Goal: Task Accomplishment & Management: Use online tool/utility

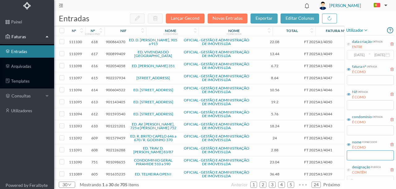
click at [356, 156] on input "text" at bounding box center [369, 156] width 47 height 10
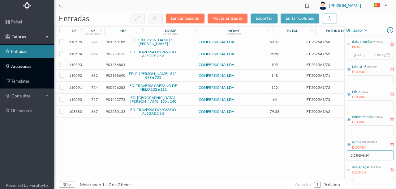
type input "CONFER"
click at [62, 75] on input "checkbox" at bounding box center [61, 75] width 5 height 5
checkbox input "true"
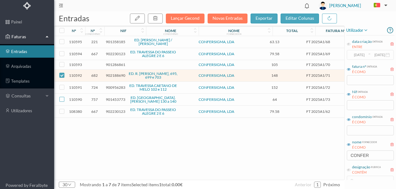
click at [62, 97] on input "checkbox" at bounding box center [61, 99] width 5 height 5
checkbox input "true"
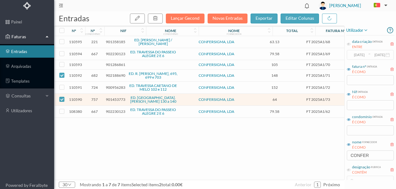
click at [111, 65] on span "901286861" at bounding box center [115, 64] width 19 height 5
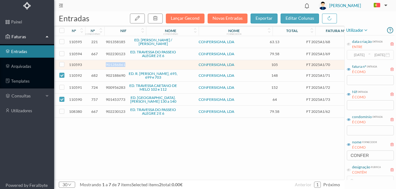
click at [111, 65] on span "901286861" at bounding box center [115, 64] width 19 height 5
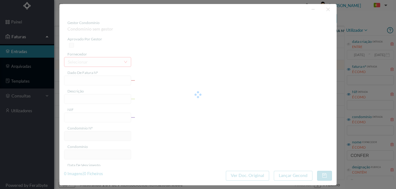
type input "FT 2025A1/70"
type input "Serviços de Limpeza"
type input "901286861"
type input "[DATE]"
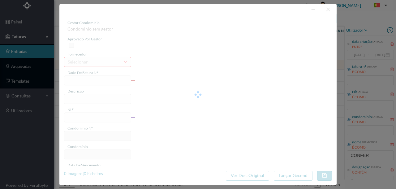
type input "[DATE]"
type input "105.00"
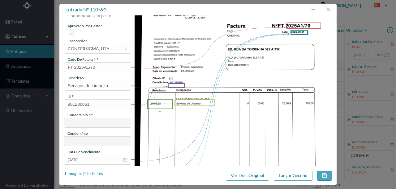
scroll to position [20, 0]
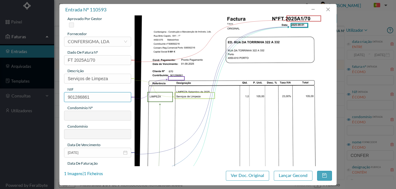
drag, startPoint x: 94, startPoint y: 97, endPoint x: 54, endPoint y: 97, distance: 40.2
click at [54, 97] on div "entrada nº 110593 gestor condomínio Condominio sem gestor aprovado por gestor f…" at bounding box center [198, 94] width 396 height 189
type input "901286761"
type input "670"
type input "ED. [STREET_ADDRESS]"
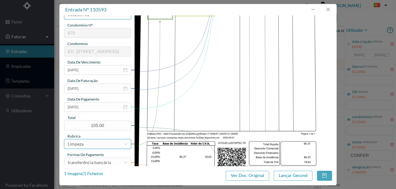
scroll to position [124, 0]
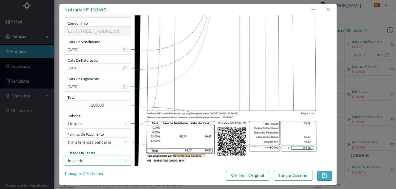
type input "901286761"
click at [92, 160] on div "Inserido" at bounding box center [96, 160] width 56 height 9
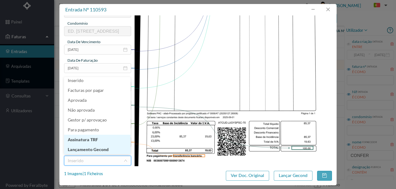
scroll to position [3, 0]
click at [84, 151] on li "Lançamento Gecond" at bounding box center [97, 150] width 66 height 10
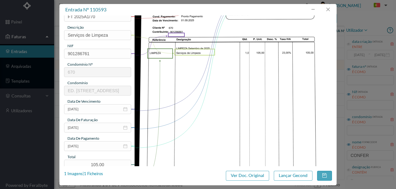
scroll to position [62, 0]
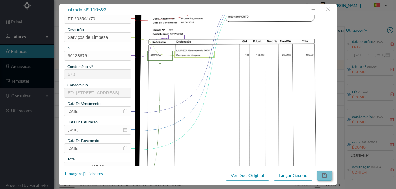
click at [326, 176] on button "button" at bounding box center [324, 176] width 15 height 10
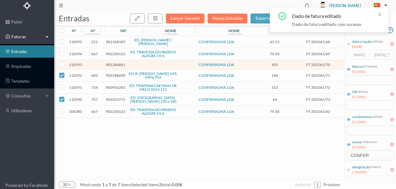
checkbox input "false"
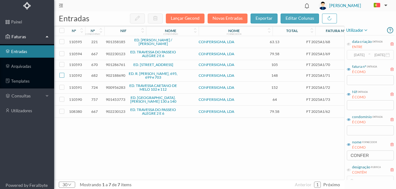
click at [63, 78] on input "checkbox" at bounding box center [61, 75] width 5 height 5
checkbox input "true"
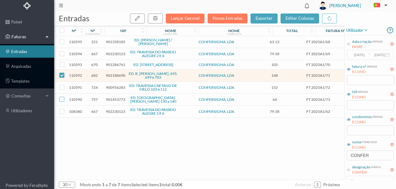
click at [61, 100] on input "checkbox" at bounding box center [61, 99] width 5 height 5
checkbox input "true"
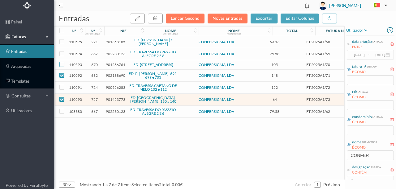
click at [63, 66] on input "checkbox" at bounding box center [61, 64] width 5 height 5
checkbox input "true"
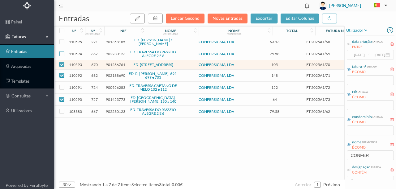
click at [61, 54] on input "checkbox" at bounding box center [61, 53] width 5 height 5
checkbox input "true"
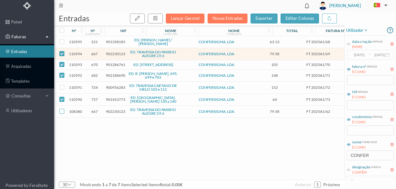
click at [61, 111] on input "checkbox" at bounding box center [61, 111] width 5 height 5
checkbox input "true"
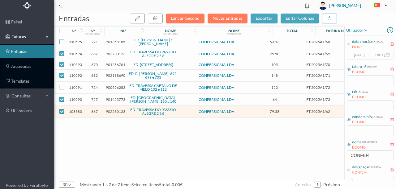
click at [61, 42] on input "checkbox" at bounding box center [61, 41] width 5 height 5
checkbox input "true"
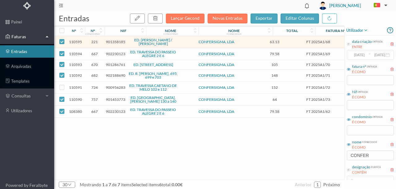
click at [111, 78] on span "902188690" at bounding box center [115, 75] width 19 height 5
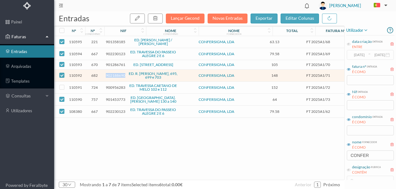
click at [111, 78] on span "902188690" at bounding box center [115, 75] width 19 height 5
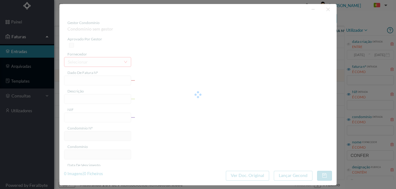
type input "FT 2025A1/71"
type input "LIMPEZA detembro GE ZUZO Serviços de Limpeza"
type input "902188690"
type input "[DATE]"
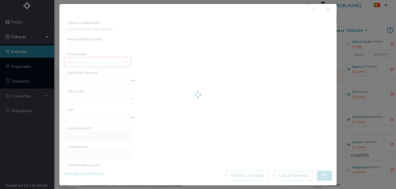
type input "[DATE]"
type input "148.00"
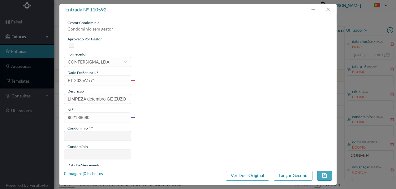
type input "682"
type input "ED. R. [PERSON_NAME], 695, 699 e 703"
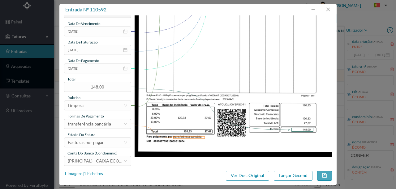
scroll to position [146, 0]
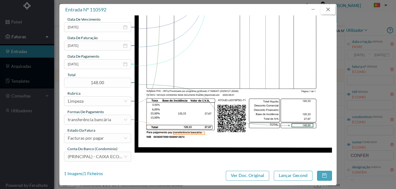
click at [329, 10] on button "button" at bounding box center [327, 10] width 15 height 10
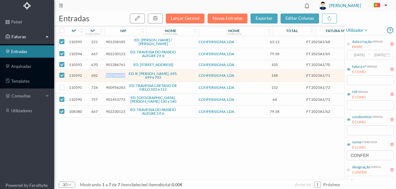
click at [109, 77] on span "902188690" at bounding box center [115, 75] width 19 height 5
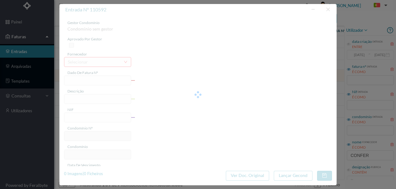
type input "FT 2025A1/71"
type input "LIMPEZA detembro GE ZUZO Serviços de Limpeza"
type input "902188690"
type input "[DATE]"
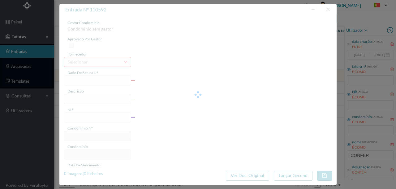
type input "[DATE]"
type input "148.00"
type input "682"
type input "ED. R. [PERSON_NAME], 695, 699 e 703"
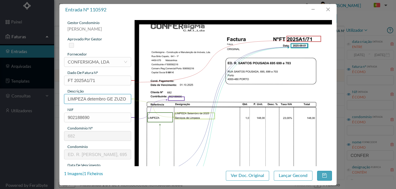
scroll to position [0, 40]
drag, startPoint x: 87, startPoint y: 98, endPoint x: 145, endPoint y: 106, distance: 58.7
click at [145, 106] on div "gestor condomínio [PERSON_NAME] aprovado por gestor fornecedor selecionar CONFE…" at bounding box center [198, 164] width 268 height 288
type input "LIMPEZA SETEB"
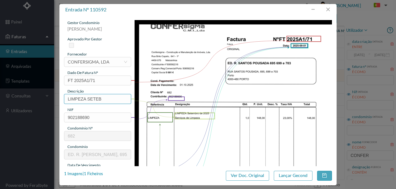
click at [104, 99] on input "LIMPEZA SETEB" at bounding box center [97, 99] width 67 height 10
click at [326, 9] on button "button" at bounding box center [327, 10] width 15 height 10
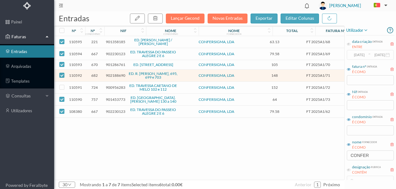
click at [114, 101] on span "901453773" at bounding box center [115, 99] width 19 height 5
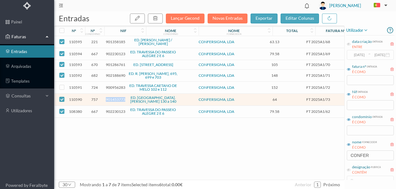
click at [114, 101] on span "901453773" at bounding box center [115, 99] width 19 height 5
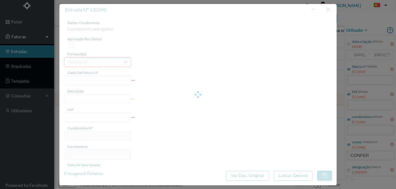
type input "FT 2025A1/73"
type input "LIMPEZA Setembro de 2025 Osminana dA Liranava"
type input "901453773"
type input "[DATE]"
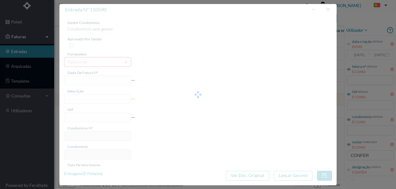
type input "[DATE]"
type input "64.00"
type input "757"
type input "ED. [GEOGRAPHIC_DATA]. [PERSON_NAME] 130 a 140"
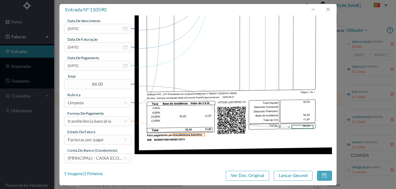
scroll to position [146, 0]
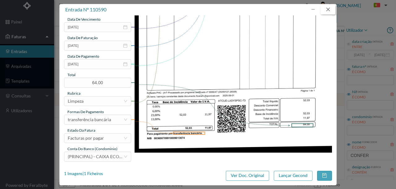
click at [330, 9] on button "button" at bounding box center [327, 10] width 15 height 10
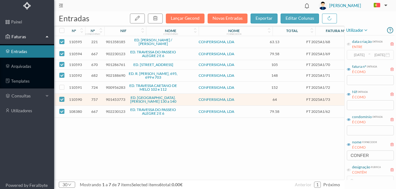
click at [76, 130] on div "110595 221 901358185 ED. [PERSON_NAME] / [PERSON_NAME] CONFERSIGMA, LDA 63.13 F…" at bounding box center [235, 108] width 363 height 144
click at [110, 78] on span "902188690" at bounding box center [115, 75] width 19 height 5
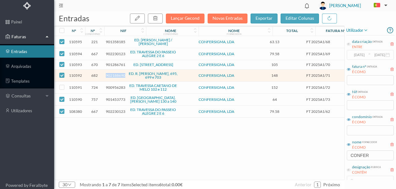
click at [110, 78] on span "902188690" at bounding box center [115, 75] width 19 height 5
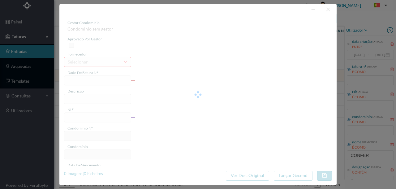
type input "FT 2025A1/71"
type input "LIMPEZA detembro GE ZUZO Serviços de Limpeza"
type input "902188690"
type input "[DATE]"
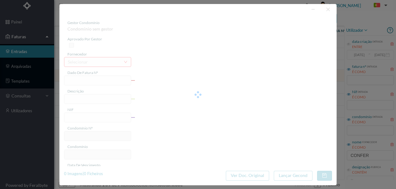
type input "[DATE]"
type input "148.00"
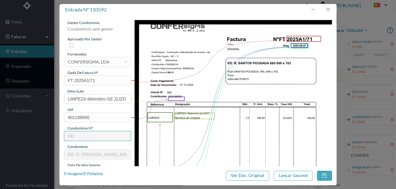
type input "682"
type input "ED. R. [PERSON_NAME], 695, 699 e 703"
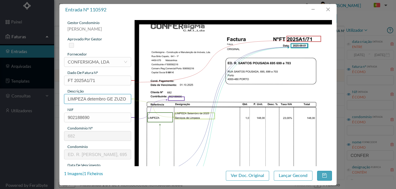
scroll to position [0, 40]
drag, startPoint x: 87, startPoint y: 99, endPoint x: 146, endPoint y: 99, distance: 59.0
click at [146, 99] on div "gestor condomínio [PERSON_NAME] aprovado por gestor fornecedor selecionar CONFE…" at bounding box center [198, 164] width 268 height 288
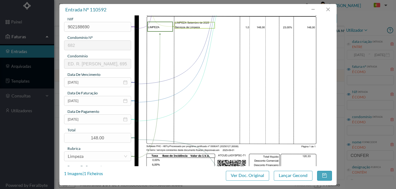
scroll to position [103, 0]
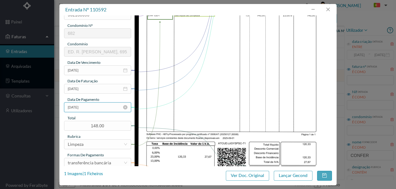
type input "LIMPEZA [DATE]"
click at [92, 110] on input "[DATE]" at bounding box center [97, 108] width 67 height 10
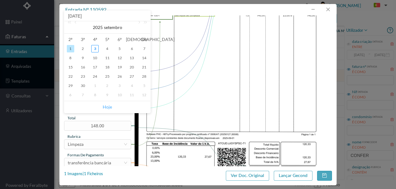
click at [107, 108] on link "Hoje" at bounding box center [107, 107] width 9 height 12
type input "[DATE]"
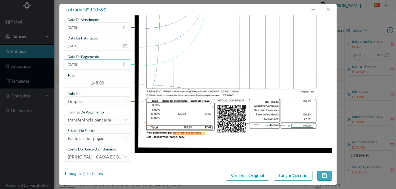
scroll to position [146, 0]
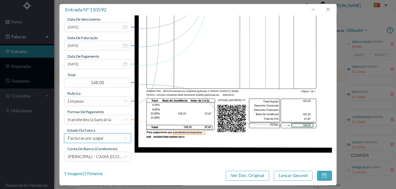
click at [95, 139] on div "Facturas por pagar" at bounding box center [86, 138] width 36 height 9
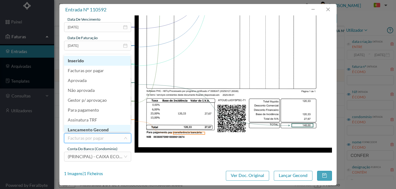
scroll to position [3, 0]
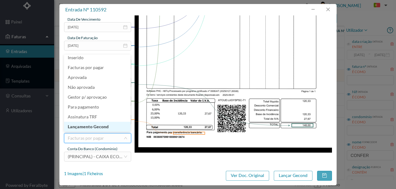
click at [100, 129] on li "Lançamento Gecond" at bounding box center [97, 127] width 66 height 10
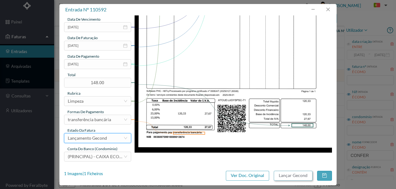
click at [282, 174] on button "Lançar Gecond" at bounding box center [293, 176] width 39 height 10
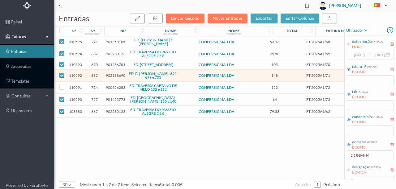
checkbox input "false"
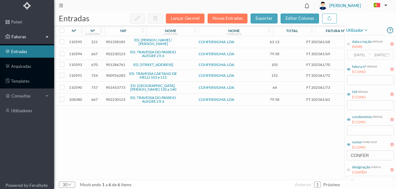
click at [170, 139] on div "110595 221 901358185 ED. [PERSON_NAME] / [PERSON_NAME] CONFERSIGMA, LDA 63.13 F…" at bounding box center [235, 108] width 363 height 144
click at [108, 88] on span "901453773" at bounding box center [115, 87] width 19 height 5
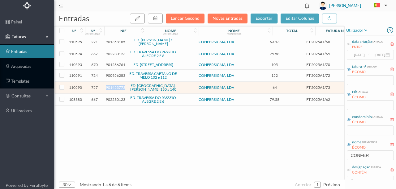
click at [108, 88] on span "901453773" at bounding box center [115, 87] width 19 height 5
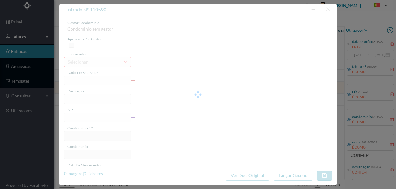
type input "FT 2025A1/73"
type input "LIMPEZA Setembro de 2025 Osminana dA Liranava"
type input "901453773"
type input "[DATE]"
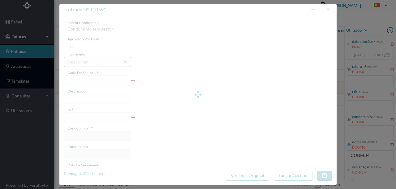
type input "[DATE]"
type input "64.00"
type input "757"
type input "ED. [GEOGRAPHIC_DATA]. [PERSON_NAME] 130 a 140"
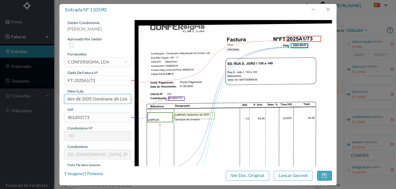
scroll to position [0, 41]
drag, startPoint x: 96, startPoint y: 98, endPoint x: 119, endPoint y: 100, distance: 23.3
click at [139, 98] on div "gestor condomínio [PERSON_NAME] aprovado por gestor fornecedor selecionar CONFE…" at bounding box center [198, 164] width 268 height 288
drag, startPoint x: 116, startPoint y: 99, endPoint x: 133, endPoint y: 101, distance: 17.2
click at [135, 99] on img at bounding box center [232, 159] width 197 height 279
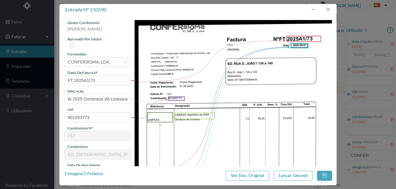
scroll to position [0, 0]
click at [117, 104] on div "gestor condomínio [PERSON_NAME] aprovado por gestor fornecedor selecionar CONFE…" at bounding box center [97, 164] width 67 height 288
drag, startPoint x: 87, startPoint y: 100, endPoint x: 130, endPoint y: 96, distance: 43.1
click at [130, 96] on input "LIMPEZA Setembro de 2025 Osminana dA Liranava" at bounding box center [97, 99] width 67 height 10
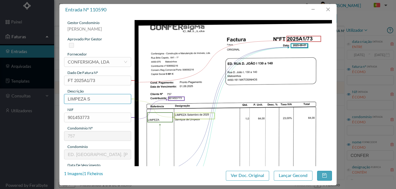
scroll to position [0, 0]
type input "LIMPEZA [DATE]"
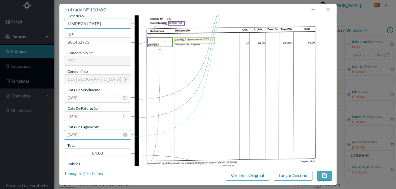
scroll to position [82, 0]
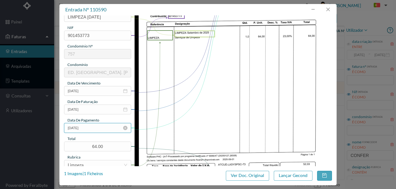
click at [97, 128] on input "[DATE]" at bounding box center [97, 128] width 67 height 10
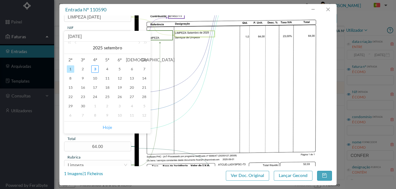
click at [107, 127] on link "Hoje" at bounding box center [107, 128] width 9 height 12
type input "[DATE]"
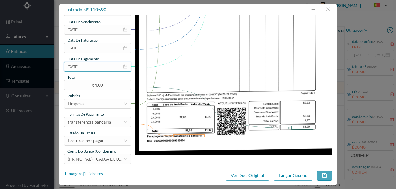
scroll to position [144, 0]
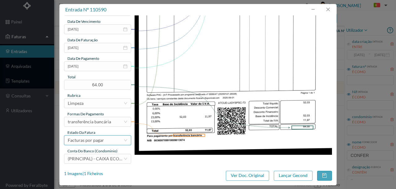
click at [95, 143] on div "Facturas por pagar" at bounding box center [86, 140] width 36 height 9
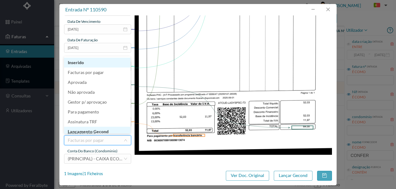
scroll to position [3, 0]
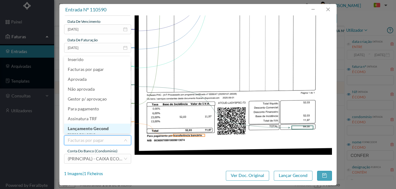
click at [104, 130] on li "Lançamento Gecond" at bounding box center [97, 129] width 66 height 10
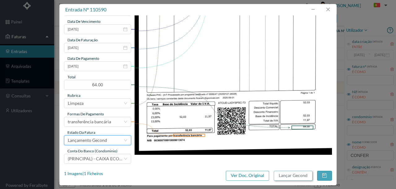
click at [297, 178] on button "Lançar Gecond" at bounding box center [293, 176] width 39 height 10
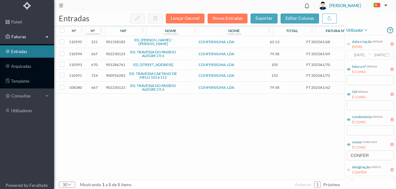
click at [111, 66] on span "901286761" at bounding box center [115, 64] width 19 height 5
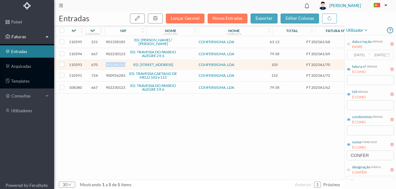
click at [111, 66] on span "901286761" at bounding box center [115, 64] width 19 height 5
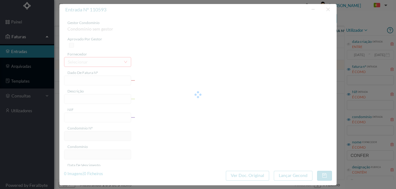
type input "FT 2025A1/70"
type input "Serviços de Limpeza"
type input "901286761"
type input "[DATE]"
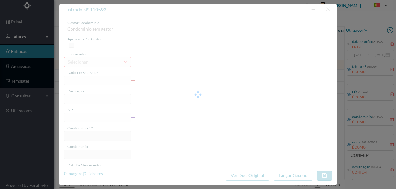
type input "[DATE]"
type input "105.00"
type input "670"
type input "ED. [STREET_ADDRESS]"
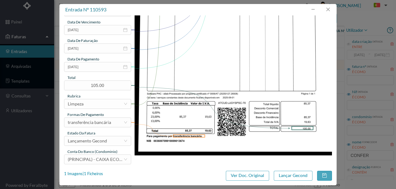
scroll to position [146, 0]
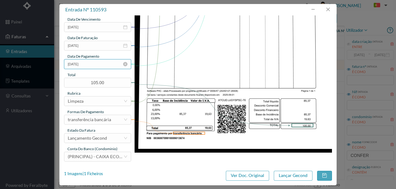
click at [101, 61] on input "[DATE]" at bounding box center [97, 64] width 67 height 10
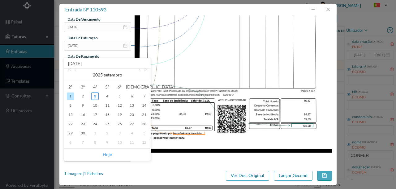
click at [107, 156] on link "Hoje" at bounding box center [107, 155] width 9 height 12
type input "[DATE]"
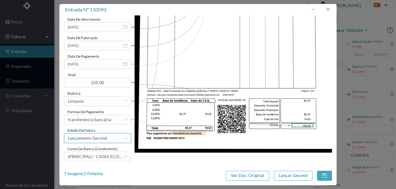
click at [84, 138] on div "Lançamento Gecond" at bounding box center [87, 138] width 39 height 9
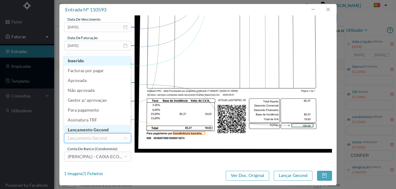
scroll to position [3, 0]
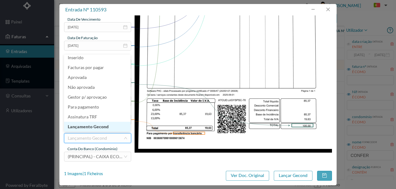
click at [96, 127] on li "Lançamento Gecond" at bounding box center [97, 127] width 66 height 10
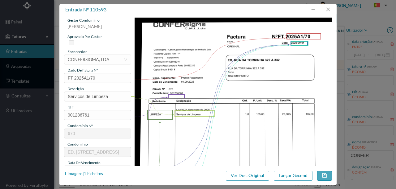
scroll to position [2, 0]
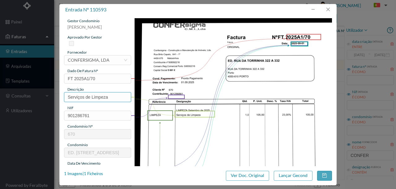
click at [113, 96] on input "Serviços de Limpeza" at bounding box center [97, 97] width 67 height 10
drag, startPoint x: 122, startPoint y: 97, endPoint x: 64, endPoint y: 96, distance: 58.1
click at [64, 96] on div "gestor condomínio [PERSON_NAME] aprovado por gestor fornecedor selecionar CONFE…" at bounding box center [197, 90] width 277 height 151
type input "LIMPEZA [DATE]"
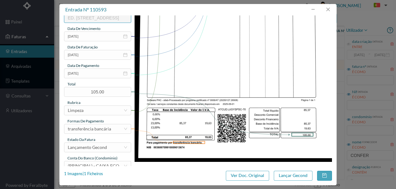
scroll to position [144, 0]
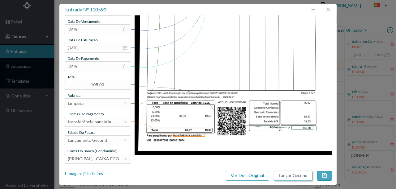
click at [292, 179] on button "Lançar Gecond" at bounding box center [293, 176] width 39 height 10
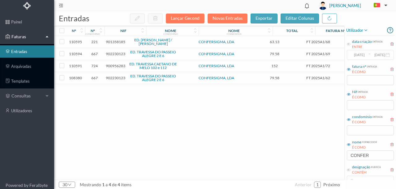
click at [112, 41] on span "901358185" at bounding box center [115, 42] width 19 height 5
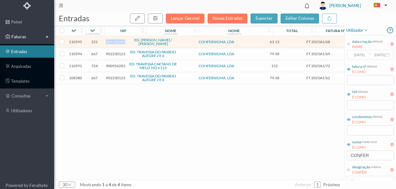
click at [112, 41] on span "901358185" at bounding box center [115, 42] width 19 height 5
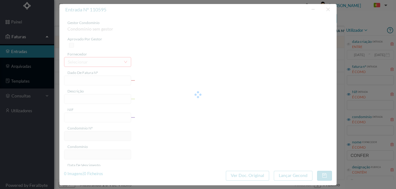
type input "FT 2025A1/68"
type input "LIMPEZA SdELEIMDNTO UE ZLUZO Serviços de Limpeza"
type input "901358185"
type input "[DATE]"
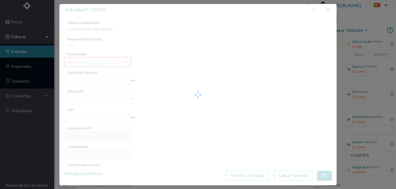
type input "[DATE]"
type input "63.13"
type input "221"
type input "ED. TOMAS RIBEIRO / BRITO CAPELO"
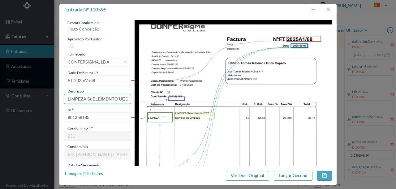
scroll to position [0, 54]
drag, startPoint x: 67, startPoint y: 99, endPoint x: 178, endPoint y: 99, distance: 110.6
click at [178, 99] on div "gestor condomínio Hugo Conceição aprovado por gestor fornecedor selecionar CONF…" at bounding box center [198, 164] width 268 height 288
type input "LIMPEZA SETEMBRO 2025"
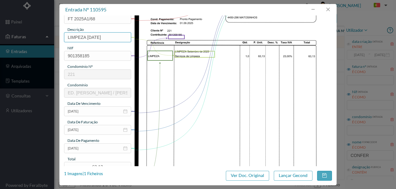
scroll to position [82, 0]
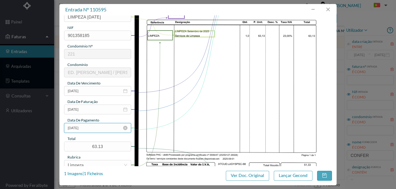
click at [89, 128] on input "[DATE]" at bounding box center [97, 128] width 67 height 10
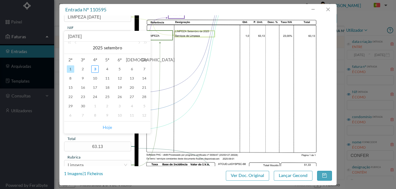
click at [108, 127] on link "Hoje" at bounding box center [107, 128] width 9 height 12
type input "[DATE]"
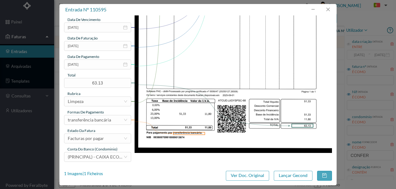
scroll to position [146, 0]
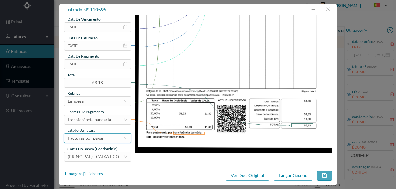
click at [97, 139] on div "Facturas por pagar" at bounding box center [86, 138] width 36 height 9
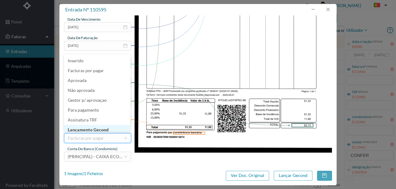
scroll to position [3, 0]
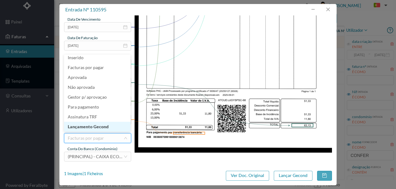
click at [102, 127] on li "Lançamento Gecond" at bounding box center [97, 127] width 66 height 10
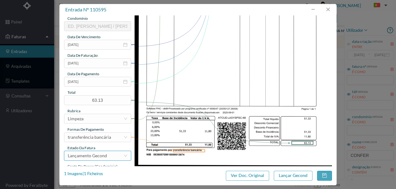
scroll to position [146, 0]
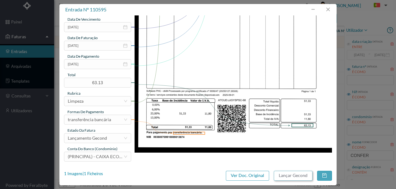
click at [301, 176] on button "Lançar Gecond" at bounding box center [293, 176] width 39 height 10
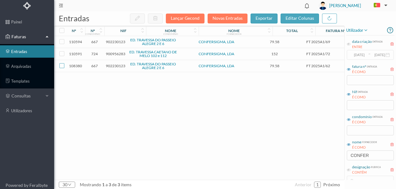
click at [61, 66] on input "checkbox" at bounding box center [61, 65] width 5 height 5
checkbox input "true"
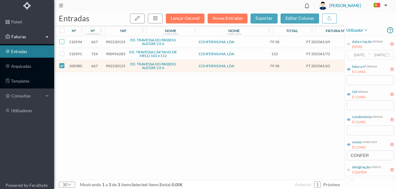
click at [61, 42] on input "checkbox" at bounding box center [61, 41] width 5 height 5
checkbox input "true"
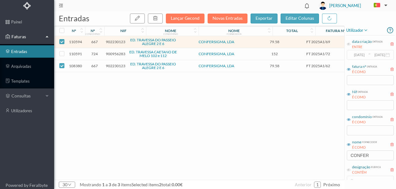
click at [119, 67] on span "902230123" at bounding box center [115, 66] width 19 height 5
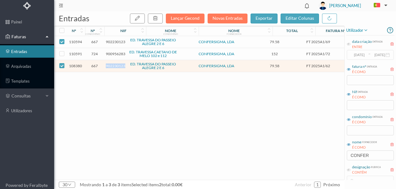
click at [119, 67] on span "902230123" at bounding box center [115, 66] width 19 height 5
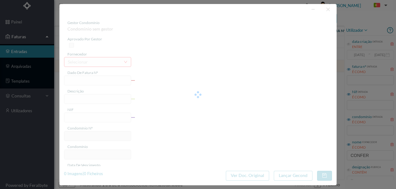
type input "FT 2025A1/62"
type input "LIMPEZA Agosto de 2025"
type input "902230123"
type input "2025-08-01"
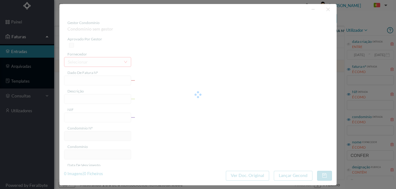
type input "2025-08-01"
type input "79.58"
type input "667"
type input "ED. TRAVESSA DO PASSEIO ALEGRE 2 E 6"
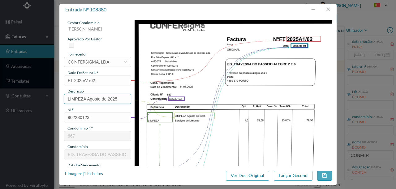
drag, startPoint x: 120, startPoint y: 98, endPoint x: 49, endPoint y: 95, distance: 70.8
click at [49, 95] on div "entrada nº 108380 gestor condomínio Beatriz Pinheiro aprovado por gestor fornec…" at bounding box center [198, 94] width 396 height 189
type input "LIMPEZA SETEMBRO 2025"
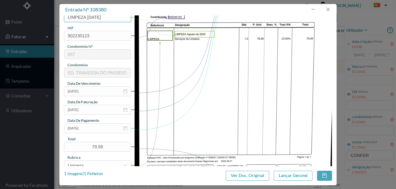
scroll to position [82, 0]
click at [103, 129] on input "2025-08-01" at bounding box center [97, 128] width 67 height 10
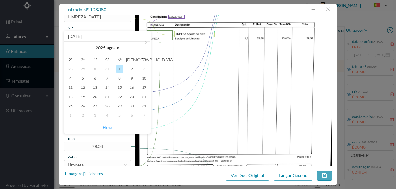
click at [109, 127] on link "Hoje" at bounding box center [107, 128] width 9 height 12
type input "[DATE]"
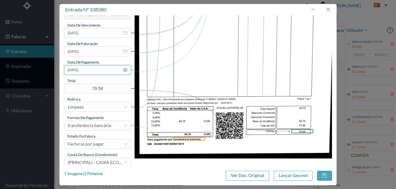
scroll to position [144, 0]
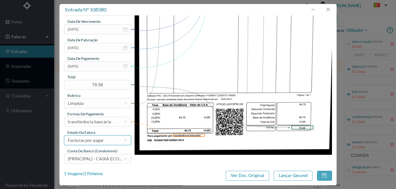
click at [102, 140] on div "Facturas por pagar" at bounding box center [86, 140] width 36 height 9
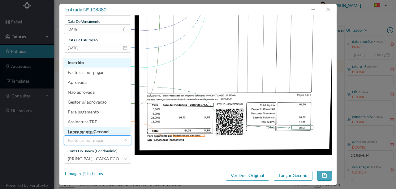
scroll to position [3, 0]
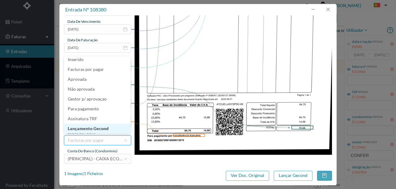
click at [98, 132] on li "Lançamento Gecond" at bounding box center [97, 129] width 66 height 10
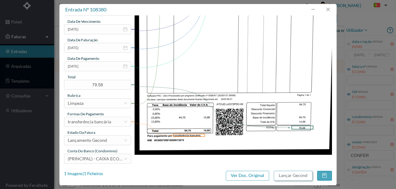
click at [281, 174] on button "Lançar Gecond" at bounding box center [293, 176] width 39 height 10
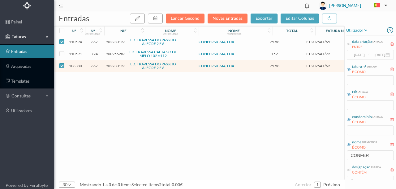
checkbox input "false"
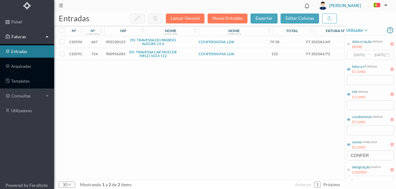
click at [113, 42] on span "902230123" at bounding box center [115, 42] width 19 height 5
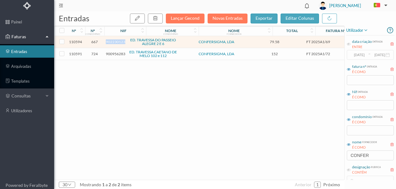
click at [113, 42] on span "902230123" at bounding box center [115, 42] width 19 height 5
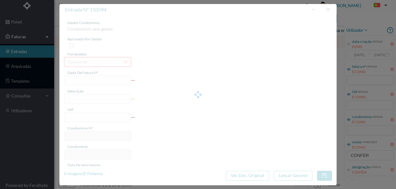
type input "FT 2025A1/69"
type input "LIMPEZA Setembro de 2025 Camiano da limnaga"
type input "902230123"
type input "[DATE]"
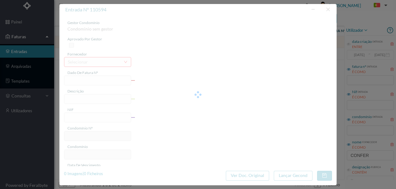
type input "[DATE]"
type input "79.58"
type input "667"
type input "ED. TRAVESSA DO PASSEIO ALEGRE 2 E 6"
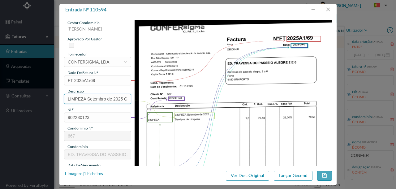
scroll to position [0, 36]
drag, startPoint x: 67, startPoint y: 98, endPoint x: 127, endPoint y: 107, distance: 60.9
click at [196, 104] on div "gestor condomínio Beatriz Pinheiro aprovado por gestor fornecedor selecionar CO…" at bounding box center [198, 164] width 268 height 288
drag, startPoint x: 113, startPoint y: 97, endPoint x: 75, endPoint y: 100, distance: 37.8
click at [75, 100] on input "LIMPEZA Setembro de 2025 Camiano da limnaga" at bounding box center [97, 99] width 67 height 10
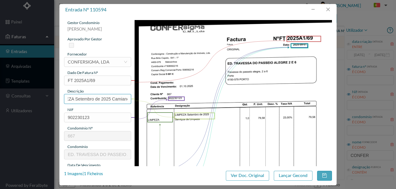
scroll to position [0, 0]
drag, startPoint x: 127, startPoint y: 99, endPoint x: 58, endPoint y: 96, distance: 69.0
click at [58, 96] on div "entrada nº 110594 gestor condomínio Beatriz Pinheiro aprovado por gestor fornec…" at bounding box center [198, 94] width 396 height 189
type input "LIMPEZA SETEMBRO 2025"
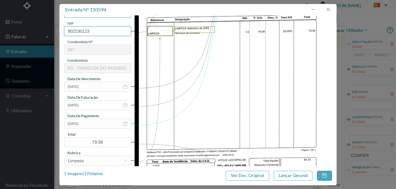
scroll to position [103, 0]
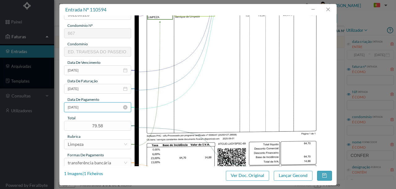
click at [106, 107] on input "[DATE]" at bounding box center [97, 108] width 67 height 10
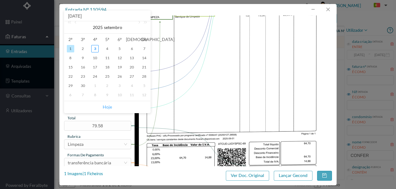
click at [106, 106] on link "Hoje" at bounding box center [107, 107] width 9 height 12
type input "[DATE]"
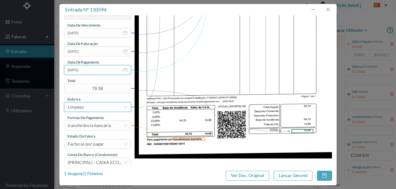
scroll to position [146, 0]
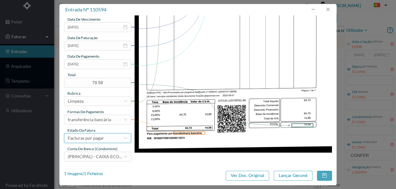
click at [107, 140] on div "Facturas por pagar" at bounding box center [96, 138] width 56 height 9
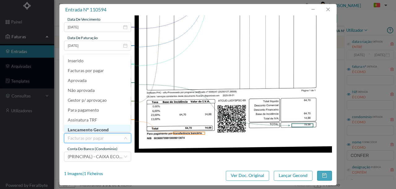
scroll to position [3, 0]
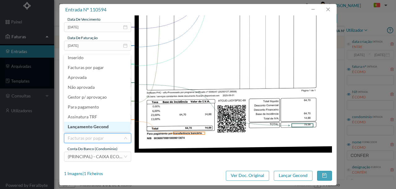
click at [105, 127] on li "Lançamento Gecond" at bounding box center [97, 127] width 66 height 10
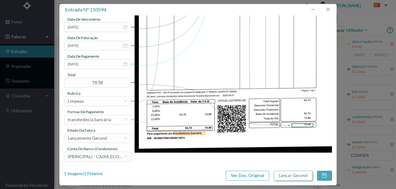
click at [285, 175] on button "Lançar Gecond" at bounding box center [293, 176] width 39 height 10
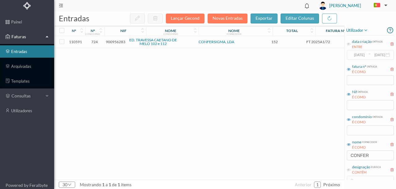
click at [122, 42] on span "900956283" at bounding box center [115, 42] width 19 height 5
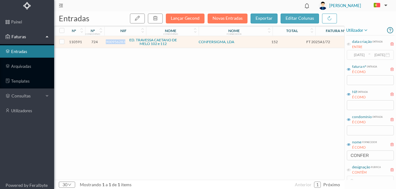
click at [122, 42] on span "900956283" at bounding box center [115, 42] width 19 height 5
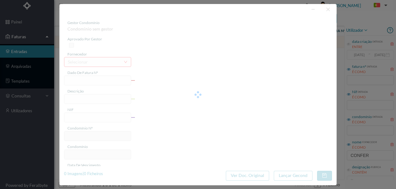
type input "FT 2025A1/72"
type input "Serviços de Limpeza"
type input "900956283"
type input "[DATE]"
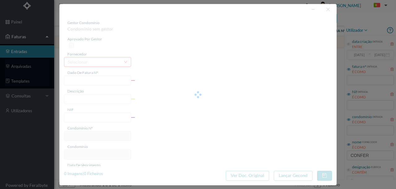
type input "[DATE]"
type input "152.00"
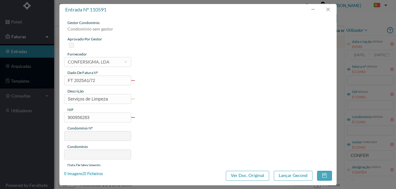
type input "724"
type input "ED. TRAVESSA CAETANO DE MELO 102 e 112"
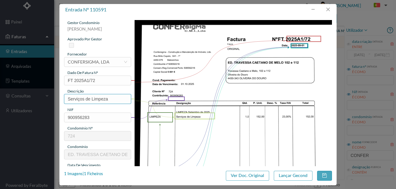
click at [115, 99] on input "Serviços de Limpeza" at bounding box center [97, 99] width 67 height 10
drag, startPoint x: 115, startPoint y: 100, endPoint x: 63, endPoint y: 97, distance: 52.0
click at [63, 97] on div "gestor condomínio Joana Laroca aprovado por gestor fornecedor selecionar CONFER…" at bounding box center [197, 90] width 277 height 151
type input "LIMPEZA SETEMBRO 2025"
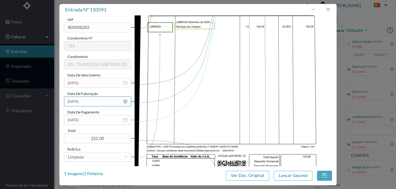
scroll to position [103, 0]
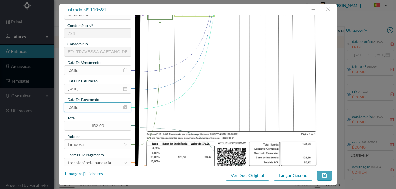
click at [104, 108] on input "[DATE]" at bounding box center [97, 108] width 67 height 10
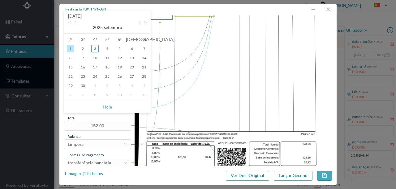
click at [106, 108] on link "Hoje" at bounding box center [107, 107] width 9 height 12
type input "[DATE]"
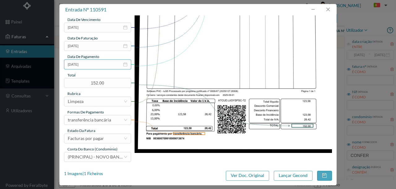
scroll to position [146, 0]
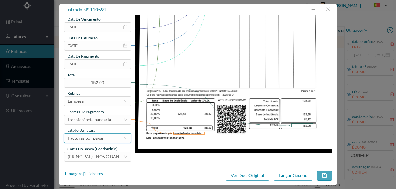
click at [103, 141] on div "Facturas por pagar" at bounding box center [86, 138] width 36 height 9
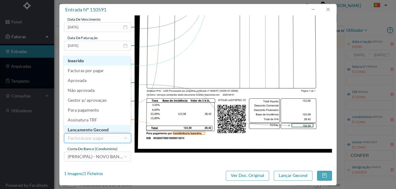
scroll to position [3, 0]
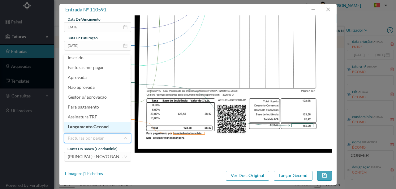
click at [96, 129] on li "Lançamento Gecond" at bounding box center [97, 127] width 66 height 10
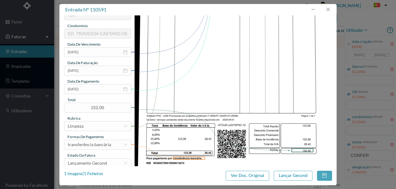
scroll to position [124, 0]
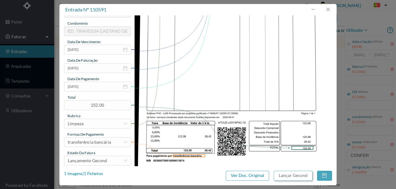
click at [280, 176] on button "Lançar Gecond" at bounding box center [293, 176] width 39 height 10
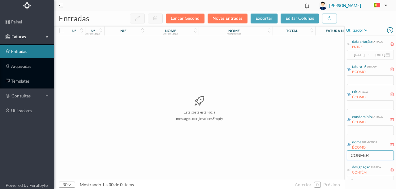
drag, startPoint x: 372, startPoint y: 155, endPoint x: 319, endPoint y: 154, distance: 53.5
click at [326, 155] on div "entradas Lançar Gecond Novas Entradas exportar editar colunas nº nº condomínio …" at bounding box center [224, 100] width 341 height 178
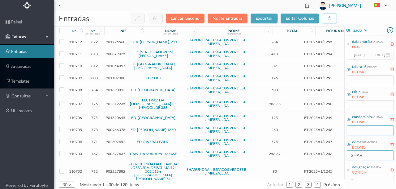
type input "SHAR"
click at [355, 131] on input "text" at bounding box center [369, 131] width 47 height 10
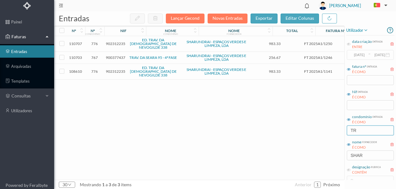
type input "T"
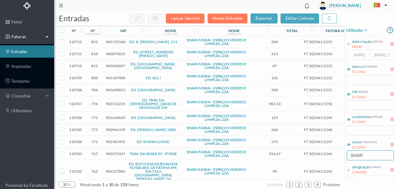
drag, startPoint x: 362, startPoint y: 157, endPoint x: 336, endPoint y: 157, distance: 26.6
click at [336, 157] on div "entradas Lançar Gecond Novas Entradas exportar editar colunas nº nº condomínio …" at bounding box center [224, 100] width 341 height 178
click at [365, 133] on input "text" at bounding box center [369, 131] width 47 height 10
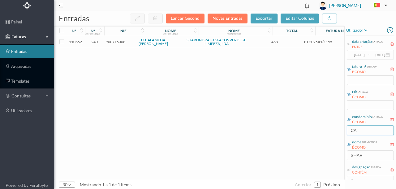
type input "C"
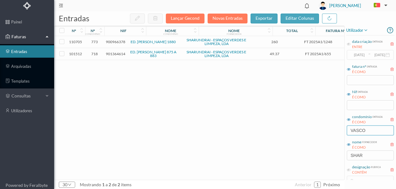
type input "VASCO"
click at [114, 54] on span "901364614" at bounding box center [115, 54] width 19 height 5
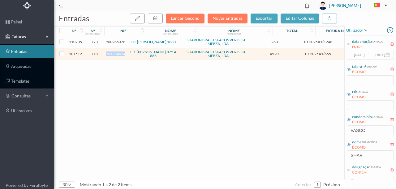
click at [114, 54] on span "901364614" at bounding box center [115, 54] width 19 height 5
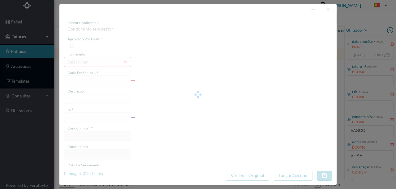
type input "FT 2025A1/655"
type input "Líxivia com Detergente 2L"
type input "901364614"
type input "12-06-2025"
type input "2025-05-13"
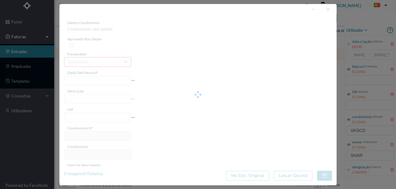
type input "2025-05-13"
type input "49.37"
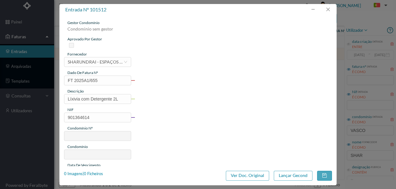
type input "718"
type input "ED. [PERSON_NAME] 875 A 883"
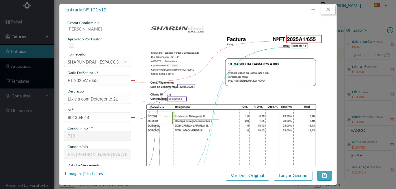
click at [329, 12] on button "button" at bounding box center [327, 10] width 15 height 10
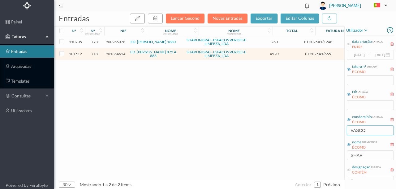
drag, startPoint x: 374, startPoint y: 134, endPoint x: 320, endPoint y: 135, distance: 54.1
click at [320, 135] on div "entradas Lançar Gecond Novas Entradas exportar editar colunas nº nº condomínio …" at bounding box center [224, 100] width 341 height 178
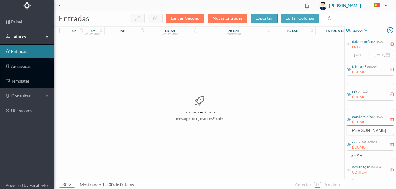
type input "ALEX"
drag, startPoint x: 366, startPoint y: 129, endPoint x: 315, endPoint y: 132, distance: 51.7
click at [324, 129] on div "entradas Lançar Gecond Novas Entradas exportar editar colunas nº nº condomínio …" at bounding box center [224, 100] width 341 height 178
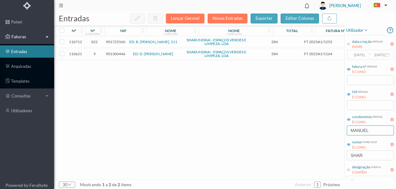
type input "MANUEL"
click at [115, 55] on span "901300446" at bounding box center [115, 54] width 19 height 5
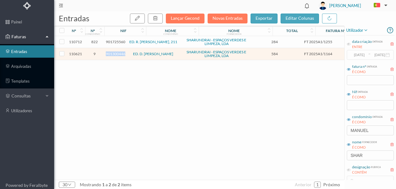
click at [115, 55] on span "901300446" at bounding box center [115, 54] width 19 height 5
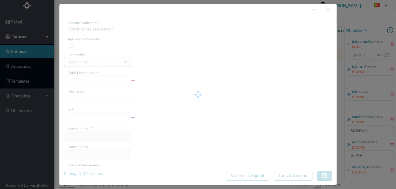
type input "FT 2025A1/1164"
type input "LIMPEZA Setembro de 2025"
type input "901300446"
type input "[DATE]"
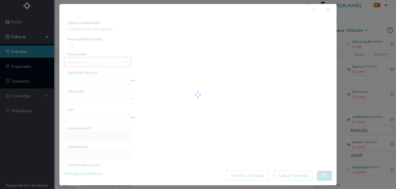
type input "[DATE]"
type input "584.00"
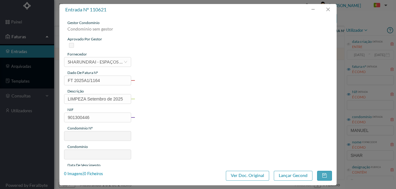
type input "9"
type input "ED. D. MANUEL II"
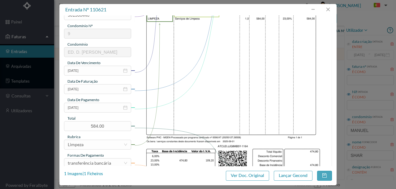
scroll to position [103, 0]
click at [108, 109] on input "[DATE]" at bounding box center [97, 108] width 67 height 10
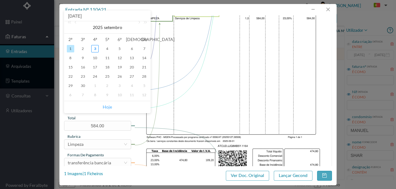
click at [107, 107] on link "Hoje" at bounding box center [107, 107] width 9 height 12
type input "[DATE]"
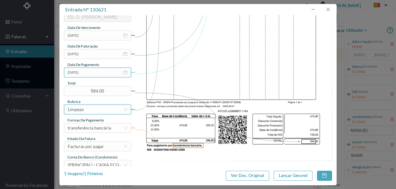
scroll to position [146, 0]
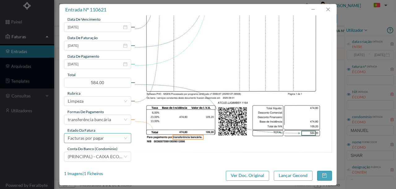
click at [102, 138] on div "Facturas por pagar" at bounding box center [86, 138] width 36 height 9
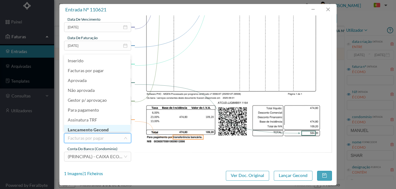
scroll to position [3, 0]
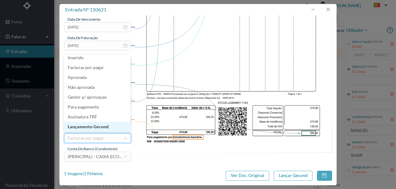
click at [108, 127] on li "Lançamento Gecond" at bounding box center [97, 127] width 66 height 10
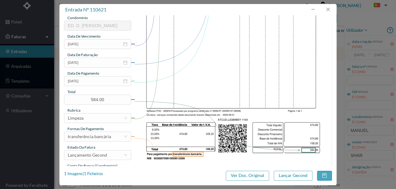
scroll to position [146, 0]
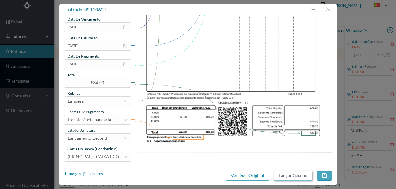
click at [281, 176] on button "Lançar Gecond" at bounding box center [293, 176] width 39 height 10
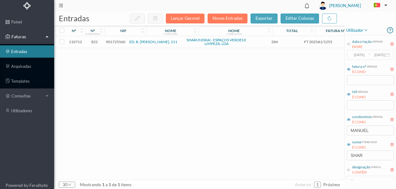
click at [123, 107] on div "110712 822 901725560 ED. R. MANUEL DA SILVA ARAÚJO, 211 SHARUNDRAI - ESPAÇOS VE…" at bounding box center [235, 108] width 363 height 144
click at [289, 129] on div "110712 822 901725560 ED. R. MANUEL DA SILVA ARAÚJO, 211 SHARUNDRAI - ESPAÇOS VE…" at bounding box center [235, 108] width 363 height 144
click at [223, 135] on div "110712 822 901725560 ED. R. MANUEL DA SILVA ARAÚJO, 211 SHARUNDRAI - ESPAÇOS VE…" at bounding box center [235, 108] width 363 height 144
drag, startPoint x: 375, startPoint y: 133, endPoint x: 305, endPoint y: 135, distance: 69.9
click at [309, 135] on div "entradas Lançar Gecond Novas Entradas exportar editar colunas nº nº condomínio …" at bounding box center [224, 100] width 341 height 178
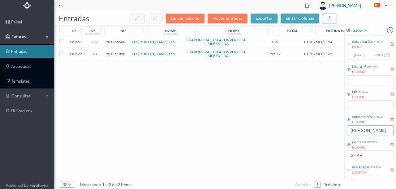
type input "TOMAS RIB"
click at [118, 54] on span "901351890" at bounding box center [115, 54] width 19 height 5
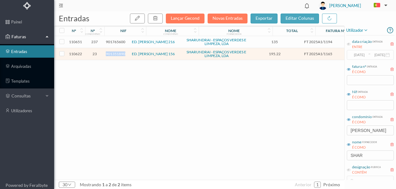
click at [118, 54] on span "901351890" at bounding box center [115, 54] width 19 height 5
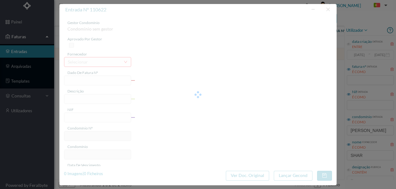
type input "FT 2025A1/1165"
type input "LIMPEZA Setembro de 2025"
type input "901351890"
type input "[DATE]"
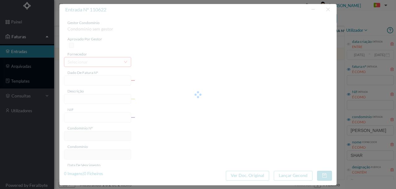
type input "[DATE]"
type input "195.22"
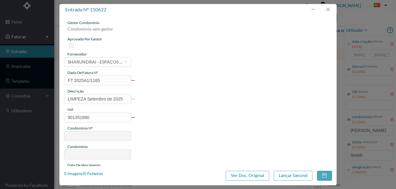
type input "23"
type input "ED. TOMAS RIBEIRO 156"
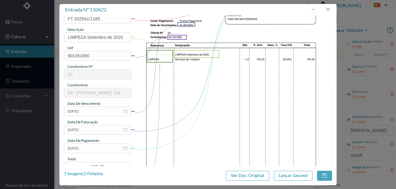
scroll to position [103, 0]
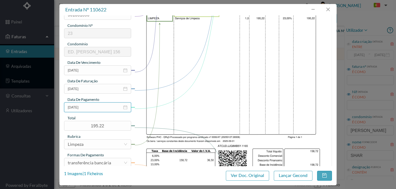
drag, startPoint x: 102, startPoint y: 110, endPoint x: 108, endPoint y: 117, distance: 9.2
click at [102, 110] on input "[DATE]" at bounding box center [97, 108] width 67 height 10
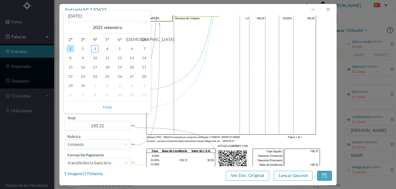
click at [109, 107] on link "Hoje" at bounding box center [107, 107] width 9 height 12
type input "[DATE]"
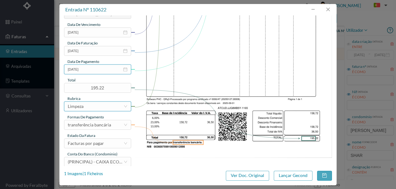
scroll to position [146, 0]
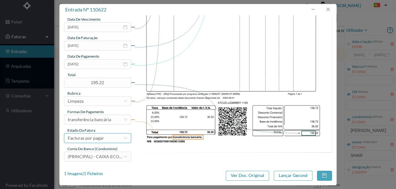
click at [92, 139] on div "Facturas por pagar" at bounding box center [86, 138] width 36 height 9
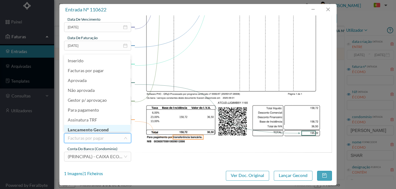
scroll to position [3, 0]
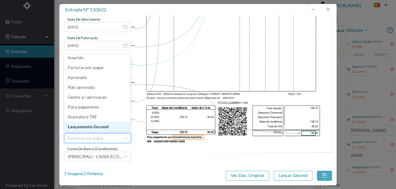
click at [93, 126] on li "Lançamento Gecond" at bounding box center [97, 127] width 66 height 10
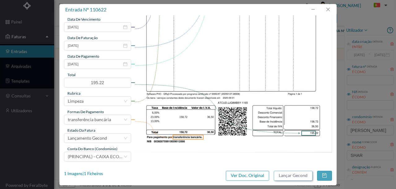
click at [289, 176] on button "Lançar Gecond" at bounding box center [293, 176] width 39 height 10
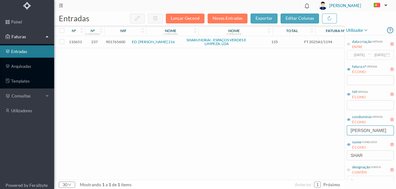
drag, startPoint x: 380, startPoint y: 126, endPoint x: 309, endPoint y: 126, distance: 71.4
click at [312, 128] on div "entradas Lançar Gecond Novas Entradas exportar editar colunas nº nº condomínio …" at bounding box center [224, 100] width 341 height 178
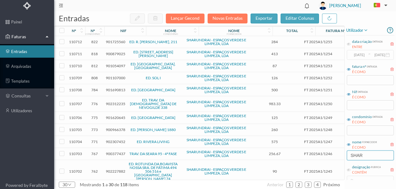
drag, startPoint x: 366, startPoint y: 156, endPoint x: 323, endPoint y: 155, distance: 43.0
click at [327, 156] on div "entradas Lançar Gecond Novas Entradas exportar editar colunas nº nº condomínio …" at bounding box center [224, 100] width 341 height 178
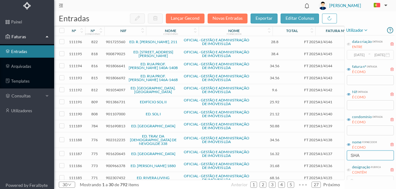
type input "SHAR"
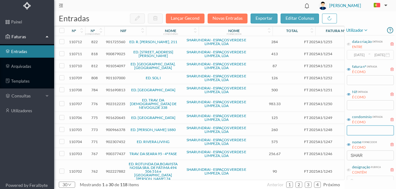
click at [355, 129] on input "text" at bounding box center [369, 131] width 47 height 10
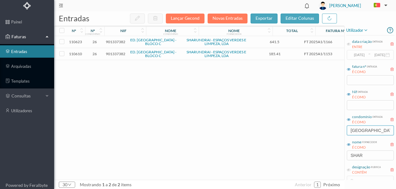
type input "PORTO DO"
click at [111, 54] on span "901337382" at bounding box center [115, 54] width 19 height 5
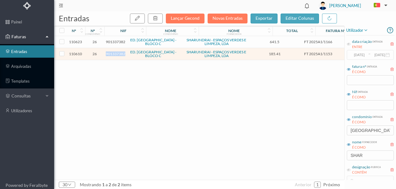
click at [111, 54] on span "901337382" at bounding box center [115, 54] width 19 height 5
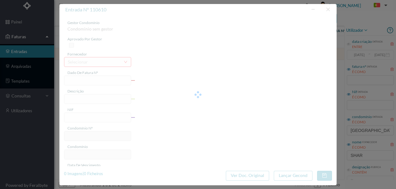
type input "FT 2025A1/1153"
type input "JARDINAGEM Setembro de 2025"
type input "901337382"
type input "[DATE]"
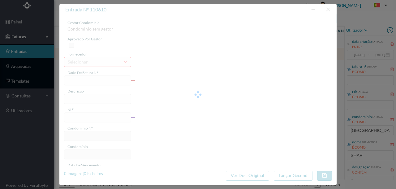
type input "[DATE]"
type input "185.41"
type input "26"
type input "ED. PORTO DOURO - BLOCO C"
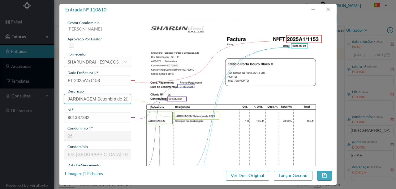
click at [113, 99] on input "JARDINAGEM Setembro de 2025" at bounding box center [97, 99] width 67 height 10
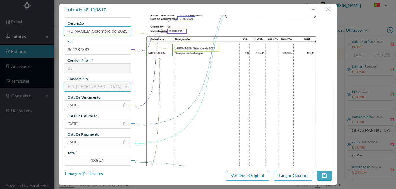
scroll to position [82, 0]
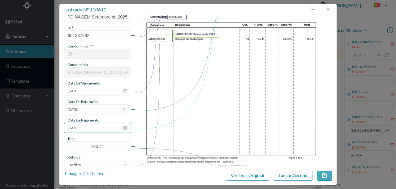
click at [101, 130] on input "[DATE]" at bounding box center [97, 128] width 67 height 10
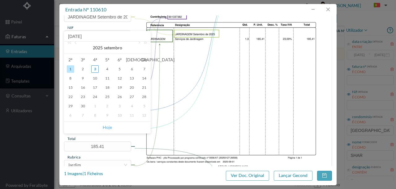
click at [108, 126] on link "Hoje" at bounding box center [107, 128] width 9 height 12
type input "[DATE]"
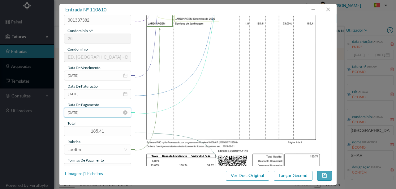
scroll to position [146, 0]
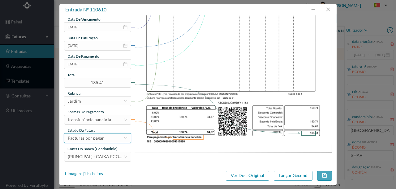
click at [95, 140] on div "Facturas por pagar" at bounding box center [86, 138] width 36 height 9
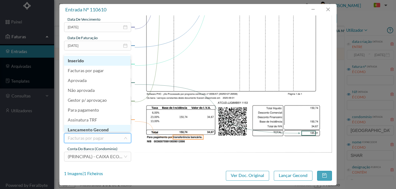
scroll to position [3, 0]
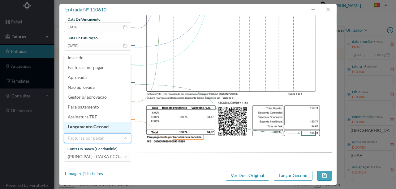
click at [99, 129] on li "Lançamento Gecond" at bounding box center [97, 127] width 66 height 10
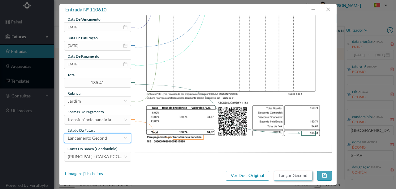
click at [282, 177] on button "Lançar Gecond" at bounding box center [293, 176] width 39 height 10
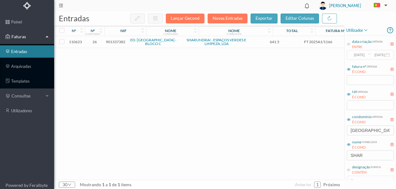
click at [119, 42] on span "901337382" at bounding box center [115, 42] width 19 height 5
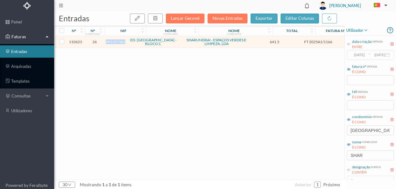
click at [119, 42] on span "901337382" at bounding box center [115, 42] width 19 height 5
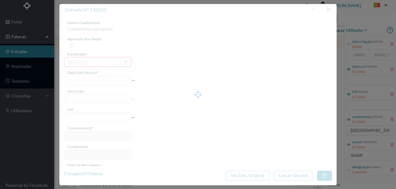
type input "FT 2025A1/1166"
type input "LIMPEZA Setembro de 2025"
type input "901337382"
type input "[DATE]"
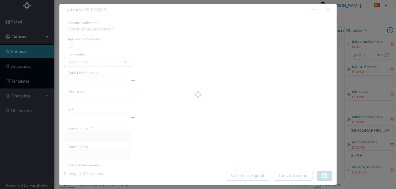
type input "[DATE]"
type input "641.50"
type input "26"
type input "ED. PORTO DOURO - BLOCO C"
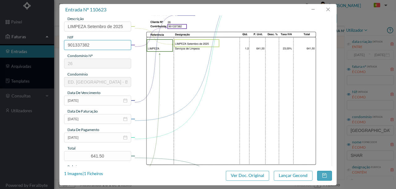
scroll to position [82, 0]
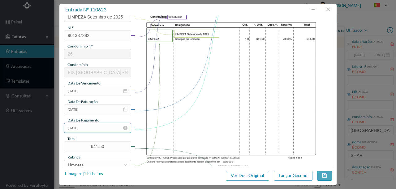
click at [92, 130] on input "[DATE]" at bounding box center [97, 128] width 67 height 10
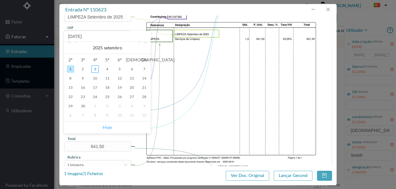
click at [105, 129] on link "Hoje" at bounding box center [107, 128] width 9 height 12
type input "[DATE]"
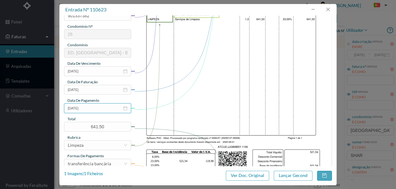
scroll to position [146, 0]
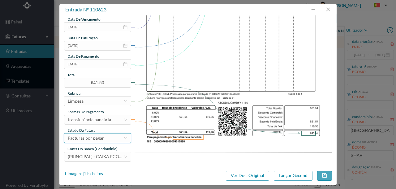
click at [94, 139] on div "Facturas por pagar" at bounding box center [86, 138] width 36 height 9
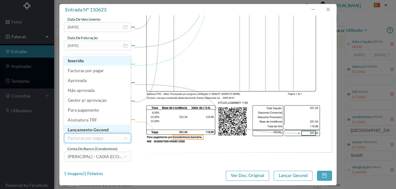
scroll to position [3, 0]
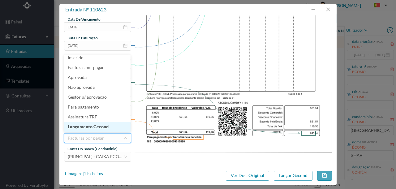
click at [93, 128] on li "Lançamento Gecond" at bounding box center [97, 127] width 66 height 10
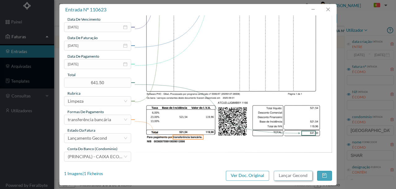
click at [285, 174] on button "Lançar Gecond" at bounding box center [293, 176] width 39 height 10
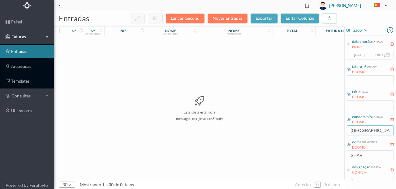
drag, startPoint x: 377, startPoint y: 131, endPoint x: 330, endPoint y: 132, distance: 46.4
click at [333, 134] on div "entradas Lançar Gecond Novas Entradas exportar editar colunas nº nº condomínio …" at bounding box center [224, 100] width 341 height 178
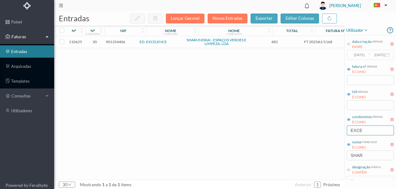
type input "EXCE"
click at [114, 42] on span "901354406" at bounding box center [115, 42] width 19 height 5
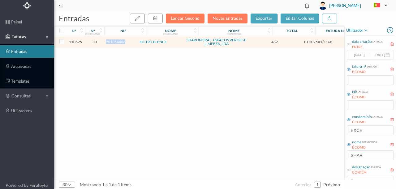
click at [114, 42] on span "901354406" at bounding box center [115, 42] width 19 height 5
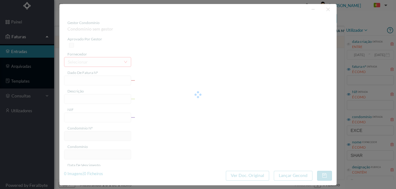
type input "FT 2025A1/1168"
type input "LIMPEZA Setembro de 2025"
type input "901354406"
type input "[DATE]"
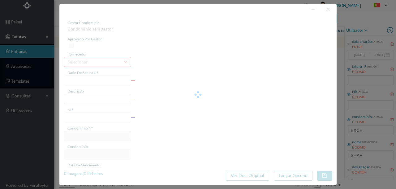
type input "[DATE]"
type input "482.00"
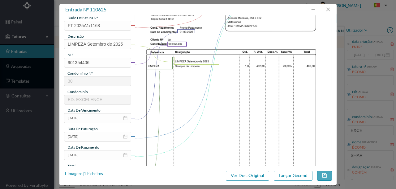
scroll to position [82, 0]
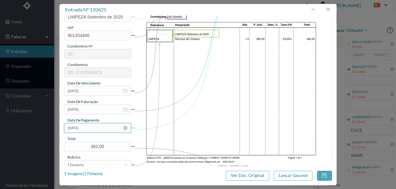
click at [103, 129] on input "[DATE]" at bounding box center [97, 128] width 67 height 10
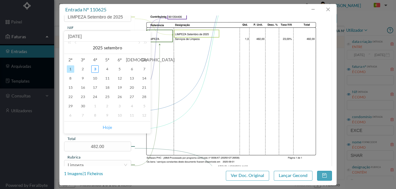
click at [108, 129] on link "Hoje" at bounding box center [107, 128] width 9 height 12
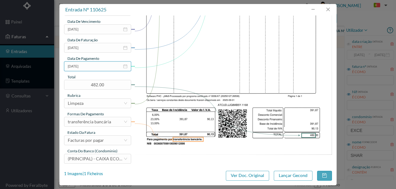
scroll to position [146, 0]
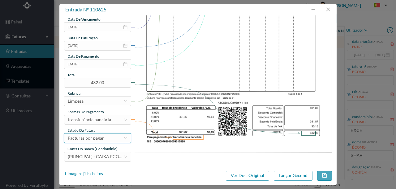
click at [97, 140] on div "Facturas por pagar" at bounding box center [86, 138] width 36 height 9
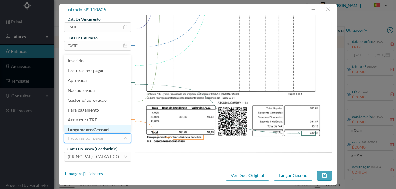
scroll to position [3, 0]
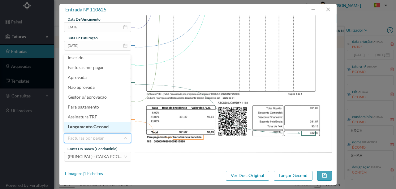
click at [101, 129] on li "Lançamento Gecond" at bounding box center [97, 127] width 66 height 10
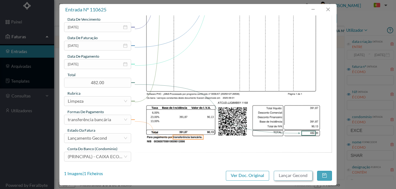
click at [293, 176] on button "Lançar Gecond" at bounding box center [293, 176] width 39 height 10
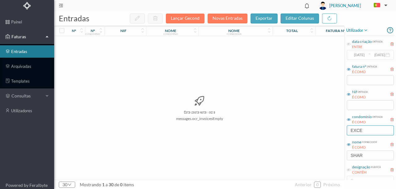
drag, startPoint x: 369, startPoint y: 131, endPoint x: 295, endPoint y: 129, distance: 73.3
click at [295, 129] on div "entradas Lançar Gecond Novas Entradas exportar editar colunas nº nº condomínio …" at bounding box center [224, 100] width 341 height 178
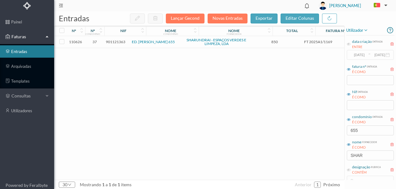
click at [118, 43] on span "901121363" at bounding box center [115, 42] width 19 height 5
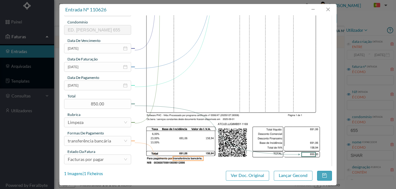
scroll to position [144, 0]
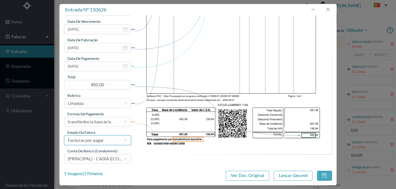
click at [92, 140] on div "Facturas por pagar" at bounding box center [86, 140] width 36 height 9
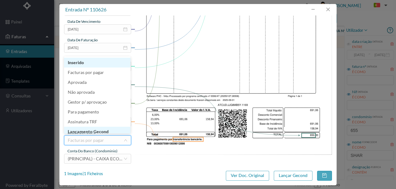
scroll to position [3, 0]
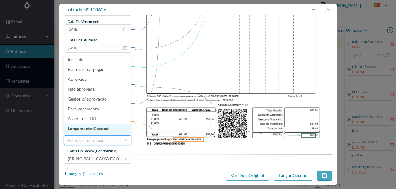
click at [93, 128] on li "Lançamento Gecond" at bounding box center [97, 129] width 66 height 10
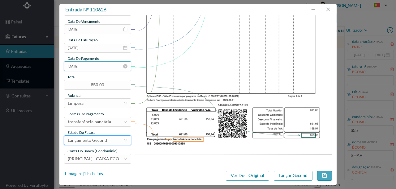
click at [96, 65] on input "[DATE]" at bounding box center [97, 66] width 67 height 10
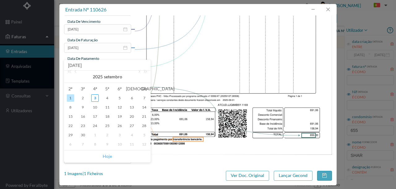
click at [106, 157] on link "Hoje" at bounding box center [107, 157] width 9 height 12
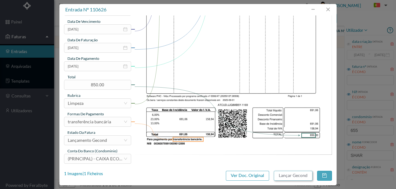
click at [295, 177] on button "Lançar Gecond" at bounding box center [293, 176] width 39 height 10
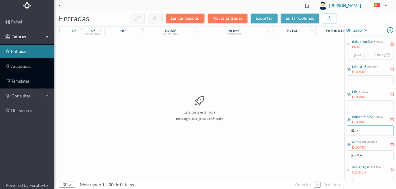
drag, startPoint x: 361, startPoint y: 131, endPoint x: 320, endPoint y: 136, distance: 41.4
click at [320, 136] on div "entradas Lançar Gecond Novas Entradas exportar editar colunas nº nº condomínio …" at bounding box center [224, 100] width 341 height 178
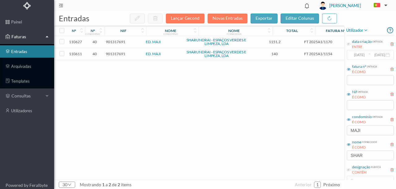
click at [120, 54] on span "901317691" at bounding box center [115, 54] width 19 height 5
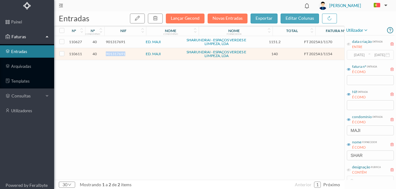
click at [120, 54] on span "901317691" at bounding box center [115, 54] width 19 height 5
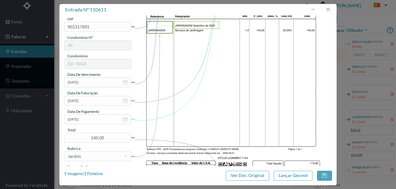
scroll to position [103, 0]
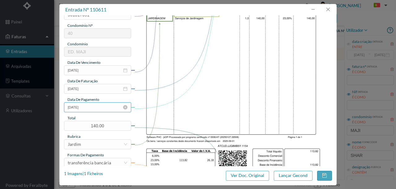
click at [96, 108] on input "[DATE]" at bounding box center [97, 108] width 67 height 10
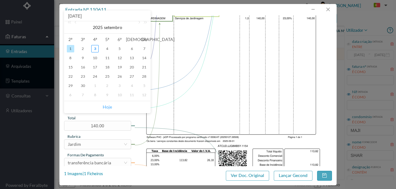
click at [107, 106] on link "Hoje" at bounding box center [107, 107] width 9 height 12
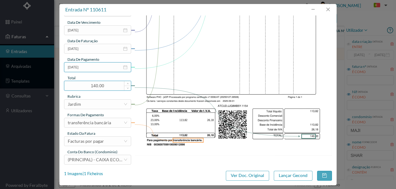
scroll to position [146, 0]
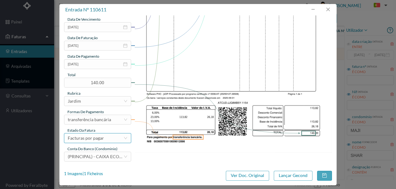
click at [97, 138] on div "Facturas por pagar" at bounding box center [86, 138] width 36 height 9
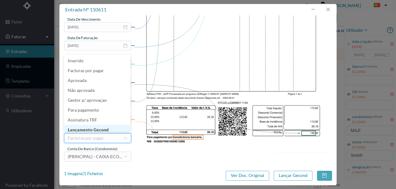
scroll to position [3, 0]
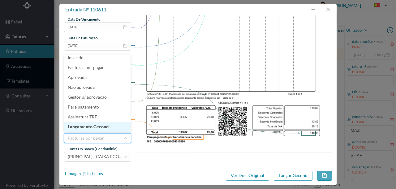
click at [101, 126] on li "Lançamento Gecond" at bounding box center [97, 127] width 66 height 10
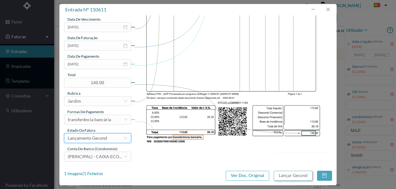
click at [285, 175] on button "Lançar Gecond" at bounding box center [293, 176] width 39 height 10
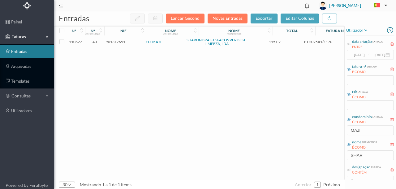
click at [155, 41] on link "ED. MAJI" at bounding box center [153, 42] width 15 height 5
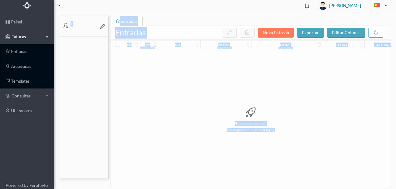
click at [155, 41] on div "nº nº condomínio nif nome condomínio nome fornecedor total fatura nº designação…" at bounding box center [250, 114] width 280 height 149
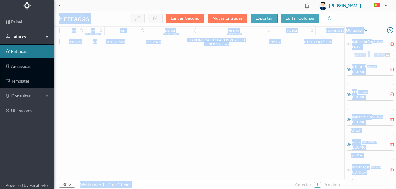
click at [154, 42] on link "ED. MAJI" at bounding box center [153, 42] width 15 height 5
click at [116, 43] on span "901317691" at bounding box center [115, 42] width 19 height 5
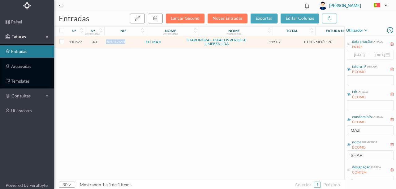
click at [116, 43] on span "901317691" at bounding box center [115, 42] width 19 height 5
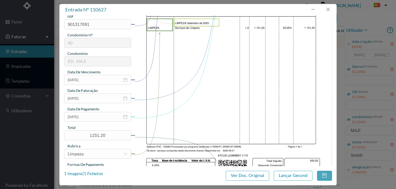
scroll to position [103, 0]
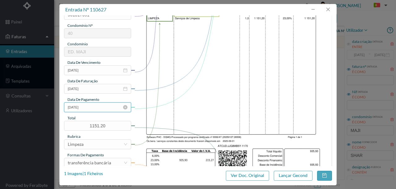
click at [88, 105] on input "[DATE]" at bounding box center [97, 108] width 67 height 10
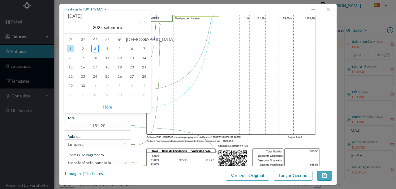
click at [106, 107] on link "Hoje" at bounding box center [107, 107] width 9 height 12
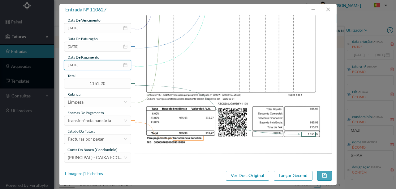
scroll to position [146, 0]
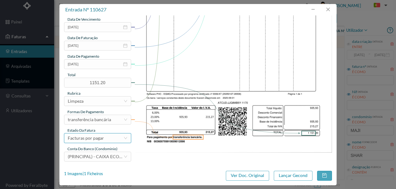
click at [102, 139] on div "Facturas por pagar" at bounding box center [86, 138] width 36 height 9
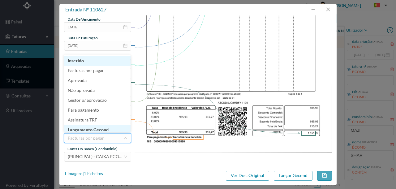
scroll to position [3, 0]
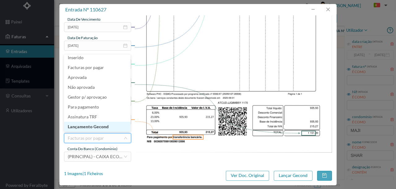
click at [103, 129] on li "Lançamento Gecond" at bounding box center [97, 127] width 66 height 10
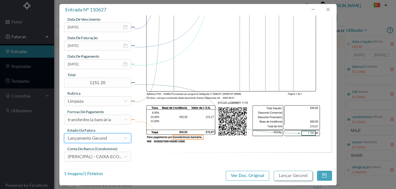
click at [292, 177] on button "Lançar Gecond" at bounding box center [293, 176] width 39 height 10
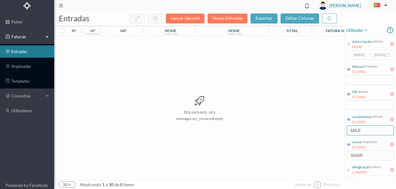
drag, startPoint x: 371, startPoint y: 132, endPoint x: 325, endPoint y: 134, distance: 45.5
click at [327, 134] on div "entradas Lançar Gecond Novas Entradas exportar editar colunas nº nº condomínio …" at bounding box center [224, 100] width 341 height 178
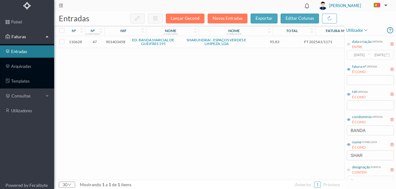
click at [117, 43] on span "901403458" at bounding box center [115, 42] width 19 height 5
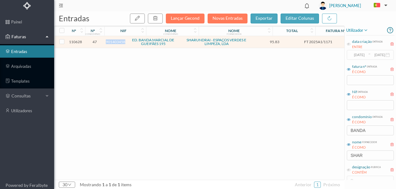
click at [117, 43] on span "901403458" at bounding box center [115, 42] width 19 height 5
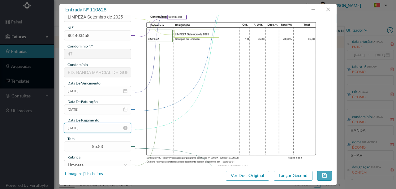
scroll to position [82, 0]
drag, startPoint x: 97, startPoint y: 129, endPoint x: 103, endPoint y: 138, distance: 11.1
click at [97, 129] on input "[DATE]" at bounding box center [97, 128] width 67 height 10
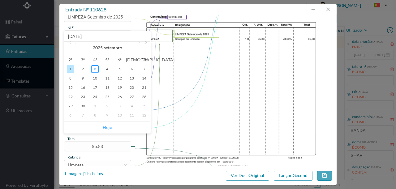
click at [108, 128] on link "Hoje" at bounding box center [107, 128] width 9 height 12
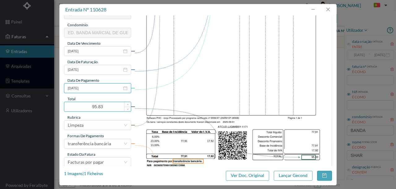
scroll to position [124, 0]
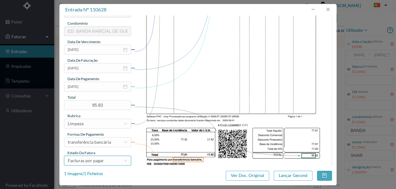
click at [104, 163] on div "Facturas por pagar" at bounding box center [96, 160] width 56 height 9
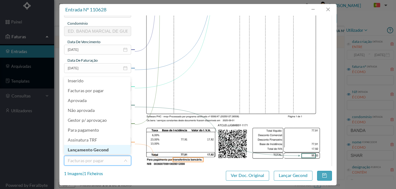
click at [97, 151] on li "Lançamento Gecond" at bounding box center [97, 150] width 66 height 10
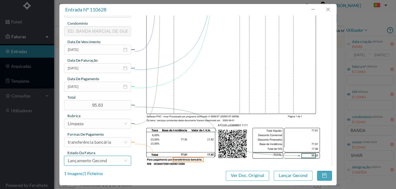
scroll to position [103, 0]
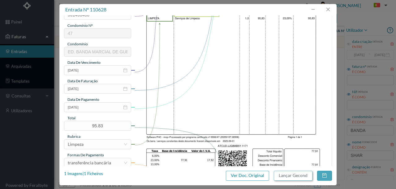
click at [295, 176] on button "Lançar Gecond" at bounding box center [293, 176] width 39 height 10
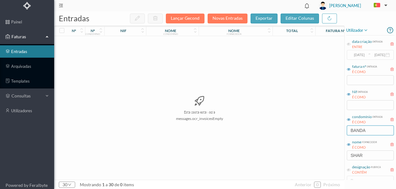
drag, startPoint x: 373, startPoint y: 130, endPoint x: 320, endPoint y: 133, distance: 52.9
click at [321, 136] on div "entradas Lançar Gecond Novas Entradas exportar editar colunas nº nº condomínio …" at bounding box center [224, 100] width 341 height 178
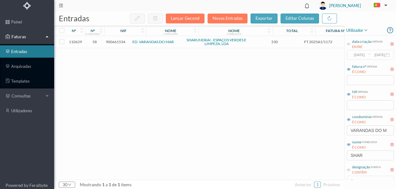
click at [116, 40] on span "900661534" at bounding box center [115, 42] width 19 height 5
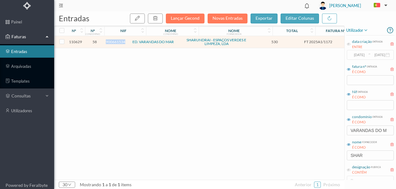
click at [116, 40] on span "900661534" at bounding box center [115, 42] width 19 height 5
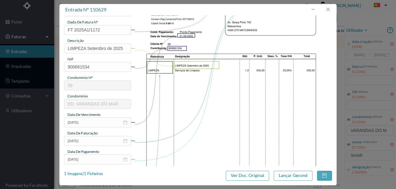
scroll to position [82, 0]
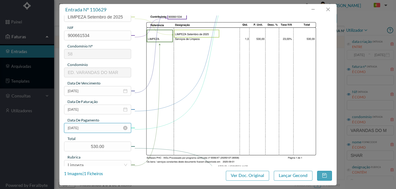
click at [97, 129] on input "[DATE]" at bounding box center [97, 128] width 67 height 10
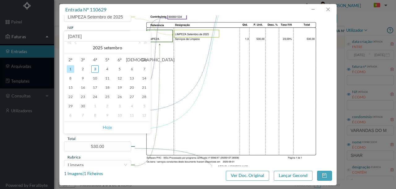
click at [104, 126] on link "Hoje" at bounding box center [107, 128] width 9 height 12
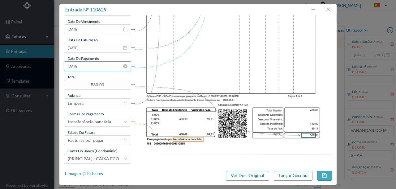
scroll to position [146, 0]
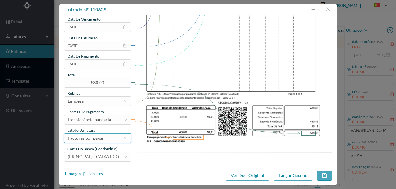
click at [95, 137] on div "Facturas por pagar" at bounding box center [86, 138] width 36 height 9
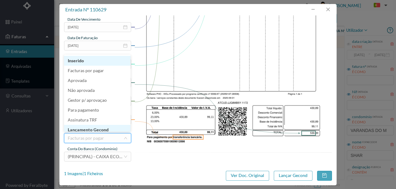
scroll to position [3, 0]
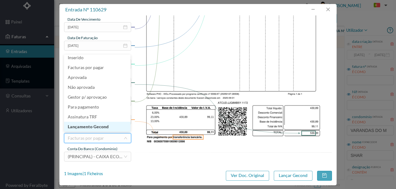
click at [104, 128] on li "Lançamento Gecond" at bounding box center [97, 127] width 66 height 10
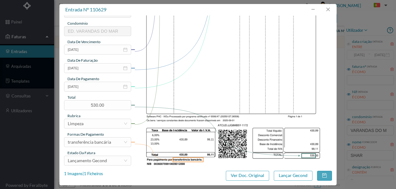
scroll to position [146, 0]
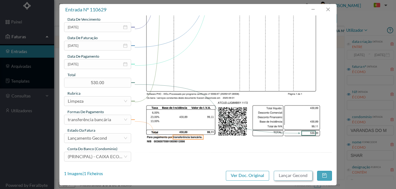
click at [291, 180] on button "Lançar Gecond" at bounding box center [293, 176] width 39 height 10
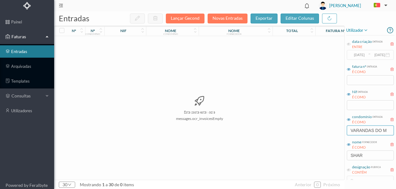
drag, startPoint x: 373, startPoint y: 130, endPoint x: 395, endPoint y: 127, distance: 21.8
click at [395, 127] on div "utilizador data criação entrada ENTRE 2017-05-01 ~ 2017-10-31 fatura nº entrada…" at bounding box center [369, 103] width 51 height 155
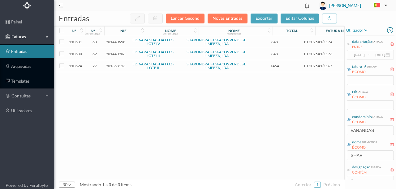
click at [114, 54] on span "901440906" at bounding box center [115, 54] width 19 height 5
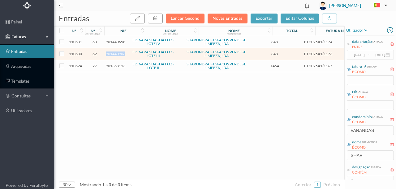
click at [114, 54] on span "901440906" at bounding box center [115, 54] width 19 height 5
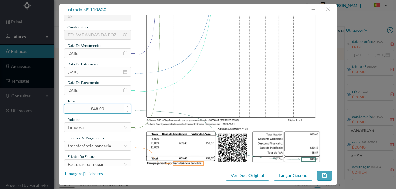
scroll to position [124, 0]
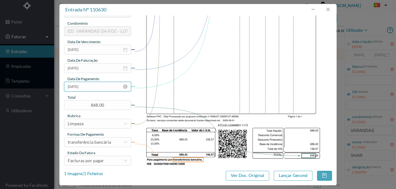
click at [102, 88] on input "[DATE]" at bounding box center [97, 87] width 67 height 10
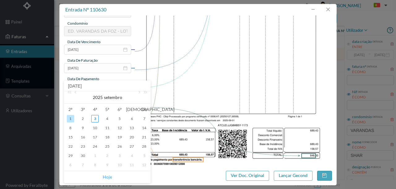
click at [109, 179] on link "Hoje" at bounding box center [107, 178] width 9 height 12
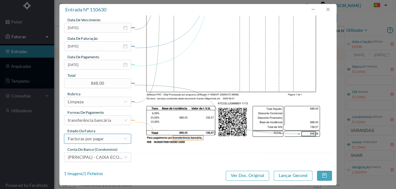
scroll to position [146, 0]
click at [95, 142] on div "Facturas por pagar" at bounding box center [86, 138] width 36 height 9
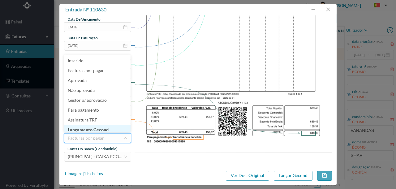
scroll to position [3, 0]
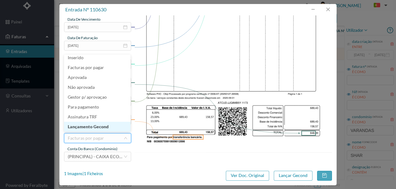
click at [100, 128] on li "Lançamento Gecond" at bounding box center [97, 127] width 66 height 10
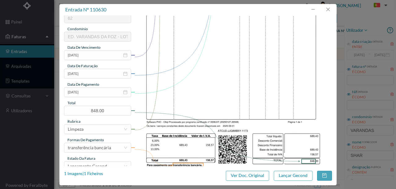
scroll to position [125, 0]
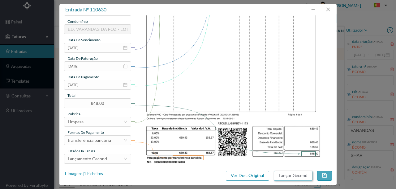
click at [292, 176] on button "Lançar Gecond" at bounding box center [293, 176] width 39 height 10
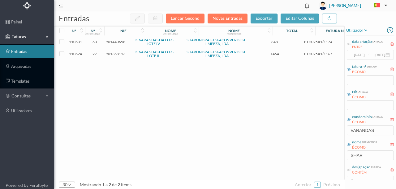
click at [118, 41] on span "901440698" at bounding box center [115, 42] width 19 height 5
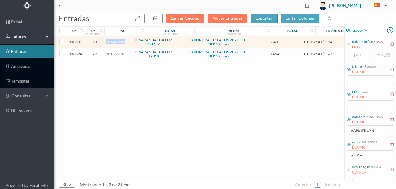
click at [118, 41] on span "901440698" at bounding box center [115, 42] width 19 height 5
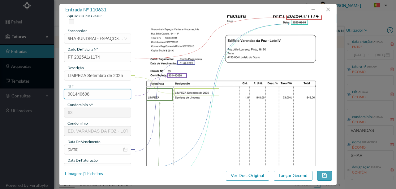
scroll to position [62, 0]
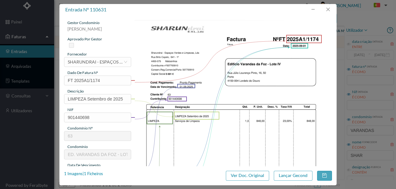
scroll to position [103, 0]
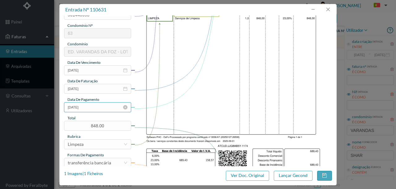
click at [99, 109] on input "[DATE]" at bounding box center [97, 108] width 67 height 10
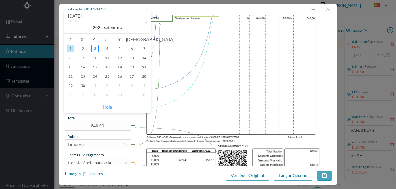
click at [108, 108] on link "Hoje" at bounding box center [107, 107] width 9 height 12
type input "[DATE]"
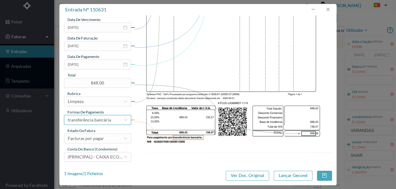
scroll to position [146, 0]
click at [95, 141] on div "Facturas por pagar" at bounding box center [86, 138] width 36 height 9
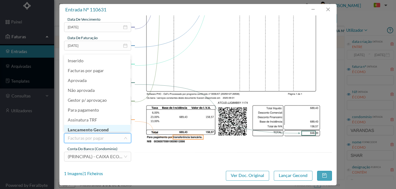
scroll to position [3, 0]
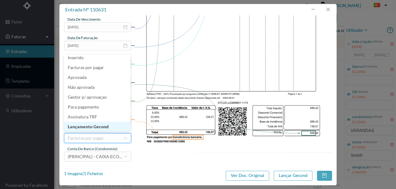
click at [104, 126] on li "Lançamento Gecond" at bounding box center [97, 127] width 66 height 10
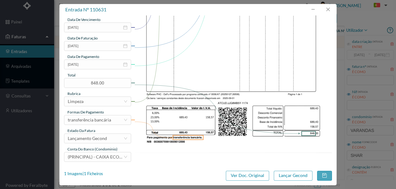
scroll to position [146, 0]
click at [291, 177] on button "Lançar Gecond" at bounding box center [293, 176] width 39 height 10
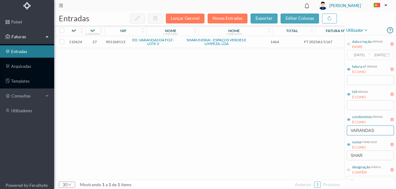
drag, startPoint x: 382, startPoint y: 131, endPoint x: 295, endPoint y: 127, distance: 87.2
click at [310, 131] on div "entradas Lançar Gecond Novas Entradas exportar editar colunas nº nº condomínio …" at bounding box center [224, 100] width 341 height 178
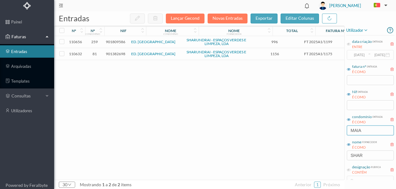
type input "MAIA"
click at [119, 53] on span "901382698" at bounding box center [115, 54] width 19 height 5
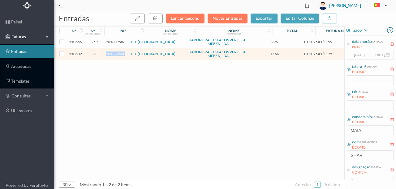
click at [119, 53] on span "901382698" at bounding box center [115, 54] width 19 height 5
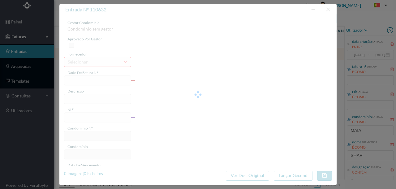
type input "FT 2025A1/1175"
type input "LIMPEZA Setembro de 2025"
type input "901382698"
type input "[DATE]"
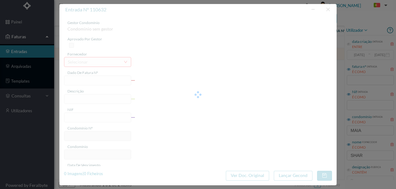
type input "[DATE]"
type input "1156.00"
type input "81"
type input "ED. [GEOGRAPHIC_DATA]"
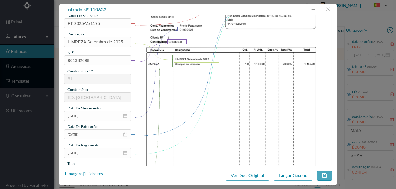
scroll to position [82, 0]
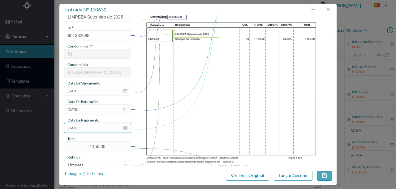
click at [97, 131] on input "[DATE]" at bounding box center [97, 128] width 67 height 10
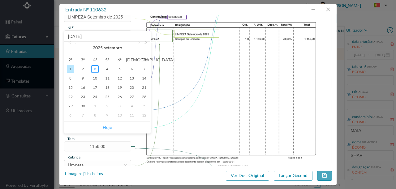
click at [108, 129] on link "Hoje" at bounding box center [107, 128] width 9 height 12
type input "[DATE]"
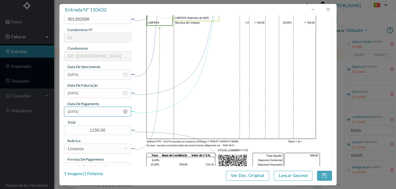
scroll to position [144, 0]
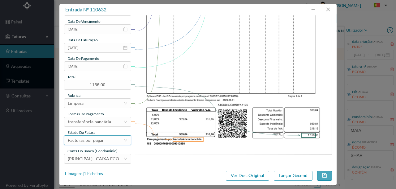
click at [103, 140] on div "Facturas por pagar" at bounding box center [86, 140] width 36 height 9
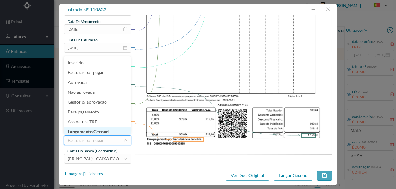
scroll to position [3, 0]
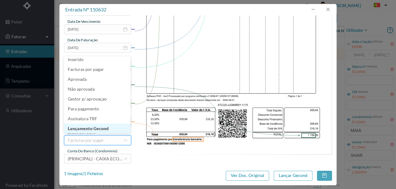
click at [94, 130] on li "Lançamento Gecond" at bounding box center [97, 129] width 66 height 10
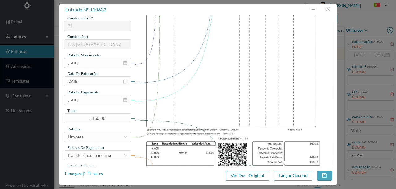
scroll to position [146, 0]
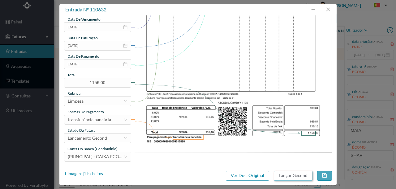
drag, startPoint x: 294, startPoint y: 177, endPoint x: 80, endPoint y: 189, distance: 213.6
click at [289, 177] on button "Lançar Gecond" at bounding box center [293, 176] width 39 height 10
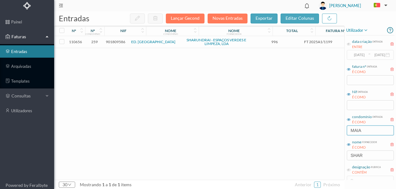
drag, startPoint x: 363, startPoint y: 132, endPoint x: 336, endPoint y: 130, distance: 27.0
click at [336, 130] on div "entradas Lançar Gecond Novas Entradas exportar editar colunas nº nº condomínio …" at bounding box center [224, 100] width 341 height 178
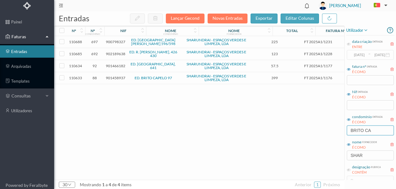
type input "BRITO CA"
click at [119, 77] on span "901458937" at bounding box center [115, 78] width 19 height 5
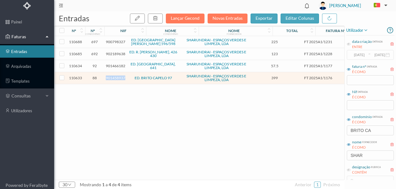
click at [119, 77] on span "901458937" at bounding box center [115, 78] width 19 height 5
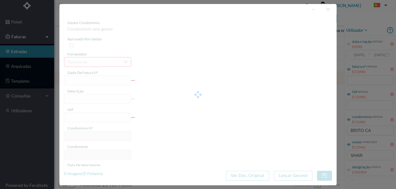
type input "FT 2025A1/1176"
type input "LIMPEZA Setembro de 2025"
type input "901458937"
type input "[DATE]"
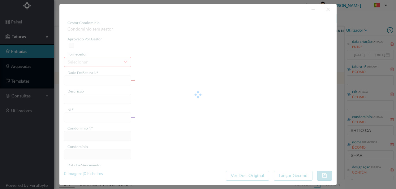
type input "[DATE]"
type input "399.00"
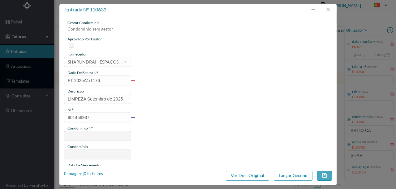
type input "88"
type input "ED. BRITO CAPELO 97"
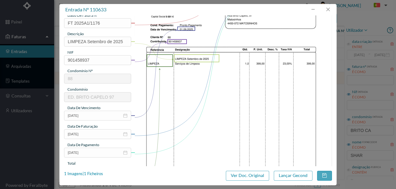
scroll to position [82, 0]
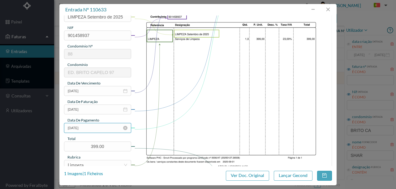
click at [98, 128] on input "[DATE]" at bounding box center [97, 128] width 67 height 10
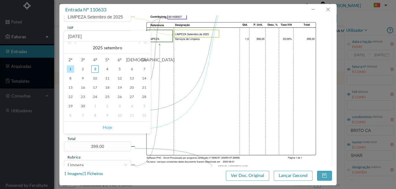
click at [105, 127] on link "Hoje" at bounding box center [107, 128] width 9 height 12
type input "[DATE]"
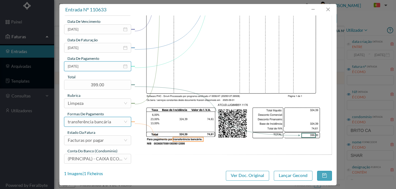
scroll to position [146, 0]
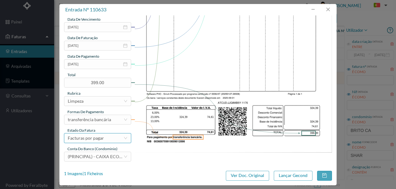
click at [94, 140] on div "Facturas por pagar" at bounding box center [86, 138] width 36 height 9
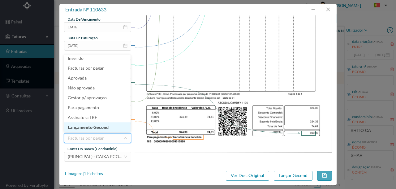
scroll to position [3, 0]
click at [95, 129] on li "Lançamento Gecond" at bounding box center [97, 127] width 66 height 10
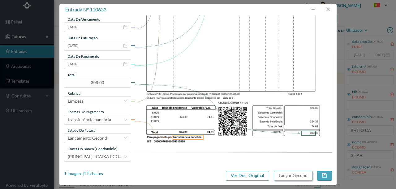
click at [290, 178] on button "Lançar Gecond" at bounding box center [293, 176] width 39 height 10
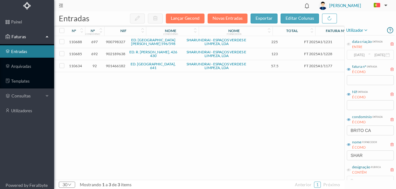
click at [116, 66] on span "901466182" at bounding box center [115, 66] width 19 height 5
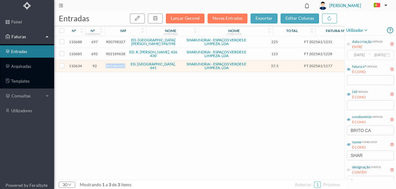
click at [116, 66] on span "901466182" at bounding box center [115, 66] width 19 height 5
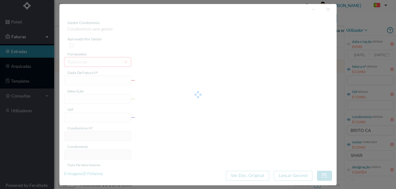
type input "FT 2025A1/1177"
type input "LIMPEZA Setembro de 2025"
type input "901466182"
type input "[DATE]"
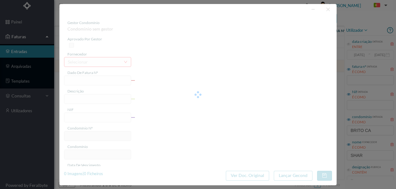
type input "[DATE]"
type input "57.50"
type input "92"
type input "ED. BRITO CAPELO, 641"
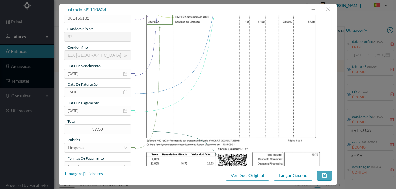
scroll to position [103, 0]
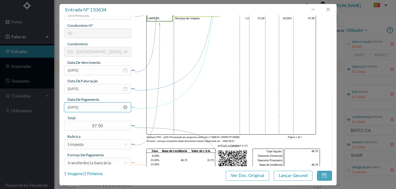
click at [100, 110] on input "[DATE]" at bounding box center [97, 108] width 67 height 10
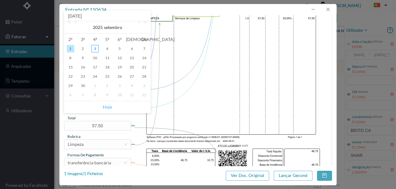
click at [108, 108] on link "Hoje" at bounding box center [107, 107] width 9 height 12
type input "[DATE]"
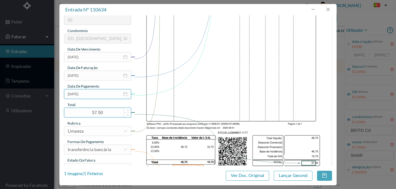
scroll to position [146, 0]
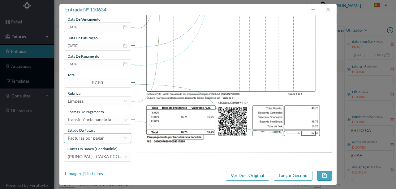
click at [96, 139] on div "Facturas por pagar" at bounding box center [86, 138] width 36 height 9
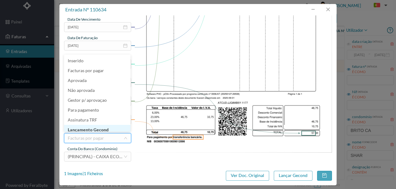
scroll to position [3, 0]
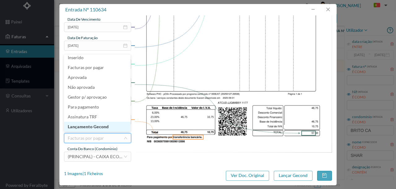
click at [97, 126] on li "Lançamento Gecond" at bounding box center [97, 127] width 66 height 10
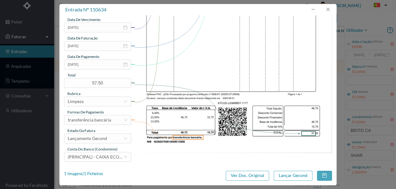
scroll to position [146, 0]
click at [295, 176] on button "Lançar Gecond" at bounding box center [293, 176] width 39 height 10
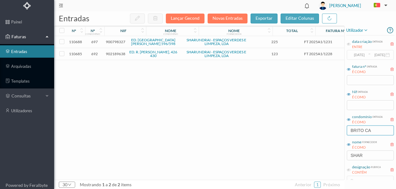
drag, startPoint x: 373, startPoint y: 131, endPoint x: 324, endPoint y: 128, distance: 49.5
click at [327, 130] on div "entradas Lançar Gecond Novas Entradas exportar editar colunas nº nº condomínio …" at bounding box center [224, 100] width 341 height 178
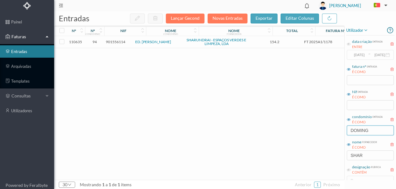
type input "DOMING"
click at [112, 40] on span "901556114" at bounding box center [115, 42] width 19 height 5
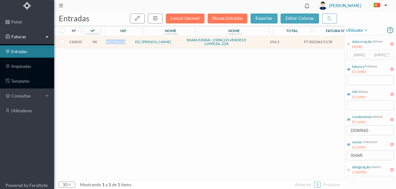
click at [112, 40] on span "901556114" at bounding box center [115, 42] width 19 height 5
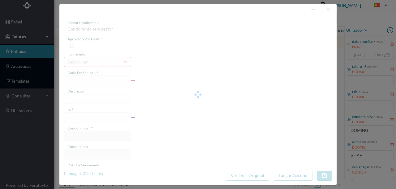
type input "FT 2025A1/1178"
type input "LIMPEZA Setembro de 2025"
type input "901556114"
type input "[DATE]"
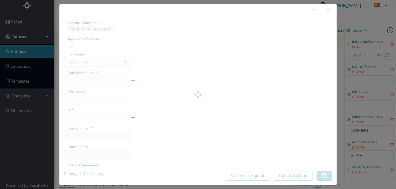
type input "[DATE]"
type input "154.20"
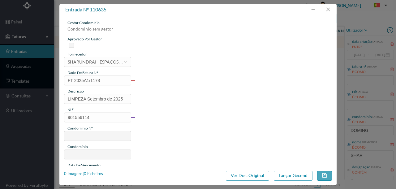
type input "94"
type input "ED. [PERSON_NAME]"
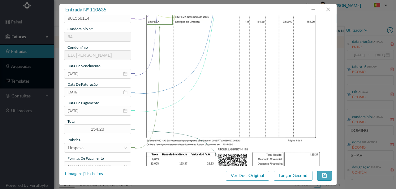
scroll to position [103, 0]
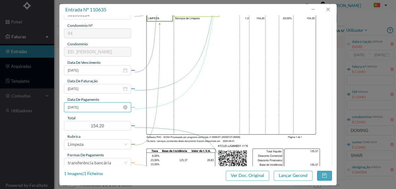
click at [101, 108] on input "[DATE]" at bounding box center [97, 108] width 67 height 10
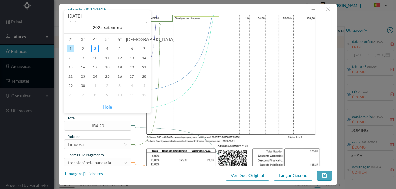
click at [108, 108] on link "Hoje" at bounding box center [107, 107] width 9 height 12
type input "[DATE]"
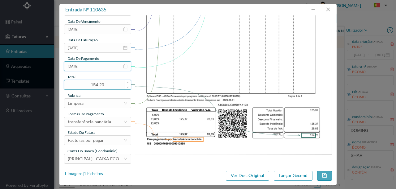
scroll to position [144, 0]
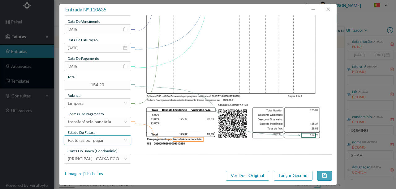
click at [97, 142] on div "Facturas por pagar" at bounding box center [86, 140] width 36 height 9
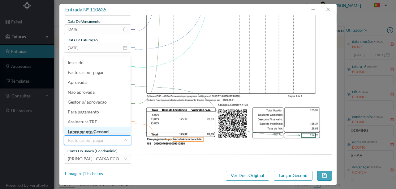
scroll to position [3, 0]
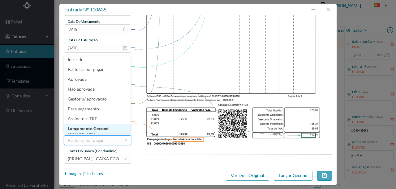
click at [96, 130] on li "Lançamento Gecond" at bounding box center [97, 129] width 66 height 10
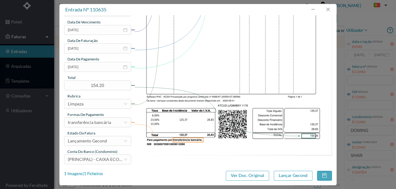
scroll to position [146, 0]
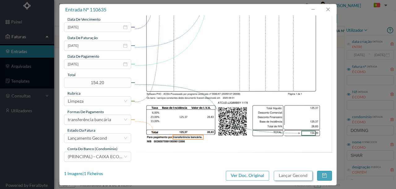
click at [278, 176] on button "Lançar Gecond" at bounding box center [293, 176] width 39 height 10
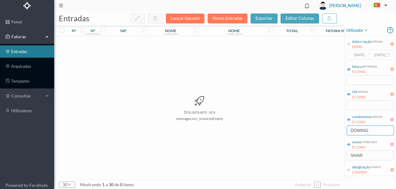
drag, startPoint x: 385, startPoint y: 128, endPoint x: 323, endPoint y: 132, distance: 62.3
click at [323, 132] on div "entradas Lançar Gecond Novas Entradas exportar editar colunas nº nº condomínio …" at bounding box center [224, 100] width 341 height 178
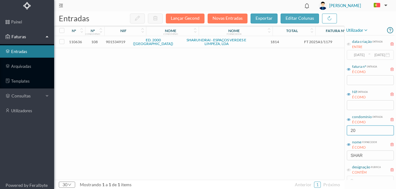
type input "2"
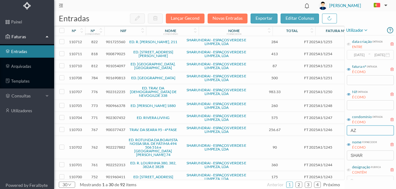
type input "AZE"
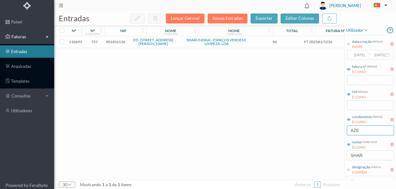
drag, startPoint x: 361, startPoint y: 130, endPoint x: 337, endPoint y: 131, distance: 24.4
click at [337, 131] on div "entradas Lançar Gecond Novas Entradas exportar editar colunas nº nº condomínio …" at bounding box center [224, 100] width 341 height 178
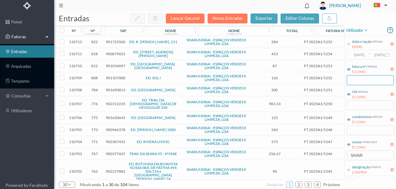
click at [360, 80] on input "text" at bounding box center [369, 80] width 47 height 10
type input "424"
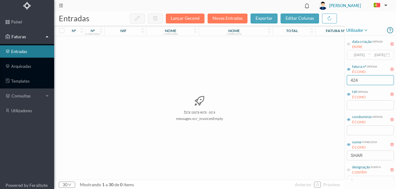
drag, startPoint x: 367, startPoint y: 79, endPoint x: 313, endPoint y: 82, distance: 54.5
click at [317, 83] on div "entradas Lançar Gecond Novas Entradas exportar editar colunas nº nº condomínio …" at bounding box center [224, 100] width 341 height 178
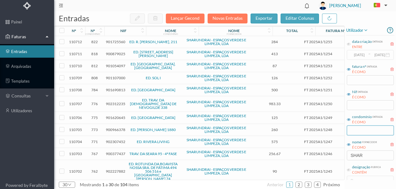
click at [350, 130] on input "text" at bounding box center [369, 131] width 47 height 10
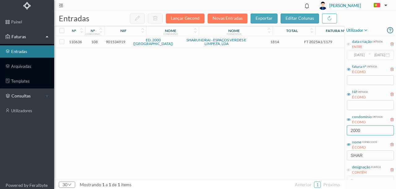
type input "2000"
click at [119, 44] on span "901534919" at bounding box center [115, 42] width 19 height 5
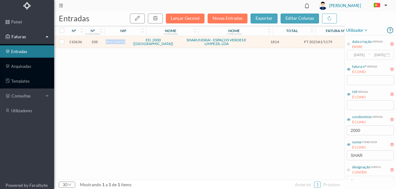
click at [119, 44] on span "901534919" at bounding box center [115, 42] width 19 height 5
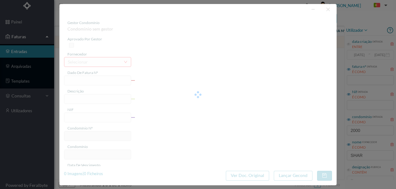
type input "FT 2025A1/1179"
type input "LIMPEZA Setembro de 2025"
type input "901534919"
type input "[DATE]"
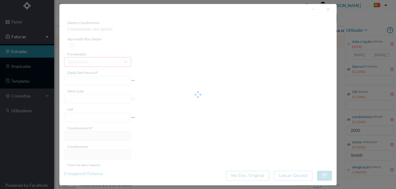
type input "[DATE]"
type input "1814.00"
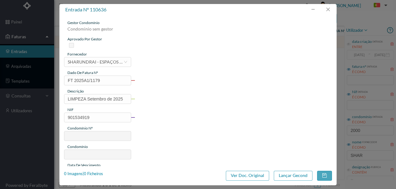
type input "108"
type input "ED. 2000 ([GEOGRAPHIC_DATA])"
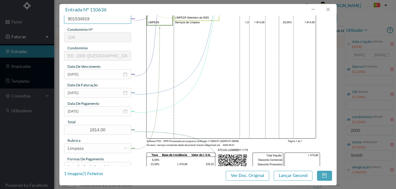
scroll to position [103, 0]
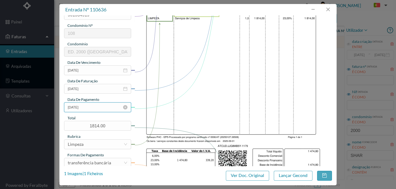
click at [94, 109] on input "[DATE]" at bounding box center [97, 108] width 67 height 10
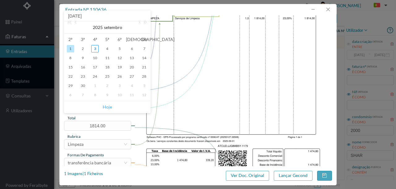
click at [106, 106] on link "Hoje" at bounding box center [107, 107] width 9 height 12
type input "[DATE]"
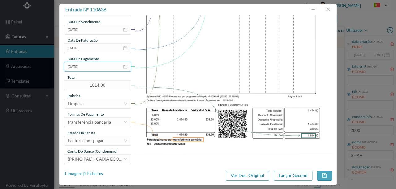
scroll to position [144, 0]
click at [104, 143] on div "Facturas por pagar" at bounding box center [96, 140] width 56 height 9
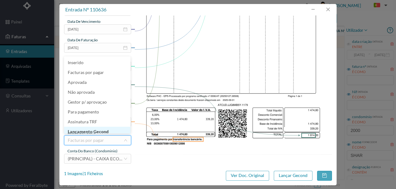
scroll to position [3, 0]
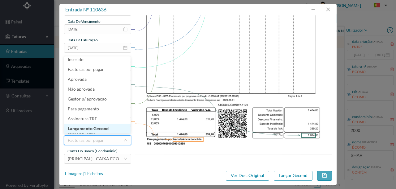
click at [99, 132] on li "Lançamento Gecond" at bounding box center [97, 129] width 66 height 10
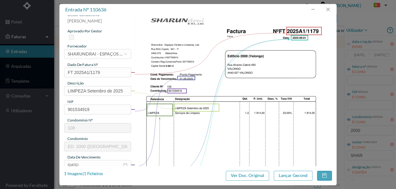
scroll to position [0, 0]
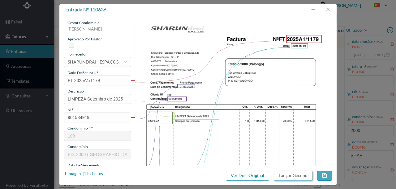
click at [280, 174] on button "Lançar Gecond" at bounding box center [293, 176] width 39 height 10
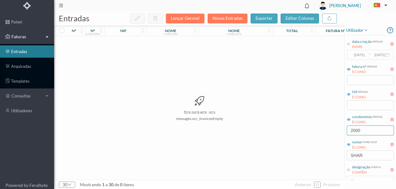
drag, startPoint x: 366, startPoint y: 133, endPoint x: 305, endPoint y: 125, distance: 61.1
click at [312, 129] on div "entradas Lançar Gecond Novas Entradas exportar editar colunas nº nº condomínio …" at bounding box center [224, 100] width 341 height 178
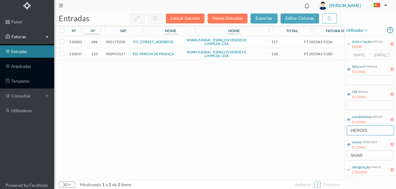
type input "HEROIS"
click at [119, 53] on span "900953527" at bounding box center [115, 54] width 19 height 5
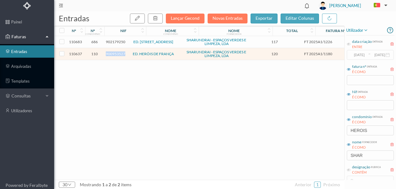
click at [119, 53] on span "900953527" at bounding box center [115, 54] width 19 height 5
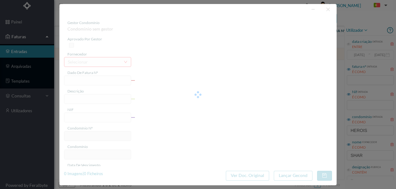
type input "FT 2025A1/1180"
type input "LIMPEZA Setembro de 2025"
type input "900953527"
type input "[DATE]"
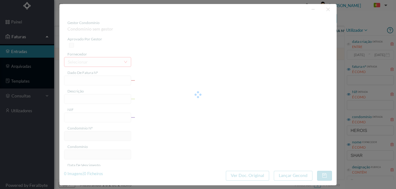
type input "[DATE]"
type input "120.00"
type input "110"
type input "ED. HERÓIS DE FRANÇA"
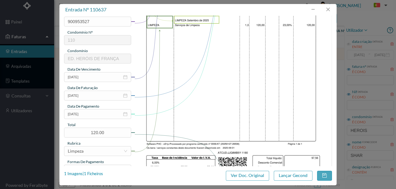
scroll to position [103, 0]
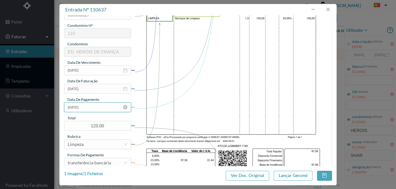
click at [94, 110] on input "[DATE]" at bounding box center [97, 108] width 67 height 10
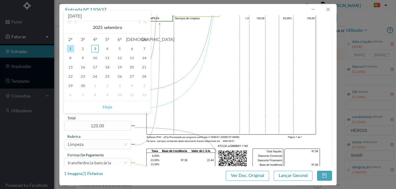
click at [105, 106] on link "Hoje" at bounding box center [107, 107] width 9 height 12
type input "[DATE]"
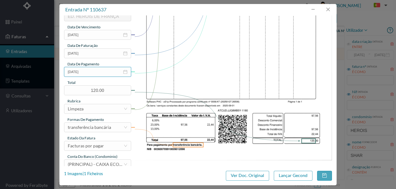
scroll to position [146, 0]
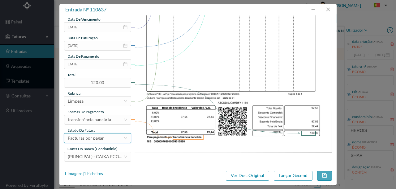
click at [87, 139] on div "Facturas por pagar" at bounding box center [86, 138] width 36 height 9
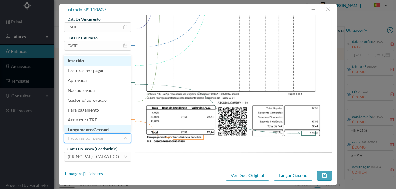
scroll to position [3, 0]
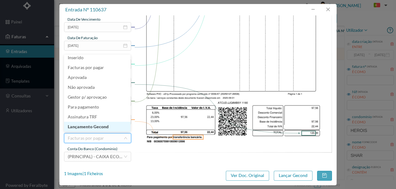
click at [103, 127] on li "Lançamento Gecond" at bounding box center [97, 127] width 66 height 10
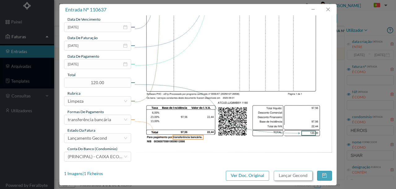
click at [295, 175] on button "Lançar Gecond" at bounding box center [293, 176] width 39 height 10
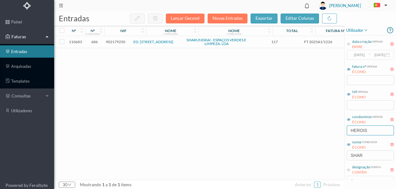
drag, startPoint x: 370, startPoint y: 130, endPoint x: 302, endPoint y: 133, distance: 68.4
click at [305, 133] on div "entradas Lançar Gecond Novas Entradas exportar editar colunas nº nº condomínio …" at bounding box center [224, 100] width 341 height 178
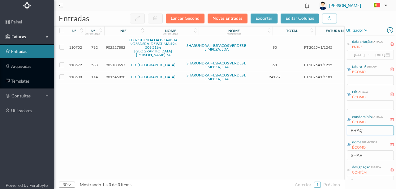
type input "PRAÇ"
click at [118, 77] on span "901546828" at bounding box center [115, 77] width 19 height 5
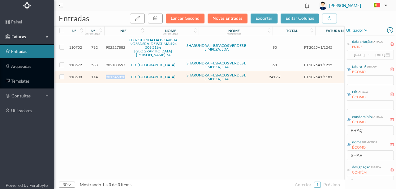
click at [118, 77] on span "901546828" at bounding box center [115, 77] width 19 height 5
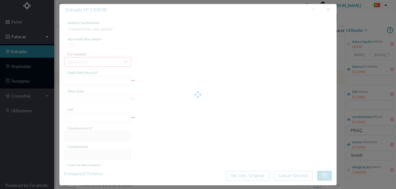
type input "FT 2025A1/1181"
type input "LIMPEZA Setembro de 2025"
type input "901546828"
type input "[DATE]"
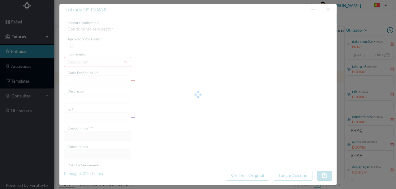
type input "[DATE]"
type input "241.67"
type input "114"
type input "ED. [GEOGRAPHIC_DATA]"
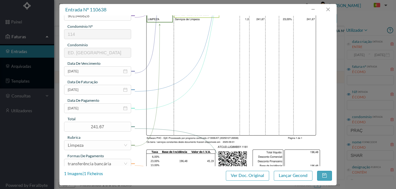
scroll to position [103, 0]
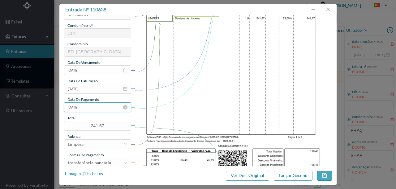
click at [100, 110] on input "[DATE]" at bounding box center [97, 108] width 67 height 10
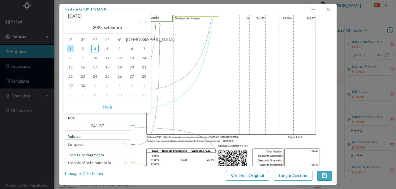
click at [108, 108] on link "Hoje" at bounding box center [107, 107] width 9 height 12
type input "[DATE]"
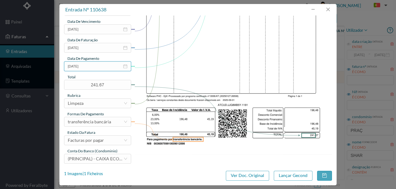
scroll to position [146, 0]
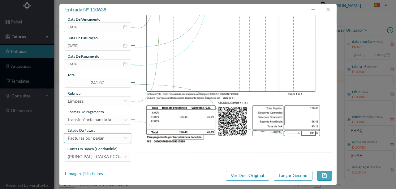
click at [92, 137] on div "Facturas por pagar" at bounding box center [86, 138] width 36 height 9
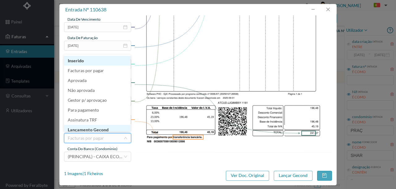
scroll to position [3, 0]
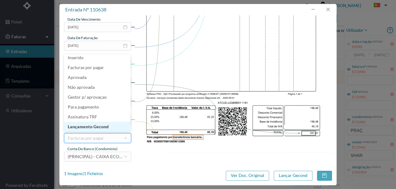
click at [96, 128] on li "Lançamento Gecond" at bounding box center [97, 127] width 66 height 10
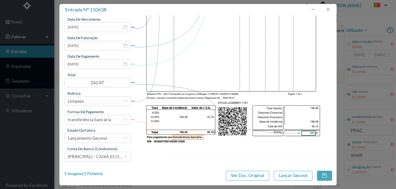
scroll to position [125, 0]
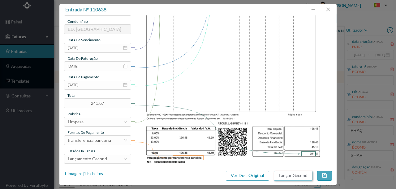
click at [295, 176] on button "Lançar Gecond" at bounding box center [293, 176] width 39 height 10
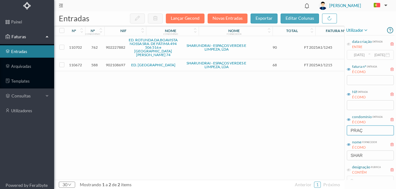
drag, startPoint x: 371, startPoint y: 129, endPoint x: 310, endPoint y: 134, distance: 61.1
click at [316, 135] on div "entradas Lançar Gecond Novas Entradas exportar editar colunas nº nº condomínio …" at bounding box center [224, 100] width 341 height 178
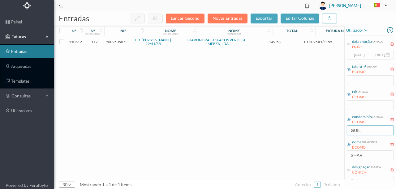
type input "GUIL"
click at [120, 42] on span "900950587" at bounding box center [115, 42] width 19 height 5
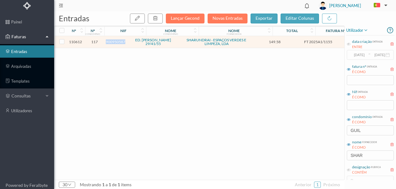
click at [120, 42] on span "900950587" at bounding box center [115, 42] width 19 height 5
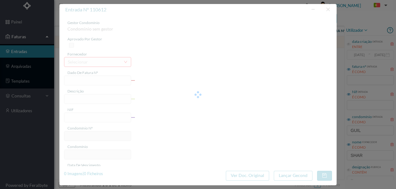
type input "FT 2025A1/1155"
type input "JARDINAGEM Setembro de 2025"
type input "900950587"
type input "[DATE]"
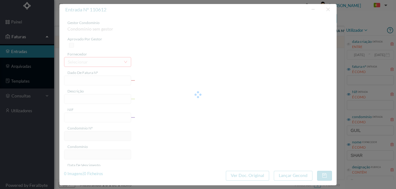
type input "[DATE]"
type input "149.58"
type input "117"
type input "ED. GUILHERME FELGUEIRAS 29/41/55"
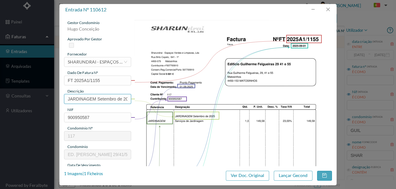
click at [97, 98] on input "JARDINAGEM Setembro de 2025" at bounding box center [97, 99] width 67 height 10
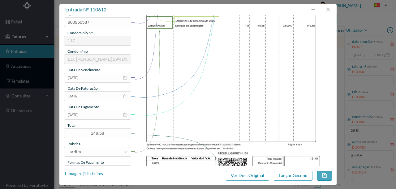
scroll to position [103, 0]
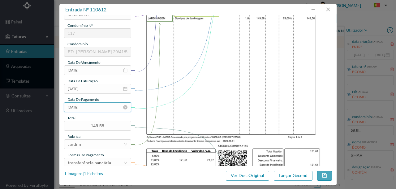
click at [97, 108] on input "[DATE]" at bounding box center [97, 108] width 67 height 10
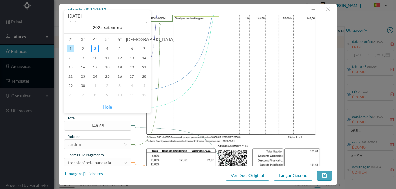
click at [109, 106] on link "Hoje" at bounding box center [107, 107] width 9 height 12
type input "[DATE]"
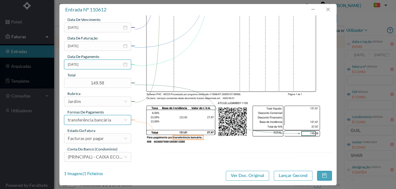
scroll to position [146, 0]
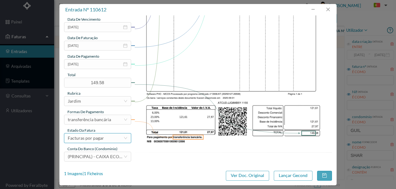
click at [85, 137] on div "Facturas por pagar" at bounding box center [86, 138] width 36 height 9
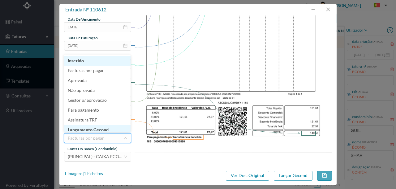
scroll to position [3, 0]
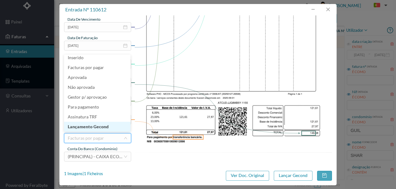
click at [94, 127] on li "Lançamento Gecond" at bounding box center [97, 127] width 66 height 10
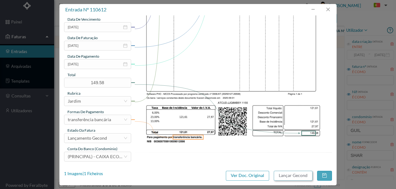
click at [302, 175] on button "Lançar Gecond" at bounding box center [293, 176] width 39 height 10
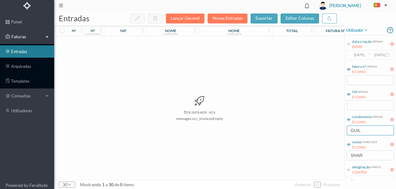
drag, startPoint x: 367, startPoint y: 131, endPoint x: 248, endPoint y: 127, distance: 118.7
click at [252, 129] on div "entradas Lançar Gecond Novas Entradas exportar editar colunas nº nº condomínio …" at bounding box center [224, 100] width 341 height 178
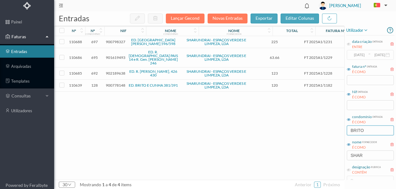
type input "BRITO"
click at [114, 83] on span "900778148" at bounding box center [115, 85] width 19 height 5
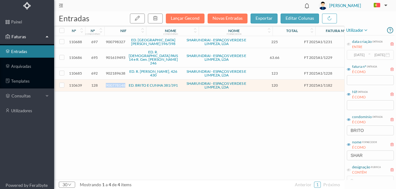
click at [114, 83] on span "900778148" at bounding box center [115, 85] width 19 height 5
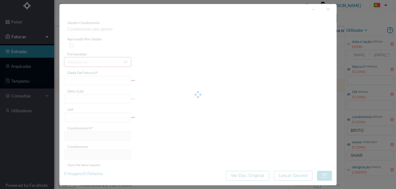
type input "FT 2025A1/1182"
type input "LIMPEZA Setembro de 2025"
type input "900778148"
type input "[DATE]"
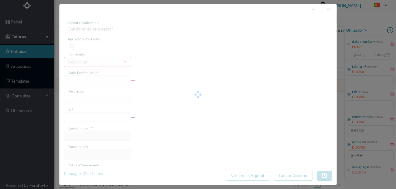
type input "[DATE]"
type input "120.00"
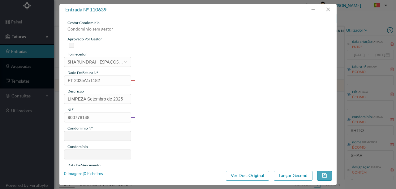
type input "128"
type input "ED. BRITO E CUNHA 381/391"
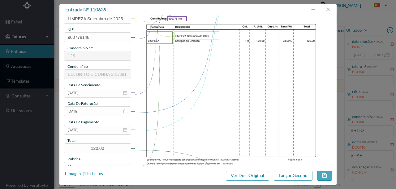
scroll to position [82, 0]
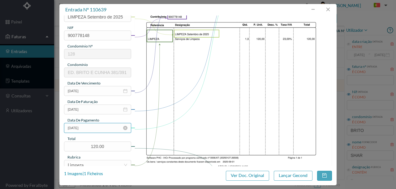
click at [105, 131] on input "[DATE]" at bounding box center [97, 128] width 67 height 10
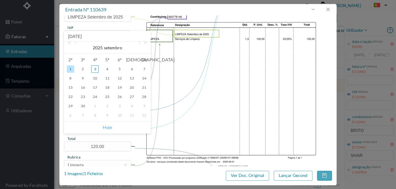
click at [109, 127] on link "Hoje" at bounding box center [107, 128] width 9 height 12
type input "[DATE]"
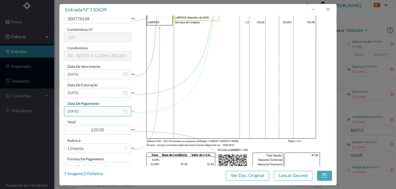
scroll to position [146, 0]
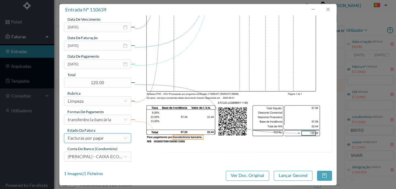
click at [94, 138] on div "Facturas por pagar" at bounding box center [86, 138] width 36 height 9
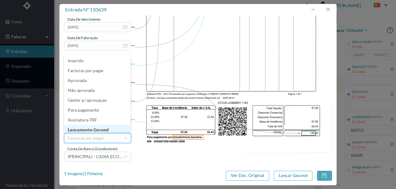
scroll to position [3, 0]
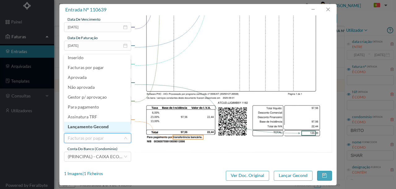
click at [98, 128] on li "Lançamento Gecond" at bounding box center [97, 127] width 66 height 10
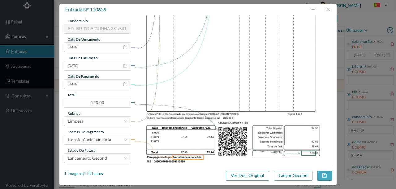
scroll to position [146, 0]
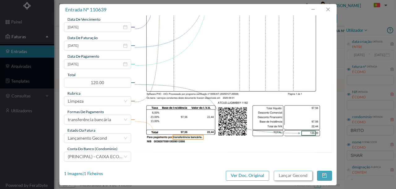
click at [295, 176] on button "Lançar Gecond" at bounding box center [293, 176] width 39 height 10
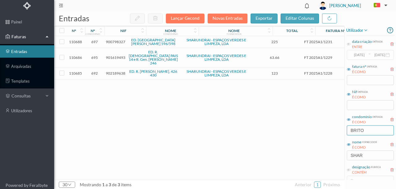
drag, startPoint x: 365, startPoint y: 129, endPoint x: 327, endPoint y: 132, distance: 37.9
click at [329, 133] on div "entradas Lançar Gecond Novas Entradas exportar editar colunas nº nº condomínio …" at bounding box center [224, 100] width 341 height 178
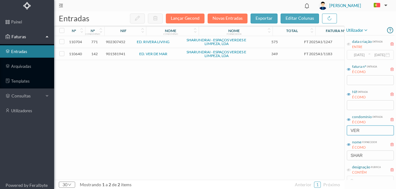
type input "VER"
click at [112, 54] on span "901581941" at bounding box center [115, 54] width 19 height 5
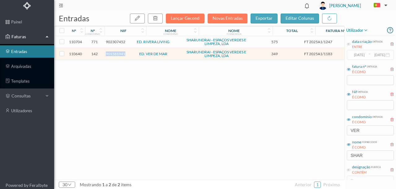
click at [112, 54] on span "901581941" at bounding box center [115, 54] width 19 height 5
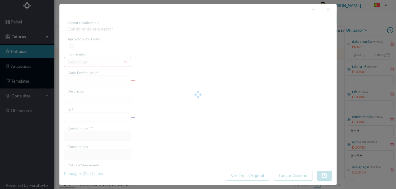
type input "FT 2025A1/1183"
type input "LIMPEZA Setembro de 2025"
type input "901581941"
type input "[DATE]"
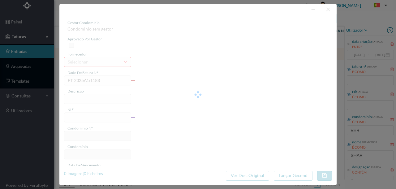
type input "[DATE]"
type input "349.00"
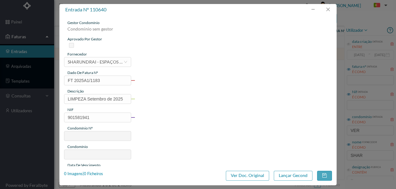
type input "142"
type input "ED. VER DE MAR"
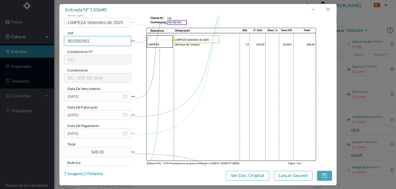
scroll to position [82, 0]
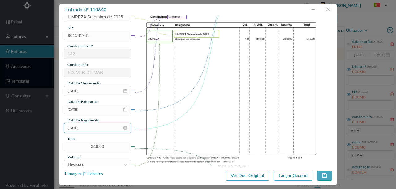
click at [98, 129] on input "[DATE]" at bounding box center [97, 128] width 67 height 10
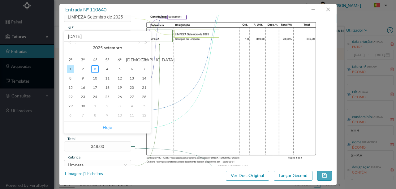
click at [108, 127] on link "Hoje" at bounding box center [107, 128] width 9 height 12
type input "[DATE]"
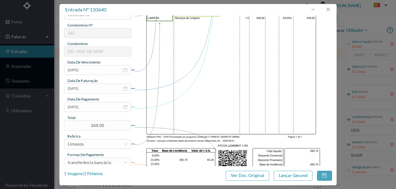
scroll to position [146, 0]
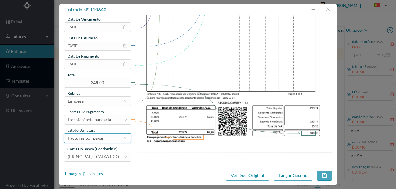
click at [104, 137] on div "Facturas por pagar" at bounding box center [96, 138] width 56 height 9
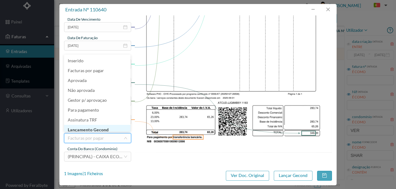
scroll to position [3, 0]
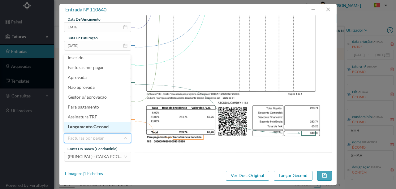
click at [105, 128] on li "Lançamento Gecond" at bounding box center [97, 127] width 66 height 10
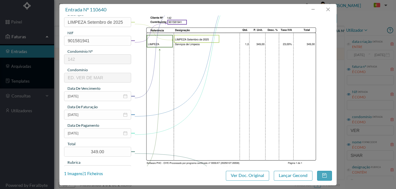
scroll to position [84, 0]
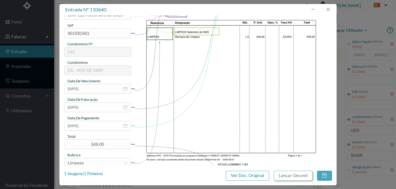
click at [292, 175] on button "Lançar Gecond" at bounding box center [293, 176] width 39 height 10
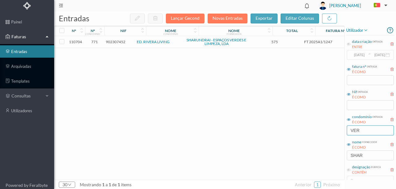
drag, startPoint x: 364, startPoint y: 130, endPoint x: 272, endPoint y: 134, distance: 92.8
click at [301, 134] on div "entradas Lançar Gecond Novas Entradas exportar editar colunas nº nº condomínio …" at bounding box center [224, 100] width 341 height 178
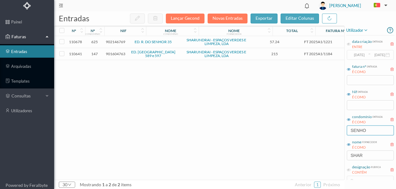
type input "SENHO"
click at [115, 54] on span "901604763" at bounding box center [115, 54] width 19 height 5
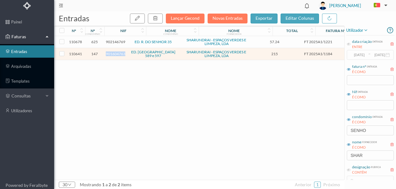
click at [115, 54] on span "901604763" at bounding box center [115, 54] width 19 height 5
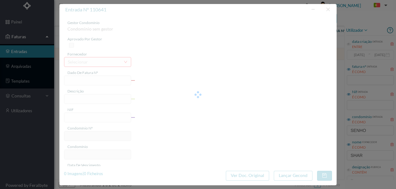
type input "FT 2025A1/1184"
type input "LIMPEZA Setembro de 2025"
type input "901604763"
type input "[DATE]"
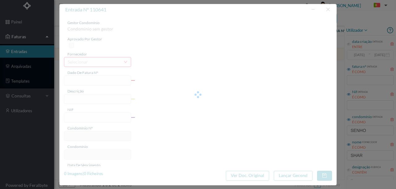
type input "[DATE]"
type input "215.00"
type input "147"
type input "ED. RUA DO SENHOR 589 e 597"
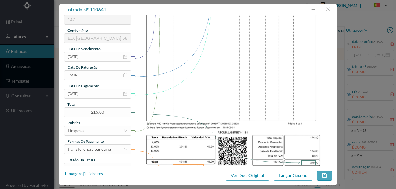
scroll to position [124, 0]
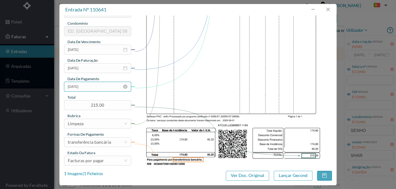
click at [100, 88] on input "[DATE]" at bounding box center [97, 87] width 67 height 10
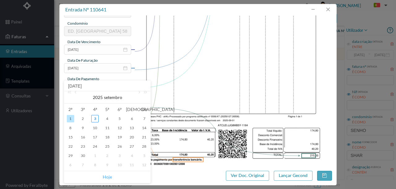
click at [111, 177] on link "Hoje" at bounding box center [107, 178] width 9 height 12
type input "[DATE]"
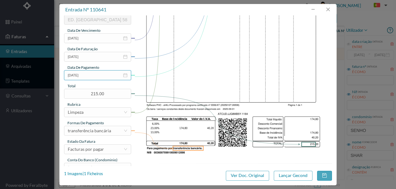
scroll to position [146, 0]
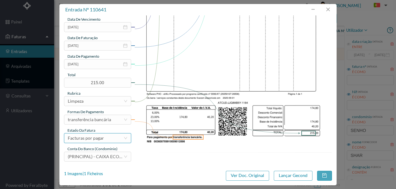
click at [91, 140] on div "Facturas por pagar" at bounding box center [86, 138] width 36 height 9
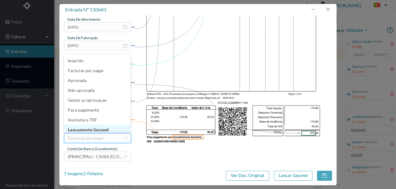
scroll to position [3, 0]
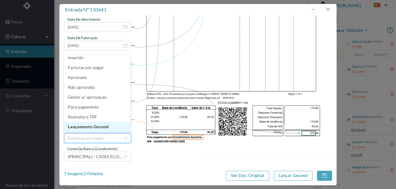
click at [99, 127] on li "Lançamento Gecond" at bounding box center [97, 127] width 66 height 10
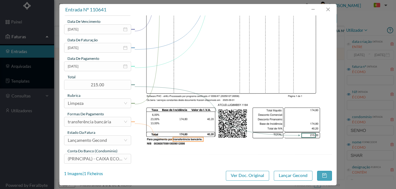
scroll to position [146, 0]
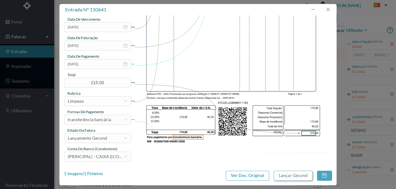
click at [287, 176] on button "Lançar Gecond" at bounding box center [293, 176] width 39 height 10
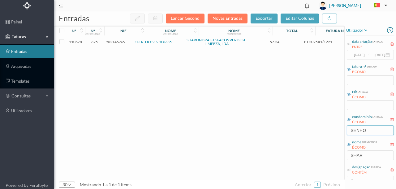
drag, startPoint x: 373, startPoint y: 129, endPoint x: 290, endPoint y: 134, distance: 83.0
click at [291, 134] on div "entradas Lançar Gecond Novas Entradas exportar editar colunas nº nº condomínio …" at bounding box center [224, 100] width 341 height 178
type input "LAGOA"
click at [112, 43] on span "900789530" at bounding box center [115, 42] width 19 height 5
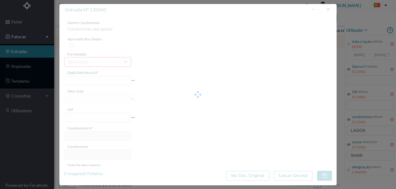
type input "FT 2025A1/1185"
type input "LIMPEZA Setembro de 2025"
type input "900789530"
type input "[DATE]"
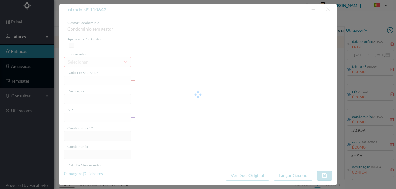
type input "[DATE]"
type input "376.00"
type input "150"
type input "ED. LAGOA II"
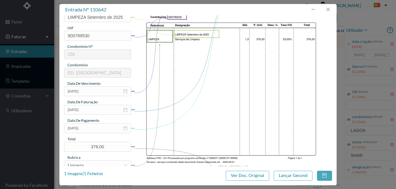
scroll to position [82, 0]
click at [102, 129] on input "[DATE]" at bounding box center [97, 128] width 67 height 10
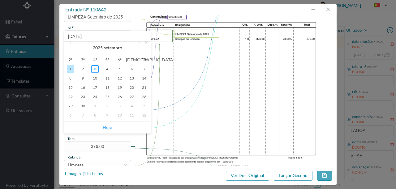
click at [109, 128] on link "Hoje" at bounding box center [107, 128] width 9 height 12
type input "[DATE]"
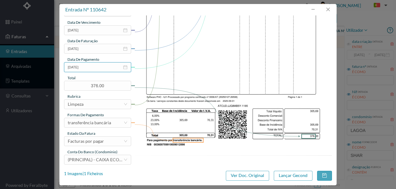
scroll to position [146, 0]
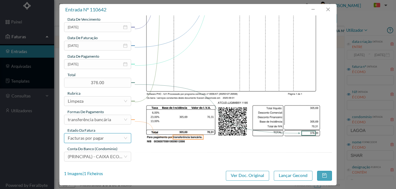
click at [100, 138] on div "Facturas por pagar" at bounding box center [86, 138] width 36 height 9
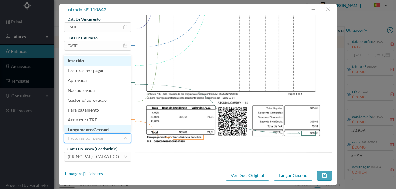
scroll to position [3, 0]
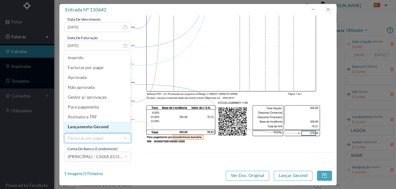
click at [104, 126] on li "Lançamento Gecond" at bounding box center [97, 127] width 66 height 10
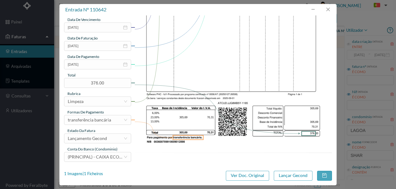
scroll to position [146, 0]
click at [294, 174] on button "Lançar Gecond" at bounding box center [293, 176] width 39 height 10
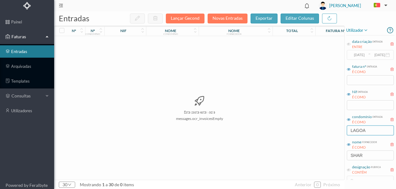
drag, startPoint x: 369, startPoint y: 130, endPoint x: 323, endPoint y: 130, distance: 45.7
click at [327, 130] on div "entradas Lançar Gecond Novas Entradas exportar editar colunas nº nº condomínio …" at bounding box center [224, 100] width 341 height 178
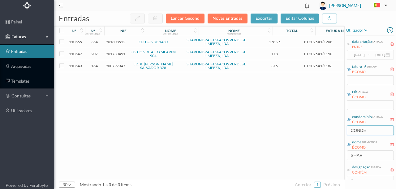
type input "CONDE"
click at [113, 66] on span "900797347" at bounding box center [115, 66] width 19 height 5
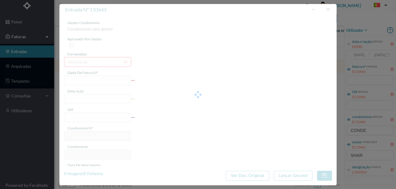
type input "FT 2025A1/1186"
type input "LIMPEZA Setembro de 2025"
type input "900797347"
type input "[DATE]"
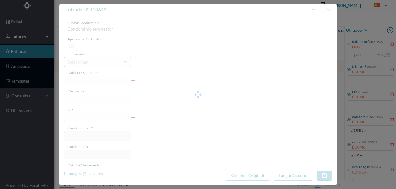
type input "[DATE]"
type input "315.00"
type input "164"
type input "ED. R. CONDE S. SALVADOR 378"
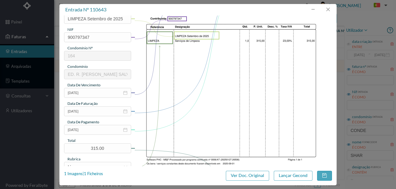
scroll to position [103, 0]
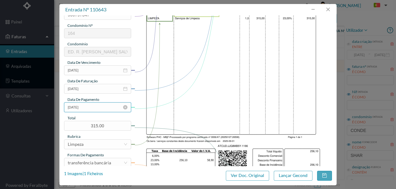
click at [101, 108] on input "[DATE]" at bounding box center [97, 108] width 67 height 10
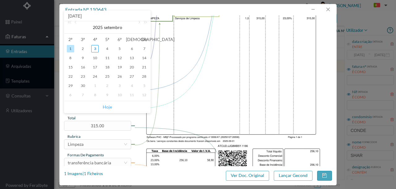
click at [108, 108] on link "Hoje" at bounding box center [107, 107] width 9 height 12
type input "[DATE]"
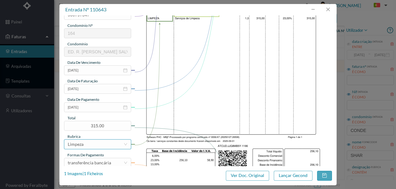
scroll to position [146, 0]
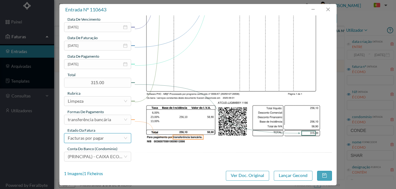
click at [103, 137] on div "Facturas por pagar" at bounding box center [96, 138] width 56 height 9
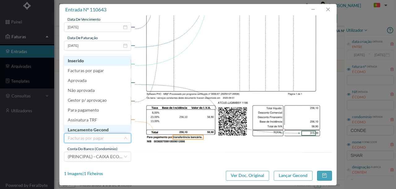
scroll to position [3, 0]
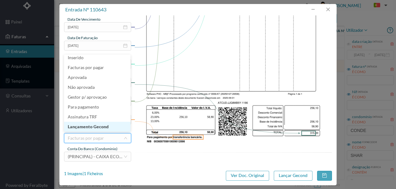
click at [103, 129] on li "Lançamento Gecond" at bounding box center [97, 127] width 66 height 10
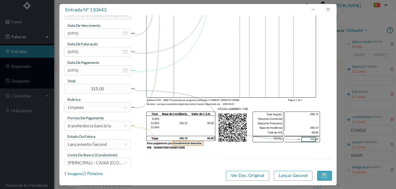
scroll to position [146, 0]
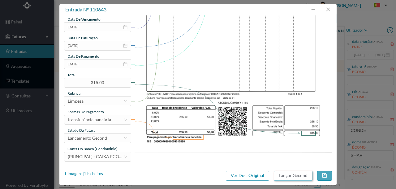
click at [292, 175] on button "Lançar Gecond" at bounding box center [293, 176] width 39 height 10
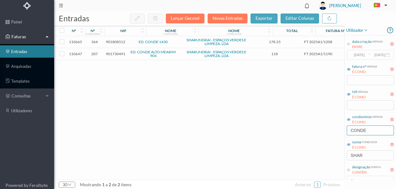
drag, startPoint x: 372, startPoint y: 131, endPoint x: 295, endPoint y: 131, distance: 77.3
click at [295, 131] on div "entradas Lançar Gecond Novas Entradas exportar editar colunas nº nº condomínio …" at bounding box center [224, 100] width 341 height 178
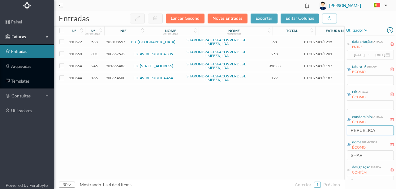
type input "REPUBLICA"
click at [119, 78] on span "900654600" at bounding box center [115, 78] width 19 height 5
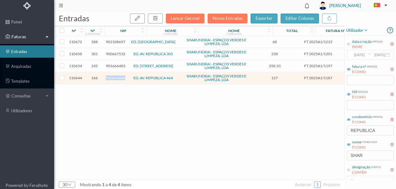
click at [119, 78] on span "900654600" at bounding box center [115, 78] width 19 height 5
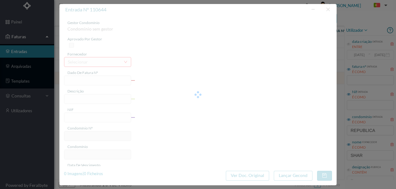
type input "FT 2025A1/1187"
type input "LIMPEZA Setembro de 2025"
type input "900654600"
type input "[DATE]"
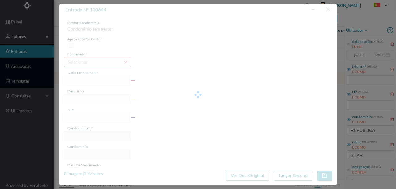
type input "[DATE]"
type input "127.00"
type input "166"
type input "ED. AV. REPUBLICA 464"
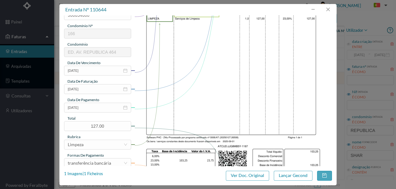
scroll to position [103, 0]
click at [94, 109] on input "[DATE]" at bounding box center [97, 108] width 67 height 10
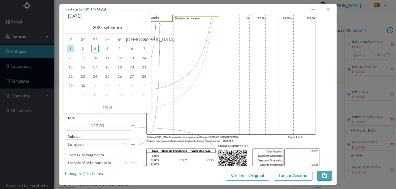
click at [108, 108] on link "Hoje" at bounding box center [107, 107] width 9 height 12
type input "[DATE]"
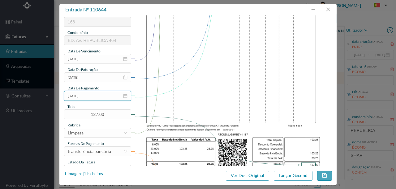
scroll to position [146, 0]
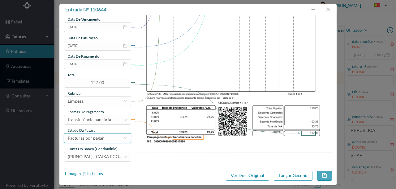
click at [93, 139] on div "Facturas por pagar" at bounding box center [86, 138] width 36 height 9
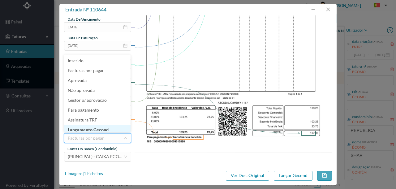
scroll to position [3, 0]
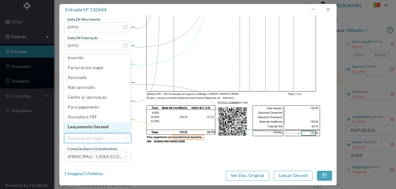
click at [93, 127] on li "Lançamento Gecond" at bounding box center [97, 127] width 66 height 10
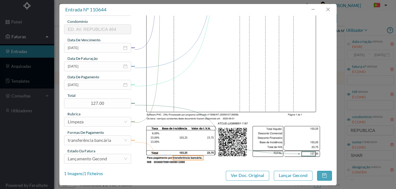
scroll to position [146, 0]
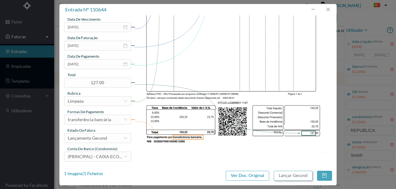
click at [279, 177] on button "Lançar Gecond" at bounding box center [293, 176] width 39 height 10
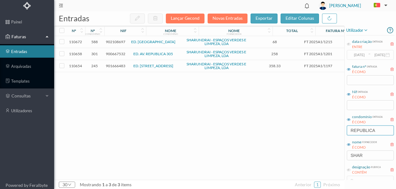
drag, startPoint x: 376, startPoint y: 132, endPoint x: 331, endPoint y: 140, distance: 45.8
click at [331, 140] on div "entradas Lançar Gecond Novas Entradas exportar editar colunas nº nº condomínio …" at bounding box center [224, 100] width 341 height 178
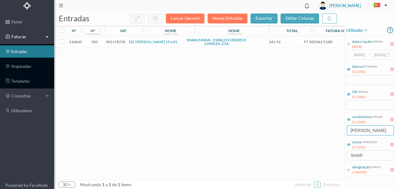
type input "CAMILO"
click at [119, 42] on span "901178730" at bounding box center [115, 42] width 19 height 5
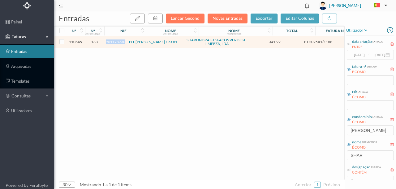
click at [119, 42] on span "901178730" at bounding box center [115, 42] width 19 height 5
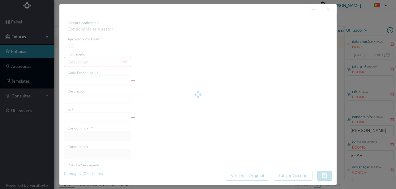
type input "FT 2025A1/1188"
type input "LIMPEZA Setembro de 2025"
type input "901178730"
type input "[DATE]"
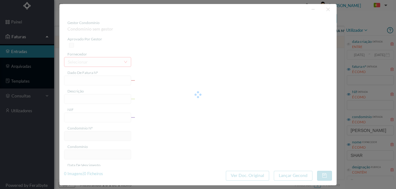
type input "[DATE]"
type input "341.92"
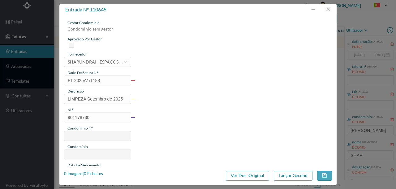
type input "183"
type input "ED. CAMILO PESSANHA 19 a 81"
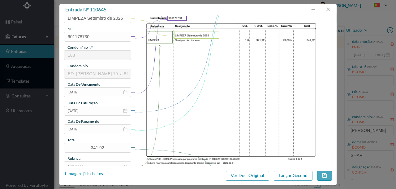
scroll to position [82, 0]
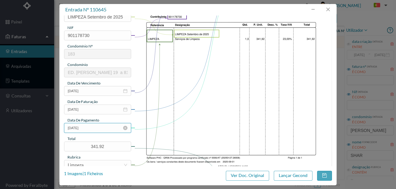
click at [102, 129] on input "[DATE]" at bounding box center [97, 128] width 67 height 10
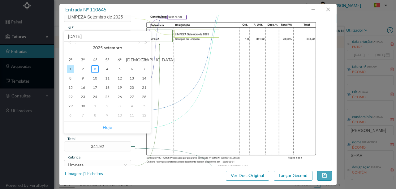
click at [107, 126] on link "Hoje" at bounding box center [107, 128] width 9 height 12
type input "[DATE]"
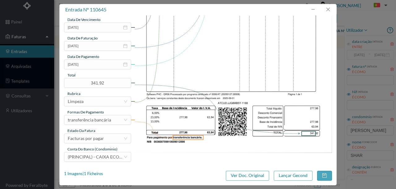
scroll to position [146, 0]
click at [103, 136] on div "Facturas por pagar" at bounding box center [86, 138] width 36 height 9
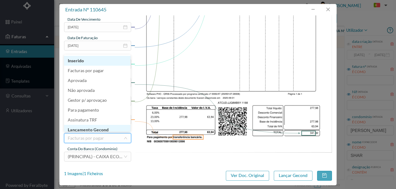
scroll to position [3, 0]
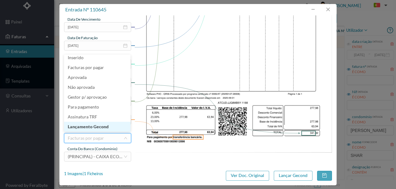
click at [99, 126] on li "Lançamento Gecond" at bounding box center [97, 127] width 66 height 10
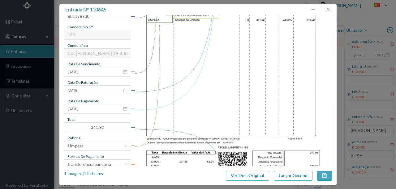
scroll to position [146, 0]
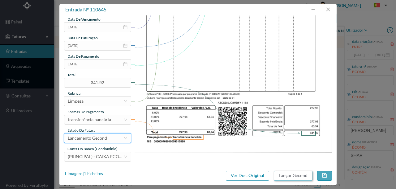
click at [290, 177] on button "Lançar Gecond" at bounding box center [293, 176] width 39 height 10
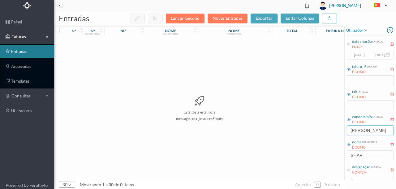
drag, startPoint x: 371, startPoint y: 132, endPoint x: 295, endPoint y: 133, distance: 75.7
click at [295, 133] on div "entradas Lançar Gecond Novas Entradas exportar editar colunas nº nº condomínio …" at bounding box center [224, 100] width 341 height 178
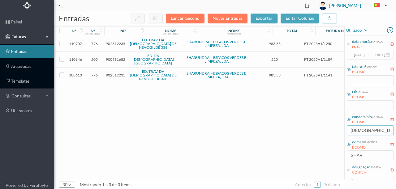
type input "IGREJA"
click at [114, 57] on span "900991682" at bounding box center [115, 59] width 19 height 5
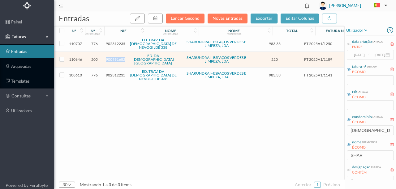
click at [114, 57] on span "900991682" at bounding box center [115, 59] width 19 height 5
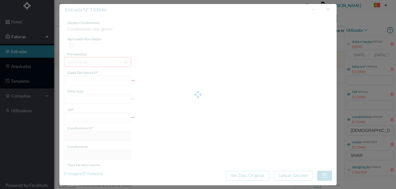
type input "FT 2025A1/1189"
type input "LIMPEZA Setembro de 2025"
type input "900991682"
type input "[DATE]"
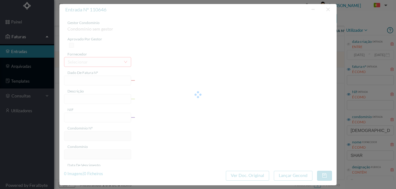
type input "[DATE]"
type input "220.00"
type input "205"
type input "ED. DA [DEMOGRAPHIC_DATA][GEOGRAPHIC_DATA]"
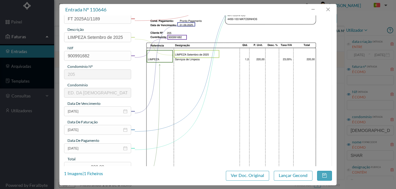
scroll to position [82, 0]
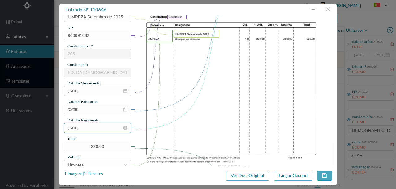
click at [101, 128] on input "[DATE]" at bounding box center [97, 128] width 67 height 10
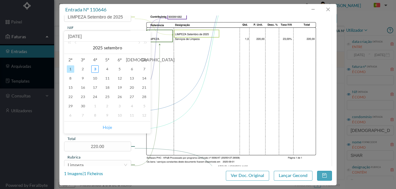
click at [110, 128] on link "Hoje" at bounding box center [107, 128] width 9 height 12
type input "[DATE]"
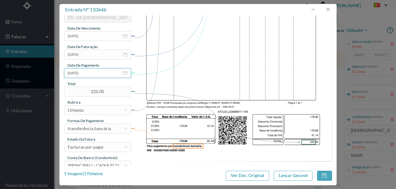
scroll to position [146, 0]
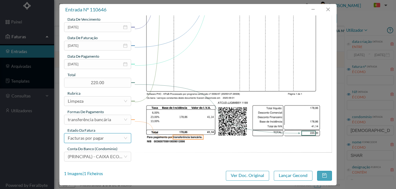
click at [102, 140] on div "Facturas por pagar" at bounding box center [86, 138] width 36 height 9
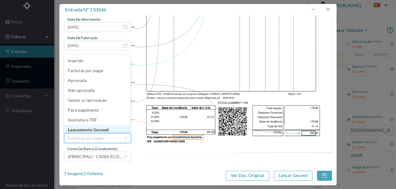
scroll to position [3, 0]
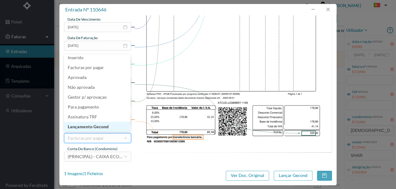
click at [100, 128] on li "Lançamento Gecond" at bounding box center [97, 127] width 66 height 10
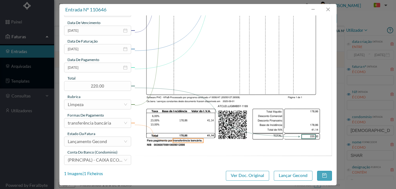
scroll to position [146, 0]
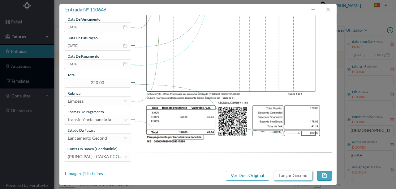
click at [283, 175] on button "Lançar Gecond" at bounding box center [293, 176] width 39 height 10
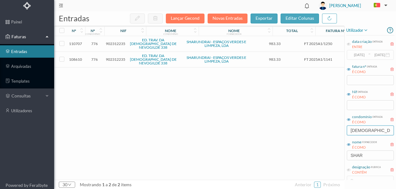
drag, startPoint x: 374, startPoint y: 130, endPoint x: 295, endPoint y: 142, distance: 79.0
click at [296, 142] on div "entradas Lançar Gecond Novas Entradas exportar editar colunas nº nº condomínio …" at bounding box center [224, 100] width 341 height 178
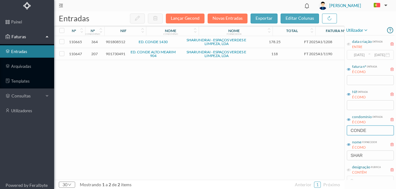
type input "CONDE"
click at [118, 54] on span "901730491" at bounding box center [115, 54] width 19 height 5
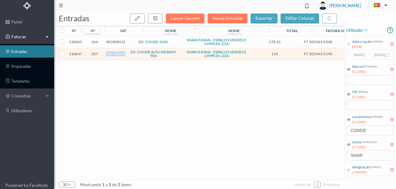
click at [118, 54] on span "901730491" at bounding box center [115, 54] width 19 height 5
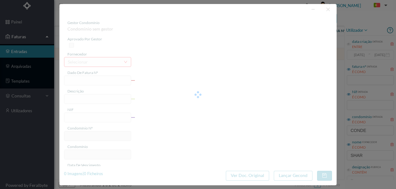
type input "FT 2025A1/1190"
type input "LIMPEZA Setembro de 2025"
type input "901730491"
type input "[DATE]"
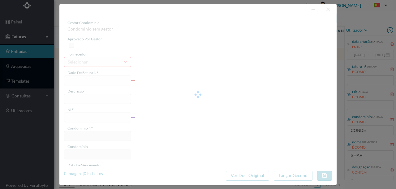
type input "[DATE]"
type input "118.00"
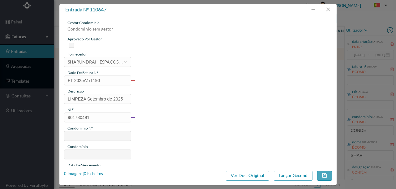
type input "207"
type input "ED. CONDE ALTO MEARIM 904"
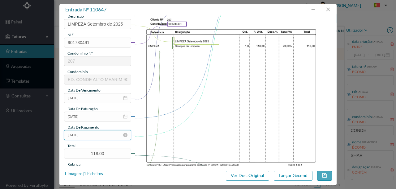
scroll to position [82, 0]
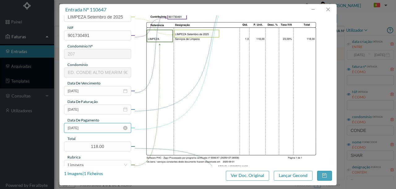
click at [98, 127] on input "[DATE]" at bounding box center [97, 128] width 67 height 10
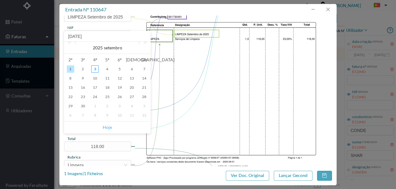
click at [105, 125] on link "Hoje" at bounding box center [107, 128] width 9 height 12
type input "[DATE]"
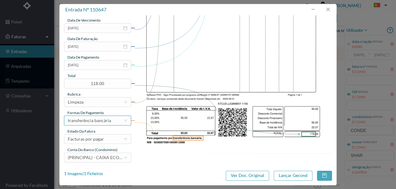
scroll to position [146, 0]
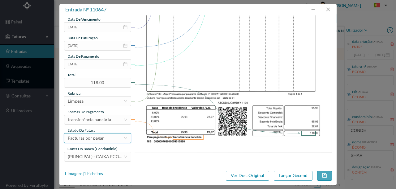
click at [95, 138] on div "Facturas por pagar" at bounding box center [86, 138] width 36 height 9
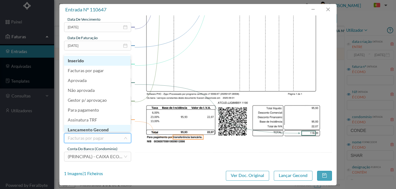
scroll to position [3, 0]
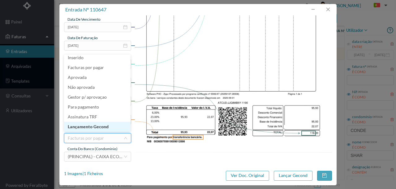
click at [100, 126] on li "Lançamento Gecond" at bounding box center [97, 127] width 66 height 10
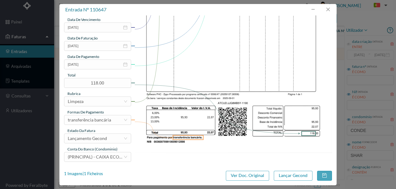
scroll to position [146, 0]
click at [287, 177] on button "Lançar Gecond" at bounding box center [293, 176] width 39 height 10
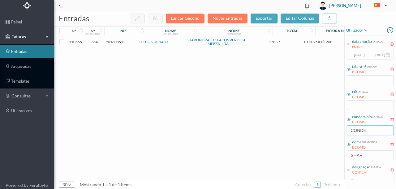
drag, startPoint x: 380, startPoint y: 129, endPoint x: 289, endPoint y: 133, distance: 90.3
click at [293, 136] on div "entradas Lançar Gecond Novas Entradas exportar editar colunas nº nº condomínio …" at bounding box center [224, 100] width 341 height 178
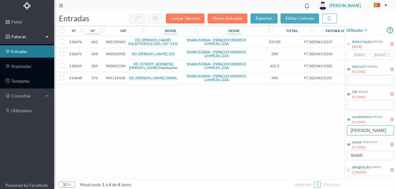
type input "ALFREDO"
click at [116, 79] on span "901112410" at bounding box center [115, 78] width 19 height 5
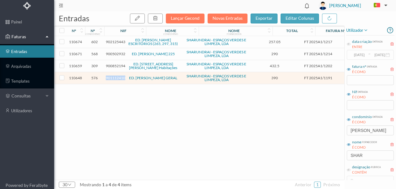
click at [116, 79] on span "901112410" at bounding box center [115, 78] width 19 height 5
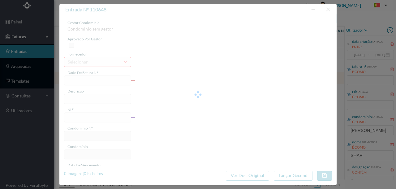
type input "FT 2025A1/1191"
type input "LIMPEZA Setembro de 2025"
type input "901112410"
type input "[DATE]"
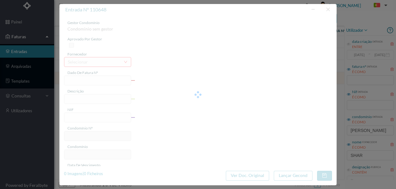
type input "[DATE]"
type input "390.00"
type input "576"
type input "ED. [PERSON_NAME] GERAL"
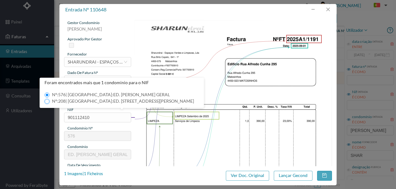
click at [46, 101] on input "Nº: 208 | Nome: ED. RUA ALFREDO CUNHA, 295" at bounding box center [47, 101] width 5 height 5
type input "208"
type input "ED. RUA ALFREDO CUNHA, 295"
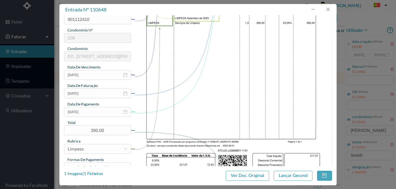
scroll to position [103, 0]
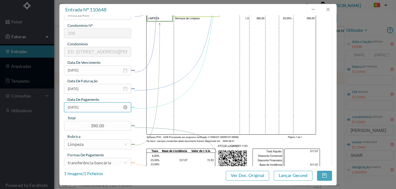
click at [97, 107] on input "[DATE]" at bounding box center [97, 108] width 67 height 10
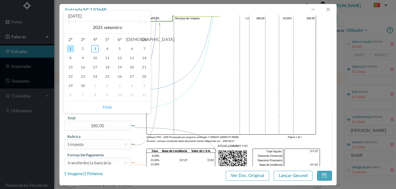
click at [105, 108] on link "Hoje" at bounding box center [107, 107] width 9 height 12
type input "[DATE]"
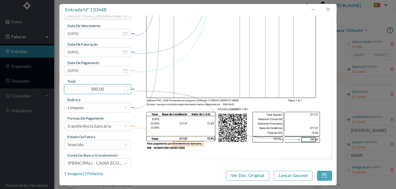
scroll to position [144, 0]
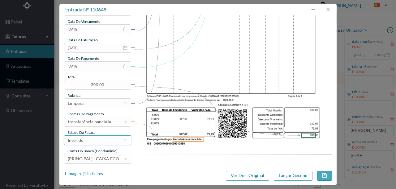
click at [97, 142] on div "Inserido" at bounding box center [96, 140] width 56 height 9
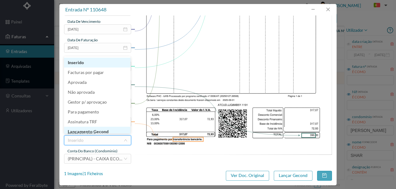
scroll to position [3, 0]
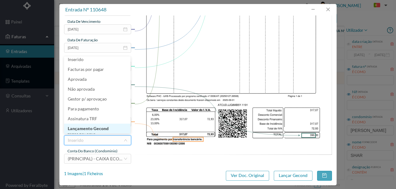
click at [100, 130] on li "Lançamento Gecond" at bounding box center [97, 129] width 66 height 10
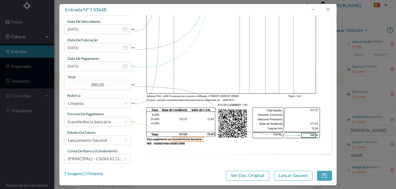
scroll to position [144, 0]
click at [296, 175] on button "Lançar Gecond" at bounding box center [293, 176] width 39 height 10
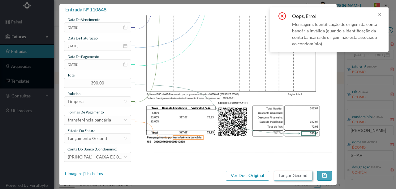
scroll to position [146, 0]
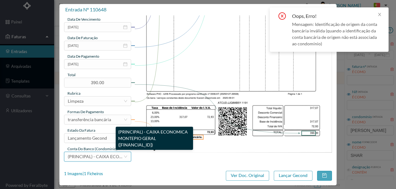
click at [96, 156] on span "(PRINCIPAL) - CAIXA ECONOMICA MONTEPIO GERAL (PT50 003600709910011205486)" at bounding box center [140, 156] width 144 height 5
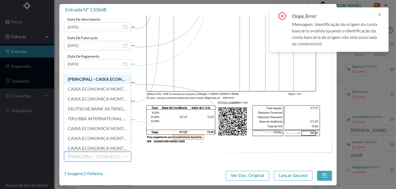
click at [107, 81] on span "(PRINCIPAL) - CAIXA ECONOMICA MONTEPIO GERAL (PT50 003600709910008599581)" at bounding box center [139, 79] width 142 height 5
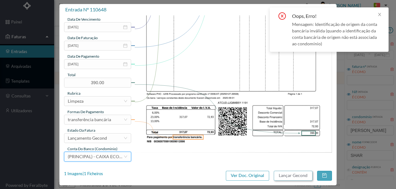
click at [284, 175] on button "Lançar Gecond" at bounding box center [293, 176] width 39 height 10
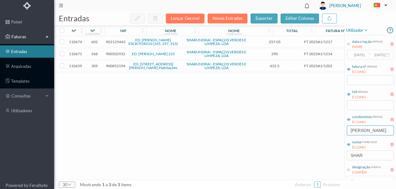
drag, startPoint x: 378, startPoint y: 128, endPoint x: 305, endPoint y: 143, distance: 74.5
click at [305, 143] on div "entradas Lançar Gecond Novas Entradas exportar editar colunas nº nº condomínio …" at bounding box center [224, 100] width 341 height 178
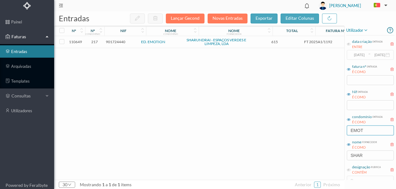
type input "EMOT"
click at [119, 42] on span "901724440" at bounding box center [115, 42] width 19 height 5
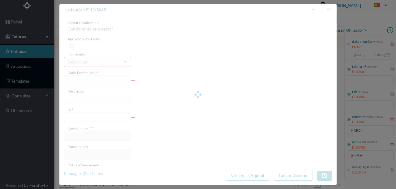
type input "FT 2025A1/1192"
type input "LIMPEZA Setembro de 2025"
type input "901724440"
type input "[DATE]"
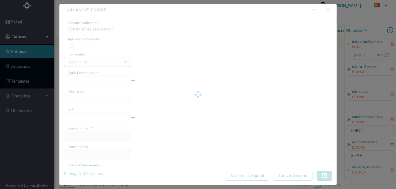
type input "[DATE]"
type input "615.00"
type input "217"
type input "ED. EMOTION"
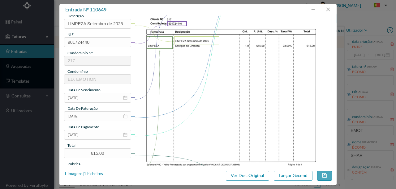
scroll to position [82, 0]
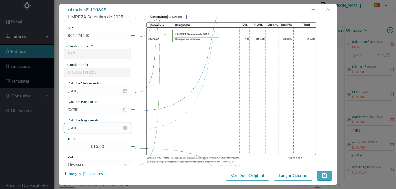
click at [101, 129] on input "[DATE]" at bounding box center [97, 128] width 67 height 10
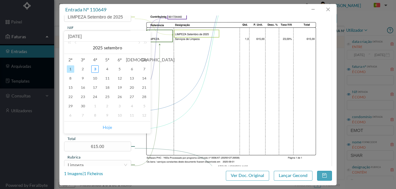
click at [108, 127] on link "Hoje" at bounding box center [107, 128] width 9 height 12
type input "[DATE]"
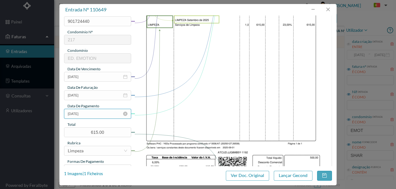
scroll to position [146, 0]
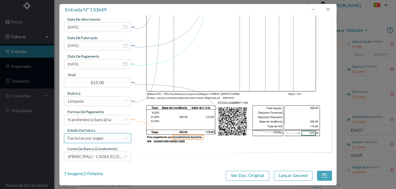
click at [87, 138] on div "Facturas por pagar" at bounding box center [86, 138] width 36 height 9
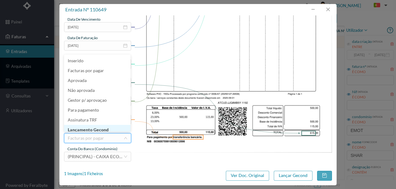
scroll to position [2, 0]
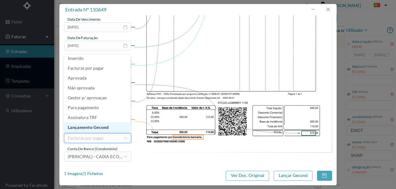
click at [94, 127] on li "Lançamento Gecond" at bounding box center [97, 128] width 66 height 10
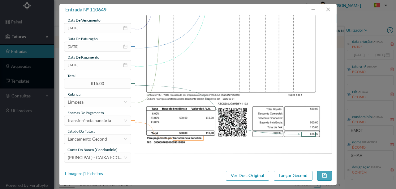
scroll to position [146, 0]
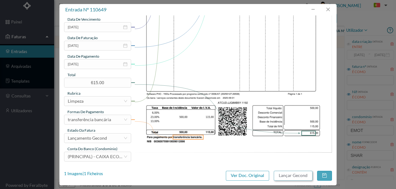
click at [290, 178] on button "Lançar Gecond" at bounding box center [293, 176] width 39 height 10
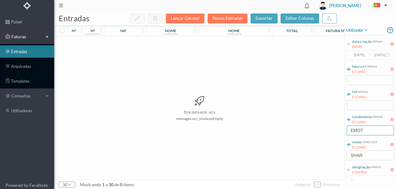
drag, startPoint x: 371, startPoint y: 130, endPoint x: 309, endPoint y: 138, distance: 62.3
click at [309, 138] on div "entradas Lançar Gecond Novas Entradas exportar editar colunas nº nº condomínio …" at bounding box center [224, 100] width 341 height 178
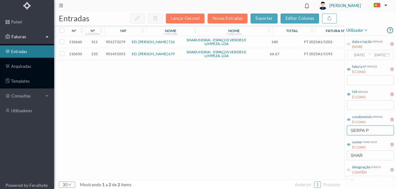
type input "SERPA P"
click at [117, 54] on span "901451053" at bounding box center [115, 54] width 19 height 5
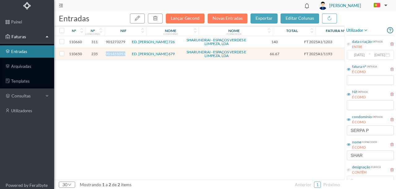
click at [117, 54] on span "901451053" at bounding box center [115, 54] width 19 height 5
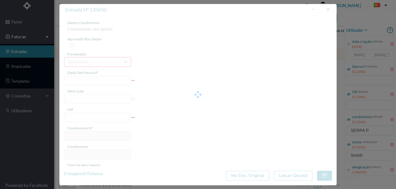
type input "FT 2025A1/1193"
type input "LIMPEZA Setembro de 2025"
type input "901451053"
type input "[DATE]"
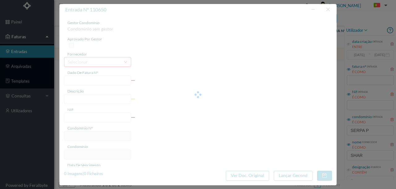
type input "[DATE]"
type input "66.67"
type input "235"
type input "ED. [PERSON_NAME] 679"
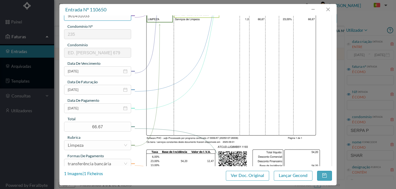
scroll to position [103, 0]
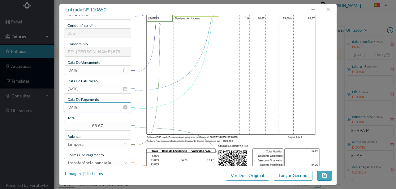
click at [88, 109] on input "[DATE]" at bounding box center [97, 108] width 67 height 10
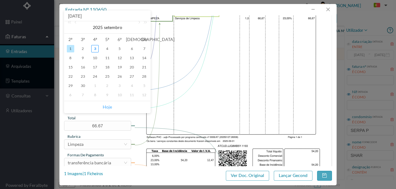
click at [108, 106] on link "Hoje" at bounding box center [107, 107] width 9 height 12
type input "[DATE]"
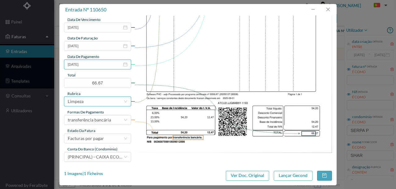
scroll to position [146, 0]
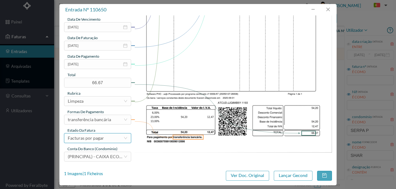
click at [92, 137] on div "Facturas por pagar" at bounding box center [86, 138] width 36 height 9
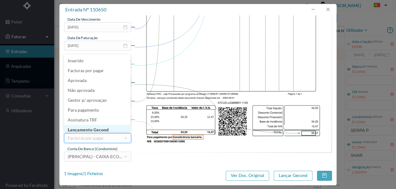
scroll to position [3, 0]
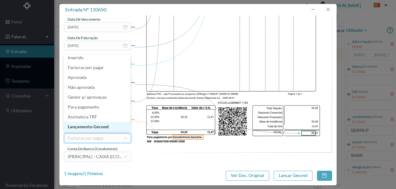
click at [99, 127] on li "Lançamento Gecond" at bounding box center [97, 127] width 66 height 10
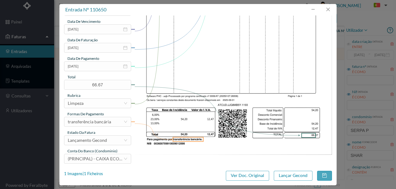
scroll to position [146, 0]
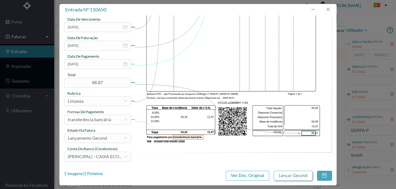
click at [297, 176] on button "Lançar Gecond" at bounding box center [293, 176] width 39 height 10
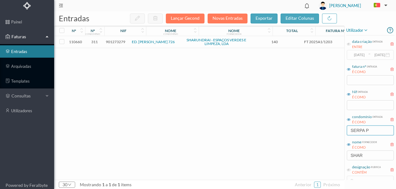
drag, startPoint x: 375, startPoint y: 131, endPoint x: 295, endPoint y: 133, distance: 80.4
click at [295, 133] on div "entradas Lançar Gecond Novas Entradas exportar editar colunas nº nº condomínio …" at bounding box center [224, 100] width 341 height 178
type input "TOMAS"
click at [120, 42] on span "901765600" at bounding box center [115, 42] width 19 height 5
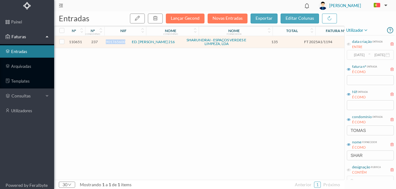
click at [120, 42] on span "901765600" at bounding box center [115, 42] width 19 height 5
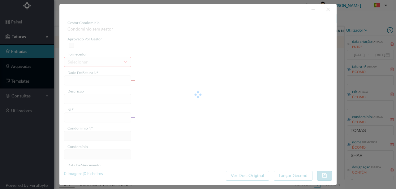
type input "FT 2025A1/1194"
type input "LIMPEZA Setembro de 2025"
type input "901765600"
type input "[DATE]"
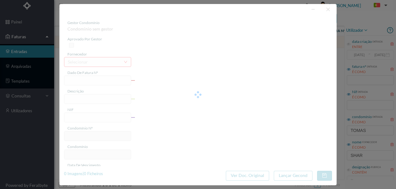
type input "[DATE]"
type input "135.00"
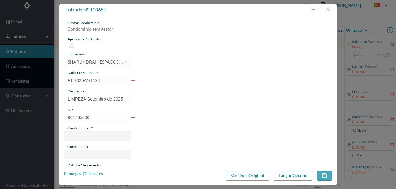
type input "237"
type input "ED. [PERSON_NAME] 216"
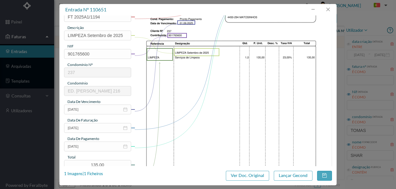
scroll to position [82, 0]
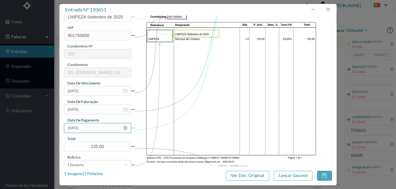
click at [93, 128] on input "[DATE]" at bounding box center [97, 128] width 67 height 10
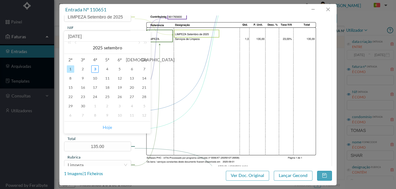
click at [106, 127] on link "Hoje" at bounding box center [107, 128] width 9 height 12
type input "[DATE]"
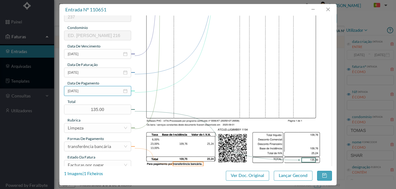
scroll to position [124, 0]
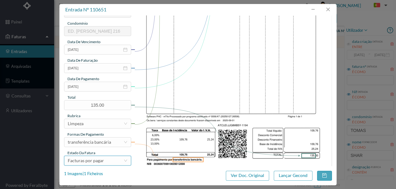
click at [106, 163] on div "Facturas por pagar" at bounding box center [96, 160] width 56 height 9
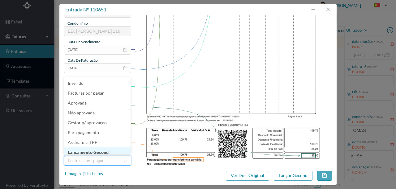
scroll to position [1, 0]
click at [106, 151] on li "Lançamento Gecond" at bounding box center [97, 151] width 66 height 10
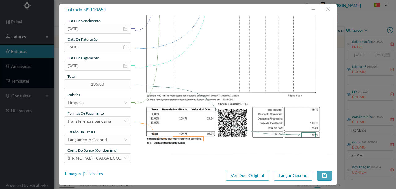
scroll to position [146, 0]
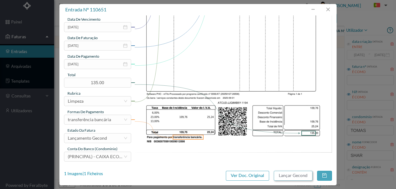
click at [289, 176] on button "Lançar Gecond" at bounding box center [293, 176] width 39 height 10
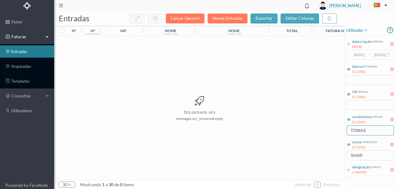
drag, startPoint x: 371, startPoint y: 129, endPoint x: 317, endPoint y: 133, distance: 54.5
click at [334, 135] on div "entradas Lançar Gecond Novas Entradas exportar editar colunas nº nº condomínio …" at bounding box center [224, 100] width 341 height 178
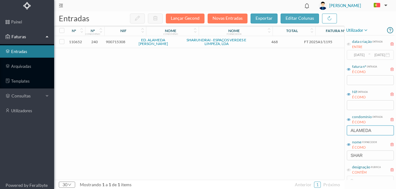
type input "ALAMEDA"
click at [119, 43] on span "900715308" at bounding box center [115, 42] width 19 height 5
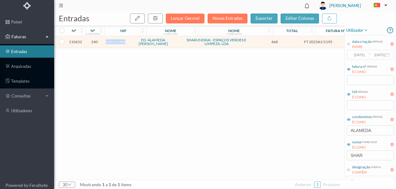
click at [119, 43] on span "900715308" at bounding box center [115, 42] width 19 height 5
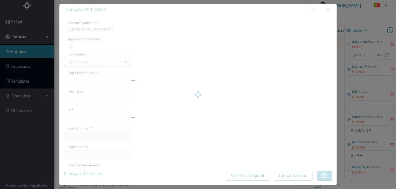
type input "FT 2025A1/1195"
type input "LIMPEZA Setembro de 2025"
type input "900715308"
type input "[DATE]"
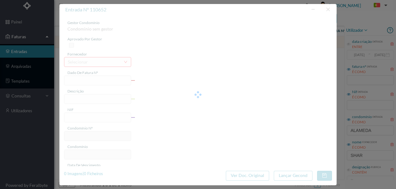
type input "[DATE]"
type input "468.00"
type input "240"
type input "ED. ALAMEDA [PERSON_NAME]"
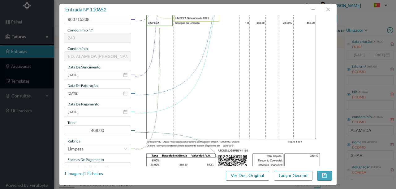
scroll to position [103, 0]
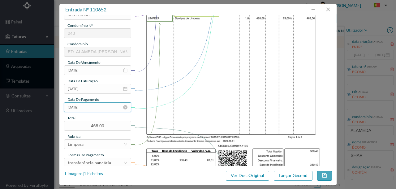
click at [100, 110] on input "[DATE]" at bounding box center [97, 108] width 67 height 10
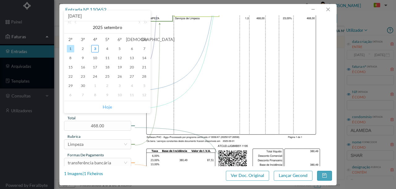
click at [108, 108] on link "Hoje" at bounding box center [107, 107] width 9 height 12
type input "[DATE]"
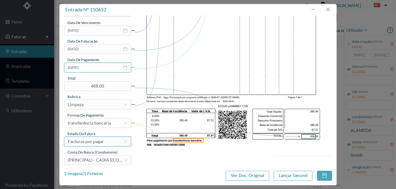
scroll to position [146, 0]
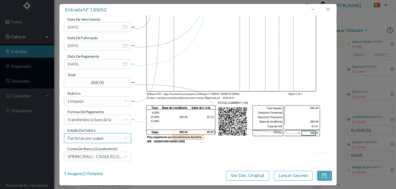
click at [98, 140] on div "Facturas por pagar" at bounding box center [86, 138] width 36 height 9
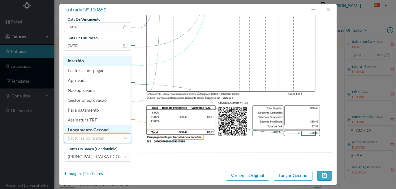
scroll to position [3, 0]
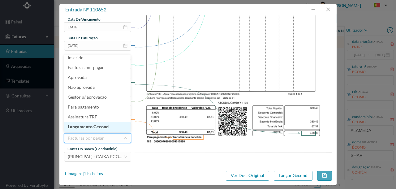
click at [102, 127] on li "Lançamento Gecond" at bounding box center [97, 127] width 66 height 10
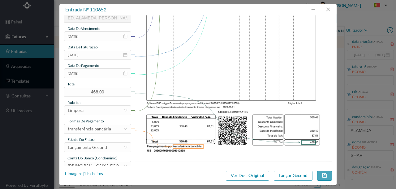
scroll to position [146, 0]
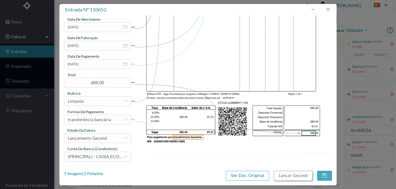
click at [295, 176] on button "Lançar Gecond" at bounding box center [293, 176] width 39 height 10
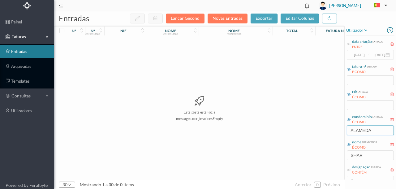
drag, startPoint x: 375, startPoint y: 129, endPoint x: 267, endPoint y: 143, distance: 109.4
click at [269, 143] on div "entradas Lançar Gecond Novas Entradas exportar editar colunas nº nº condomínio …" at bounding box center [224, 100] width 341 height 178
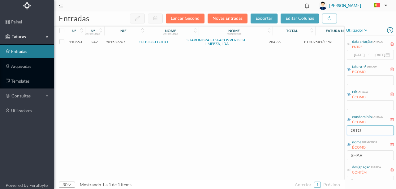
type input "OITO"
click at [119, 42] on span "901539767" at bounding box center [115, 42] width 19 height 5
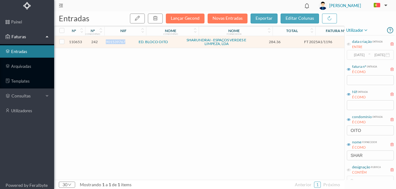
click at [119, 42] on span "901539767" at bounding box center [115, 42] width 19 height 5
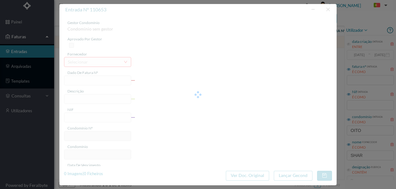
type input "FT 2025A1/1196"
type input "LIMPEZA Setembro de 2025"
type input "901539767"
type input "[DATE]"
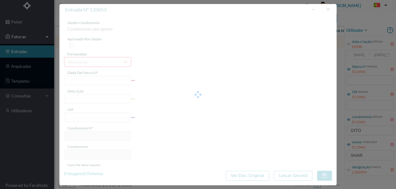
type input "[DATE]"
type input "284.36"
type input "242"
type input "ED. BLOCO OITO"
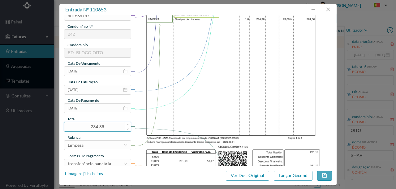
scroll to position [103, 0]
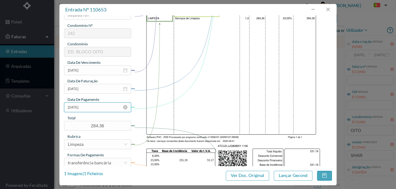
click at [97, 109] on input "[DATE]" at bounding box center [97, 108] width 67 height 10
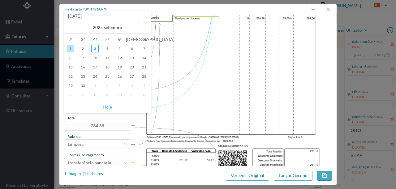
click at [108, 107] on link "Hoje" at bounding box center [107, 107] width 9 height 12
type input "[DATE]"
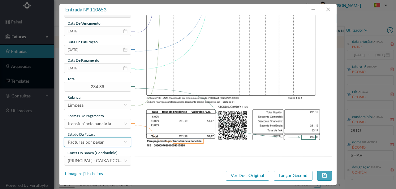
scroll to position [146, 0]
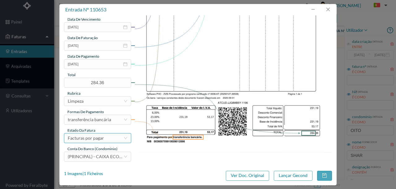
click at [104, 141] on div "Facturas por pagar" at bounding box center [96, 138] width 56 height 9
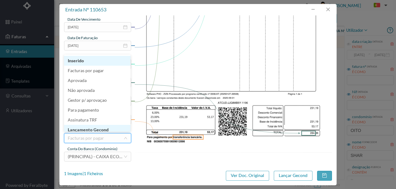
scroll to position [3, 0]
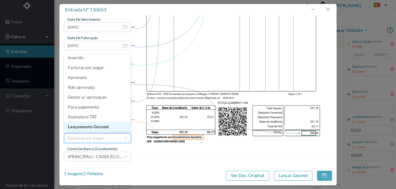
click at [104, 128] on li "Lançamento Gecond" at bounding box center [97, 127] width 66 height 10
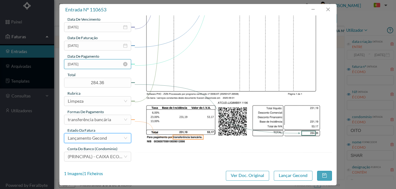
click at [98, 66] on input "[DATE]" at bounding box center [97, 64] width 67 height 10
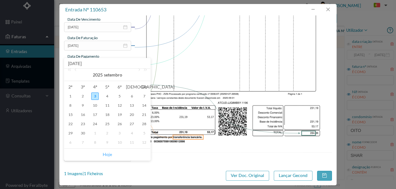
click at [109, 155] on link "Hoje" at bounding box center [107, 155] width 9 height 12
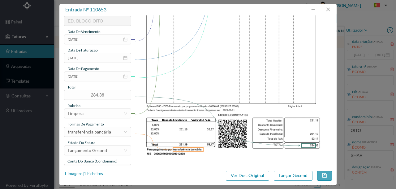
scroll to position [146, 0]
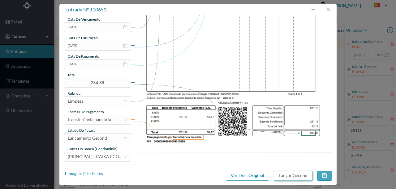
click at [290, 176] on button "Lançar Gecond" at bounding box center [293, 176] width 39 height 10
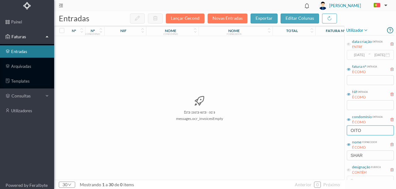
drag, startPoint x: 368, startPoint y: 130, endPoint x: 341, endPoint y: 129, distance: 26.9
click at [341, 129] on div "entradas Lançar Gecond Novas Entradas exportar editar colunas nº nº condomínio …" at bounding box center [224, 100] width 341 height 178
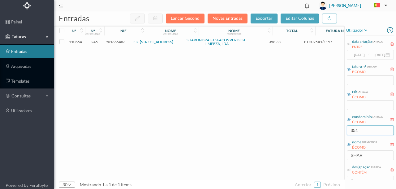
type input "354"
click at [120, 42] on span "901666483" at bounding box center [115, 42] width 19 height 5
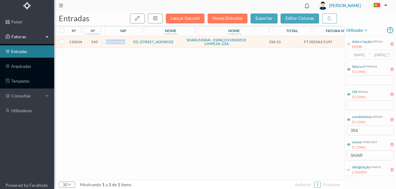
click at [120, 42] on span "901666483" at bounding box center [115, 42] width 19 height 5
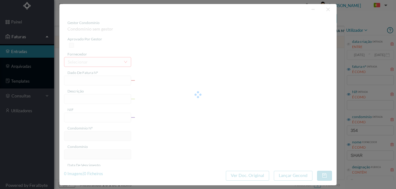
type input "FT 2025A1/1197"
type input "LIMPEZA Setembro de 2025"
type input "901666483"
type input "[DATE]"
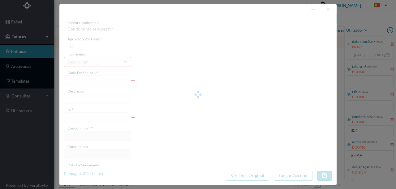
type input "[DATE]"
type input "358.33"
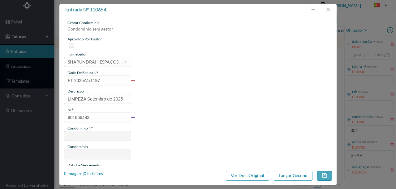
type input "245"
type input "ED. [STREET_ADDRESS]"
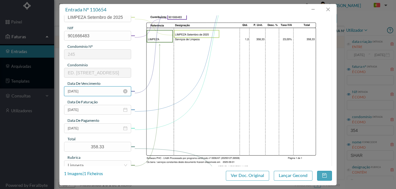
scroll to position [82, 0]
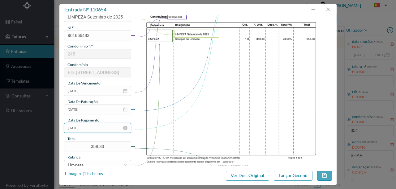
click at [101, 127] on input "[DATE]" at bounding box center [97, 128] width 67 height 10
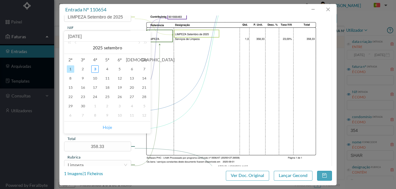
click at [107, 127] on link "Hoje" at bounding box center [107, 128] width 9 height 12
type input "[DATE]"
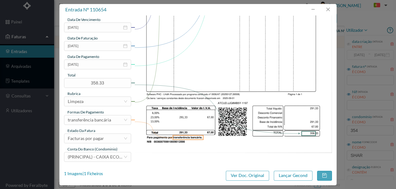
scroll to position [146, 0]
click at [98, 138] on div "Facturas por pagar" at bounding box center [86, 138] width 36 height 9
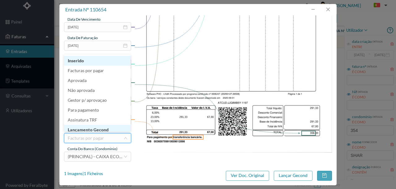
scroll to position [3, 0]
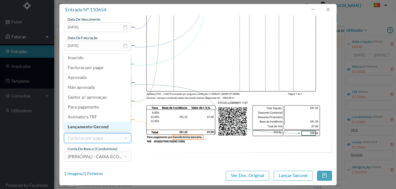
click at [106, 128] on li "Lançamento Gecond" at bounding box center [97, 127] width 66 height 10
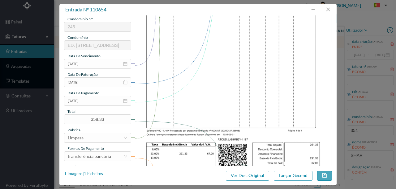
scroll to position [105, 0]
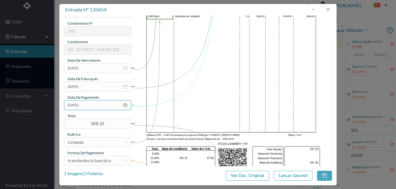
click at [100, 106] on input "[DATE]" at bounding box center [97, 105] width 67 height 10
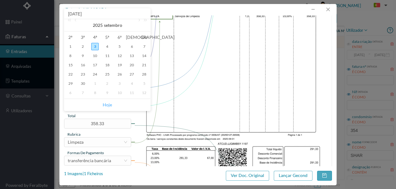
click at [108, 103] on link "Hoje" at bounding box center [107, 105] width 9 height 12
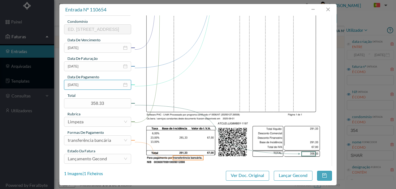
scroll to position [146, 0]
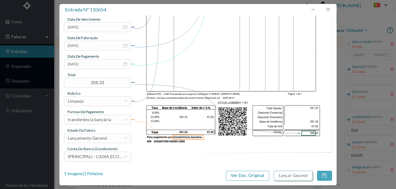
click at [283, 176] on button "Lançar Gecond" at bounding box center [293, 176] width 39 height 10
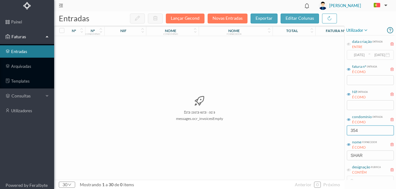
drag, startPoint x: 367, startPoint y: 130, endPoint x: 333, endPoint y: 134, distance: 34.9
click at [333, 134] on div "entradas Lançar Gecond Novas Entradas exportar editar colunas nº nº condomínio …" at bounding box center [224, 100] width 341 height 178
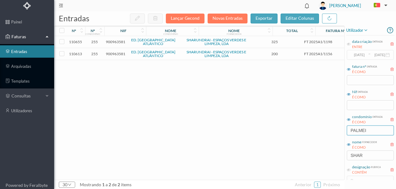
type input "PALMEI"
click at [114, 54] on span "900963581" at bounding box center [115, 54] width 19 height 5
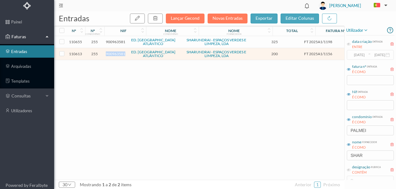
click at [114, 54] on span "900963581" at bounding box center [115, 54] width 19 height 5
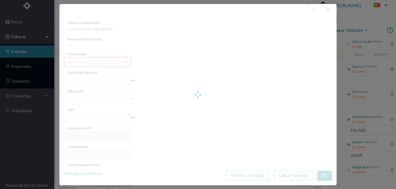
type input "FT 2025A1/1156"
type input "JARDINAGEM Setembro de 2025"
type input "900963581"
type input "[DATE]"
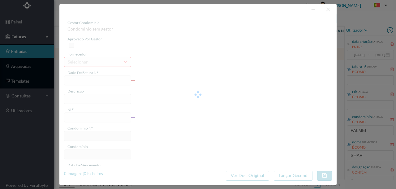
type input "[DATE]"
type input "200.00"
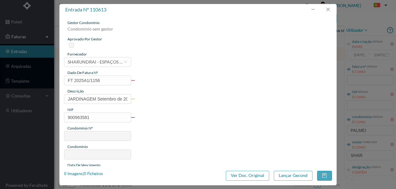
type input "255"
type input "ED. [GEOGRAPHIC_DATA] ATLÂNTICO"
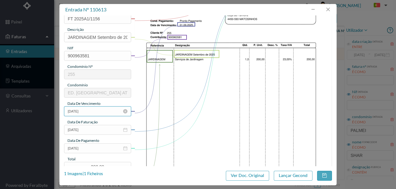
scroll to position [82, 0]
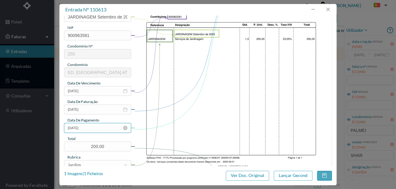
click at [101, 127] on input "[DATE]" at bounding box center [97, 128] width 67 height 10
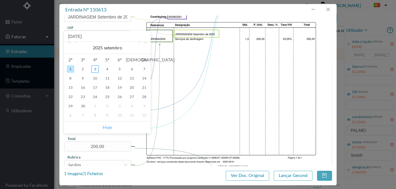
click at [108, 125] on link "Hoje" at bounding box center [107, 128] width 9 height 12
type input "[DATE]"
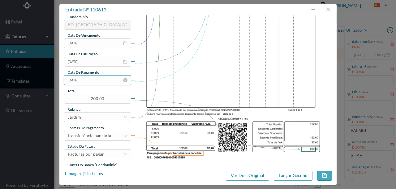
scroll to position [144, 0]
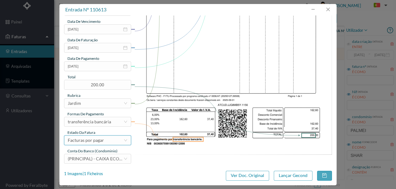
click at [101, 138] on div "Facturas por pagar" at bounding box center [86, 140] width 36 height 9
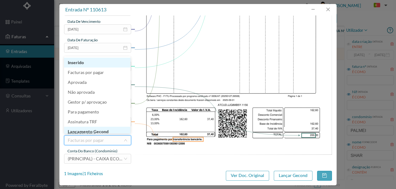
scroll to position [3, 0]
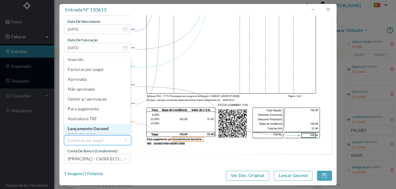
click at [98, 129] on li "Lançamento Gecond" at bounding box center [97, 129] width 66 height 10
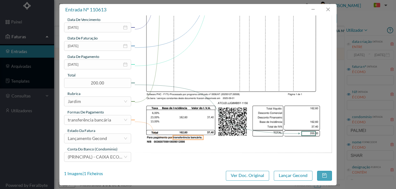
scroll to position [146, 0]
click at [289, 175] on button "Lançar Gecond" at bounding box center [293, 176] width 39 height 10
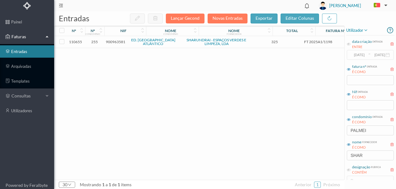
click at [118, 41] on span "900963581" at bounding box center [115, 42] width 19 height 5
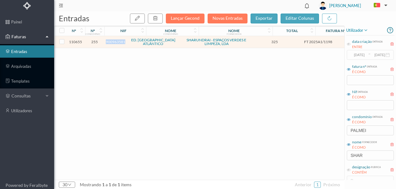
click at [118, 41] on span "900963581" at bounding box center [115, 42] width 19 height 5
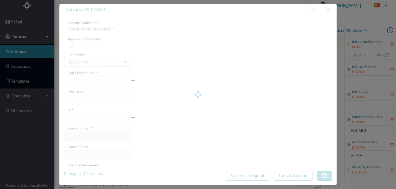
type input "FT 2025A1/1198"
type input "LIMPEZA Setembro de 2025"
type input "900963581"
type input "[DATE]"
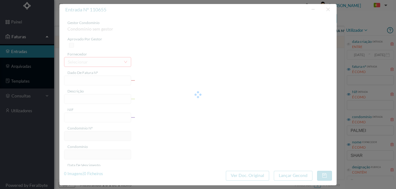
type input "[DATE]"
type input "325.00"
type input "255"
type input "ED. [GEOGRAPHIC_DATA] ATLÂNTICO"
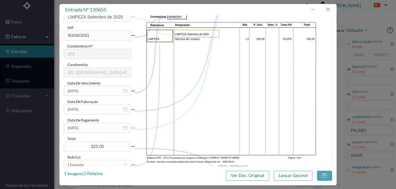
scroll to position [103, 0]
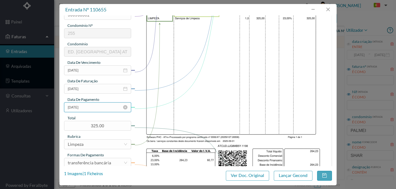
click at [106, 109] on input "[DATE]" at bounding box center [97, 108] width 67 height 10
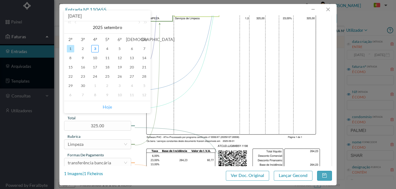
click at [109, 108] on link "Hoje" at bounding box center [107, 107] width 9 height 12
type input "[DATE]"
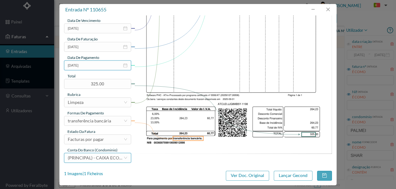
scroll to position [146, 0]
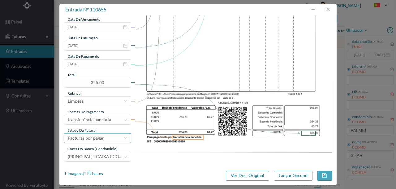
click at [96, 139] on div "Facturas por pagar" at bounding box center [86, 138] width 36 height 9
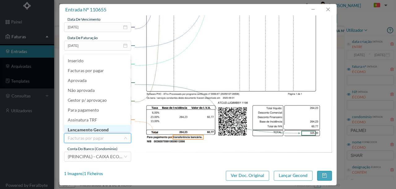
scroll to position [3, 0]
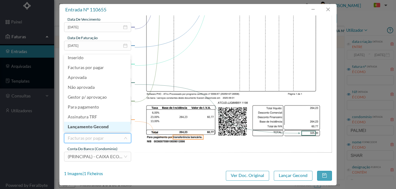
click at [100, 129] on li "Lançamento Gecond" at bounding box center [97, 127] width 66 height 10
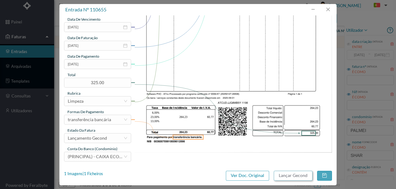
click at [283, 177] on button "Lançar Gecond" at bounding box center [293, 176] width 39 height 10
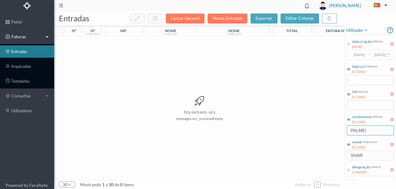
drag, startPoint x: 373, startPoint y: 129, endPoint x: 324, endPoint y: 133, distance: 49.9
click at [324, 133] on div "entradas Lançar Gecond Novas Entradas exportar editar colunas nº nº condomínio …" at bounding box center [224, 100] width 341 height 178
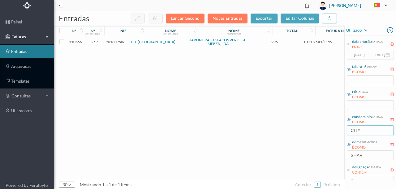
type input "CITY"
click at [119, 43] on span "901809586" at bounding box center [115, 42] width 19 height 5
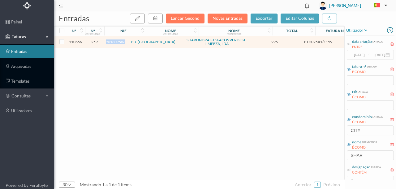
click at [119, 43] on span "901809586" at bounding box center [115, 42] width 19 height 5
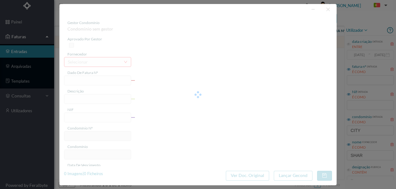
type input "FT 2025A1/1199"
type input "LIMPEZA Setembro de 2025"
type input "901809586"
type input "[DATE]"
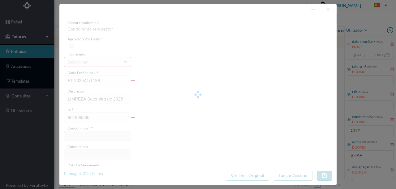
type input "[DATE]"
type input "996.00"
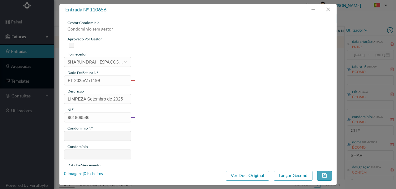
type input "259"
type input "ED. [GEOGRAPHIC_DATA]"
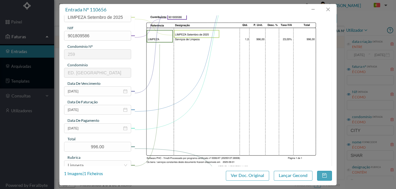
scroll to position [82, 0]
click at [93, 128] on input "[DATE]" at bounding box center [97, 128] width 67 height 10
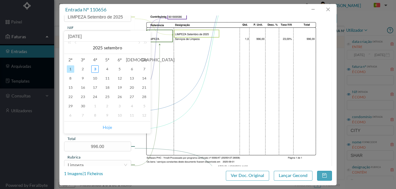
click at [106, 127] on link "Hoje" at bounding box center [107, 128] width 9 height 12
type input "[DATE]"
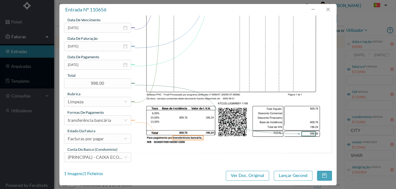
scroll to position [146, 0]
click at [98, 139] on div "Facturas por pagar" at bounding box center [86, 138] width 36 height 9
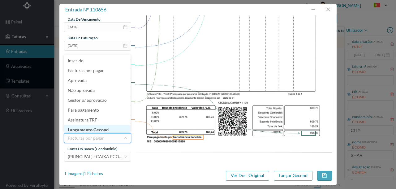
scroll to position [3, 0]
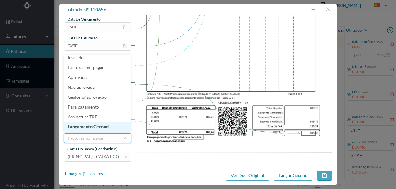
click at [104, 128] on li "Lançamento Gecond" at bounding box center [97, 127] width 66 height 10
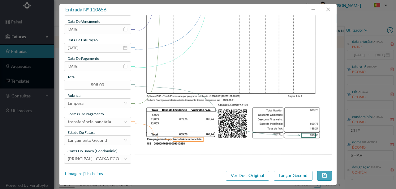
scroll to position [146, 0]
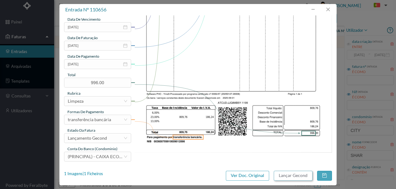
click at [300, 177] on button "Lançar Gecond" at bounding box center [293, 176] width 39 height 10
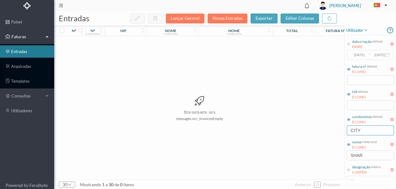
drag, startPoint x: 367, startPoint y: 131, endPoint x: 326, endPoint y: 129, distance: 40.9
click at [329, 129] on div "entradas Lançar Gecond Novas Entradas exportar editar colunas nº nº condomínio …" at bounding box center [224, 100] width 341 height 178
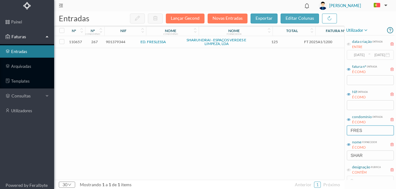
type input "FRES"
click at [117, 43] on span "901379344" at bounding box center [115, 42] width 19 height 5
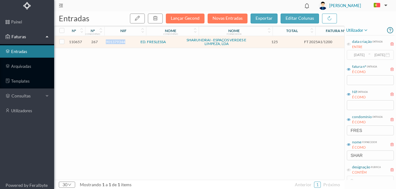
click at [117, 43] on span "901379344" at bounding box center [115, 42] width 19 height 5
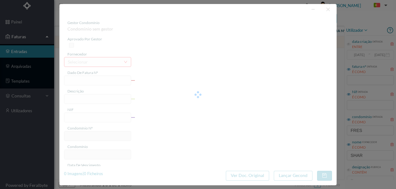
type input "FT 2025A1/1200"
type input "LIMPEZA Setembro de 2025"
type input "901379344"
type input "[DATE]"
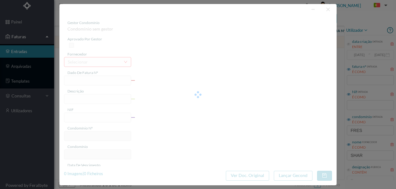
type input "[DATE]"
type input "125.00"
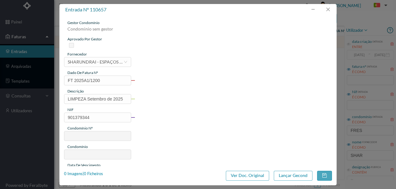
type input "267"
type input "ED. FRESLESSA"
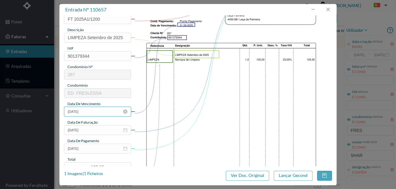
scroll to position [82, 0]
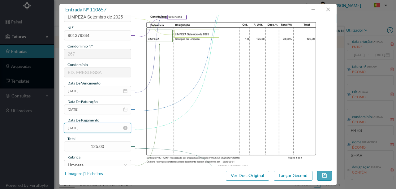
click at [100, 130] on input "[DATE]" at bounding box center [97, 128] width 67 height 10
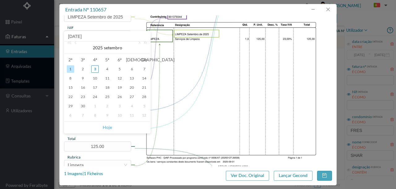
click at [108, 127] on link "Hoje" at bounding box center [107, 128] width 9 height 12
type input "[DATE]"
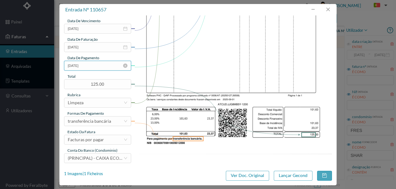
scroll to position [146, 0]
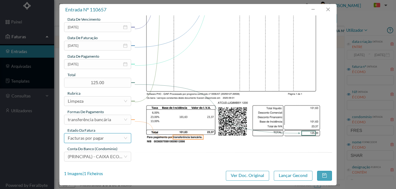
click at [102, 137] on div "Facturas por pagar" at bounding box center [86, 138] width 36 height 9
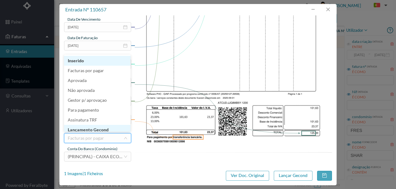
scroll to position [2, 0]
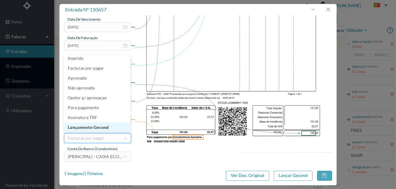
click at [90, 125] on li "Lançamento Gecond" at bounding box center [97, 128] width 66 height 10
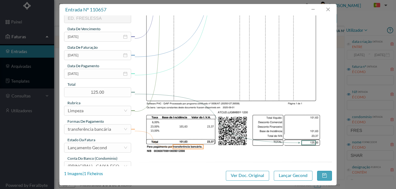
scroll to position [146, 0]
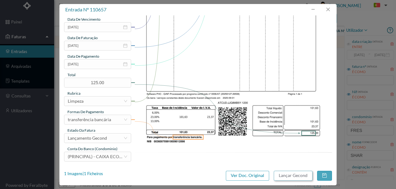
click at [285, 177] on button "Lançar Gecond" at bounding box center [293, 176] width 39 height 10
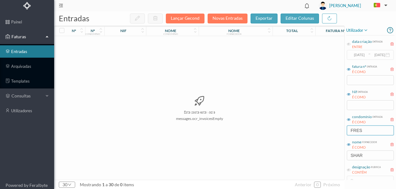
click at [365, 126] on div "condomínio entrada É COMO FRES" at bounding box center [370, 124] width 48 height 23
drag, startPoint x: 365, startPoint y: 132, endPoint x: 324, endPoint y: 133, distance: 41.4
click at [324, 133] on div "entradas Lançar Gecond Novas Entradas exportar editar colunas nº nº condomínio …" at bounding box center [224, 100] width 341 height 178
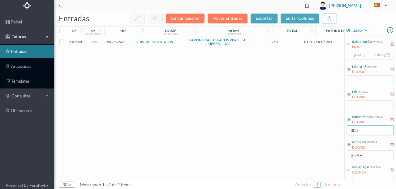
type input "305"
click at [112, 42] on span "900667532" at bounding box center [115, 42] width 19 height 5
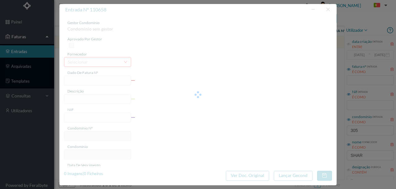
type input "FT 2025A1/1201"
type input "LIMPEZA Setembro de 2025"
type input "900667532"
type input "[DATE]"
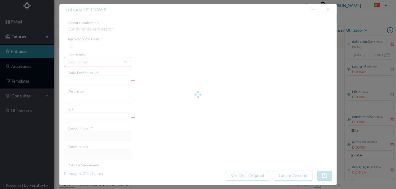
type input "[DATE]"
type input "258.00"
type input "301"
type input "ED. AV. REPUBLICA 305"
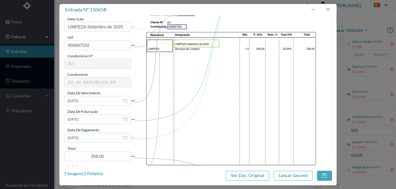
scroll to position [82, 0]
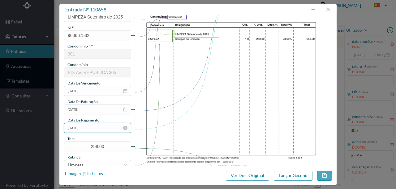
click at [96, 132] on input "[DATE]" at bounding box center [97, 128] width 67 height 10
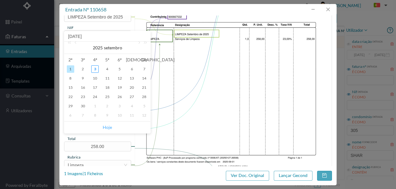
click at [108, 129] on link "Hoje" at bounding box center [107, 128] width 9 height 12
type input "[DATE]"
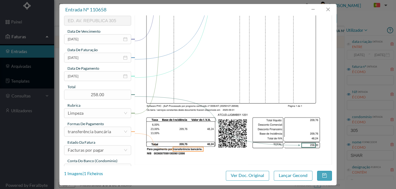
scroll to position [144, 0]
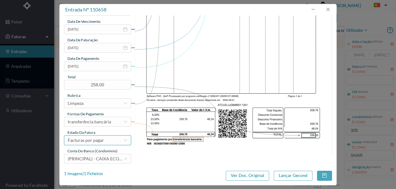
click at [96, 144] on div "Facturas por pagar" at bounding box center [86, 140] width 36 height 9
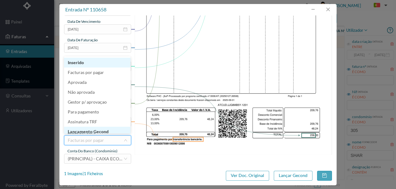
scroll to position [3, 0]
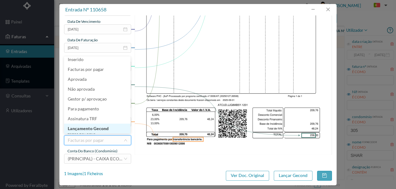
click at [99, 133] on li "Lançamento Gecond" at bounding box center [97, 129] width 66 height 10
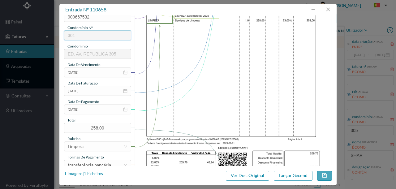
scroll to position [103, 0]
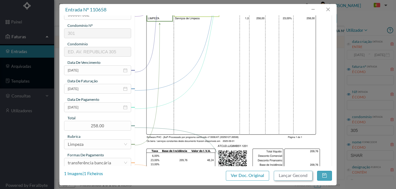
click at [292, 176] on button "Lançar Gecond" at bounding box center [293, 176] width 39 height 10
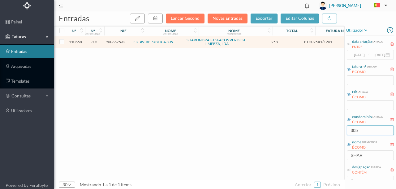
click at [333, 132] on div "entradas Lançar Gecond Novas Entradas exportar editar colunas nº nº condomínio …" at bounding box center [224, 100] width 341 height 178
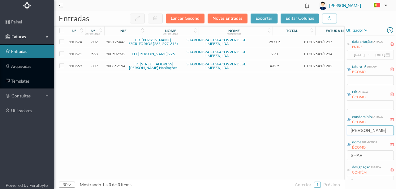
type input "ALFRED"
click at [113, 66] on span "900852194" at bounding box center [115, 66] width 19 height 5
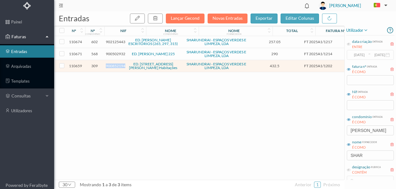
click at [113, 66] on span "900852194" at bounding box center [115, 66] width 19 height 5
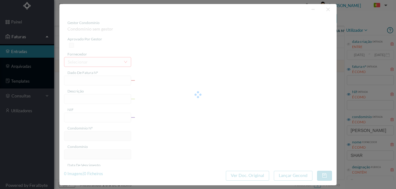
type input "FT 2025A1/1202"
type input "LIMPEZA Setembro de 2025"
type input "900852194"
type input "[DATE]"
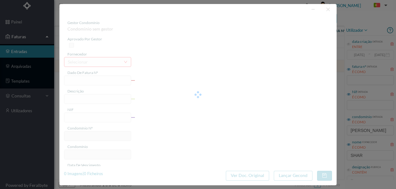
type input "[DATE]"
type input "432.50"
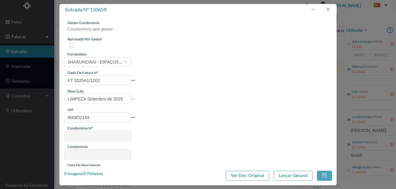
type input "309"
type input "ED. RUA ALFREDO CUNHA, 376 2º BL. Habitações"
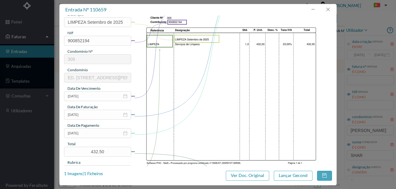
scroll to position [82, 0]
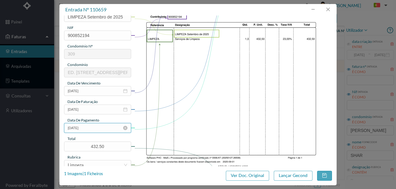
click at [99, 130] on input "[DATE]" at bounding box center [97, 128] width 67 height 10
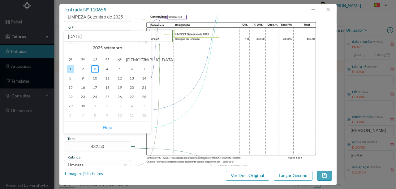
click at [104, 129] on link "Hoje" at bounding box center [107, 128] width 9 height 12
type input "[DATE]"
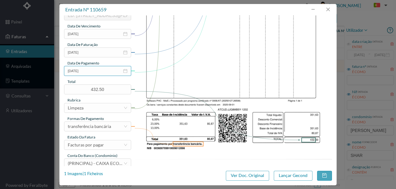
scroll to position [144, 0]
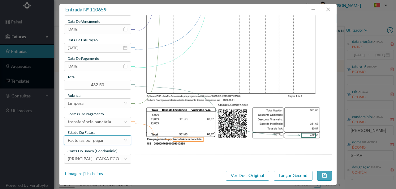
click at [101, 139] on div "Facturas por pagar" at bounding box center [86, 140] width 36 height 9
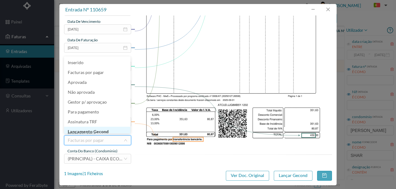
scroll to position [3, 0]
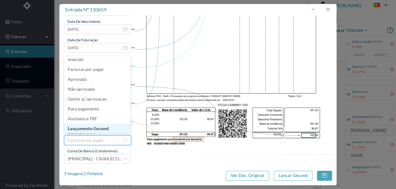
click at [96, 131] on li "Lançamento Gecond" at bounding box center [97, 129] width 66 height 10
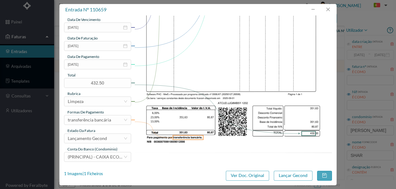
scroll to position [146, 0]
click at [298, 176] on button "Lançar Gecond" at bounding box center [293, 176] width 39 height 10
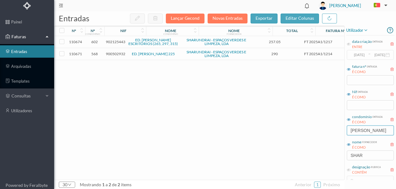
drag, startPoint x: 371, startPoint y: 131, endPoint x: 324, endPoint y: 128, distance: 47.4
click at [324, 129] on div "entradas Lançar Gecond Novas Entradas exportar editar colunas nº nº condomínio …" at bounding box center [224, 100] width 341 height 178
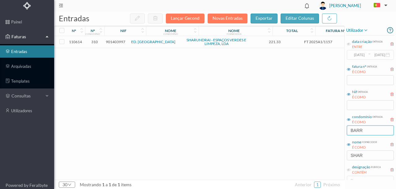
type input "BARR"
click at [116, 43] on span "901403997" at bounding box center [115, 42] width 19 height 5
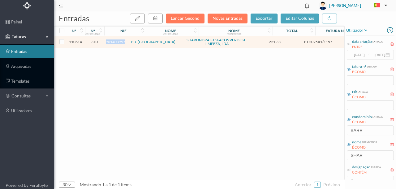
click at [116, 43] on span "901403997" at bounding box center [115, 42] width 19 height 5
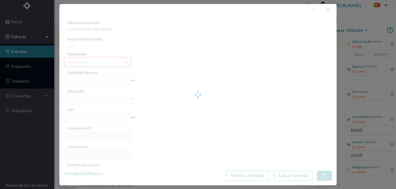
type input "FT 2025A1/1157"
type input "JARDINAGEM Setembro de 2025"
type input "901403997"
type input "[DATE]"
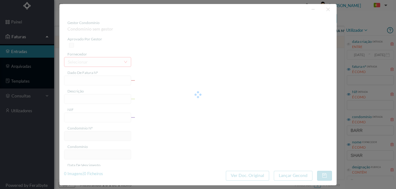
type input "[DATE]"
type input "221.33"
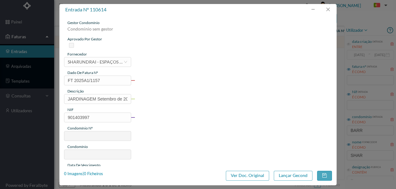
type input "310"
type input "ED. [GEOGRAPHIC_DATA]"
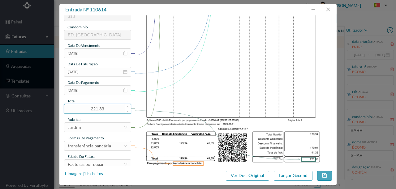
scroll to position [124, 0]
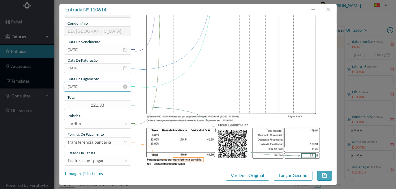
click at [98, 87] on input "[DATE]" at bounding box center [97, 87] width 67 height 10
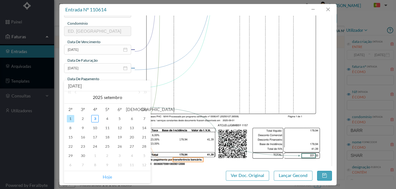
click at [107, 178] on link "Hoje" at bounding box center [107, 178] width 9 height 12
type input "[DATE]"
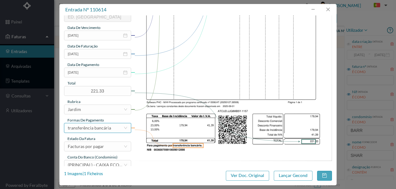
scroll to position [146, 0]
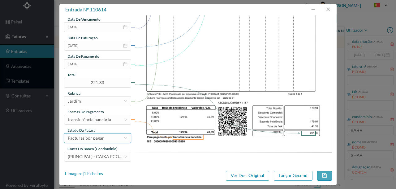
click at [96, 140] on div "Facturas por pagar" at bounding box center [86, 138] width 36 height 9
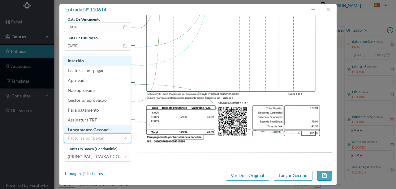
scroll to position [3, 0]
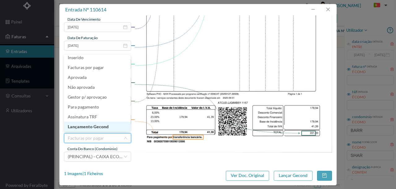
click at [97, 127] on li "Lançamento Gecond" at bounding box center [97, 127] width 66 height 10
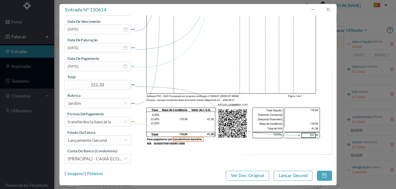
scroll to position [146, 0]
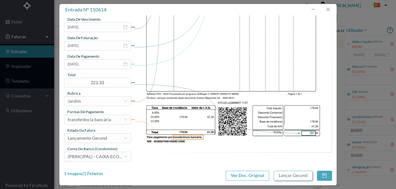
click at [283, 177] on button "Lançar Gecond" at bounding box center [293, 176] width 39 height 10
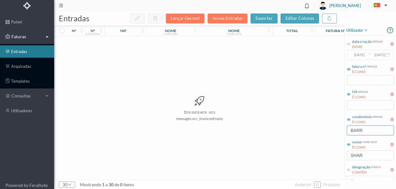
drag, startPoint x: 374, startPoint y: 130, endPoint x: 313, endPoint y: 133, distance: 60.9
click at [315, 133] on div "entradas Lançar Gecond Novas Entradas exportar editar colunas nº nº condomínio …" at bounding box center [224, 100] width 341 height 178
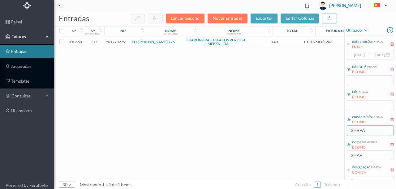
type input "SERPA"
click at [117, 43] on span "901273279" at bounding box center [115, 42] width 19 height 5
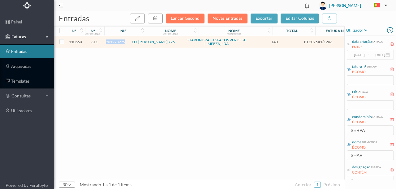
click at [117, 43] on span "901273279" at bounding box center [115, 42] width 19 height 5
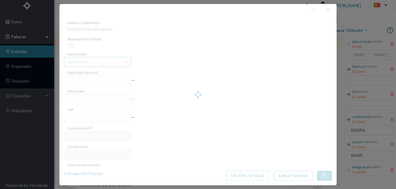
type input "FT 2025A1/1203"
type input "LIMPEZA Setembro de 2025"
type input "901273279"
type input "[DATE]"
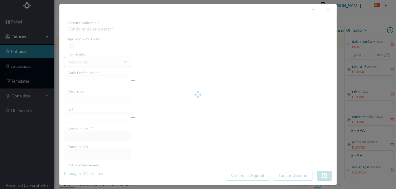
type input "[DATE]"
type input "140.00"
type input "311"
type input "ED. [PERSON_NAME] 726"
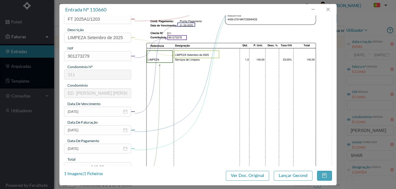
scroll to position [82, 0]
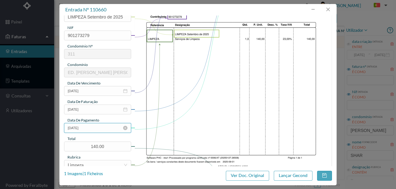
click at [94, 129] on input "[DATE]" at bounding box center [97, 128] width 67 height 10
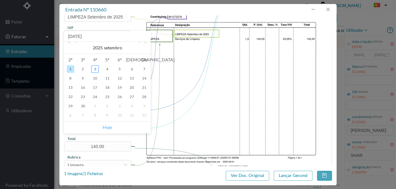
click at [106, 128] on link "Hoje" at bounding box center [107, 128] width 9 height 12
type input "[DATE]"
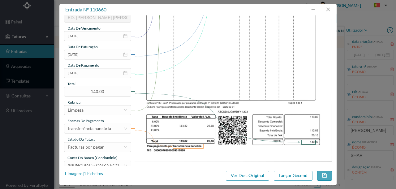
scroll to position [146, 0]
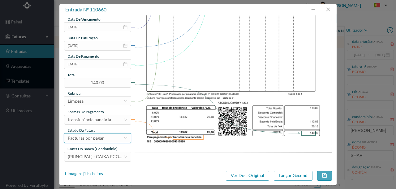
click at [97, 139] on div "Facturas por pagar" at bounding box center [86, 138] width 36 height 9
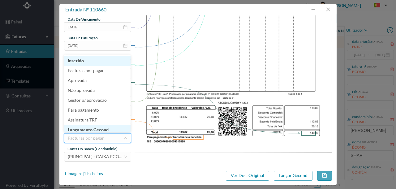
scroll to position [3, 0]
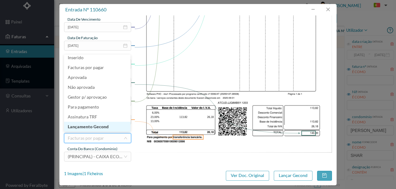
click at [98, 128] on li "Lançamento Gecond" at bounding box center [97, 127] width 66 height 10
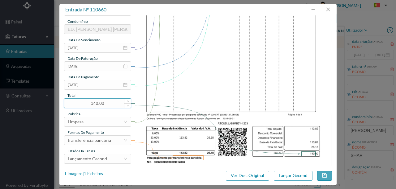
scroll to position [146, 0]
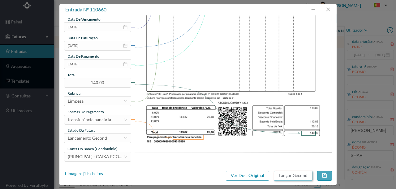
click at [287, 178] on button "Lançar Gecond" at bounding box center [293, 176] width 39 height 10
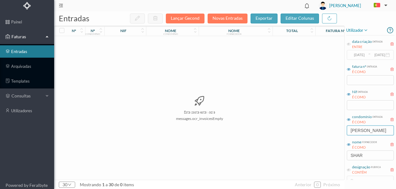
drag, startPoint x: 372, startPoint y: 130, endPoint x: 292, endPoint y: 131, distance: 79.7
click at [296, 132] on div "entradas Lançar Gecond Novas Entradas exportar editar colunas nº nº condomínio …" at bounding box center [224, 100] width 341 height 178
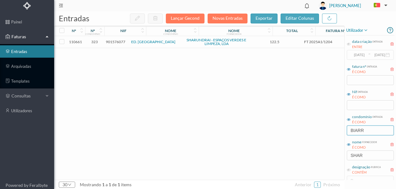
type input "BIARR"
click at [114, 43] on span "901576077" at bounding box center [115, 42] width 19 height 5
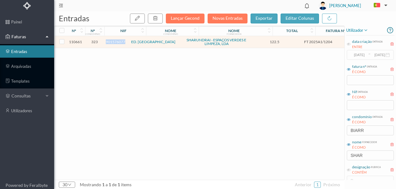
click at [114, 43] on span "901576077" at bounding box center [115, 42] width 19 height 5
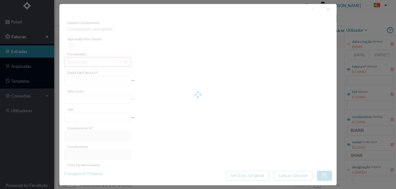
type input "FT 2025A1/1204"
type input "LIMPEZA Setembro de 2025"
type input "901576077"
type input "01-10-2025"
type input "[DATE]"
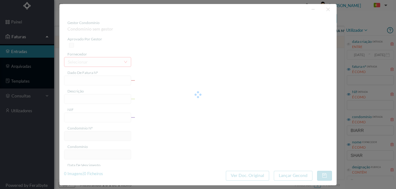
type input "[DATE]"
type input "122.50"
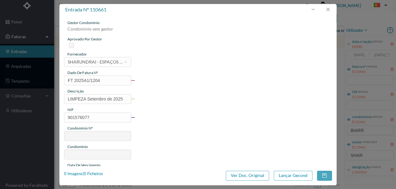
type input "323"
type input "ED. [GEOGRAPHIC_DATA]"
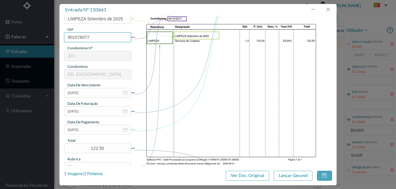
scroll to position [103, 0]
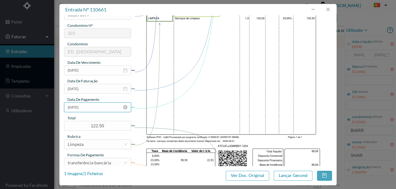
click at [97, 108] on input "[DATE]" at bounding box center [97, 108] width 67 height 10
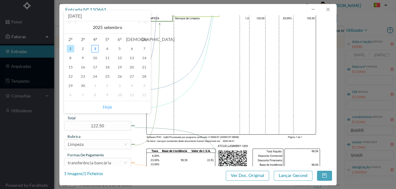
click at [108, 107] on link "Hoje" at bounding box center [107, 107] width 9 height 12
type input "[DATE]"
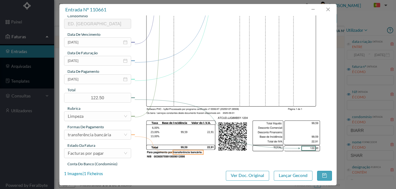
scroll to position [146, 0]
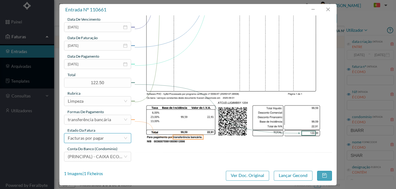
click at [100, 139] on div "Facturas por pagar" at bounding box center [86, 138] width 36 height 9
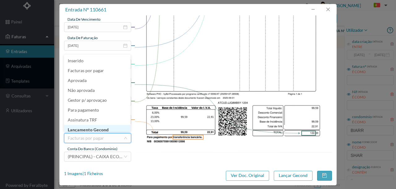
scroll to position [3, 0]
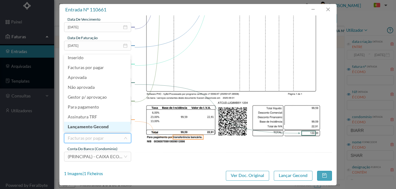
click at [99, 128] on li "Lançamento Gecond" at bounding box center [97, 127] width 66 height 10
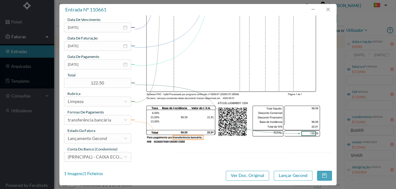
scroll to position [146, 0]
click at [282, 178] on button "Lançar Gecond" at bounding box center [293, 176] width 39 height 10
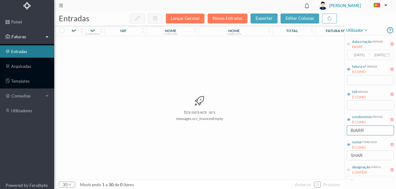
drag, startPoint x: 371, startPoint y: 132, endPoint x: 325, endPoint y: 133, distance: 46.1
click at [325, 133] on div "entradas Lançar Gecond Novas Entradas exportar editar colunas nº nº condomínio …" at bounding box center [224, 100] width 341 height 178
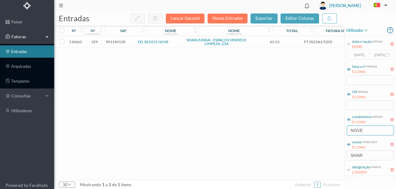
type input "NOVE"
click at [116, 42] on span "901149128" at bounding box center [115, 42] width 19 height 5
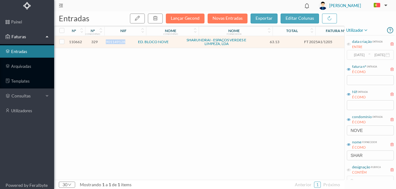
click at [116, 42] on span "901149128" at bounding box center [115, 42] width 19 height 5
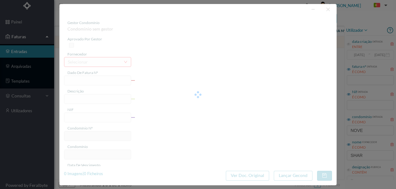
type input "FT 2025A1/1205"
type input "LIMPEZA Setembro de 2025"
type input "901149128"
type input "01-10-2025"
type input "[DATE]"
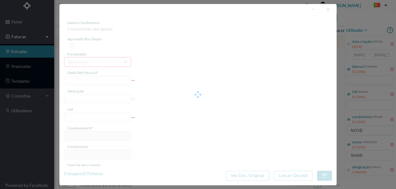
type input "[DATE]"
type input "63.13"
type input "329"
type input "ED. BLOCO NOVE"
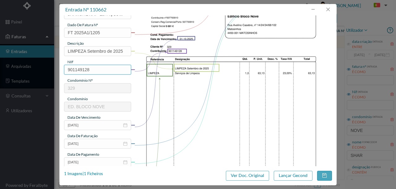
scroll to position [82, 0]
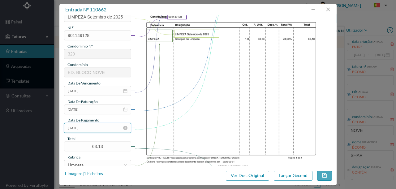
click at [98, 129] on input "[DATE]" at bounding box center [97, 128] width 67 height 10
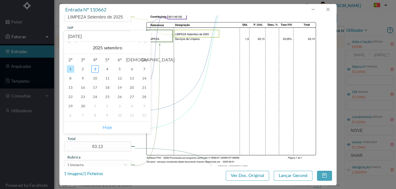
click at [109, 128] on link "Hoje" at bounding box center [107, 128] width 9 height 12
type input "[DATE]"
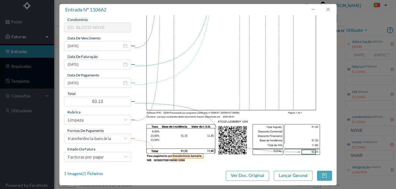
scroll to position [144, 0]
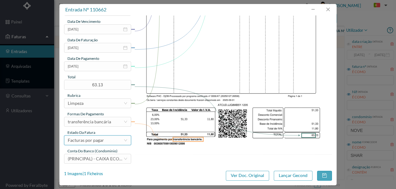
click at [101, 142] on div "Facturas por pagar" at bounding box center [86, 140] width 36 height 9
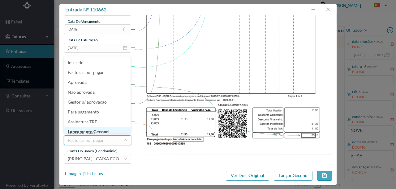
scroll to position [2, 0]
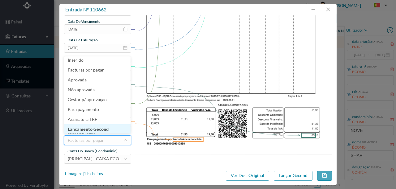
click at [99, 131] on li "Lançamento Gecond" at bounding box center [97, 130] width 66 height 10
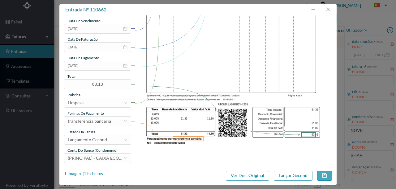
scroll to position [146, 0]
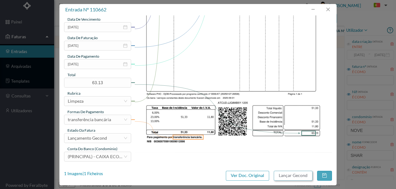
click at [300, 177] on button "Lançar Gecond" at bounding box center [293, 176] width 39 height 10
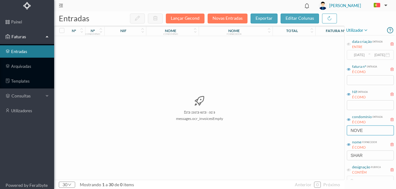
drag, startPoint x: 370, startPoint y: 131, endPoint x: 299, endPoint y: 137, distance: 71.0
click at [299, 137] on div "entradas Lançar Gecond Novas Entradas exportar editar colunas nº nº condomínio …" at bounding box center [224, 100] width 341 height 178
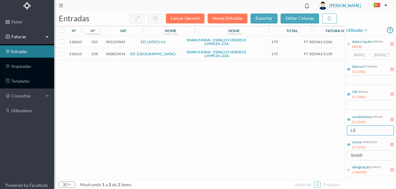
type input "LE"
click at [118, 42] on span "901225045" at bounding box center [115, 42] width 19 height 5
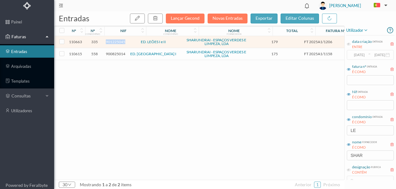
click at [118, 42] on span "901225045" at bounding box center [115, 42] width 19 height 5
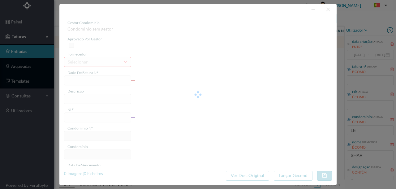
type input "FT 2025A1/1206"
type input "LIMPEZA Setembro de 2025"
type input "901225045"
type input "[DATE]"
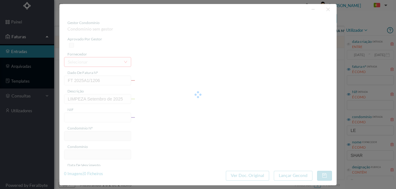
type input "[DATE]"
type input "179.00"
type input "335"
type input "ED. LEÕES I e II"
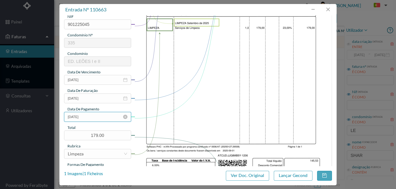
scroll to position [103, 0]
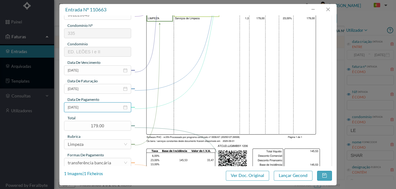
drag, startPoint x: 95, startPoint y: 110, endPoint x: 98, endPoint y: 118, distance: 8.0
click at [95, 110] on input "[DATE]" at bounding box center [97, 108] width 67 height 10
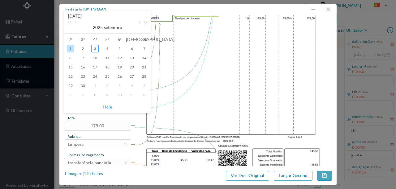
click at [105, 108] on link "Hoje" at bounding box center [107, 107] width 9 height 12
type input "[DATE]"
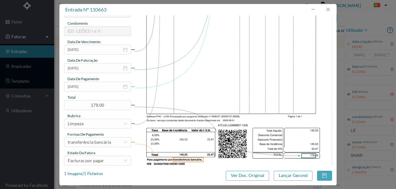
scroll to position [144, 0]
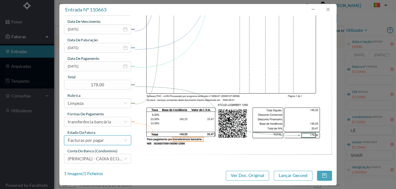
drag, startPoint x: 100, startPoint y: 141, endPoint x: 97, endPoint y: 146, distance: 5.9
click at [100, 141] on div "Facturas por pagar" at bounding box center [86, 140] width 36 height 9
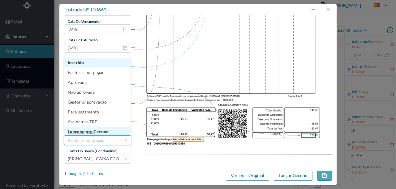
scroll to position [3, 0]
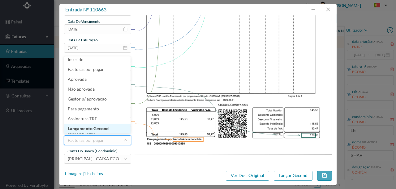
click at [103, 130] on li "Lançamento Gecond" at bounding box center [97, 129] width 66 height 10
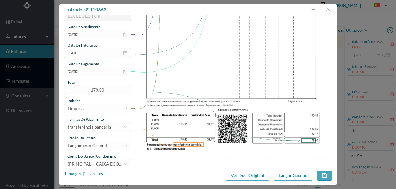
scroll to position [146, 0]
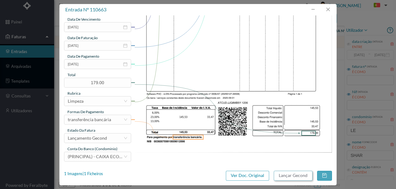
click at [283, 177] on button "Lançar Gecond" at bounding box center [293, 176] width 39 height 10
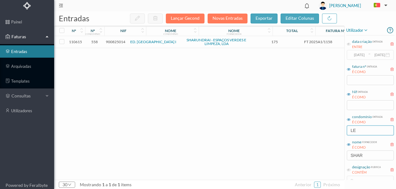
drag, startPoint x: 363, startPoint y: 132, endPoint x: 313, endPoint y: 125, distance: 51.2
click at [316, 129] on div "entradas Lançar Gecond Novas Entradas exportar editar colunas nº nº condomínio …" at bounding box center [224, 100] width 341 height 178
type input "CONG"
click at [117, 42] on span "901800520" at bounding box center [115, 42] width 19 height 5
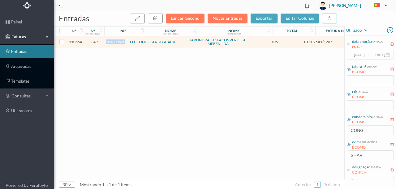
click at [117, 42] on span "901800520" at bounding box center [115, 42] width 19 height 5
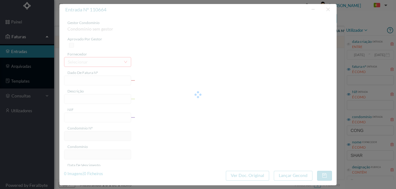
type input "FT 2025A1/1207"
type input "LIMPEZA Setembro de 2025"
type input "901800520"
type input "[DATE]"
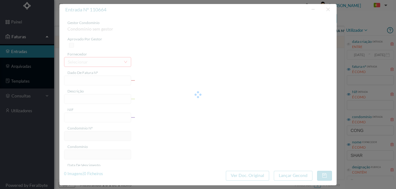
type input "[DATE]"
type input "106.00"
type input "349"
type input "ED. CONGOSTA DO ABADE"
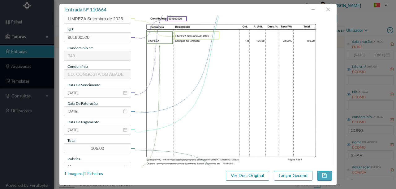
scroll to position [82, 0]
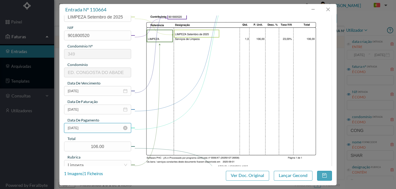
click at [96, 128] on input "[DATE]" at bounding box center [97, 128] width 67 height 10
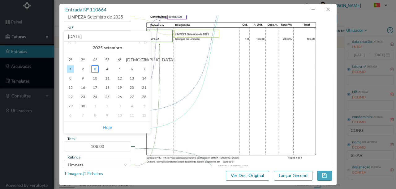
click at [106, 127] on link "Hoje" at bounding box center [107, 128] width 9 height 12
type input "[DATE]"
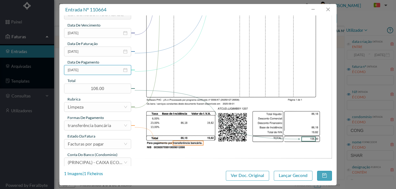
scroll to position [146, 0]
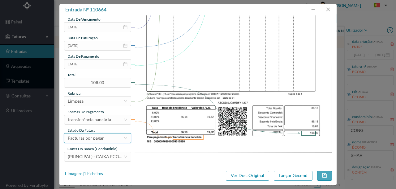
click at [95, 138] on div "Facturas por pagar" at bounding box center [86, 138] width 36 height 9
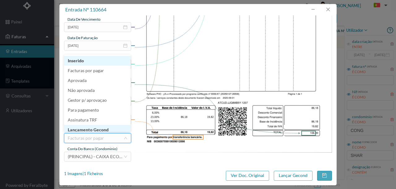
scroll to position [3, 0]
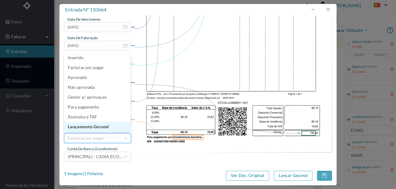
click at [102, 129] on li "Lançamento Gecond" at bounding box center [97, 127] width 66 height 10
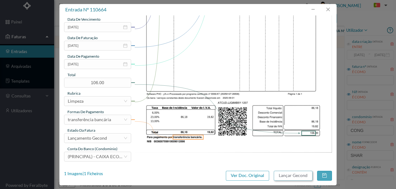
click at [280, 177] on button "Lançar Gecond" at bounding box center [293, 176] width 39 height 10
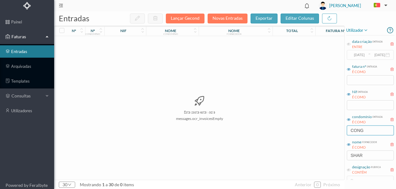
drag, startPoint x: 366, startPoint y: 130, endPoint x: 292, endPoint y: 127, distance: 74.2
click at [295, 127] on div "entradas Lançar Gecond Novas Entradas exportar editar colunas nº nº condomínio …" at bounding box center [224, 100] width 341 height 178
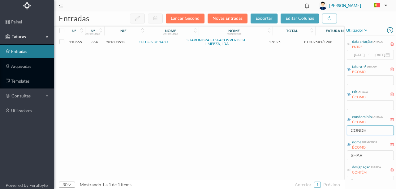
type input "CONDE"
click at [119, 42] on span "901808512" at bounding box center [115, 42] width 19 height 5
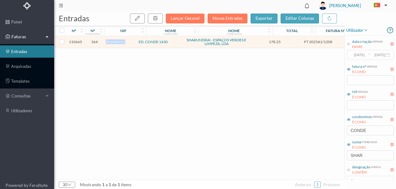
click at [119, 42] on span "901808512" at bounding box center [115, 42] width 19 height 5
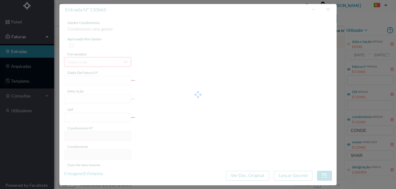
type input "FT 2025A1/1208"
type input "LIMPEZA Setembro de 2025"
type input "901808512"
type input "[DATE]"
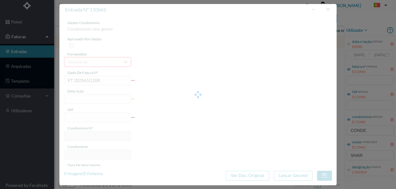
type input "[DATE]"
type input "178.25"
type input "364"
type input "ED. CONDE 1430"
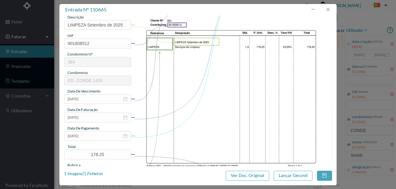
scroll to position [103, 0]
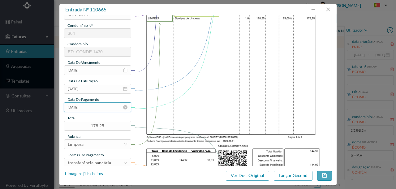
click at [95, 109] on input "[DATE]" at bounding box center [97, 108] width 67 height 10
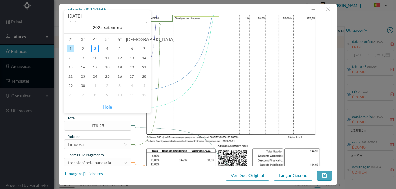
click at [109, 107] on link "Hoje" at bounding box center [107, 107] width 9 height 12
type input "[DATE]"
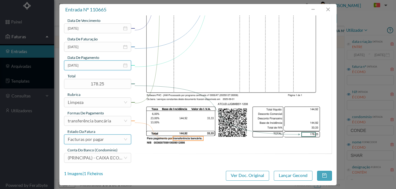
scroll to position [146, 0]
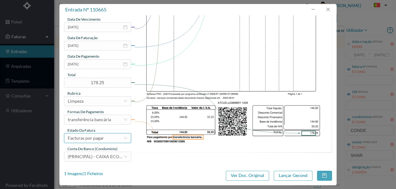
click at [101, 138] on div "Facturas por pagar" at bounding box center [86, 138] width 36 height 9
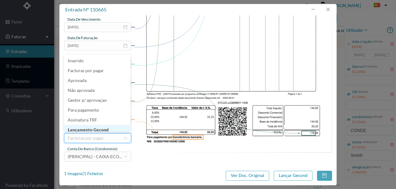
scroll to position [3, 0]
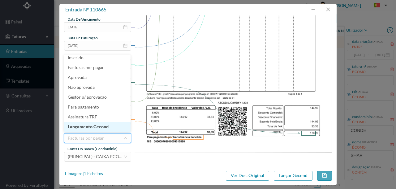
click at [109, 127] on li "Lançamento Gecond" at bounding box center [97, 127] width 66 height 10
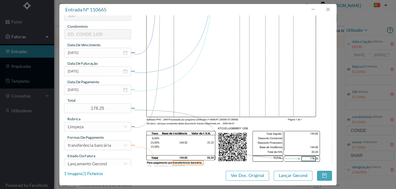
scroll to position [124, 0]
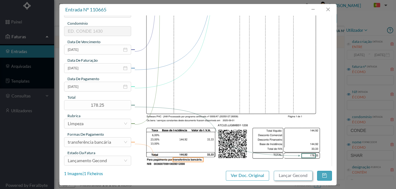
click at [286, 178] on button "Lançar Gecond" at bounding box center [293, 176] width 39 height 10
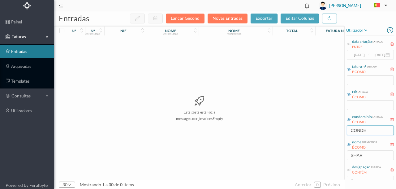
drag, startPoint x: 374, startPoint y: 132, endPoint x: 272, endPoint y: 142, distance: 102.2
click at [277, 143] on div "entradas Lançar Gecond Novas Entradas exportar editar colunas nº nº condomínio …" at bounding box center [224, 100] width 341 height 178
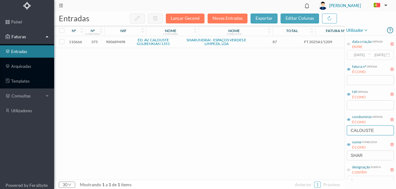
type input "CALOUSTE"
click at [123, 42] on span "900689498" at bounding box center [115, 42] width 19 height 5
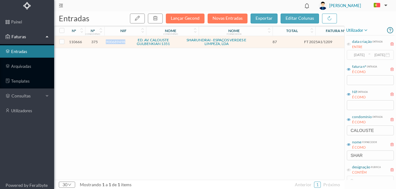
click at [123, 42] on span "900689498" at bounding box center [115, 42] width 19 height 5
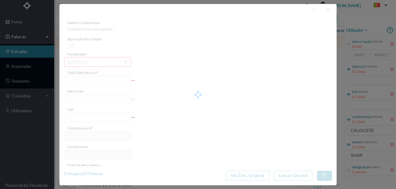
type input "FT 2025A1/1209"
type input "LIMPEZA Setembro de 2025"
type input "900689498"
type input "[DATE]"
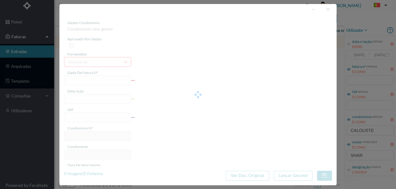
type input "[DATE]"
type input "87.00"
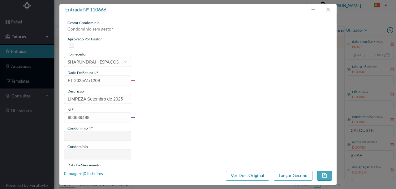
type input "375"
type input "ED. AV. CALOUSTE GULBENKIAN 1351"
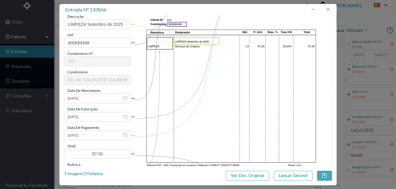
scroll to position [82, 0]
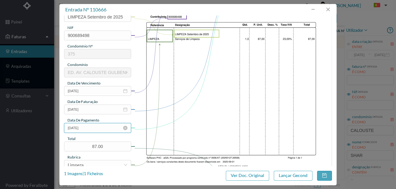
click at [98, 127] on input "[DATE]" at bounding box center [97, 128] width 67 height 10
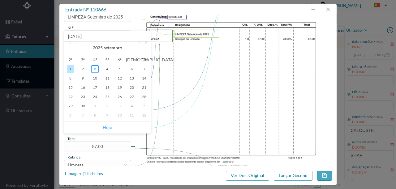
click at [103, 126] on link "Hoje" at bounding box center [107, 128] width 9 height 12
type input "[DATE]"
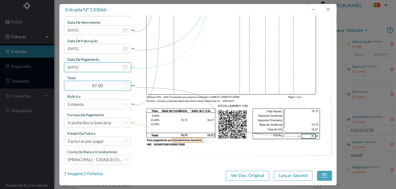
scroll to position [146, 0]
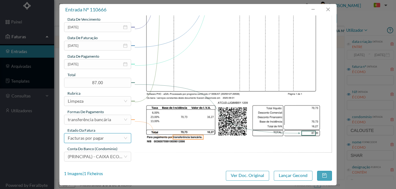
click at [100, 140] on div "Facturas por pagar" at bounding box center [86, 138] width 36 height 9
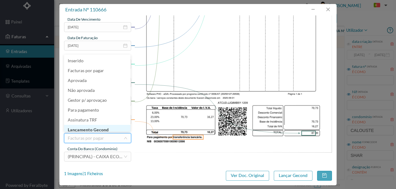
scroll to position [3, 0]
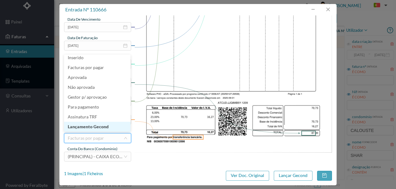
click at [104, 128] on li "Lançamento Gecond" at bounding box center [97, 127] width 66 height 10
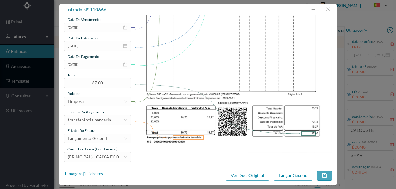
scroll to position [146, 0]
click at [296, 179] on button "Lançar Gecond" at bounding box center [293, 176] width 39 height 10
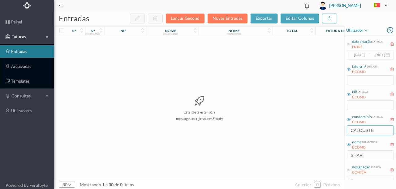
drag, startPoint x: 377, startPoint y: 131, endPoint x: 312, endPoint y: 132, distance: 65.5
click at [312, 132] on div "entradas Lançar Gecond Novas Entradas exportar editar colunas nº nº condomínio …" at bounding box center [224, 100] width 341 height 178
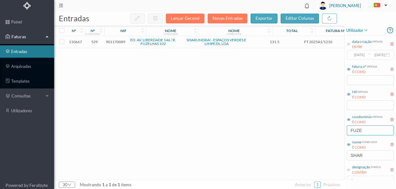
type input "FUZE"
click at [115, 41] on span "901170089" at bounding box center [115, 42] width 19 height 5
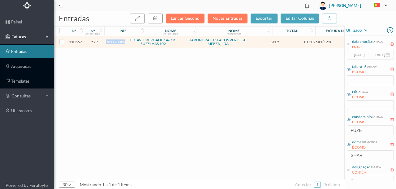
click at [115, 41] on span "901170089" at bounding box center [115, 42] width 19 height 5
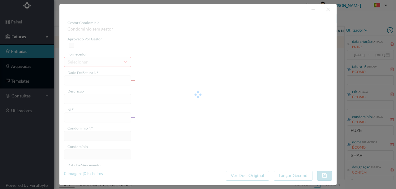
type input "FT 2025A1/1210"
type input "LIMPEZA Setembro de 2025"
type input "901170089"
type input "[DATE]"
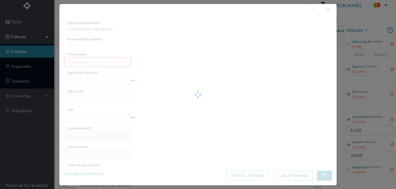
type input "[DATE]"
type input "131.50"
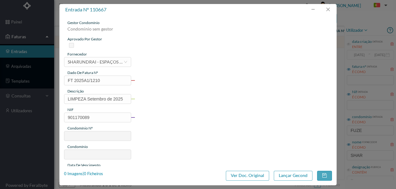
type input "529"
type input "ED. AV. LIBERDADE 146 / R. FUZELHAS 102"
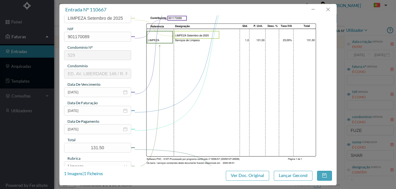
scroll to position [103, 0]
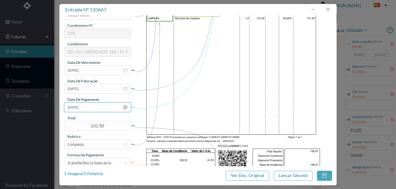
click at [103, 109] on input "[DATE]" at bounding box center [97, 108] width 67 height 10
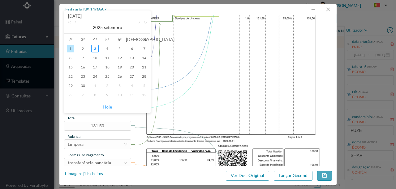
click at [109, 109] on link "Hoje" at bounding box center [107, 107] width 9 height 12
type input "[DATE]"
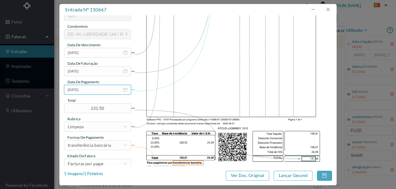
scroll to position [146, 0]
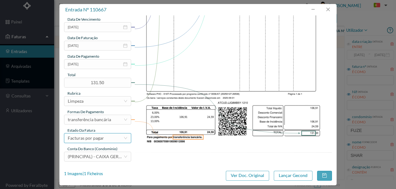
click at [104, 140] on div "Facturas por pagar" at bounding box center [96, 138] width 56 height 9
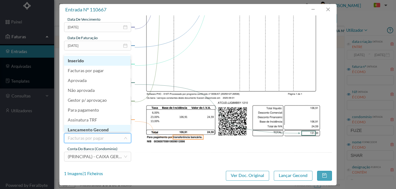
scroll to position [3, 0]
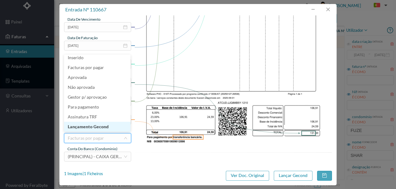
click at [106, 127] on li "Lançamento Gecond" at bounding box center [97, 127] width 66 height 10
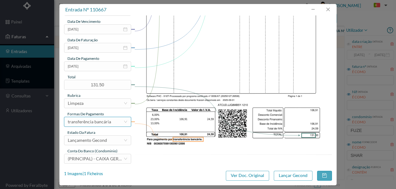
scroll to position [146, 0]
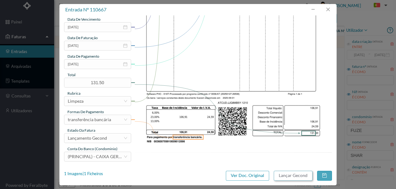
click at [291, 175] on button "Lançar Gecond" at bounding box center [293, 176] width 39 height 10
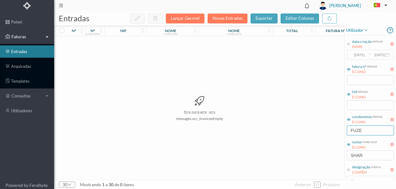
drag, startPoint x: 371, startPoint y: 130, endPoint x: 307, endPoint y: 136, distance: 63.3
click at [311, 137] on div "entradas Lançar Gecond Novas Entradas exportar editar colunas nº nº condomínio …" at bounding box center [224, 100] width 341 height 178
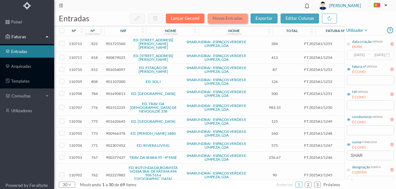
click at [219, 21] on button "Novas Entradas" at bounding box center [227, 19] width 40 height 10
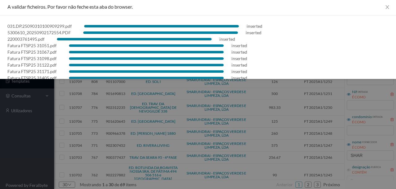
scroll to position [0, 0]
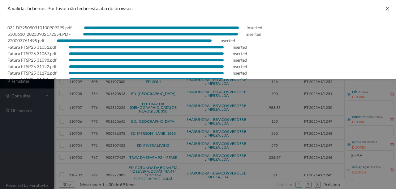
click at [386, 6] on icon "icon: close" at bounding box center [386, 8] width 5 height 5
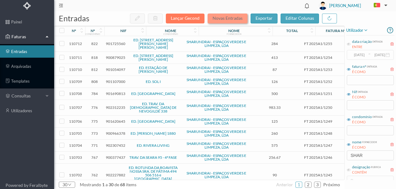
click at [228, 18] on button "Novas Entradas" at bounding box center [227, 19] width 40 height 10
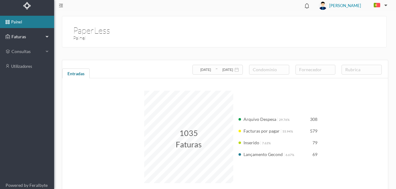
click at [22, 34] on span "Faturas" at bounding box center [27, 37] width 34 height 6
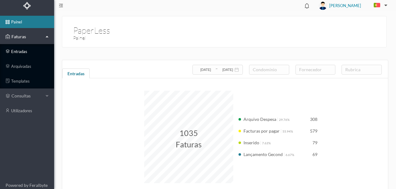
click at [23, 53] on link "entradas" at bounding box center [27, 51] width 54 height 12
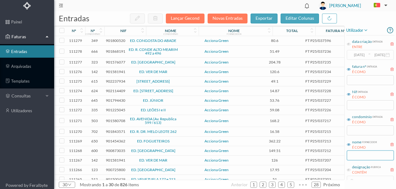
click at [358, 155] on input "text" at bounding box center [369, 156] width 47 height 10
click at [372, 155] on input "SHAR" at bounding box center [369, 156] width 47 height 10
type input "SHAR"
click at [253, 183] on link "1" at bounding box center [253, 184] width 6 height 9
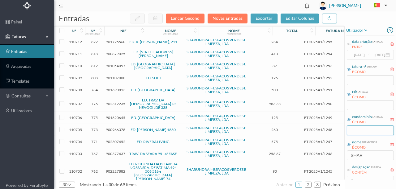
click at [356, 130] on input "text" at bounding box center [369, 131] width 47 height 10
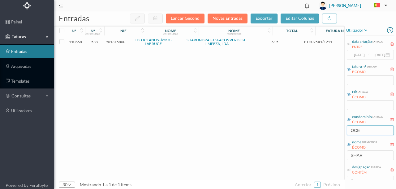
type input "OCE"
click at [121, 41] on span "901315800" at bounding box center [115, 42] width 19 height 5
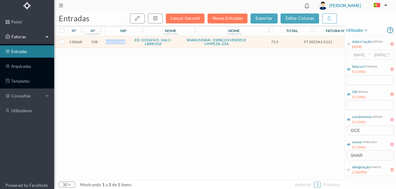
click at [121, 41] on span "901315800" at bounding box center [115, 42] width 19 height 5
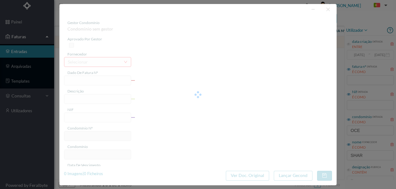
type input "FT 2025A1/1211"
type input "LIMPEZA Setembro de 2025"
type input "901315800"
type input "[DATE]"
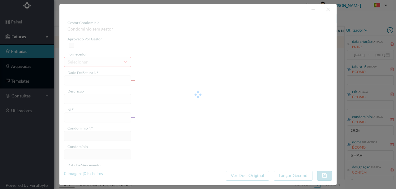
type input "[DATE]"
type input "73.50"
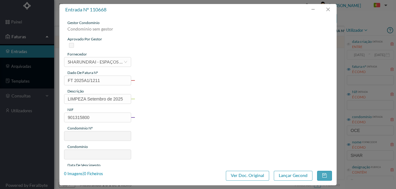
type input "538"
type input "ED. OCEANUS - lote 3 - LABRUGE"
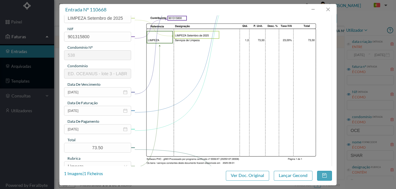
scroll to position [103, 0]
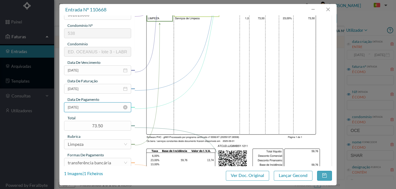
click at [97, 110] on input "[DATE]" at bounding box center [97, 108] width 67 height 10
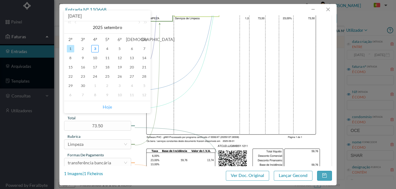
click at [106, 108] on link "Hoje" at bounding box center [107, 107] width 9 height 12
type input "[DATE]"
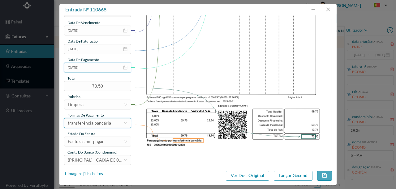
scroll to position [146, 0]
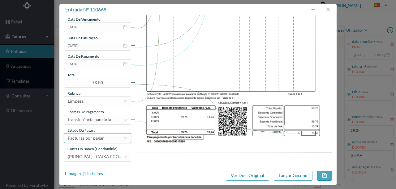
click at [92, 141] on div "Facturas por pagar" at bounding box center [86, 138] width 36 height 9
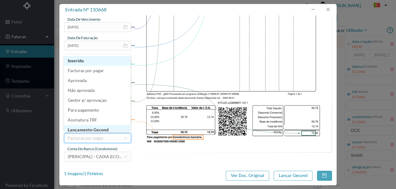
scroll to position [3, 0]
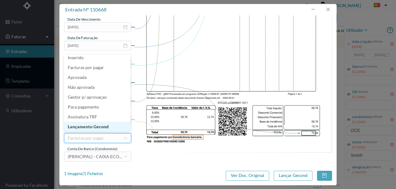
click at [100, 128] on li "Lançamento Gecond" at bounding box center [97, 127] width 66 height 10
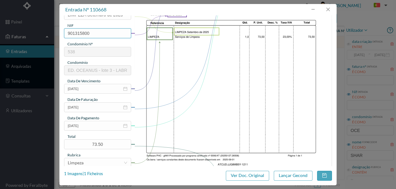
scroll to position [146, 0]
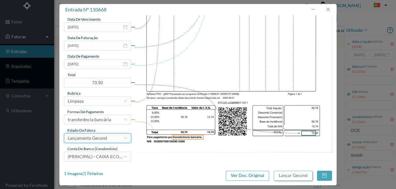
click at [282, 179] on button "Lançar Gecond" at bounding box center [293, 176] width 39 height 10
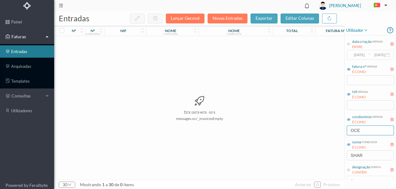
drag, startPoint x: 371, startPoint y: 132, endPoint x: 329, endPoint y: 132, distance: 42.3
click at [331, 132] on div "entradas Lançar Gecond Novas Entradas exportar editar colunas nº nº condomínio …" at bounding box center [224, 100] width 341 height 178
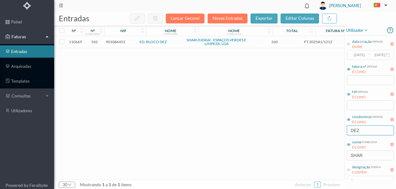
type input "DEZ"
click at [116, 41] on span "901086452" at bounding box center [115, 42] width 19 height 5
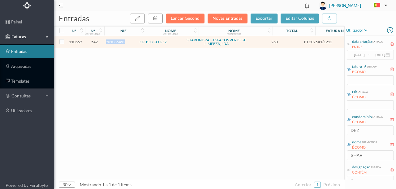
click at [116, 41] on span "901086452" at bounding box center [115, 42] width 19 height 5
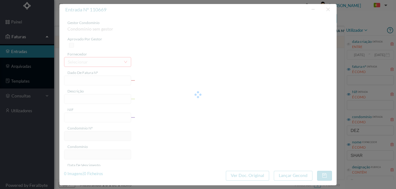
type input "FT 2025A1/1212"
type input "LIMPEZA Setembro de 2025"
type input "901086452"
type input "[DATE]"
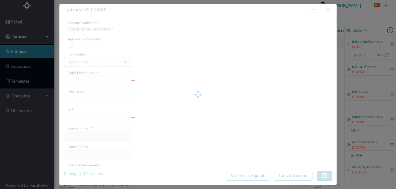
type input "[DATE]"
type input "260.00"
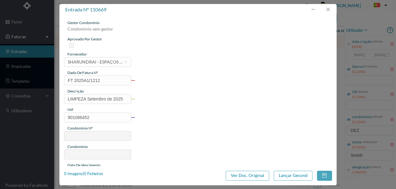
type input "542"
type input "ED. BLOCO DEZ"
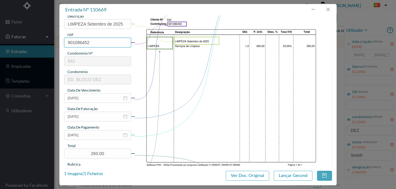
scroll to position [82, 0]
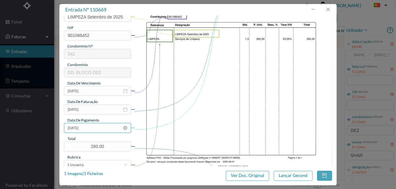
click at [93, 130] on input "[DATE]" at bounding box center [97, 128] width 67 height 10
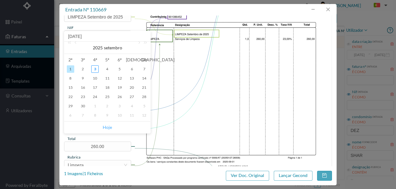
click at [106, 128] on link "Hoje" at bounding box center [107, 128] width 9 height 12
type input "[DATE]"
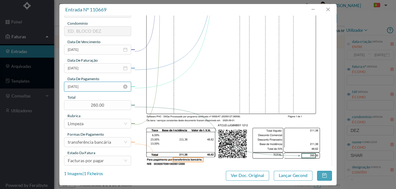
scroll to position [146, 0]
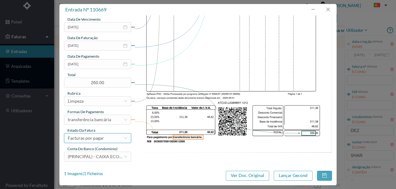
click at [98, 138] on div "Facturas por pagar" at bounding box center [86, 138] width 36 height 9
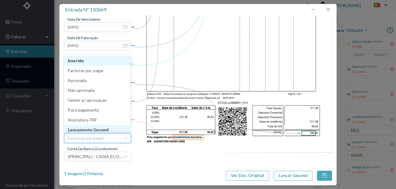
scroll to position [3, 0]
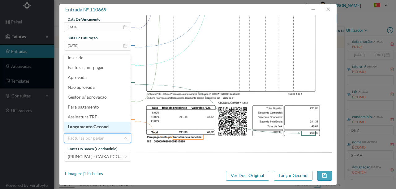
click at [100, 124] on li "Lançamento Gecond" at bounding box center [97, 127] width 66 height 10
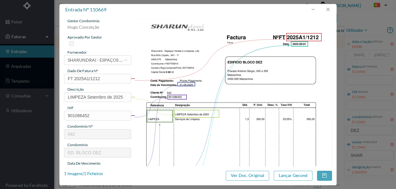
scroll to position [0, 0]
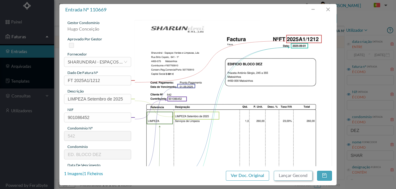
click at [288, 176] on button "Lançar Gecond" at bounding box center [293, 176] width 39 height 10
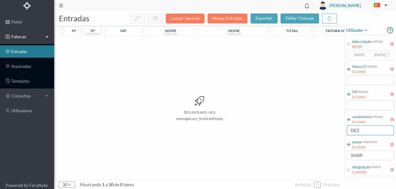
drag, startPoint x: 370, startPoint y: 130, endPoint x: 328, endPoint y: 115, distance: 44.1
click at [341, 129] on div "entradas Lançar Gecond Novas Entradas exportar editar colunas nº nº condomínio …" at bounding box center [224, 100] width 341 height 178
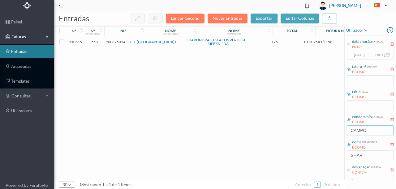
type input "CAMPO"
click at [116, 42] on span "900825014" at bounding box center [115, 42] width 19 height 5
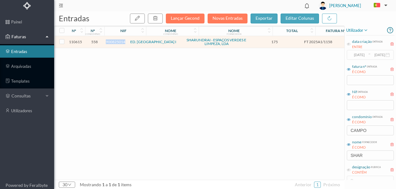
click at [116, 42] on span "900825014" at bounding box center [115, 42] width 19 height 5
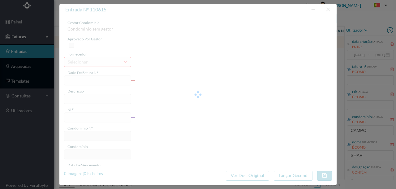
type input "FT 2025A1/1158"
type input "JARDINAGEM Setembro de 2025"
type input "900825014"
type input "[DATE]"
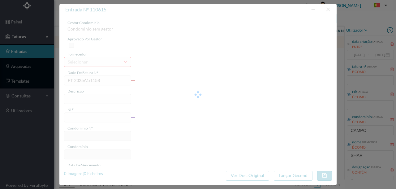
type input "[DATE]"
type input "175.00"
type input "558"
type input "ED. CAMPO ALEGRE I"
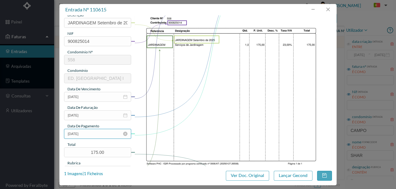
scroll to position [82, 0]
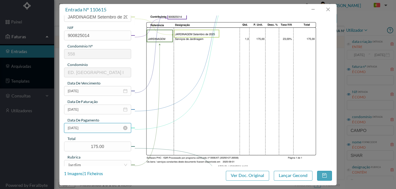
click at [100, 128] on input "[DATE]" at bounding box center [97, 128] width 67 height 10
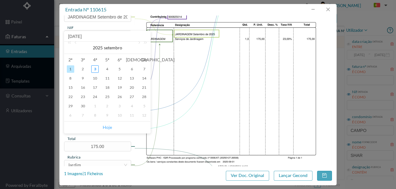
click at [109, 129] on link "Hoje" at bounding box center [107, 128] width 9 height 12
type input "[DATE]"
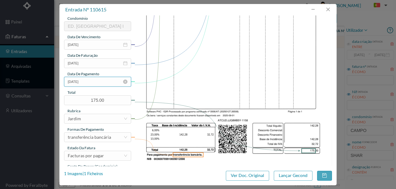
scroll to position [146, 0]
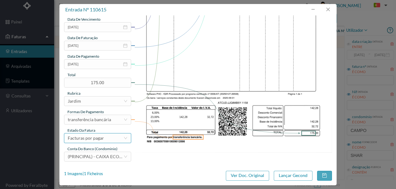
click at [99, 140] on div "Facturas por pagar" at bounding box center [86, 138] width 36 height 9
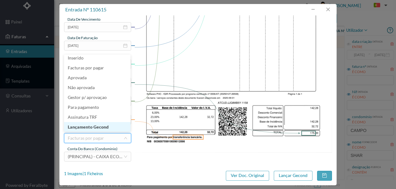
scroll to position [3, 0]
click at [98, 126] on li "Lançamento Gecond" at bounding box center [97, 127] width 66 height 10
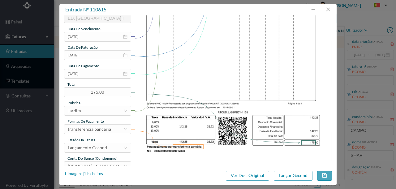
scroll to position [146, 0]
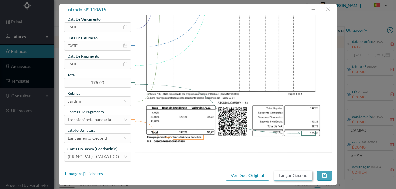
click at [308, 176] on button "Lançar Gecond" at bounding box center [293, 176] width 39 height 10
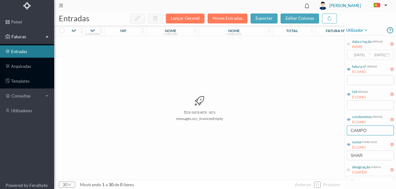
drag, startPoint x: 375, startPoint y: 129, endPoint x: 295, endPoint y: 127, distance: 80.4
click at [295, 127] on div "entradas Lançar Gecond Novas Entradas exportar editar colunas nº nº condomínio …" at bounding box center [224, 100] width 341 height 178
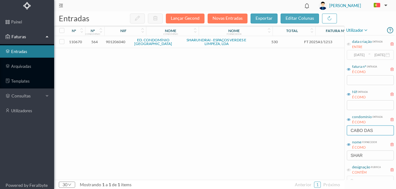
type input "CABO DAS"
click at [117, 43] on span "901206040" at bounding box center [115, 42] width 19 height 5
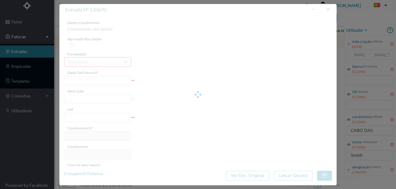
type input "FT 2025A1/1213"
type input "LIMPEZA Setembro de 2025"
type input "901206040"
type input "[DATE]"
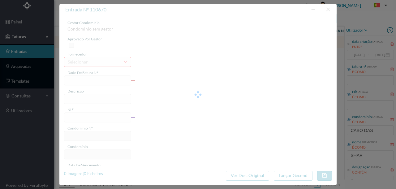
type input "[DATE]"
type input "530.00"
type input "564"
type input "ED. CONDOMÍNIO CABO DAS MARÉS"
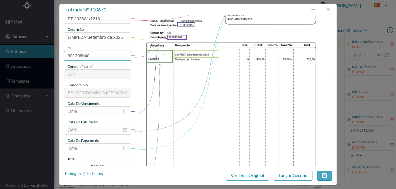
scroll to position [82, 0]
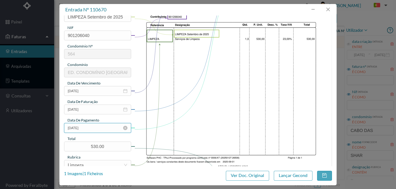
click at [101, 128] on input "[DATE]" at bounding box center [97, 128] width 67 height 10
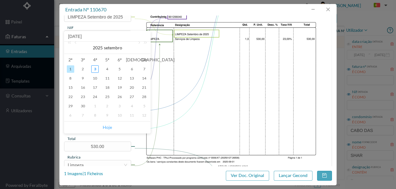
click at [109, 127] on link "Hoje" at bounding box center [107, 128] width 9 height 12
type input "[DATE]"
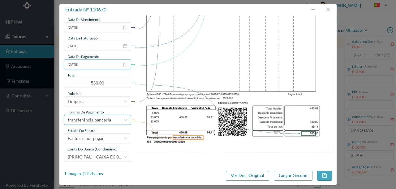
scroll to position [146, 0]
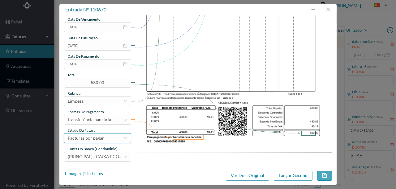
click at [100, 138] on div "Facturas por pagar" at bounding box center [86, 138] width 36 height 9
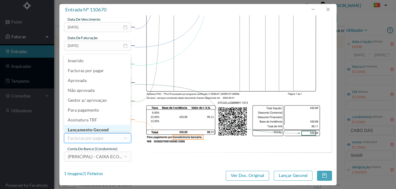
scroll to position [3, 0]
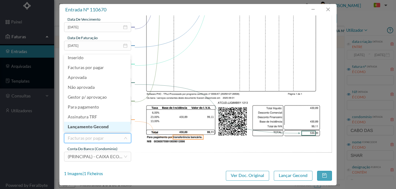
click at [103, 126] on li "Lançamento Gecond" at bounding box center [97, 127] width 66 height 10
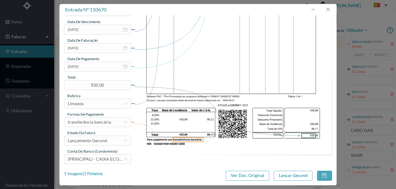
scroll to position [144, 0]
click at [295, 176] on button "Lançar Gecond" at bounding box center [293, 176] width 39 height 10
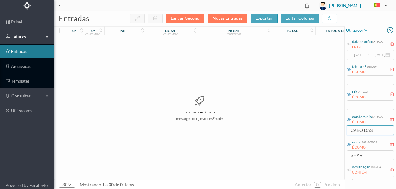
drag, startPoint x: 382, startPoint y: 131, endPoint x: 331, endPoint y: 135, distance: 51.2
click at [331, 135] on div "entradas Lançar Gecond Novas Entradas exportar editar colunas nº nº condomínio …" at bounding box center [224, 100] width 341 height 178
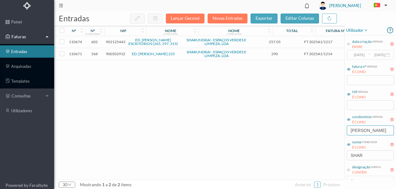
type input "ALFREDO"
click at [117, 53] on span "900502932" at bounding box center [115, 54] width 19 height 5
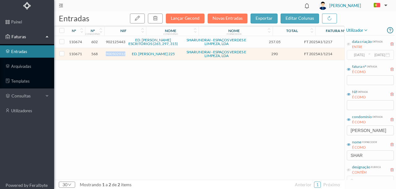
click at [117, 53] on span "900502932" at bounding box center [115, 54] width 19 height 5
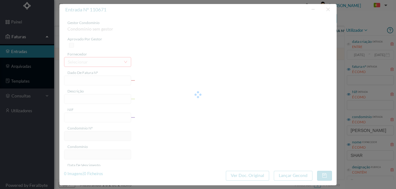
type input "FT 2025A1/1214"
type input "LIMPEZA Setembro de 2025"
type input "900502932"
type input "[DATE]"
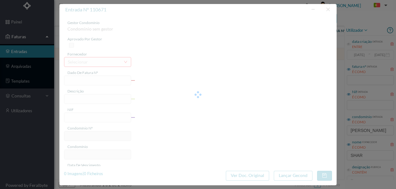
type input "[DATE]"
type input "290.00"
type input "568"
type input "ED. ALFREDO CUNHA 225"
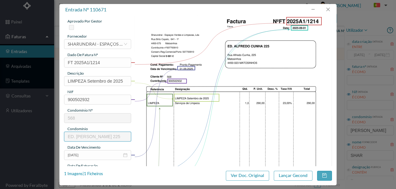
scroll to position [82, 0]
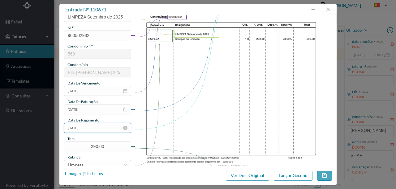
click at [91, 126] on input "[DATE]" at bounding box center [97, 128] width 67 height 10
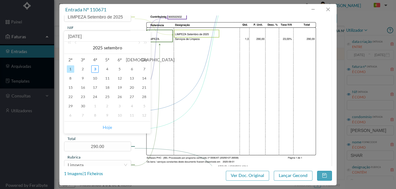
click at [106, 128] on link "Hoje" at bounding box center [107, 128] width 9 height 12
type input "[DATE]"
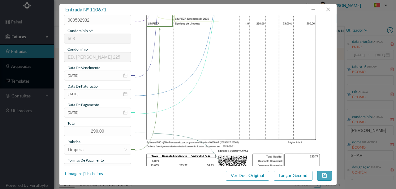
scroll to position [144, 0]
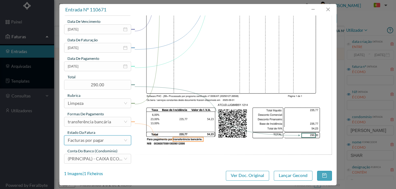
drag, startPoint x: 101, startPoint y: 143, endPoint x: 98, endPoint y: 143, distance: 3.2
click at [101, 143] on div "Facturas por pagar" at bounding box center [86, 140] width 36 height 9
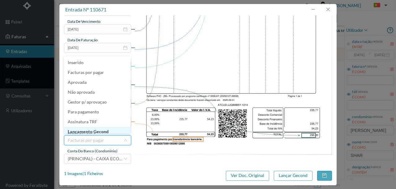
scroll to position [3, 0]
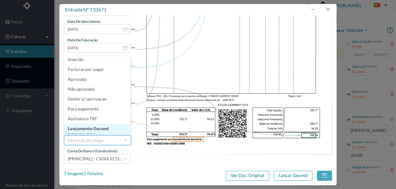
click at [100, 131] on li "Lançamento Gecond" at bounding box center [97, 129] width 66 height 10
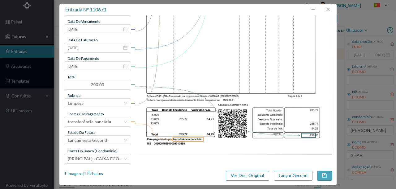
scroll to position [146, 0]
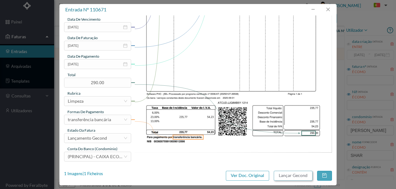
click at [283, 176] on button "Lançar Gecond" at bounding box center [293, 176] width 39 height 10
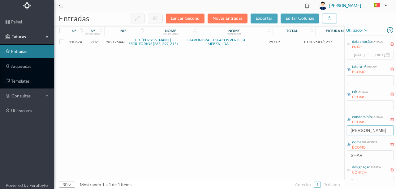
drag, startPoint x: 374, startPoint y: 131, endPoint x: 316, endPoint y: 132, distance: 57.8
click at [316, 132] on div "entradas Lançar Gecond Novas Entradas exportar editar colunas nº nº condomínio …" at bounding box center [224, 100] width 341 height 178
type input "PRAÇA DA R"
click at [122, 43] on span "902108697" at bounding box center [115, 42] width 19 height 5
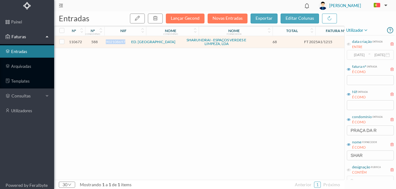
click at [122, 43] on span "902108697" at bounding box center [115, 42] width 19 height 5
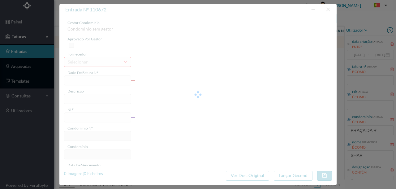
type input "FT 2025A1/1215"
type input "LIMPEZA Setembro de 2025"
type input "902108697"
type input "[DATE]"
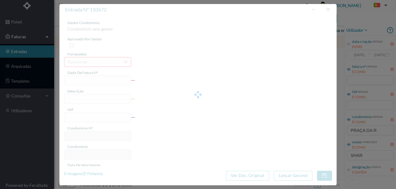
type input "[DATE]"
type input "68.00"
type input "588"
type input "ED. PRAÇA DA REPUBLICA 101"
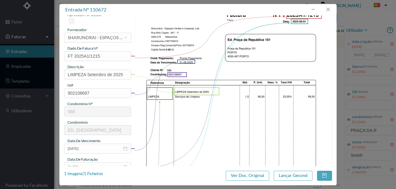
scroll to position [82, 0]
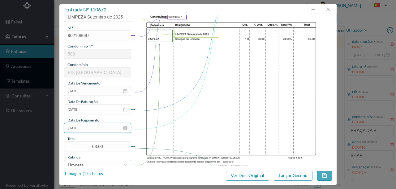
click at [101, 130] on input "[DATE]" at bounding box center [97, 128] width 67 height 10
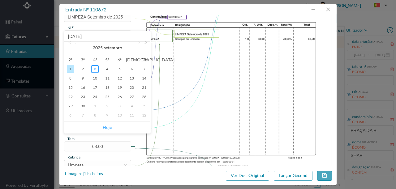
click at [111, 126] on link "Hoje" at bounding box center [107, 128] width 9 height 12
type input "[DATE]"
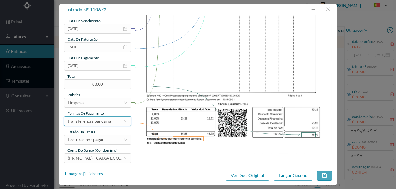
scroll to position [146, 0]
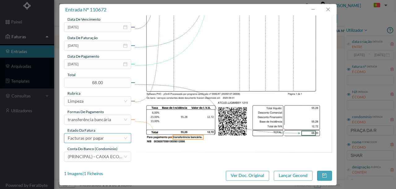
click at [100, 138] on div "Facturas por pagar" at bounding box center [86, 138] width 36 height 9
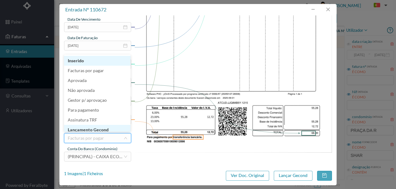
scroll to position [3, 0]
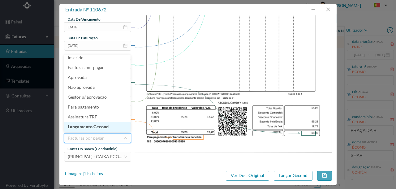
click at [104, 126] on li "Lançamento Gecond" at bounding box center [97, 127] width 66 height 10
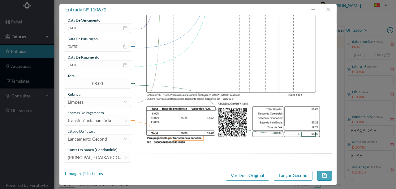
scroll to position [146, 0]
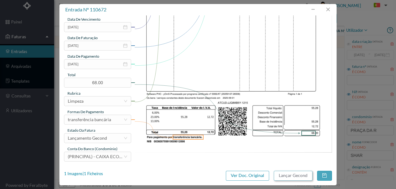
click at [282, 177] on button "Lançar Gecond" at bounding box center [293, 176] width 39 height 10
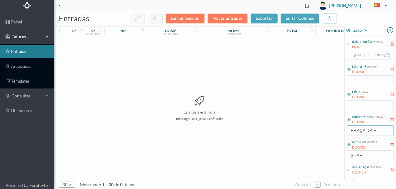
drag, startPoint x: 386, startPoint y: 131, endPoint x: 310, endPoint y: 138, distance: 76.3
click at [311, 138] on div "entradas Lançar Gecond Novas Entradas exportar editar colunas nº nº condomínio …" at bounding box center [224, 100] width 341 height 178
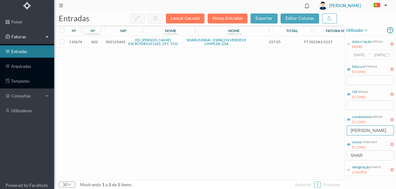
type input "ALFREDO CU"
click at [119, 41] on span "902125443" at bounding box center [115, 42] width 19 height 5
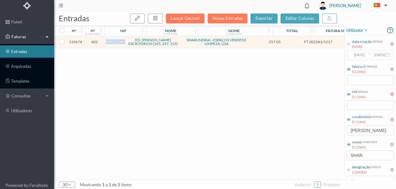
click at [119, 41] on span "902125443" at bounding box center [115, 42] width 19 height 5
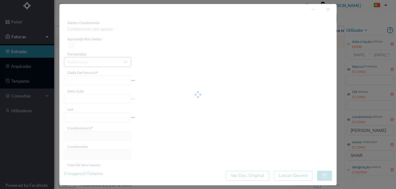
type input "FT 2025A1/1217"
type input "LIMPEZA Setembro de 2025"
type input "902125443"
type input "[DATE]"
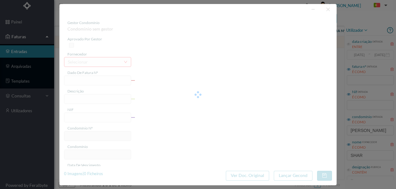
type input "[DATE]"
type input "257.05"
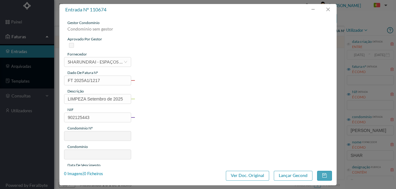
type input "602"
type input "ED. ALFREDO CUNHA ESCRITÓRIOS (265, 297, 315)"
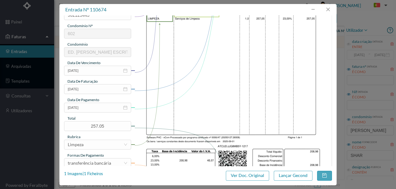
scroll to position [103, 0]
click at [97, 109] on input "[DATE]" at bounding box center [97, 108] width 67 height 10
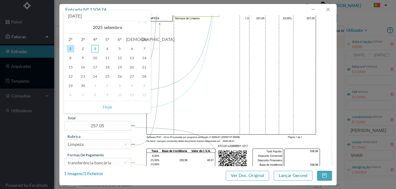
click at [108, 108] on link "Hoje" at bounding box center [107, 107] width 9 height 12
type input "[DATE]"
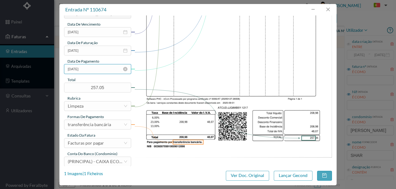
scroll to position [144, 0]
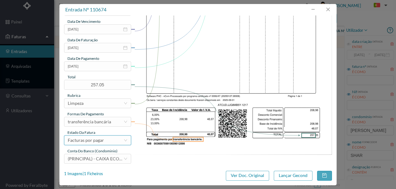
click at [97, 140] on div "Facturas por pagar" at bounding box center [86, 140] width 36 height 9
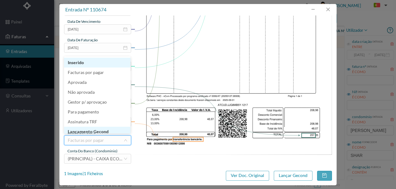
scroll to position [3, 0]
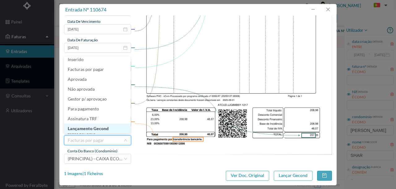
click at [102, 128] on li "Lançamento Gecond" at bounding box center [97, 129] width 66 height 10
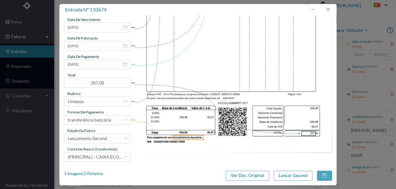
scroll to position [146, 0]
click at [295, 177] on button "Lançar Gecond" at bounding box center [293, 176] width 39 height 10
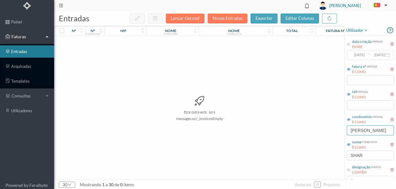
drag, startPoint x: 381, startPoint y: 132, endPoint x: 303, endPoint y: 136, distance: 78.3
click at [303, 136] on div "entradas Lançar Gecond Novas Entradas exportar editar colunas nº nº condomínio …" at bounding box center [224, 100] width 341 height 178
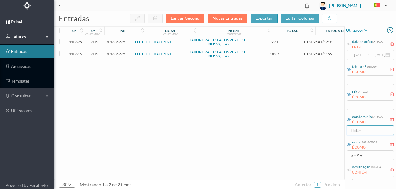
type input "TELH"
click at [116, 54] on span "901635235" at bounding box center [115, 54] width 19 height 5
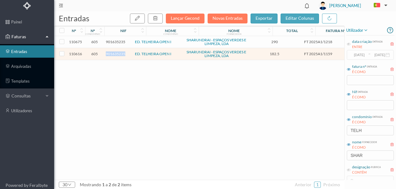
click at [116, 54] on span "901635235" at bounding box center [115, 54] width 19 height 5
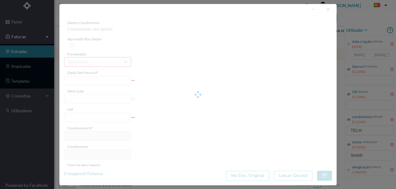
type input "FT 2025A1/1159"
type input "JARDINAGEM Setembro de 2025"
type input "901635235"
type input "[DATE]"
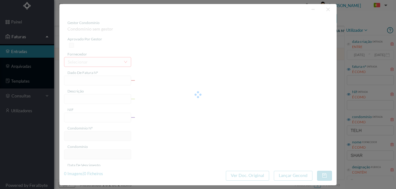
type input "[DATE]"
type input "182.50"
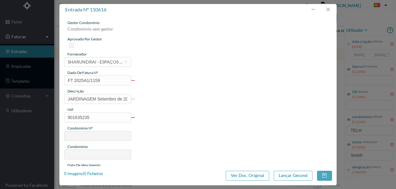
type input "605"
type input "ED. TELHEIRA OPEN I"
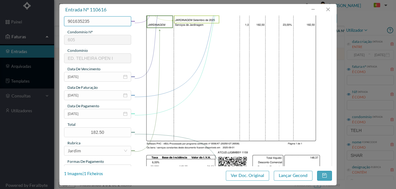
scroll to position [103, 0]
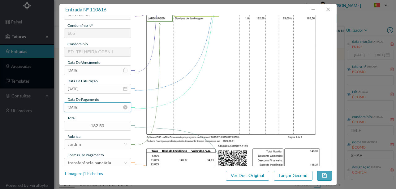
click at [98, 109] on input "[DATE]" at bounding box center [97, 108] width 67 height 10
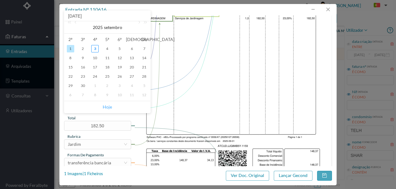
click at [109, 106] on link "Hoje" at bounding box center [107, 107] width 9 height 12
type input "[DATE]"
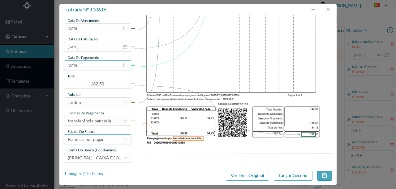
scroll to position [146, 0]
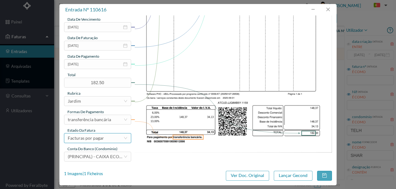
click at [94, 137] on div "Facturas por pagar" at bounding box center [86, 138] width 36 height 9
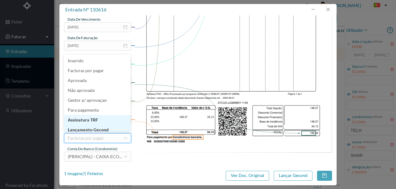
scroll to position [3, 0]
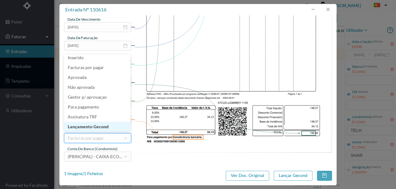
click at [99, 128] on li "Lançamento Gecond" at bounding box center [97, 127] width 66 height 10
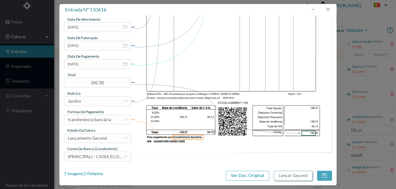
click at [286, 176] on button "Lançar Gecond" at bounding box center [293, 176] width 39 height 10
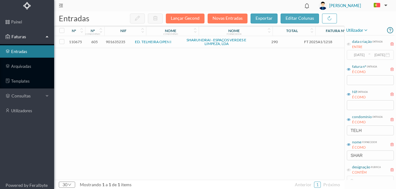
click at [117, 42] on span "901635235" at bounding box center [115, 42] width 19 height 5
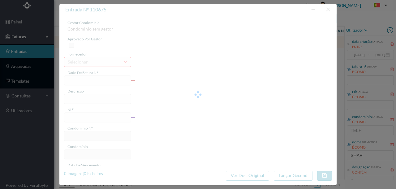
type input "FT 2025A1/1218"
type input "LIMPEZA Setembro de 2025"
type input "901635235"
type input "[DATE]"
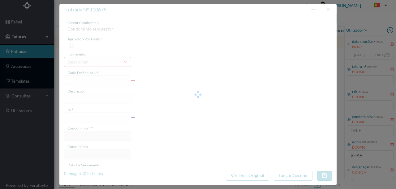
type input "[DATE]"
type input "290.00"
type input "605"
type input "ED. TELHEIRA OPEN I"
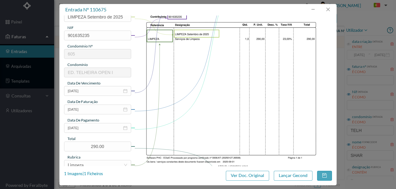
scroll to position [103, 0]
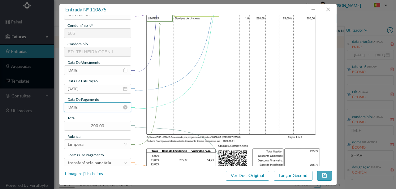
click at [97, 109] on input "[DATE]" at bounding box center [97, 108] width 67 height 10
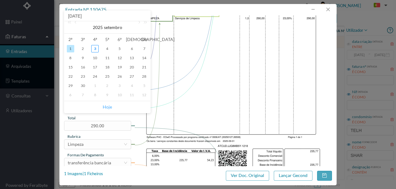
click at [109, 109] on link "Hoje" at bounding box center [107, 107] width 9 height 12
type input "[DATE]"
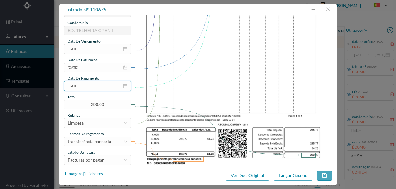
scroll to position [144, 0]
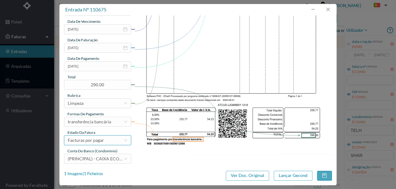
click at [98, 140] on div "Facturas por pagar" at bounding box center [86, 140] width 36 height 9
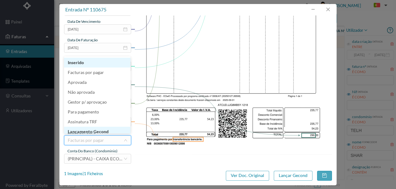
scroll to position [3, 0]
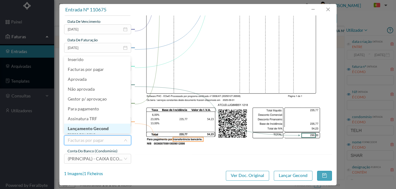
click at [101, 129] on li "Lançamento Gecond" at bounding box center [97, 129] width 66 height 10
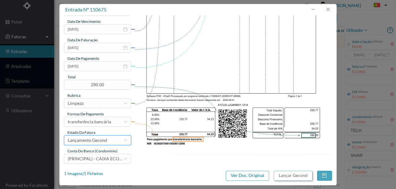
click at [288, 177] on button "Lançar Gecond" at bounding box center [293, 176] width 39 height 10
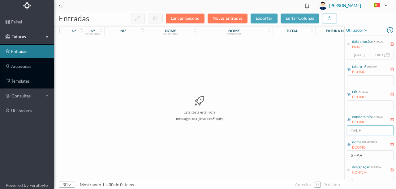
drag, startPoint x: 370, startPoint y: 129, endPoint x: 334, endPoint y: 131, distance: 36.0
click at [334, 131] on div "entradas Lançar Gecond Novas Entradas exportar editar colunas nº nº condomínio …" at bounding box center [224, 100] width 341 height 178
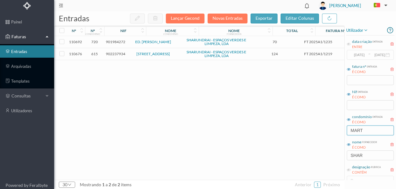
type input "MART"
click at [117, 55] on span "902237934" at bounding box center [115, 54] width 19 height 5
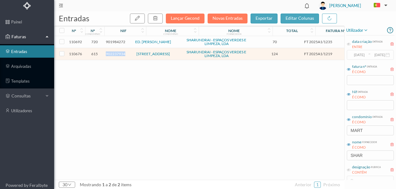
click at [117, 55] on span "902237934" at bounding box center [115, 54] width 19 height 5
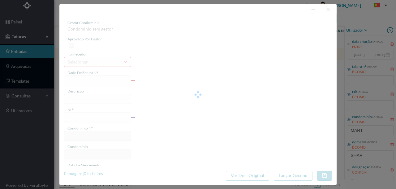
type input "FT 2025A1/1219"
type input "LIMPEZA Setembro de 2025"
type input "902237934"
type input "[DATE]"
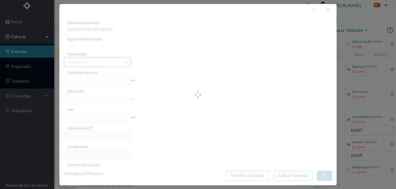
type input "[DATE]"
type input "124.00"
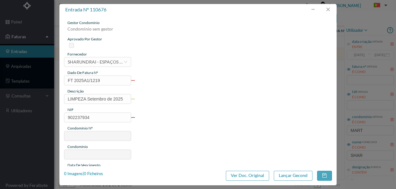
type input "615"
type input "Rua dos Mártires da Liberdade 310"
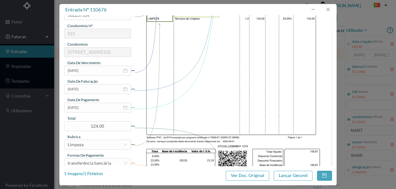
scroll to position [103, 0]
click at [93, 106] on input "[DATE]" at bounding box center [97, 108] width 67 height 10
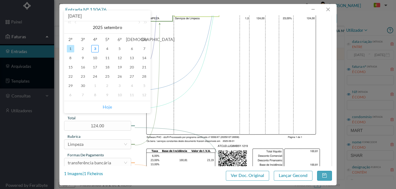
click at [107, 106] on link "Hoje" at bounding box center [107, 107] width 9 height 12
type input "[DATE]"
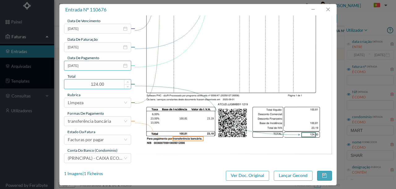
scroll to position [146, 0]
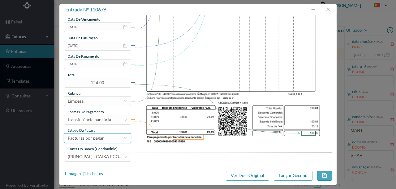
click at [87, 140] on div "Facturas por pagar" at bounding box center [86, 138] width 36 height 9
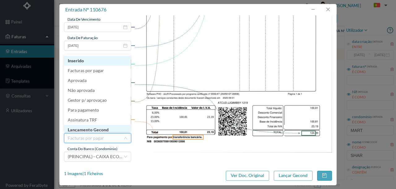
scroll to position [3, 0]
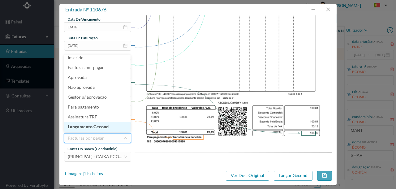
click at [92, 128] on li "Lançamento Gecond" at bounding box center [97, 127] width 66 height 10
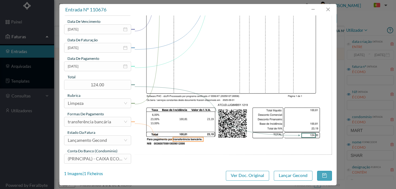
scroll to position [144, 0]
click at [294, 176] on button "Lançar Gecond" at bounding box center [293, 176] width 39 height 10
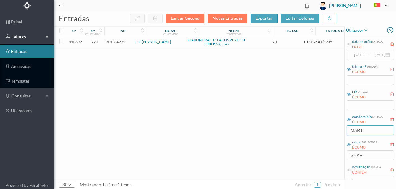
drag, startPoint x: 369, startPoint y: 129, endPoint x: 332, endPoint y: 128, distance: 37.1
click at [335, 129] on div "entradas Lançar Gecond Novas Entradas exportar editar colunas nº nº condomínio …" at bounding box center [224, 100] width 341 height 178
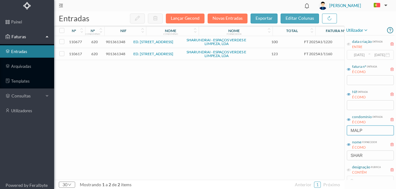
type input "MALP"
click at [117, 54] on span "901361348" at bounding box center [115, 54] width 19 height 5
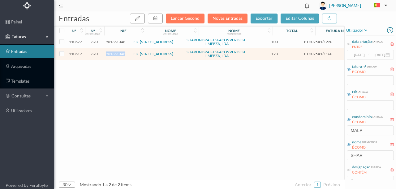
click at [117, 54] on span "901361348" at bounding box center [115, 54] width 19 height 5
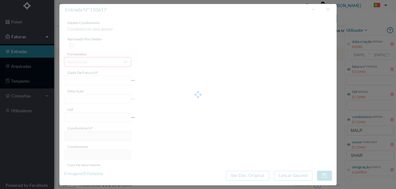
type input "FT 2025A1/1160"
type input "JARDINAGEM Setembro de 2025"
type input "901361348"
type input "[DATE]"
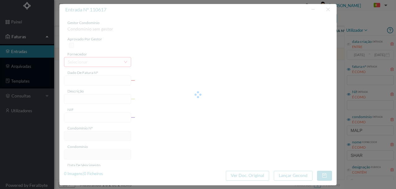
type input "[DATE]"
type input "123.00"
type input "620"
type input "ED. RUA CRUZ MALPIQUE Nº 115"
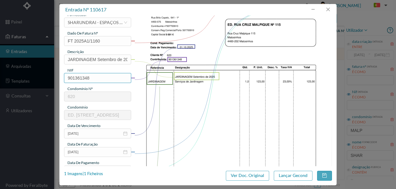
scroll to position [41, 0]
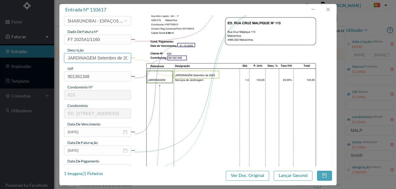
click at [99, 56] on input "JARDINAGEM Setembro de 2025" at bounding box center [97, 58] width 67 height 10
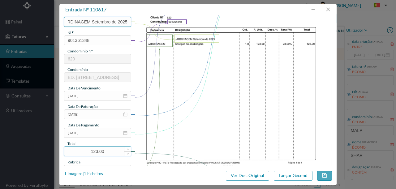
scroll to position [103, 0]
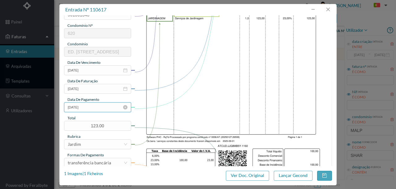
click at [95, 108] on input "[DATE]" at bounding box center [97, 108] width 67 height 10
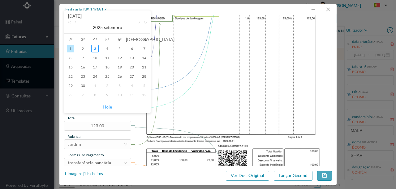
click at [106, 108] on link "Hoje" at bounding box center [107, 107] width 9 height 12
type input "[DATE]"
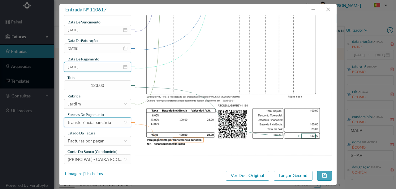
scroll to position [144, 0]
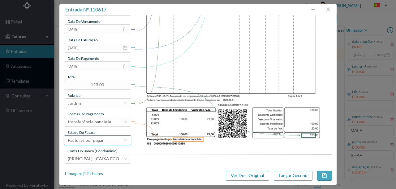
click at [99, 141] on div "Facturas por pagar" at bounding box center [86, 140] width 36 height 9
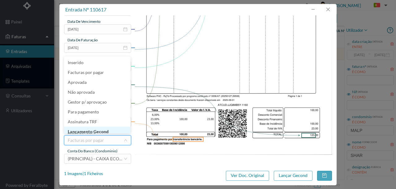
scroll to position [3, 0]
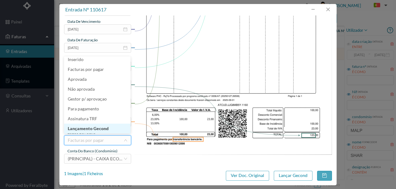
click at [102, 129] on li "Lançamento Gecond" at bounding box center [97, 129] width 66 height 10
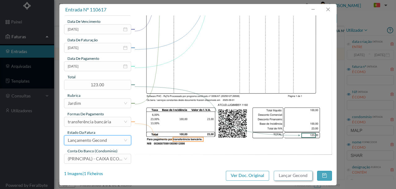
click at [282, 175] on button "Lançar Gecond" at bounding box center [293, 176] width 39 height 10
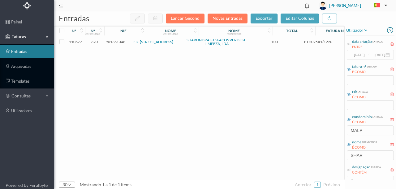
click at [115, 41] on span "901361348" at bounding box center [115, 42] width 19 height 5
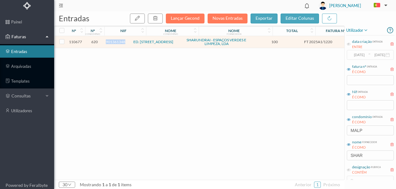
click at [115, 41] on span "901361348" at bounding box center [115, 42] width 19 height 5
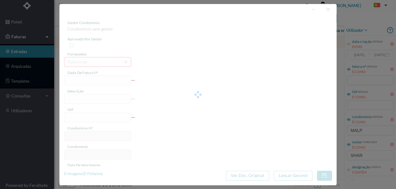
type input "FT 2025A1/1220"
type input "LIMPEZA Setembro de 2025"
type input "901361348"
type input "[DATE]"
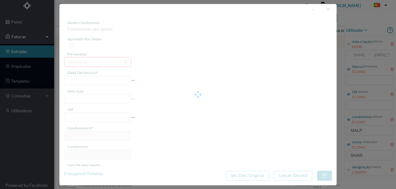
type input "[DATE]"
type input "100.00"
type input "620"
type input "ED. RUA CRUZ MALPIQUE Nº 115"
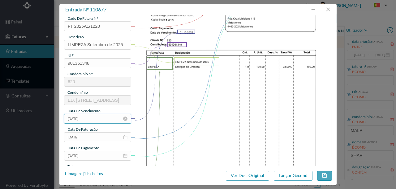
scroll to position [62, 0]
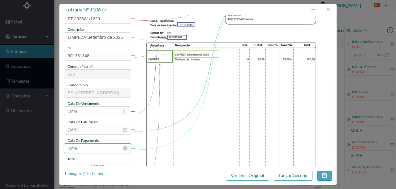
click at [97, 147] on input "[DATE]" at bounding box center [97, 149] width 67 height 10
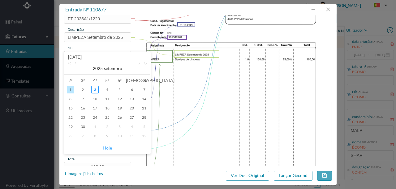
click at [110, 150] on link "Hoje" at bounding box center [107, 148] width 9 height 12
type input "[DATE]"
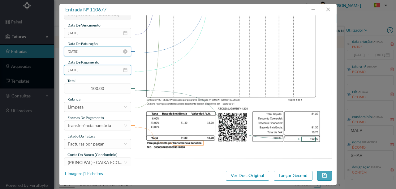
scroll to position [144, 0]
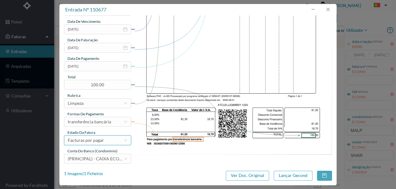
click at [93, 141] on div "Facturas por pagar" at bounding box center [86, 140] width 36 height 9
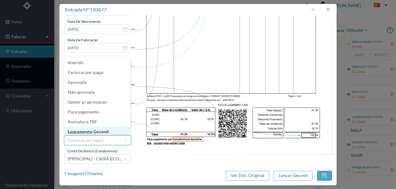
scroll to position [3, 0]
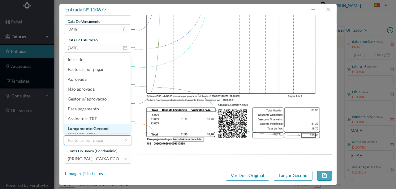
click at [95, 129] on li "Lançamento Gecond" at bounding box center [97, 129] width 66 height 10
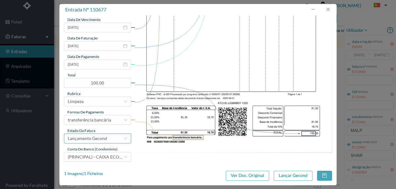
scroll to position [146, 0]
click at [291, 174] on button "Lançar Gecond" at bounding box center [293, 176] width 39 height 10
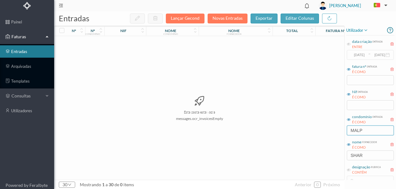
drag, startPoint x: 374, startPoint y: 132, endPoint x: 314, endPoint y: 131, distance: 59.7
click at [322, 131] on div "entradas Lançar Gecond Novas Entradas exportar editar colunas nº nº condomínio …" at bounding box center [224, 100] width 341 height 178
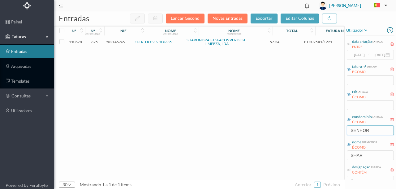
type input "SENHOR"
click at [117, 40] on span "902146769" at bounding box center [115, 42] width 19 height 5
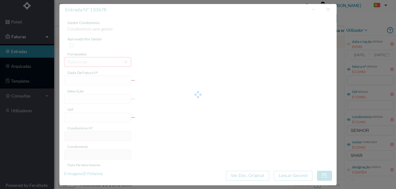
type input "FT 2025A1/1221"
type input "LIMPEZA Setembro de 2025"
type input "902146769"
type input "[DATE]"
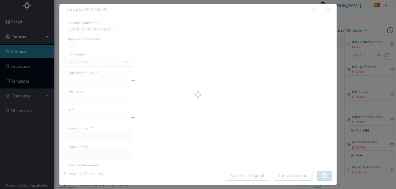
type input "[DATE]"
type input "57.24"
type input "625"
type input "ED. R. DO SENHOR 35"
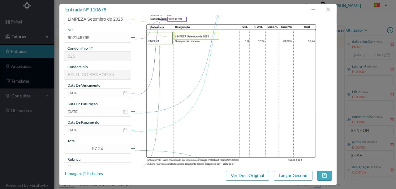
scroll to position [103, 0]
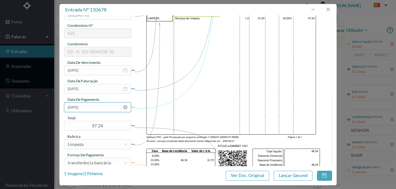
click at [97, 108] on input "[DATE]" at bounding box center [97, 108] width 67 height 10
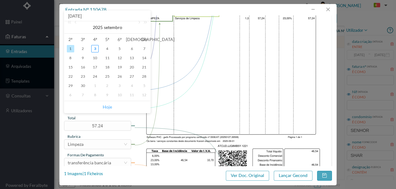
click at [109, 106] on link "Hoje" at bounding box center [107, 107] width 9 height 12
type input "[DATE]"
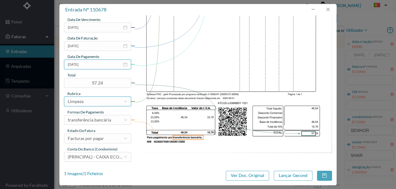
scroll to position [146, 0]
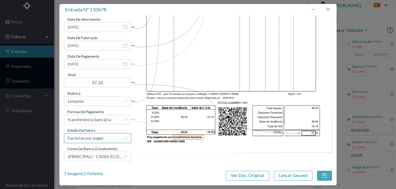
click at [100, 137] on div "Facturas por pagar" at bounding box center [86, 138] width 36 height 9
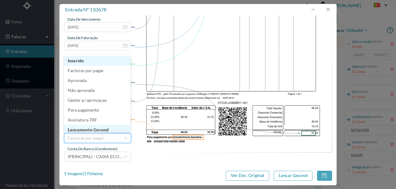
scroll to position [3, 0]
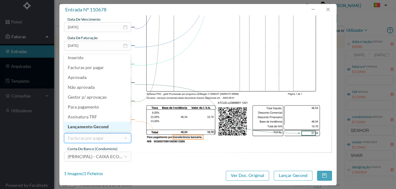
click at [105, 128] on li "Lançamento Gecond" at bounding box center [97, 127] width 66 height 10
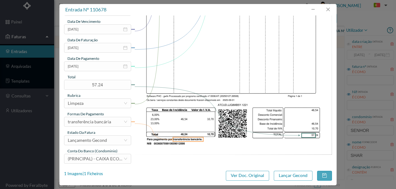
scroll to position [146, 0]
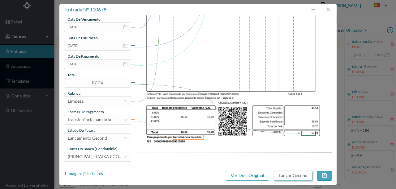
click at [286, 175] on button "Lançar Gecond" at bounding box center [293, 176] width 39 height 10
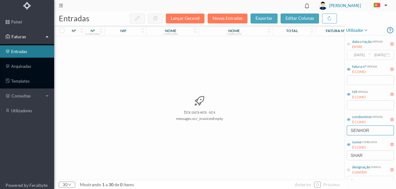
drag, startPoint x: 376, startPoint y: 132, endPoint x: 324, endPoint y: 127, distance: 52.2
click at [330, 135] on div "entradas Lançar Gecond Novas Entradas exportar editar colunas nº nº condomínio …" at bounding box center [224, 100] width 341 height 178
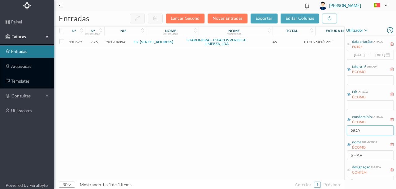
type input "GOA"
click at [118, 42] on span "901204854" at bounding box center [115, 42] width 19 height 5
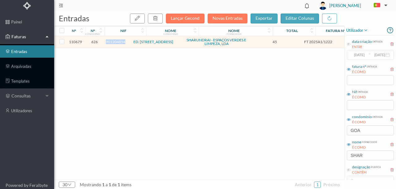
click at [118, 42] on span "901204854" at bounding box center [115, 42] width 19 height 5
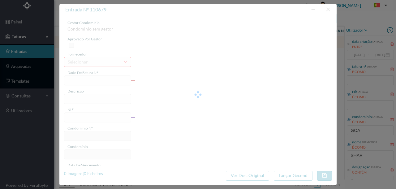
type input "FT 2025A1/1222"
type input "LIMPEZA Setembro de 2025"
type input "901204854"
type input "01-10-2025"
type input "[DATE]"
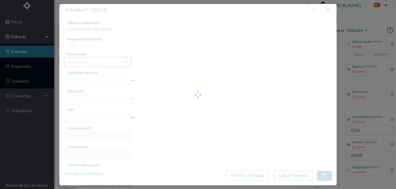
type input "[DATE]"
type input "45.00"
type input "626"
type input "ED. R. de GOA 17"
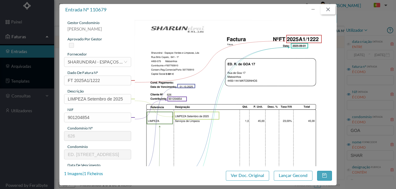
click at [330, 8] on button "button" at bounding box center [327, 10] width 15 height 10
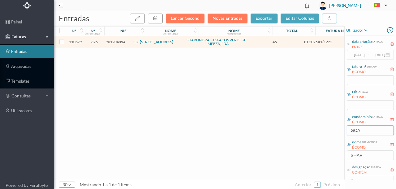
drag, startPoint x: 374, startPoint y: 132, endPoint x: 262, endPoint y: 139, distance: 111.5
click at [263, 139] on div "entradas Lançar Gecond Novas Entradas exportar editar colunas nº nº condomínio …" at bounding box center [224, 100] width 341 height 178
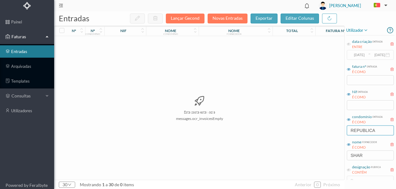
click at [379, 131] on input "REPUBLICA" at bounding box center [369, 131] width 47 height 10
drag, startPoint x: 379, startPoint y: 131, endPoint x: 313, endPoint y: 132, distance: 65.8
click at [315, 132] on div "entradas Lançar Gecond Novas Entradas exportar editar colunas nº nº condomínio …" at bounding box center [224, 100] width 341 height 178
type input "AV"
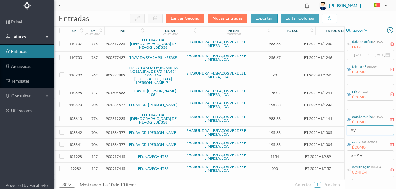
drag, startPoint x: 367, startPoint y: 131, endPoint x: 340, endPoint y: 129, distance: 26.7
click at [341, 129] on div "entradas Lançar Gecond Novas Entradas exportar editar colunas nº nº condomínio …" at bounding box center [224, 100] width 341 height 178
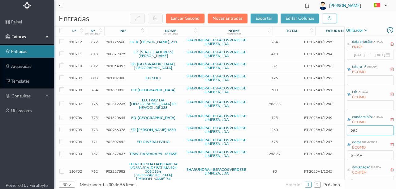
type input "GOA"
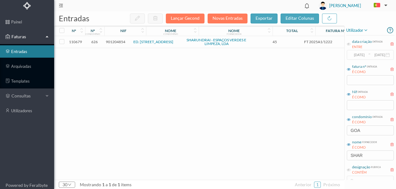
click at [119, 41] on span "901204854" at bounding box center [115, 42] width 19 height 5
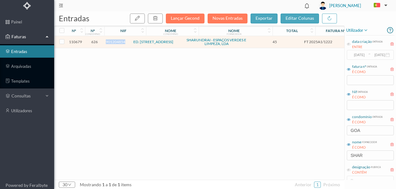
click at [119, 41] on span "901204854" at bounding box center [115, 42] width 19 height 5
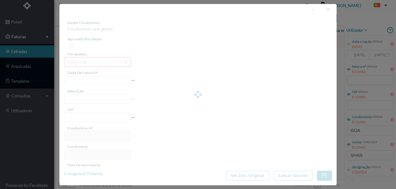
type input "FT 2025A1/1222"
type input "LIMPEZA Setembro de 2025"
type input "901204854"
type input "01-10-2025"
type input "[DATE]"
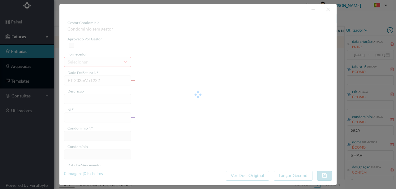
type input "[DATE]"
type input "45.00"
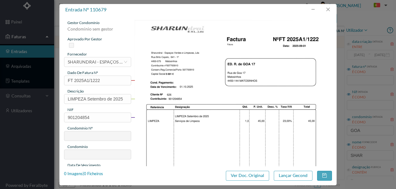
type input "626"
type input "ED. R. de GOA 17"
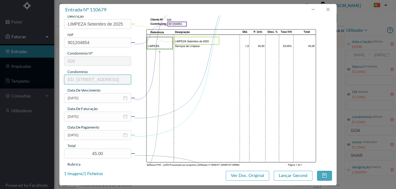
scroll to position [82, 0]
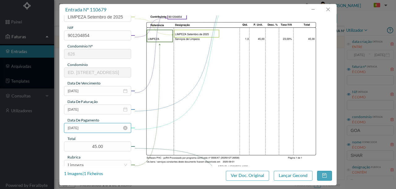
click at [91, 128] on input "[DATE]" at bounding box center [97, 128] width 67 height 10
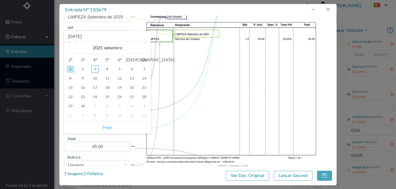
click at [105, 128] on link "Hoje" at bounding box center [107, 128] width 9 height 12
type input "[DATE]"
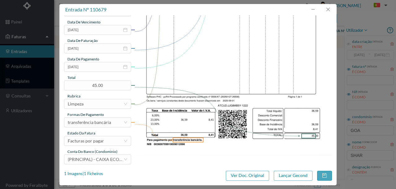
scroll to position [146, 0]
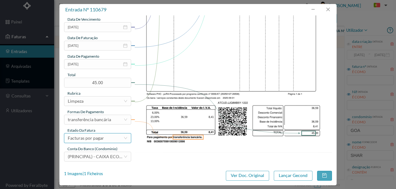
click at [102, 138] on div "Facturas por pagar" at bounding box center [86, 138] width 36 height 9
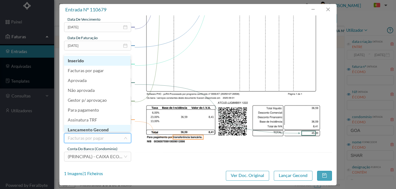
scroll to position [3, 0]
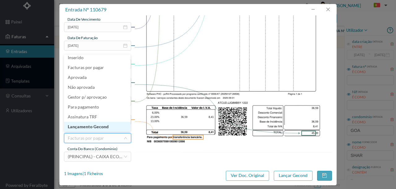
click at [92, 129] on li "Lançamento Gecond" at bounding box center [97, 127] width 66 height 10
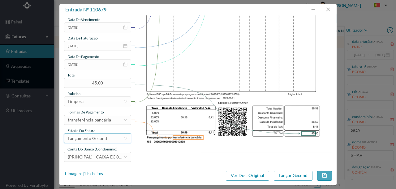
scroll to position [146, 0]
click at [278, 177] on button "Lançar Gecond" at bounding box center [293, 176] width 39 height 10
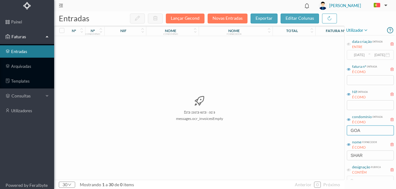
drag, startPoint x: 362, startPoint y: 130, endPoint x: 299, endPoint y: 128, distance: 63.4
click at [301, 129] on div "entradas Lançar Gecond Novas Entradas exportar editar colunas nº nº condomínio …" at bounding box center [224, 100] width 341 height 178
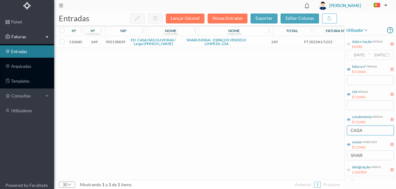
type input "CASA"
click at [114, 41] on span "902138839" at bounding box center [115, 42] width 19 height 5
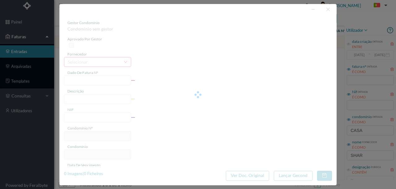
type input "FT 2025A1/1223"
type input "LIMPEZA Setembro de 2025"
type input "902138839"
type input "[DATE]"
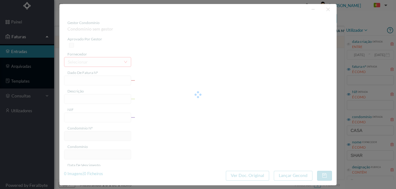
type input "[DATE]"
type input "245.00"
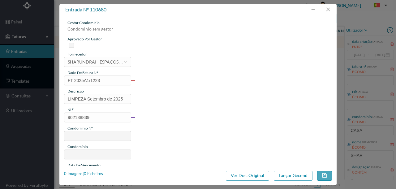
type input "649"
type input "ED. CASA DAS OLIVEIRAS / Largo Alberto Pimentel"
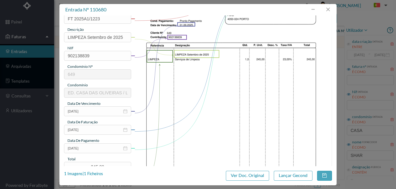
scroll to position [103, 0]
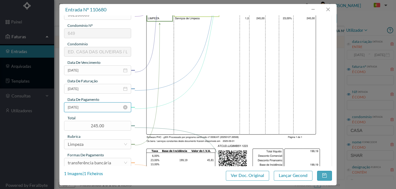
click at [97, 109] on input "[DATE]" at bounding box center [97, 108] width 67 height 10
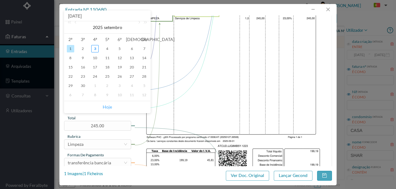
click at [108, 108] on link "Hoje" at bounding box center [107, 107] width 9 height 12
type input "[DATE]"
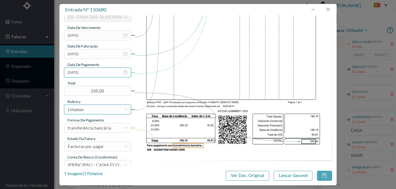
scroll to position [146, 0]
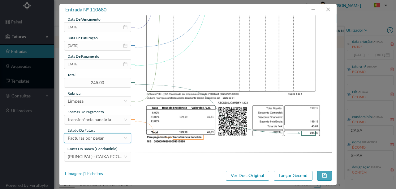
click at [99, 137] on div "Facturas por pagar" at bounding box center [86, 138] width 36 height 9
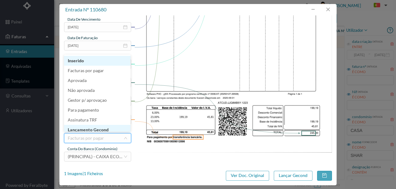
scroll to position [3, 0]
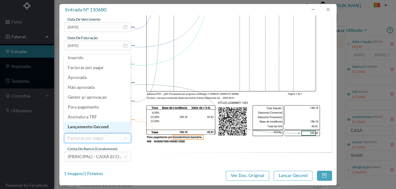
click at [101, 125] on li "Lançamento Gecond" at bounding box center [97, 127] width 66 height 10
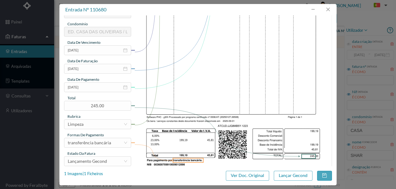
scroll to position [146, 0]
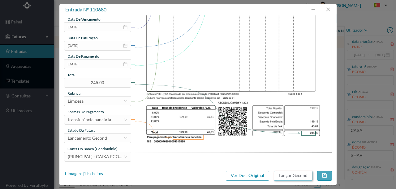
click at [290, 176] on button "Lançar Gecond" at bounding box center [293, 176] width 39 height 10
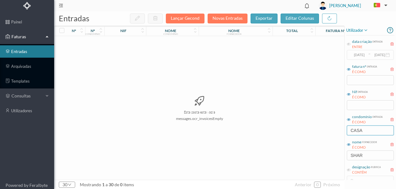
drag, startPoint x: 367, startPoint y: 132, endPoint x: 322, endPoint y: 131, distance: 44.2
click at [322, 131] on div "entradas Lançar Gecond Novas Entradas exportar editar colunas nº nº condomínio …" at bounding box center [224, 100] width 341 height 178
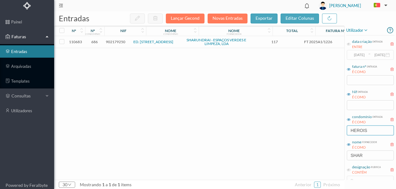
type input "HEROIS"
click at [120, 43] on span "902179250" at bounding box center [115, 42] width 19 height 5
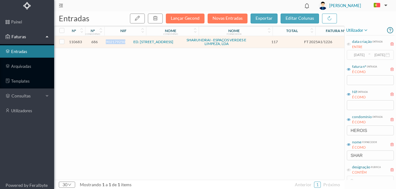
click at [120, 43] on span "902179250" at bounding box center [115, 42] width 19 height 5
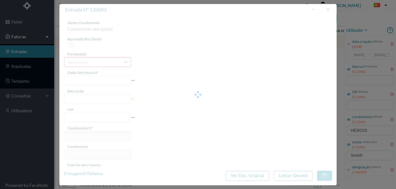
type input "FT 2025A1/1226"
type input "LIMPEZA Setembro de 2025"
type input "902179250"
type input "01-10-2025"
type input "[DATE]"
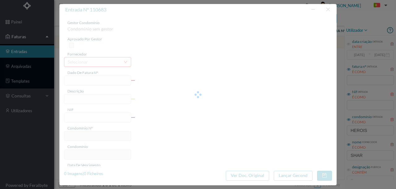
type input "[DATE]"
type input "117.00"
type input "686"
type input "ED. RUA HERÓIS DE FRANÇA, 327/331"
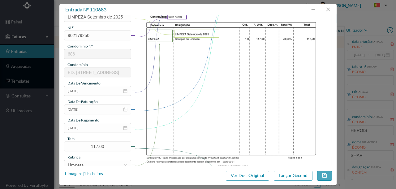
scroll to position [103, 0]
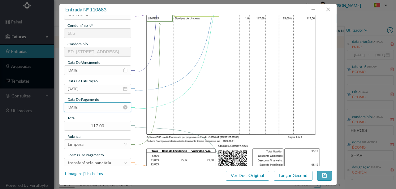
click at [104, 109] on input "[DATE]" at bounding box center [97, 108] width 67 height 10
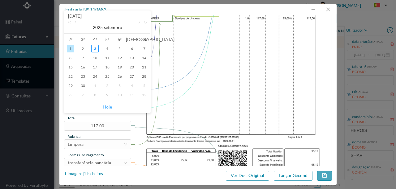
click at [106, 106] on link "Hoje" at bounding box center [107, 107] width 9 height 12
type input "[DATE]"
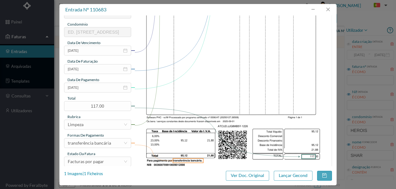
scroll to position [146, 0]
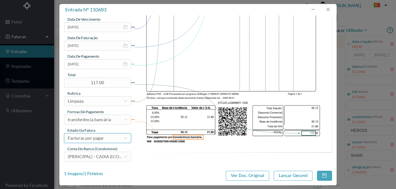
click at [103, 140] on div "Facturas por pagar" at bounding box center [86, 138] width 36 height 9
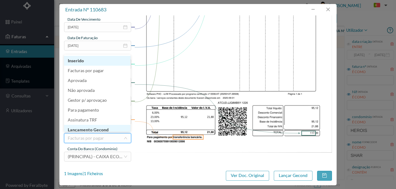
scroll to position [3, 0]
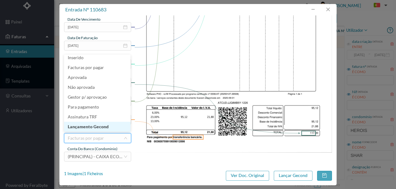
click at [104, 127] on li "Lançamento Gecond" at bounding box center [97, 127] width 66 height 10
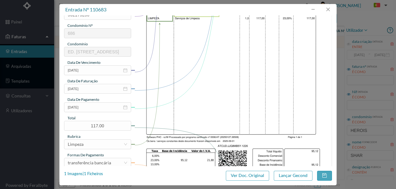
scroll to position [144, 0]
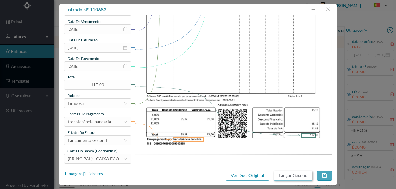
click at [282, 177] on button "Lançar Gecond" at bounding box center [293, 176] width 39 height 10
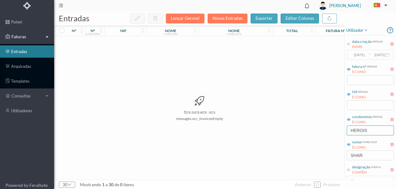
drag, startPoint x: 369, startPoint y: 130, endPoint x: 307, endPoint y: 132, distance: 62.2
click at [324, 131] on div "entradas Lançar Gecond Novas Entradas exportar editar colunas nº nº condomínio …" at bounding box center [224, 100] width 341 height 178
drag, startPoint x: 379, startPoint y: 131, endPoint x: 321, endPoint y: 135, distance: 58.0
click at [321, 135] on div "entradas Lançar Gecond Novas Entradas exportar editar colunas nº nº condomínio …" at bounding box center [224, 100] width 341 height 178
type input "751"
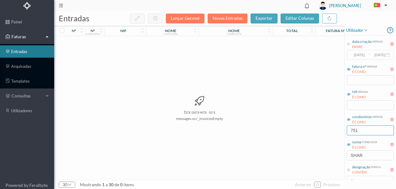
drag, startPoint x: 363, startPoint y: 129, endPoint x: 335, endPoint y: 130, distance: 28.5
click at [337, 131] on div "entradas Lançar Gecond Novas Entradas exportar editar colunas nº nº condomínio …" at bounding box center [224, 100] width 341 height 178
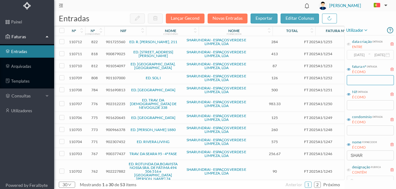
click at [363, 78] on input "text" at bounding box center [369, 80] width 47 height 10
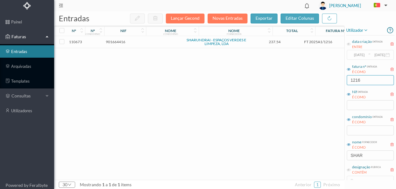
type input "1216"
click at [117, 42] on span "901664416" at bounding box center [115, 42] width 19 height 5
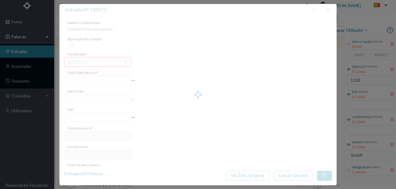
type input "FT 2025A1/1216"
type input "LIMPEZA Setembro de 2025"
type input "901664416"
type input "01-10-2025"
type input "[DATE]"
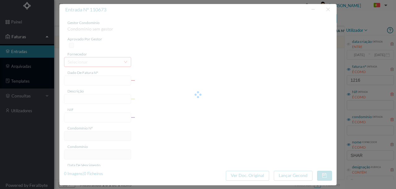
type input "[DATE]"
type input "237.54"
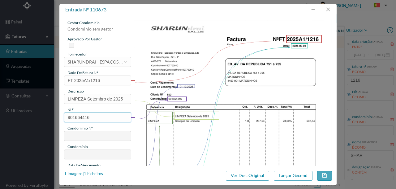
drag, startPoint x: 96, startPoint y: 117, endPoint x: 58, endPoint y: 118, distance: 38.0
click at [58, 118] on div "entrada nº 110673 gestor condomínio Condominio sem gestor aprovado por gestor f…" at bounding box center [198, 94] width 396 height 189
type input "901666416"
type input "590"
type input "ED. AV. DA REPUBLICA 751 a 755"
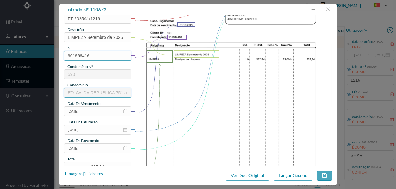
scroll to position [82, 0]
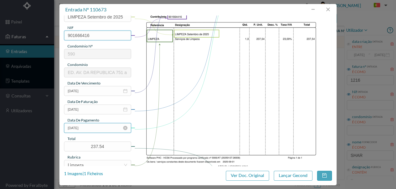
type input "901666416"
click at [105, 130] on input "[DATE]" at bounding box center [97, 128] width 67 height 10
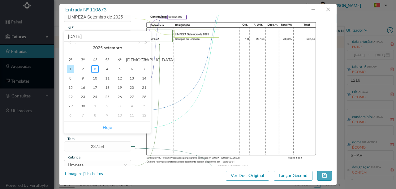
click at [106, 129] on link "Hoje" at bounding box center [107, 128] width 9 height 12
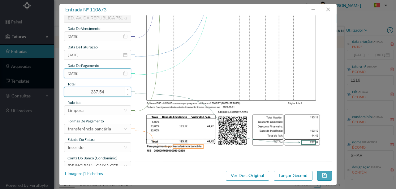
scroll to position [144, 0]
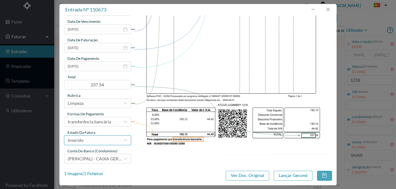
click at [91, 141] on div "Inserido" at bounding box center [96, 140] width 56 height 9
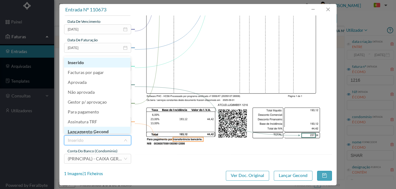
scroll to position [3, 0]
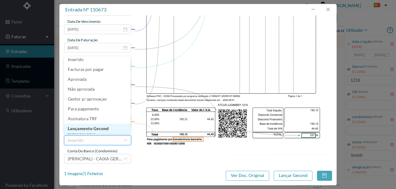
click at [97, 128] on li "Lançamento Gecond" at bounding box center [97, 129] width 66 height 10
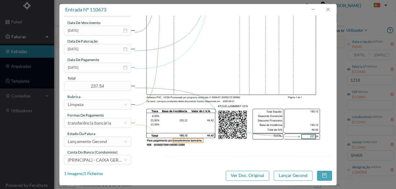
scroll to position [146, 0]
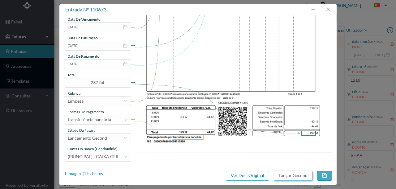
click at [281, 177] on button "Lançar Gecond" at bounding box center [293, 176] width 39 height 10
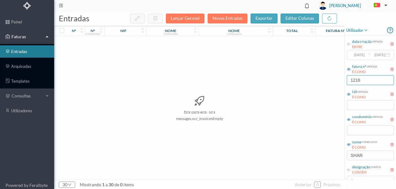
drag, startPoint x: 370, startPoint y: 83, endPoint x: 248, endPoint y: 83, distance: 122.1
click at [274, 83] on div "entradas Lançar Gecond Novas Entradas exportar editar colunas nº nº condomínio …" at bounding box center [224, 100] width 341 height 178
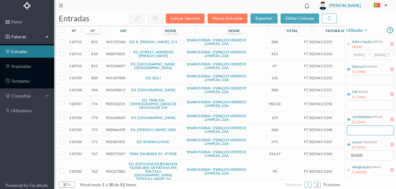
click at [359, 131] on input "text" at bounding box center [369, 131] width 47 height 10
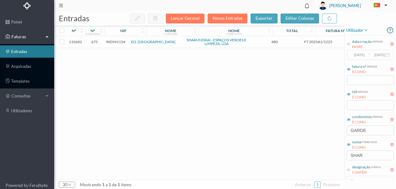
click at [113, 40] on span "900941154" at bounding box center [115, 42] width 19 height 5
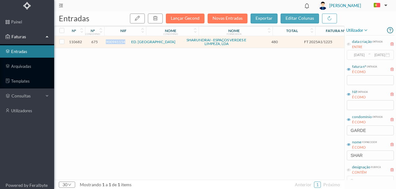
click at [113, 40] on span "900941154" at bounding box center [115, 42] width 19 height 5
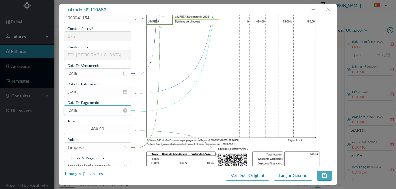
scroll to position [103, 0]
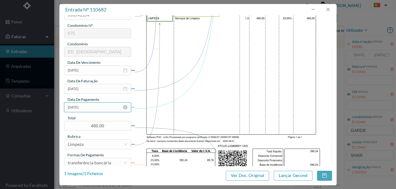
click at [100, 111] on input "[DATE]" at bounding box center [97, 108] width 67 height 10
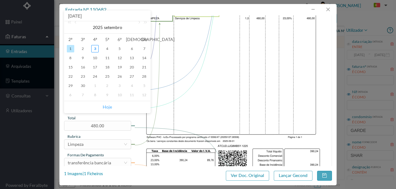
click at [105, 109] on link "Hoje" at bounding box center [107, 107] width 9 height 12
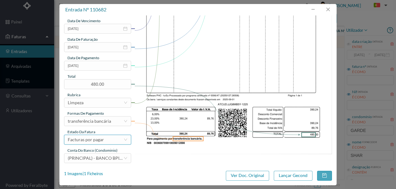
scroll to position [146, 0]
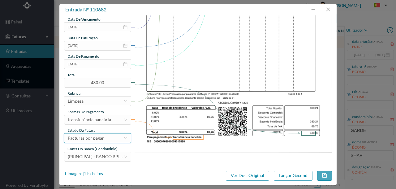
drag, startPoint x: 104, startPoint y: 139, endPoint x: 100, endPoint y: 140, distance: 3.7
click at [104, 139] on div "Facturas por pagar" at bounding box center [96, 138] width 56 height 9
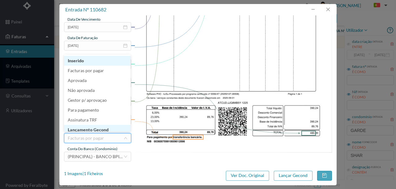
scroll to position [3, 0]
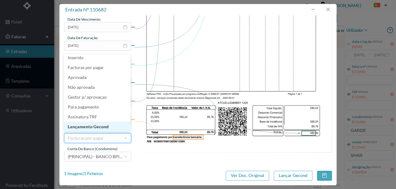
click at [106, 126] on li "Lançamento Gecond" at bounding box center [97, 127] width 66 height 10
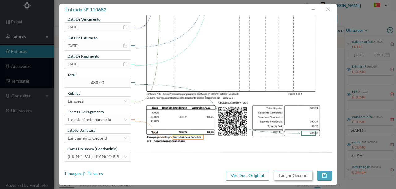
click at [290, 178] on button "Lançar Gecond" at bounding box center [293, 176] width 39 height 10
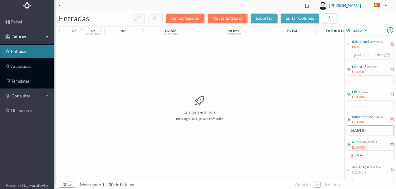
drag, startPoint x: 375, startPoint y: 129, endPoint x: 271, endPoint y: 134, distance: 104.0
click at [290, 132] on div "entradas Lançar Gecond Novas Entradas exportar editar colunas nº nº condomínio …" at bounding box center [224, 100] width 341 height 178
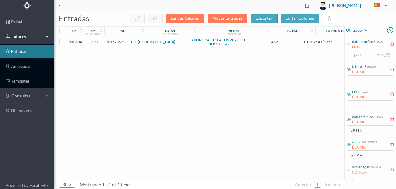
click at [117, 42] on span "901570672" at bounding box center [115, 42] width 19 height 5
click at [116, 42] on span "901570672" at bounding box center [115, 42] width 19 height 5
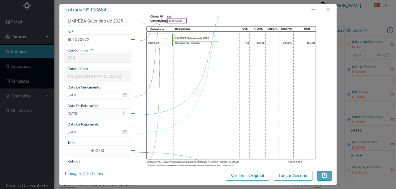
scroll to position [103, 0]
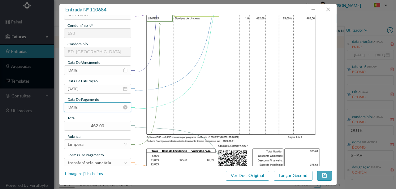
click at [95, 108] on input "[DATE]" at bounding box center [97, 108] width 67 height 10
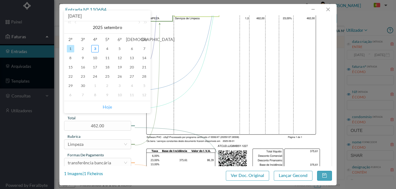
click at [108, 108] on link "Hoje" at bounding box center [107, 107] width 9 height 12
type input "[DATE]"
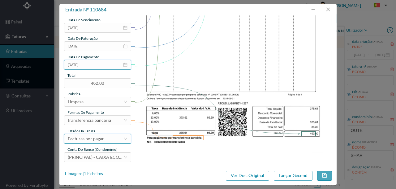
scroll to position [146, 0]
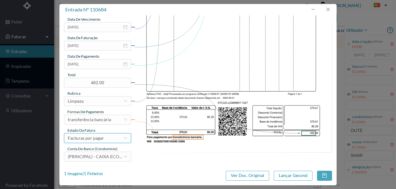
click at [98, 137] on div "Facturas por pagar" at bounding box center [86, 138] width 36 height 9
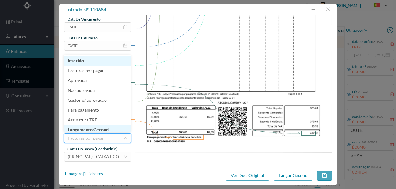
scroll to position [3, 0]
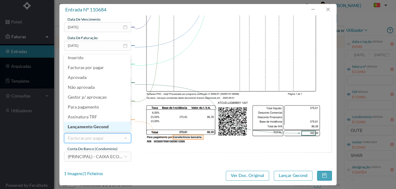
click at [97, 125] on li "Lançamento Gecond" at bounding box center [97, 127] width 66 height 10
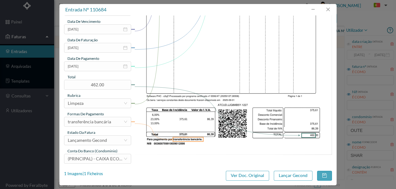
scroll to position [146, 0]
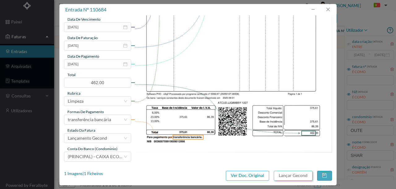
click at [287, 177] on button "Lançar Gecond" at bounding box center [293, 176] width 39 height 10
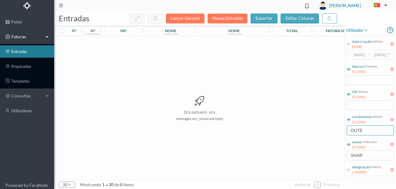
drag, startPoint x: 370, startPoint y: 131, endPoint x: 292, endPoint y: 125, distance: 77.8
click at [299, 127] on div "entradas Lançar Gecond Novas Entradas exportar editar colunas nº nº condomínio …" at bounding box center [224, 100] width 341 height 178
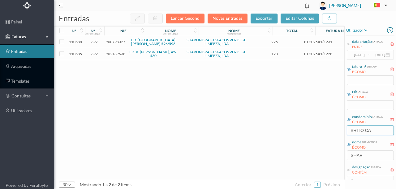
type input "BRITO CA"
click at [116, 54] on span "902189638" at bounding box center [115, 54] width 19 height 5
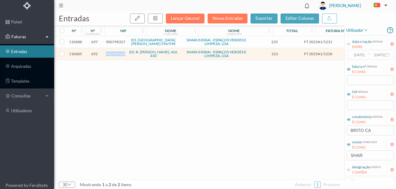
click at [116, 54] on span "902189638" at bounding box center [115, 54] width 19 height 5
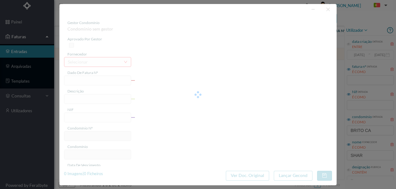
type input "FT 2025A1/1228"
type input "LIMPEZA Setembro de 2025"
type input "902189638"
type input "[DATE]"
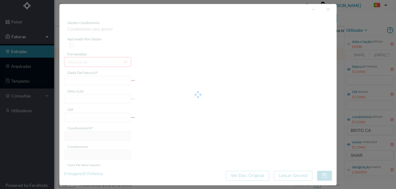
type input "[DATE]"
type input "123.00"
type input "692"
type input "ED. R. [PERSON_NAME], 426 430"
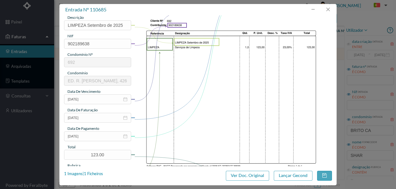
scroll to position [82, 0]
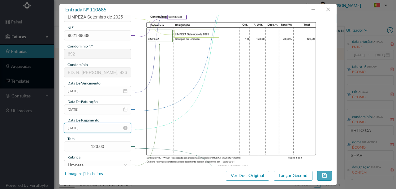
click at [92, 129] on input "[DATE]" at bounding box center [97, 128] width 67 height 10
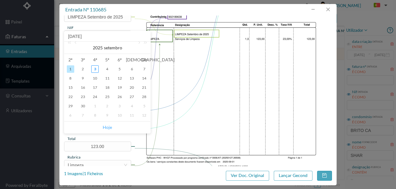
click at [105, 127] on link "Hoje" at bounding box center [107, 128] width 9 height 12
type input "[DATE]"
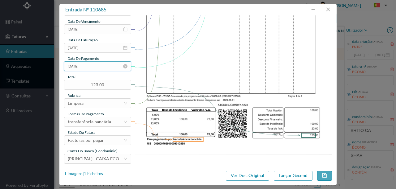
scroll to position [146, 0]
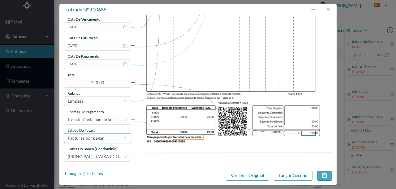
click at [99, 140] on div "Facturas por pagar" at bounding box center [86, 138] width 36 height 9
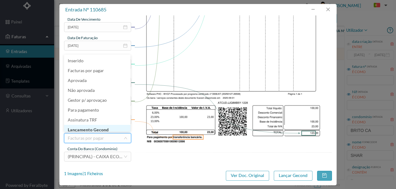
scroll to position [3, 0]
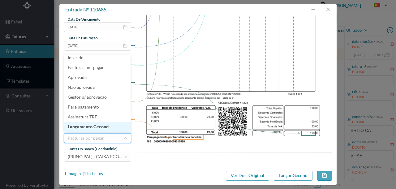
click at [95, 127] on li "Lançamento Gecond" at bounding box center [97, 127] width 66 height 10
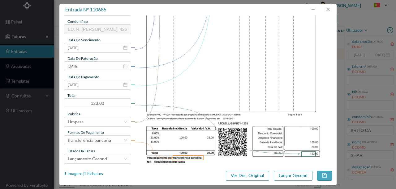
scroll to position [146, 0]
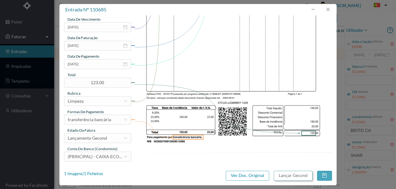
click at [292, 178] on button "Lançar Gecond" at bounding box center [293, 176] width 39 height 10
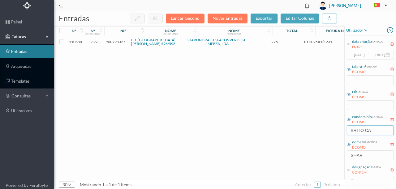
drag, startPoint x: 379, startPoint y: 131, endPoint x: 318, endPoint y: 130, distance: 60.6
click at [318, 130] on div "entradas Lançar Gecond Novas Entradas exportar editar colunas nº nº condomínio …" at bounding box center [224, 100] width 341 height 178
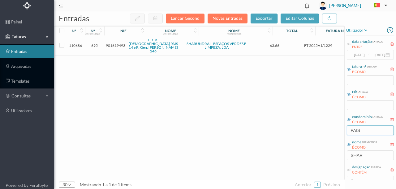
type input "PAIS"
click at [115, 43] on span "901619493" at bounding box center [115, 45] width 19 height 5
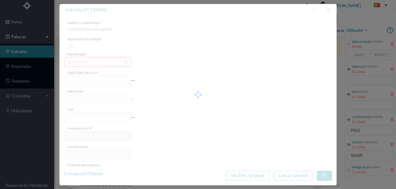
type input "FT 2025A1/1229"
type input "LIMPEZA Setembro de 2025"
type input "901619493"
type input "[DATE]"
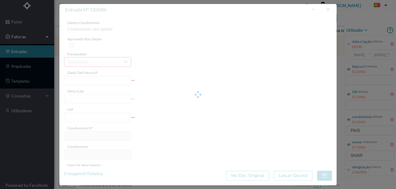
type input "[DATE]"
type input "63.66"
type input "695"
type input "ED. R. [DEMOGRAPHIC_DATA] PAIS 14 e R. Gen. [PERSON_NAME] 246"
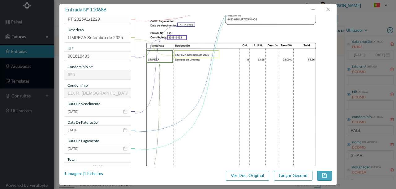
scroll to position [62, 0]
click at [103, 151] on input "[DATE]" at bounding box center [97, 149] width 67 height 10
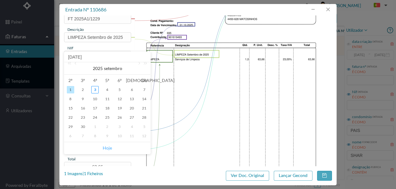
click at [106, 147] on link "Hoje" at bounding box center [107, 148] width 9 height 12
type input "[DATE]"
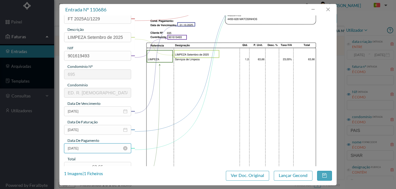
scroll to position [144, 0]
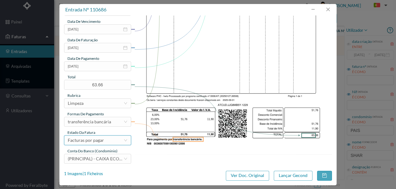
click at [101, 142] on div "Facturas por pagar" at bounding box center [86, 140] width 36 height 9
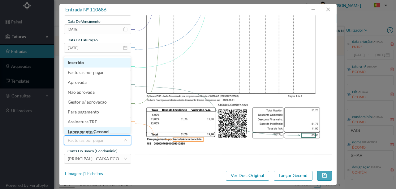
scroll to position [3, 0]
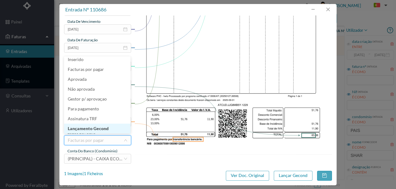
click at [102, 129] on li "Lançamento Gecond" at bounding box center [97, 129] width 66 height 10
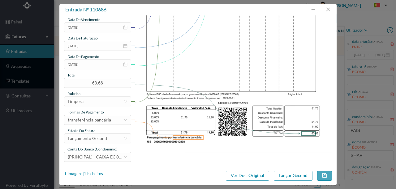
scroll to position [146, 0]
click at [294, 177] on button "Lançar Gecond" at bounding box center [293, 176] width 39 height 10
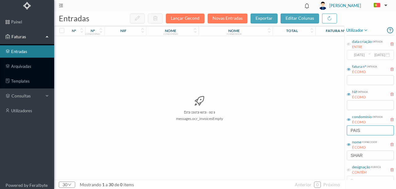
drag, startPoint x: 369, startPoint y: 129, endPoint x: 318, endPoint y: 125, distance: 51.1
click at [331, 133] on div "entradas Lançar Gecond Novas Entradas exportar editar colunas nº nº condomínio …" at bounding box center [224, 100] width 341 height 178
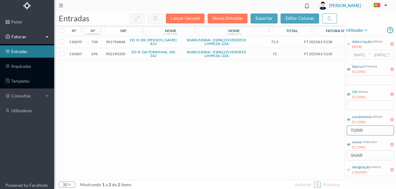
type input "TORR"
click at [118, 55] on span "902190350" at bounding box center [115, 54] width 19 height 5
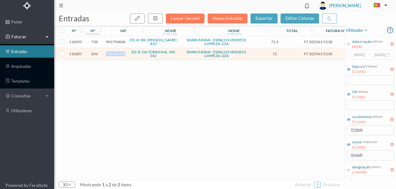
click at [118, 55] on span "902190350" at bounding box center [115, 54] width 19 height 5
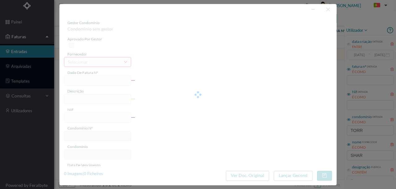
type input "FT 2025A1/1230"
type input "LIMPEZA Setembro de 2025"
type input "902190350"
type input "[DATE]"
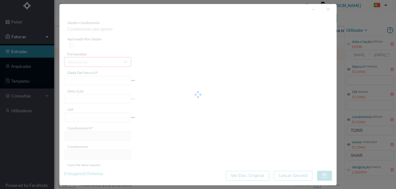
type input "[DATE]"
type input "72.00"
type input "696"
type input "ED. R. DA TORRINHA, 340 342"
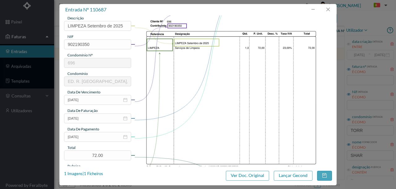
scroll to position [82, 0]
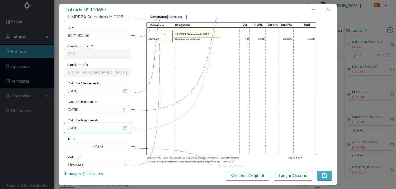
drag, startPoint x: 98, startPoint y: 127, endPoint x: 106, endPoint y: 134, distance: 10.9
click at [98, 127] on input "[DATE]" at bounding box center [97, 128] width 67 height 10
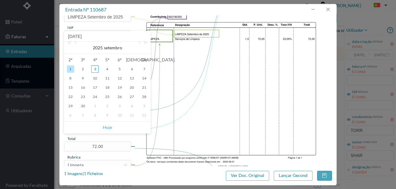
click at [106, 129] on link "Hoje" at bounding box center [107, 128] width 9 height 12
type input "[DATE]"
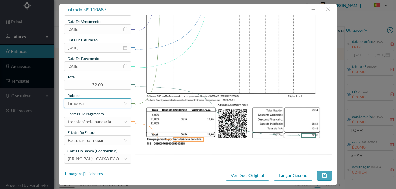
scroll to position [146, 0]
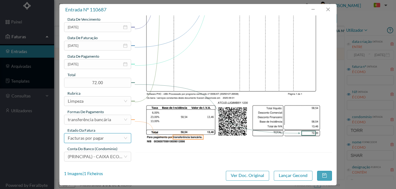
click at [104, 137] on div "Facturas por pagar" at bounding box center [96, 138] width 56 height 9
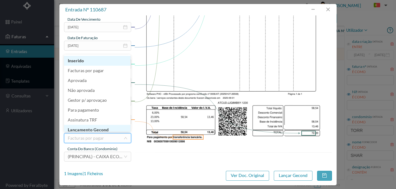
scroll to position [3, 0]
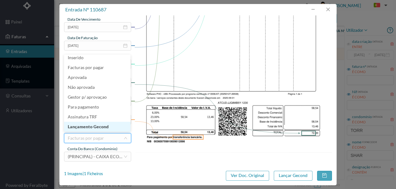
click at [104, 127] on li "Lançamento Gecond" at bounding box center [97, 127] width 66 height 10
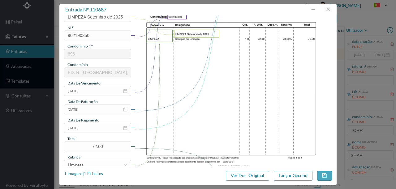
scroll to position [146, 0]
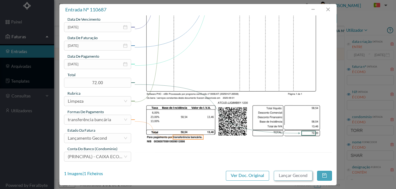
click at [293, 175] on button "Lançar Gecond" at bounding box center [293, 176] width 39 height 10
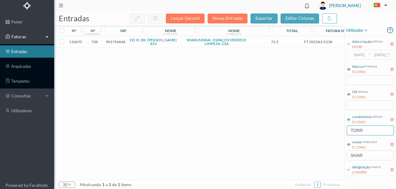
drag, startPoint x: 375, startPoint y: 132, endPoint x: 320, endPoint y: 132, distance: 55.0
click at [320, 132] on div "entradas Lançar Gecond Novas Entradas exportar editar colunas nº nº condomínio …" at bounding box center [224, 100] width 341 height 178
type input "BRITO CAP"
click at [120, 41] on span "900798327" at bounding box center [115, 42] width 19 height 5
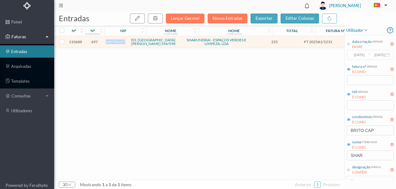
click at [120, 41] on span "900798327" at bounding box center [115, 42] width 19 height 5
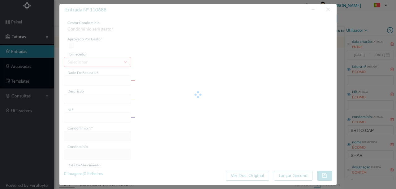
type input "FT 2025A1/1231"
type input "LIMPEZA Setembro de 2025"
type input "900798327"
type input "[DATE]"
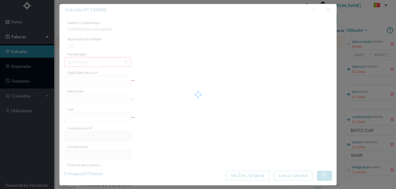
type input "[DATE]"
type input "225.00"
type input "697"
type input "ED. RUA BRITO CAPELO 596/598"
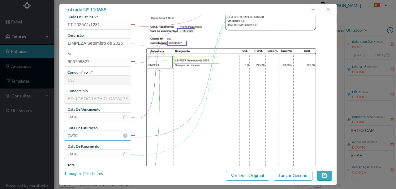
scroll to position [62, 0]
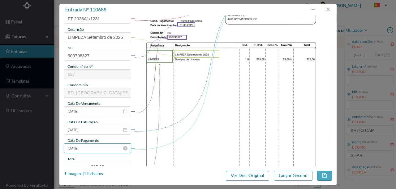
click at [104, 150] on input "[DATE]" at bounding box center [97, 149] width 67 height 10
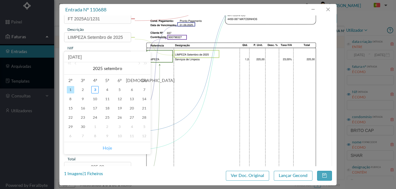
click at [107, 147] on link "Hoje" at bounding box center [107, 148] width 9 height 12
type input "[DATE]"
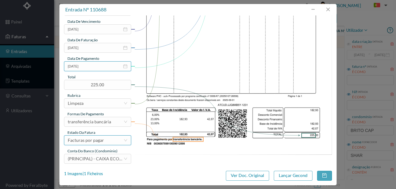
scroll to position [146, 0]
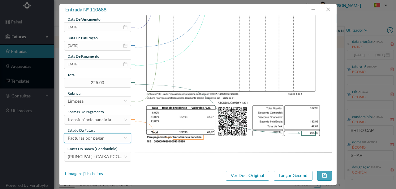
click at [104, 141] on div "Facturas por pagar" at bounding box center [96, 138] width 56 height 9
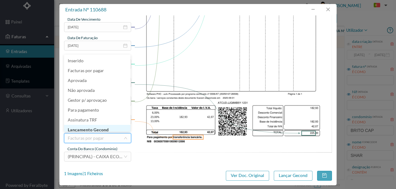
scroll to position [3, 0]
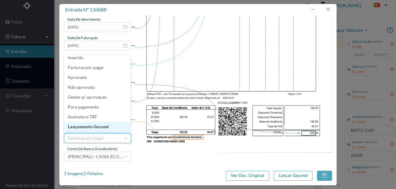
click at [105, 126] on li "Lançamento Gecond" at bounding box center [97, 127] width 66 height 10
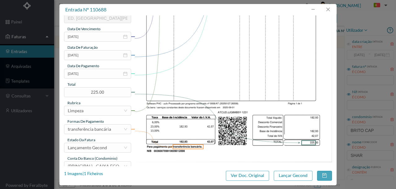
scroll to position [146, 0]
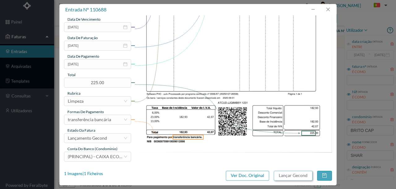
click at [286, 176] on button "Lançar Gecond" at bounding box center [293, 176] width 39 height 10
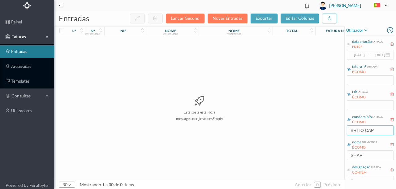
drag, startPoint x: 378, startPoint y: 131, endPoint x: 293, endPoint y: 134, distance: 84.4
click at [295, 134] on div "entradas Lançar Gecond Novas Entradas exportar editar colunas nº nº condomínio …" at bounding box center [224, 100] width 341 height 178
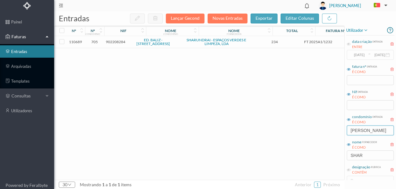
type input "SAM"
click at [116, 41] on span "902208284" at bounding box center [115, 42] width 19 height 5
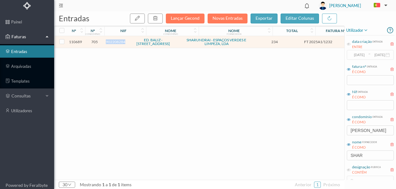
click at [116, 41] on span "902208284" at bounding box center [115, 42] width 19 height 5
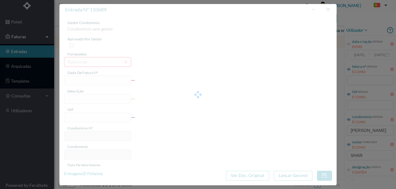
type input "FT 2025A1/1232"
type input "LIMPEZA Setembro de 2025"
type input "902208284"
type input "[DATE]"
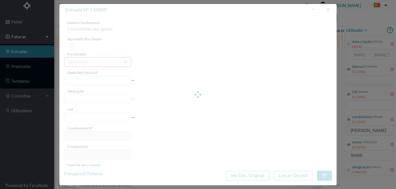
type input "[DATE]"
type input "234.00"
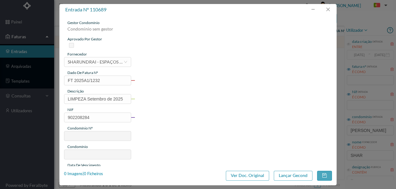
type input "705"
type input "ED. BALIZ - RUA GONÇALO SAMPAIO 124"
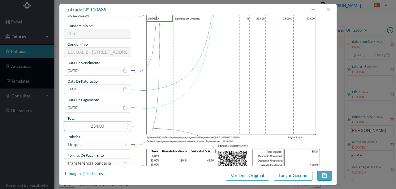
scroll to position [103, 0]
click at [100, 108] on input "[DATE]" at bounding box center [97, 108] width 67 height 10
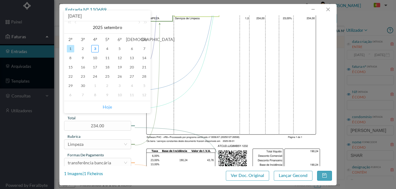
click at [108, 108] on link "Hoje" at bounding box center [107, 107] width 9 height 12
type input "[DATE]"
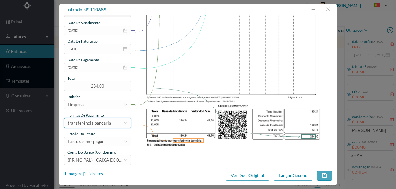
scroll to position [146, 0]
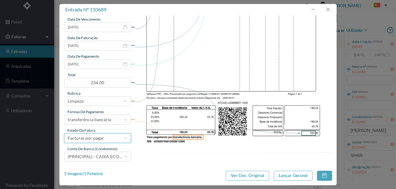
click at [100, 141] on div "Facturas por pagar" at bounding box center [86, 138] width 36 height 9
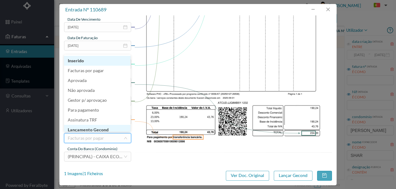
scroll to position [3, 0]
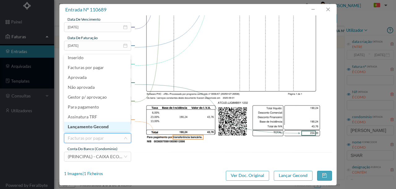
click at [93, 126] on li "Lançamento Gecond" at bounding box center [97, 127] width 66 height 10
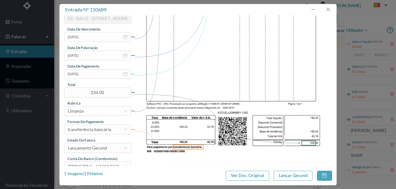
scroll to position [146, 0]
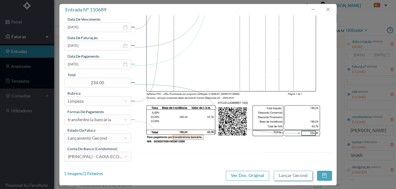
click at [291, 177] on button "Lançar Gecond" at bounding box center [293, 176] width 39 height 10
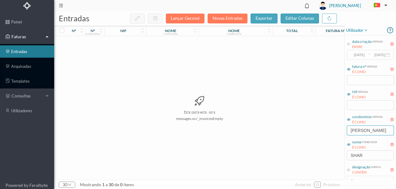
drag, startPoint x: 367, startPoint y: 132, endPoint x: 322, endPoint y: 132, distance: 45.1
click at [336, 131] on div "entradas Lançar Gecond Novas Entradas exportar editar colunas nº nº condomínio …" at bounding box center [224, 100] width 341 height 178
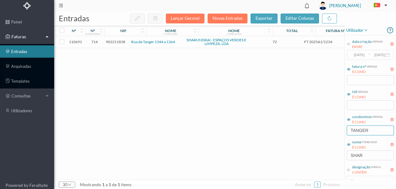
type input "TANGER"
click at [116, 42] on span "902211838" at bounding box center [115, 42] width 19 height 5
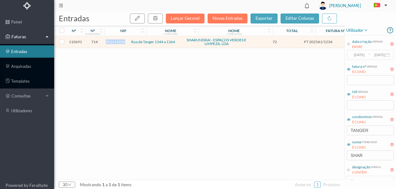
click at [116, 42] on span "902211838" at bounding box center [115, 42] width 19 height 5
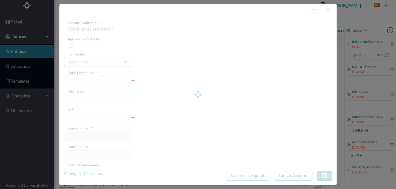
type input "FT 2025A1/1234"
type input "LIMPEZA Setembro de 2025"
type input "902211838"
type input "[DATE]"
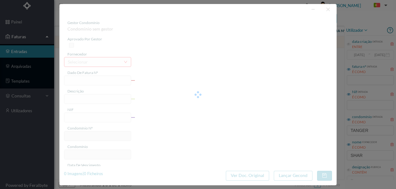
type input "[DATE]"
type input "72.00"
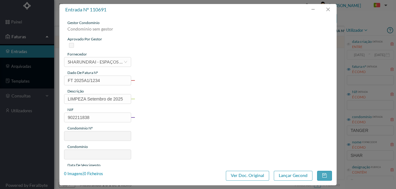
type input "714"
type input "Rua de Tanger 1344 a 1364"
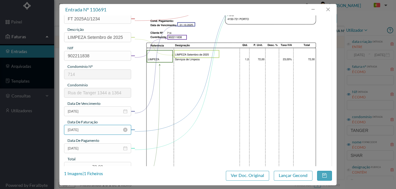
scroll to position [103, 0]
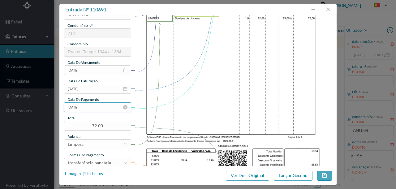
click at [101, 107] on input "[DATE]" at bounding box center [97, 108] width 67 height 10
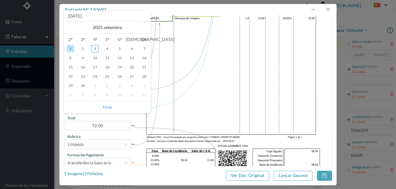
click at [107, 108] on link "Hoje" at bounding box center [107, 107] width 9 height 12
type input "[DATE]"
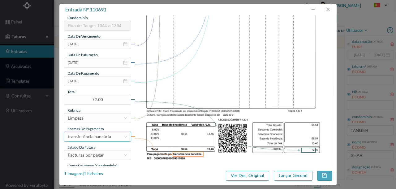
scroll to position [146, 0]
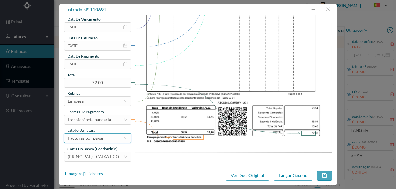
click at [109, 138] on div "Facturas por pagar" at bounding box center [96, 138] width 56 height 9
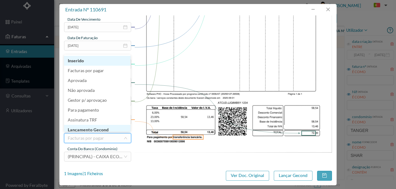
scroll to position [3, 0]
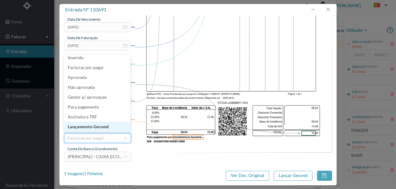
click at [103, 129] on li "Lançamento Gecond" at bounding box center [97, 127] width 66 height 10
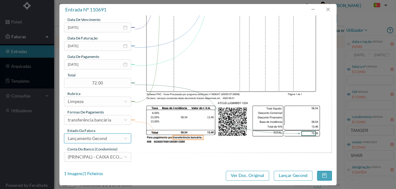
scroll to position [146, 0]
click at [300, 176] on button "Lançar Gecond" at bounding box center [293, 176] width 39 height 10
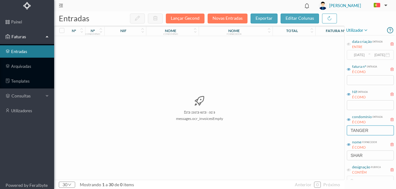
drag, startPoint x: 368, startPoint y: 131, endPoint x: 324, endPoint y: 131, distance: 44.5
click at [325, 133] on div "entradas Lançar Gecond Novas Entradas exportar editar colunas nº nº condomínio …" at bounding box center [224, 100] width 341 height 178
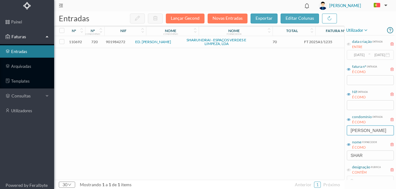
type input "martim m"
click at [120, 42] on span "901984272" at bounding box center [115, 42] width 19 height 5
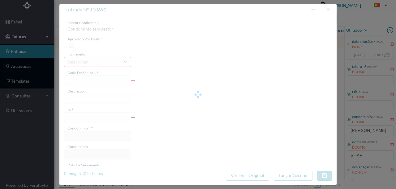
type input "FT 2025A1/1235"
type input "LIMPEZA Setembro de 2025"
type input "901984272"
type input "[DATE]"
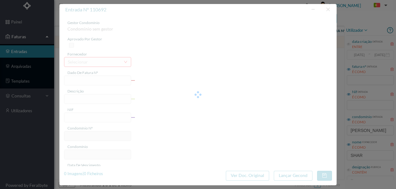
type input "[DATE]"
type input "70.00"
type input "720"
type input "ED. MARTIM MONIZ"
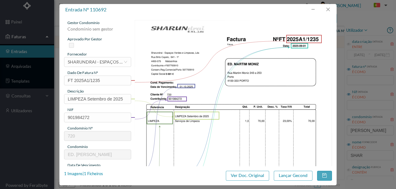
click at [0, 35] on div "entrada nº 110692 gestor condomínio Condominio sem gestor aprovado por gestor f…" at bounding box center [198, 94] width 396 height 189
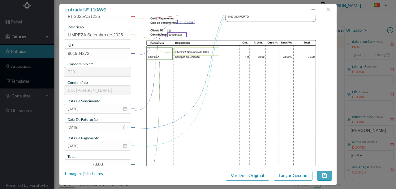
scroll to position [82, 0]
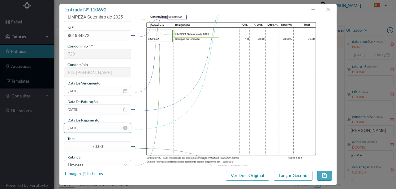
click at [97, 131] on input "[DATE]" at bounding box center [97, 128] width 67 height 10
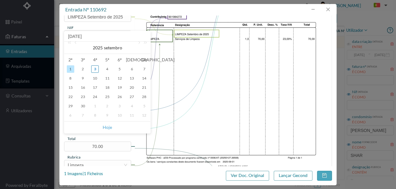
click at [110, 129] on link "Hoje" at bounding box center [107, 128] width 9 height 12
type input "[DATE]"
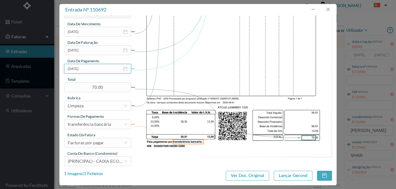
scroll to position [146, 0]
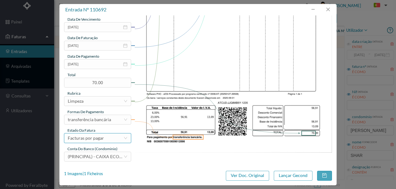
click at [101, 138] on div "Facturas por pagar" at bounding box center [86, 138] width 36 height 9
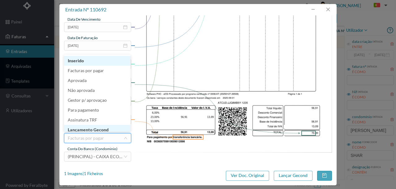
scroll to position [3, 0]
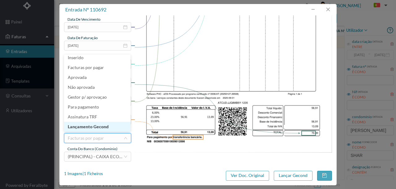
click at [101, 128] on li "Lançamento Gecond" at bounding box center [97, 127] width 66 height 10
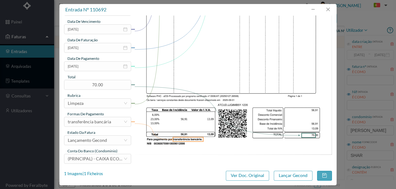
scroll to position [146, 0]
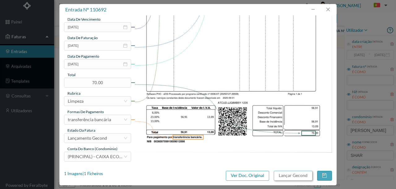
click at [280, 177] on button "Lançar Gecond" at bounding box center [293, 176] width 39 height 10
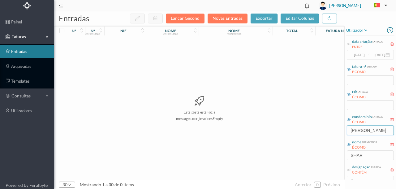
drag, startPoint x: 373, startPoint y: 134, endPoint x: 315, endPoint y: 132, distance: 58.1
click at [316, 133] on div "entradas Lançar Gecond Novas Entradas exportar editar colunas nº nº condomínio …" at bounding box center [224, 100] width 341 height 178
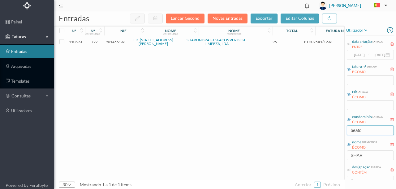
type input "beato"
click at [115, 43] on span "901456136" at bounding box center [115, 42] width 19 height 5
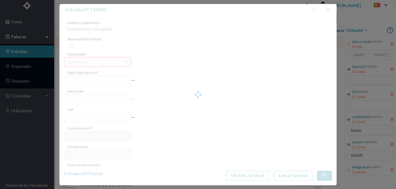
type input "FT 2025A1/1236"
type input "LIMPEZA Setembro de 2025"
type input "901456136"
type input "[DATE]"
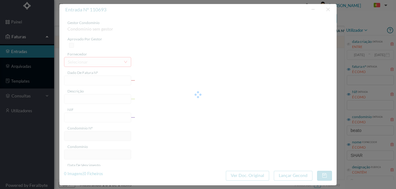
type input "[DATE]"
type input "96.00"
type input "727"
type input "ED. RUA BEATO INÁCIO AZEVEDO, 287 E 289"
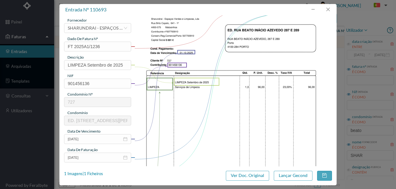
scroll to position [62, 0]
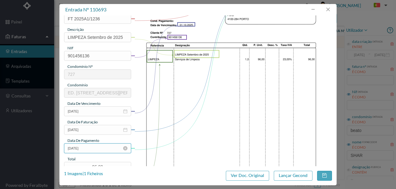
click at [106, 150] on input "[DATE]" at bounding box center [97, 149] width 67 height 10
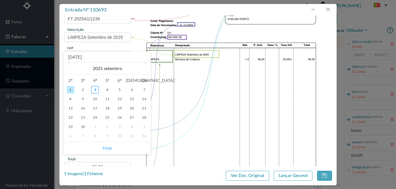
click at [109, 147] on link "Hoje" at bounding box center [107, 148] width 9 height 12
type input "[DATE]"
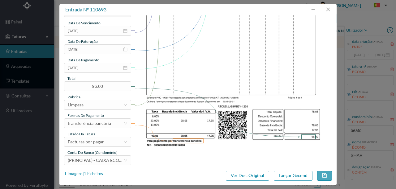
scroll to position [144, 0]
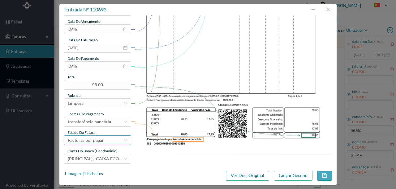
click at [105, 142] on div "Facturas por pagar" at bounding box center [96, 140] width 56 height 9
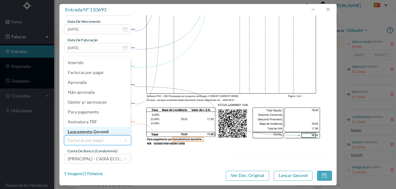
scroll to position [3, 0]
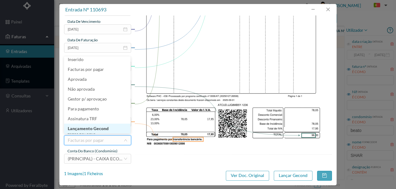
click at [103, 132] on li "Lançamento Gecond" at bounding box center [97, 129] width 66 height 10
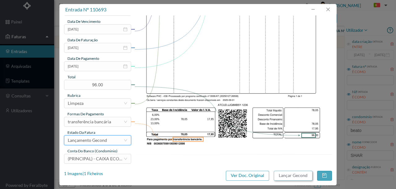
click at [289, 176] on button "Lançar Gecond" at bounding box center [293, 176] width 39 height 10
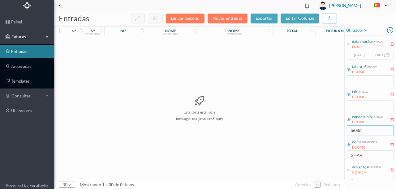
drag, startPoint x: 363, startPoint y: 133, endPoint x: 299, endPoint y: 132, distance: 63.7
click at [303, 135] on div "entradas Lançar Gecond Novas Entradas exportar editar colunas nº nº condomínio …" at bounding box center [224, 100] width 341 height 178
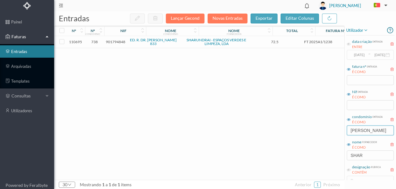
type input "EDUARDO"
click at [118, 40] on span "901794848" at bounding box center [115, 42] width 19 height 5
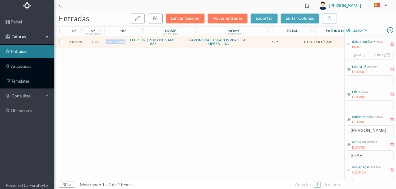
click at [118, 40] on span "901794848" at bounding box center [115, 42] width 19 height 5
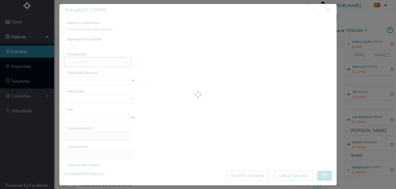
type input "FT 2025A1/1238"
type input "LIMPEZA Setembro de 2025"
type input "901794848"
type input "[DATE]"
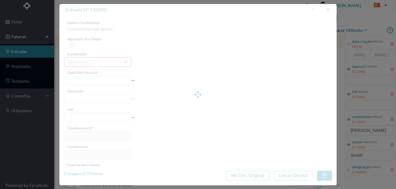
type input "[DATE]"
type input "72.50"
type input "738"
type input "ED. R. DR. EDUARDO TORRES 833"
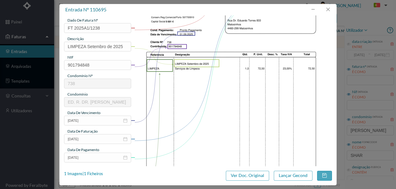
scroll to position [82, 0]
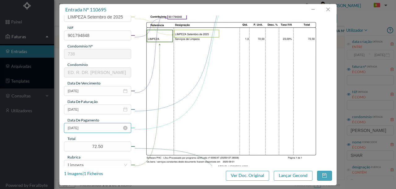
click at [92, 129] on input "[DATE]" at bounding box center [97, 128] width 67 height 10
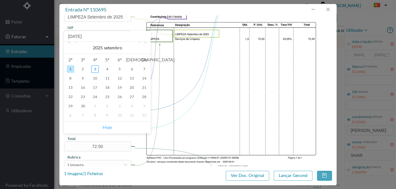
click at [110, 127] on link "Hoje" at bounding box center [107, 128] width 9 height 12
type input "[DATE]"
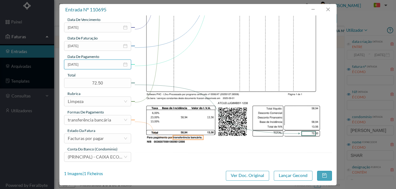
scroll to position [146, 0]
click at [102, 137] on div "Facturas por pagar" at bounding box center [86, 138] width 36 height 9
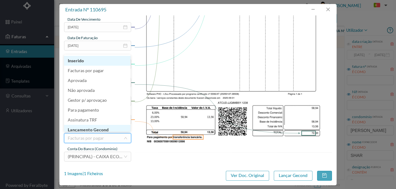
scroll to position [2, 0]
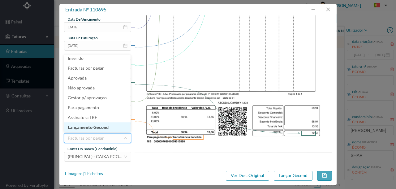
click at [100, 127] on li "Lançamento Gecond" at bounding box center [97, 128] width 66 height 10
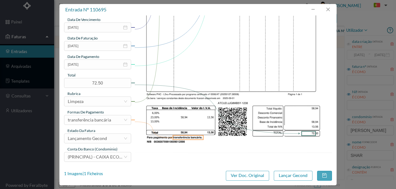
scroll to position [146, 0]
click at [288, 176] on button "Lançar Gecond" at bounding box center [293, 176] width 39 height 10
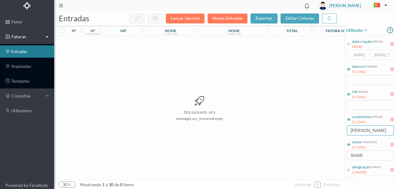
drag, startPoint x: 380, startPoint y: 128, endPoint x: 316, endPoint y: 129, distance: 63.0
click at [316, 129] on div "entradas Lançar Gecond Novas Entradas exportar editar colunas nº nº condomínio …" at bounding box center [224, 100] width 341 height 178
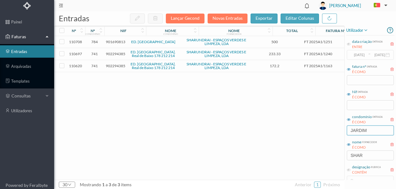
type input "JARDIM"
click at [121, 68] on span "902294385" at bounding box center [115, 66] width 19 height 5
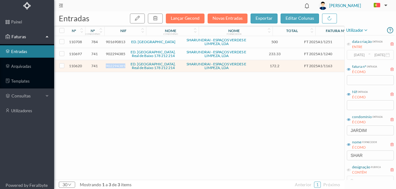
click at [121, 68] on span "902294385" at bounding box center [115, 66] width 19 height 5
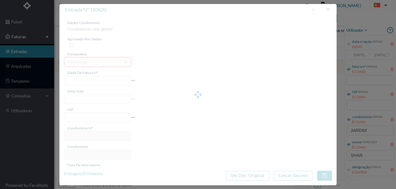
type input "FT 2025A1/1163"
type input "JARDINAGEM Setembro de 2025"
type input "902294385"
type input "01-10-2025"
type input "[DATE]"
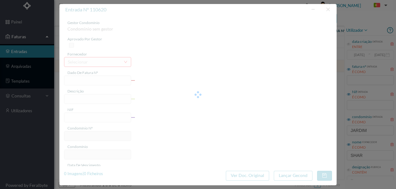
type input "[DATE]"
type input "172.20"
type input "741"
type input "ED. JARDIM DAS OLIVEIRAS IV - R. Real de Baixo 178 212 214"
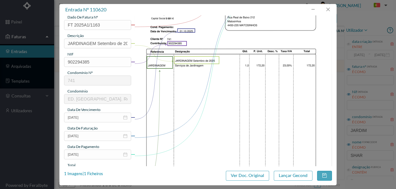
scroll to position [62, 0]
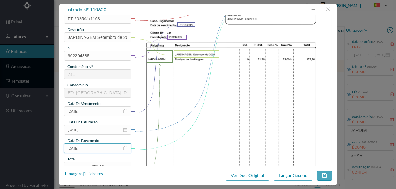
drag, startPoint x: 104, startPoint y: 146, endPoint x: 100, endPoint y: 156, distance: 11.3
click at [104, 145] on input "[DATE]" at bounding box center [97, 149] width 67 height 10
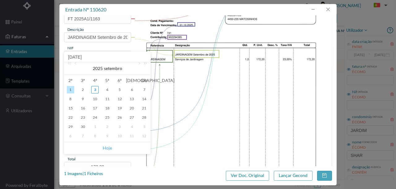
click at [104, 149] on link "Hoje" at bounding box center [107, 148] width 9 height 12
type input "[DATE]"
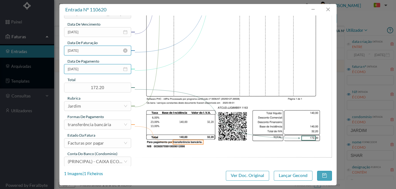
scroll to position [146, 0]
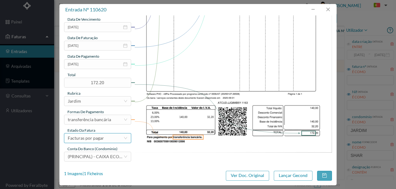
click at [99, 139] on div "Facturas por pagar" at bounding box center [86, 138] width 36 height 9
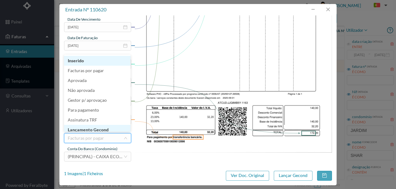
scroll to position [3, 0]
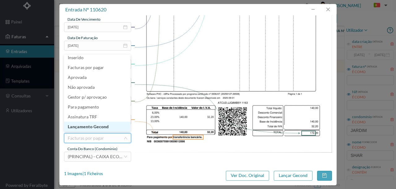
click at [102, 128] on li "Lançamento Gecond" at bounding box center [97, 127] width 66 height 10
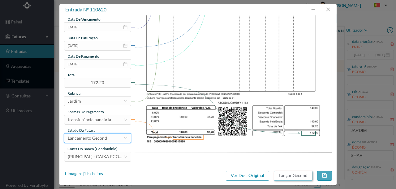
click at [282, 176] on button "Lançar Gecond" at bounding box center [293, 176] width 39 height 10
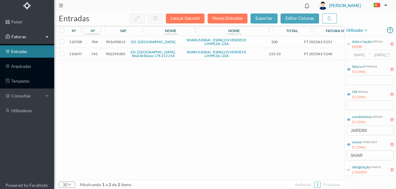
click at [114, 56] on span "902294385" at bounding box center [115, 54] width 19 height 5
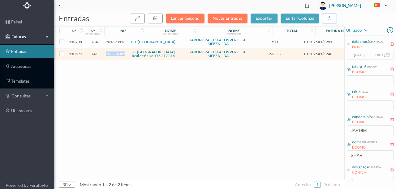
click at [114, 56] on span "902294385" at bounding box center [115, 54] width 19 height 5
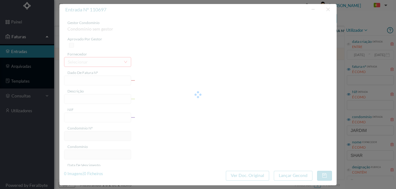
type input "FT 2025A1/1240"
type input "LIMPEZA Setembro de 2025"
type input "902294385"
type input "01-10-2025"
type input "[DATE]"
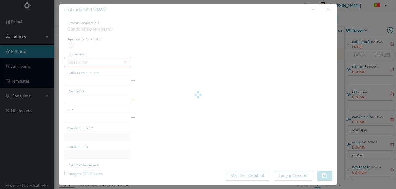
type input "[DATE]"
type input "233.33"
type input "741"
type input "ED. JARDIM DAS OLIVEIRAS IV - R. Real de Baixo 178 212 214"
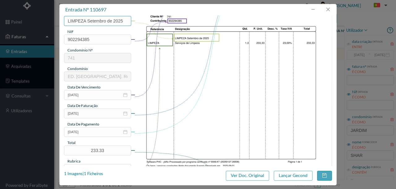
scroll to position [82, 0]
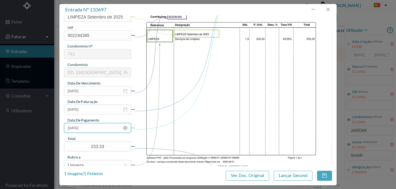
click at [99, 130] on input "[DATE]" at bounding box center [97, 128] width 67 height 10
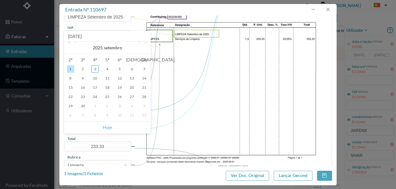
click at [109, 128] on link "Hoje" at bounding box center [107, 128] width 9 height 12
type input "[DATE]"
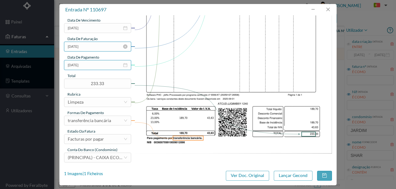
scroll to position [146, 0]
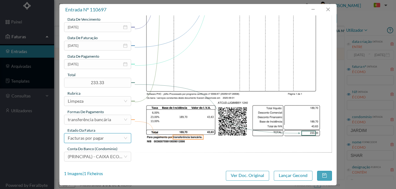
click at [105, 140] on div "Facturas por pagar" at bounding box center [96, 138] width 56 height 9
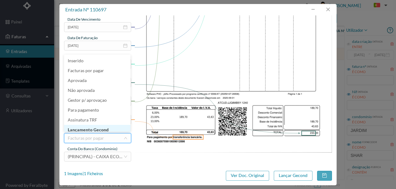
scroll to position [3, 0]
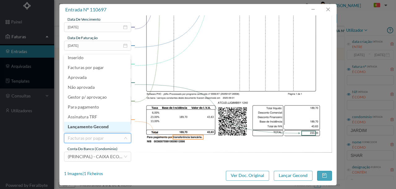
click at [102, 129] on li "Lançamento Gecond" at bounding box center [97, 127] width 66 height 10
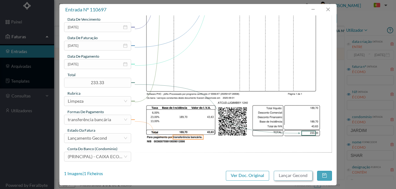
click at [283, 176] on button "Lançar Gecond" at bounding box center [293, 176] width 39 height 10
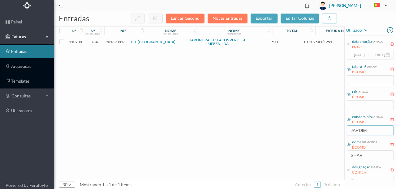
drag, startPoint x: 373, startPoint y: 131, endPoint x: 275, endPoint y: 131, distance: 98.3
click at [276, 131] on div "entradas Lançar Gecond Novas Entradas exportar editar colunas nº nº condomínio …" at bounding box center [224, 100] width 341 height 178
type input "AFONSO"
click at [117, 42] on span "901304883" at bounding box center [115, 42] width 19 height 5
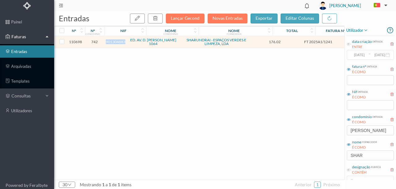
click at [117, 42] on span "901304883" at bounding box center [115, 42] width 19 height 5
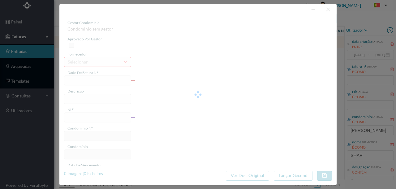
type input "FT 2025A1/1241"
type input "LIMPEZA Setembro de 2025"
type input "901304883"
type input "[DATE]"
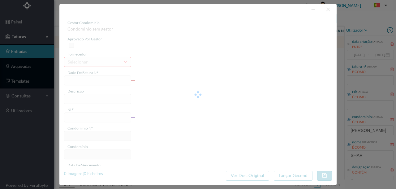
type input "[DATE]"
type input "176.02"
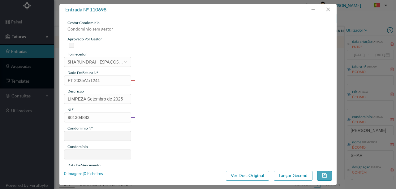
type input "742"
type input "ED. AV. D. AFONSO HENRIQUES 1064"
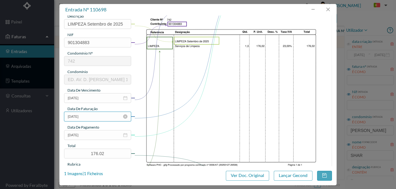
scroll to position [82, 0]
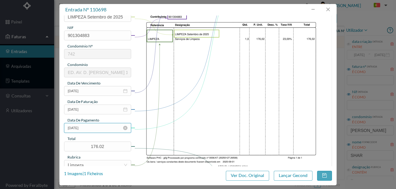
click at [108, 130] on input "[DATE]" at bounding box center [97, 128] width 67 height 10
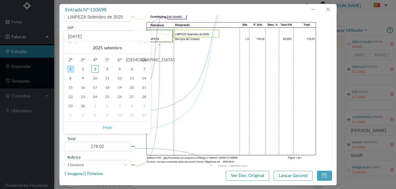
click at [110, 126] on link "Hoje" at bounding box center [107, 128] width 9 height 12
type input "[DATE]"
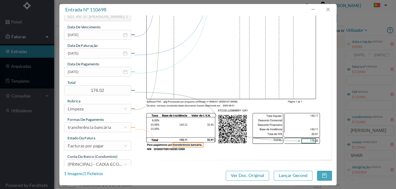
scroll to position [144, 0]
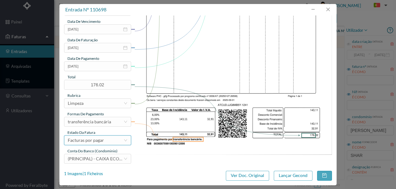
click at [97, 140] on div "Facturas por pagar" at bounding box center [86, 140] width 36 height 9
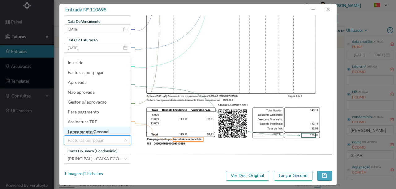
scroll to position [3, 0]
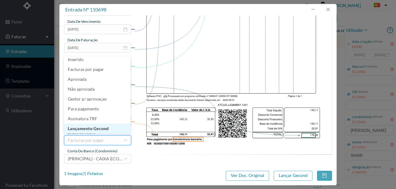
click at [95, 130] on li "Lançamento Gecond" at bounding box center [97, 129] width 66 height 10
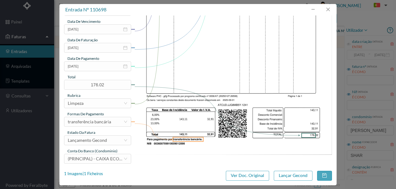
scroll to position [146, 0]
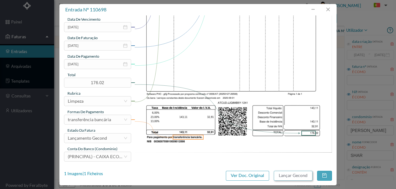
click at [297, 174] on button "Lançar Gecond" at bounding box center [293, 176] width 39 height 10
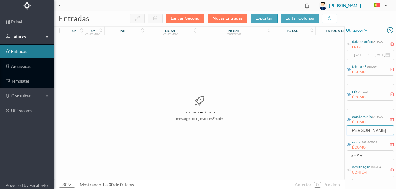
drag, startPoint x: 371, startPoint y: 129, endPoint x: 329, endPoint y: 130, distance: 41.4
click at [336, 136] on div "entradas Lançar Gecond Novas Entradas exportar editar colunas nº nº condomínio …" at bounding box center [224, 100] width 341 height 178
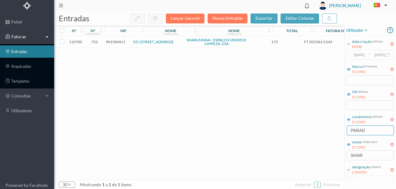
type input "PARAD"
click at [117, 43] on span "901960411" at bounding box center [115, 42] width 19 height 5
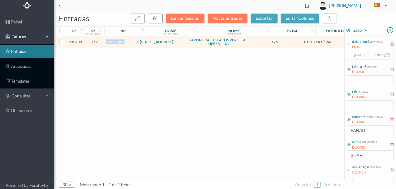
click at [117, 43] on span "901960411" at bounding box center [115, 42] width 19 height 5
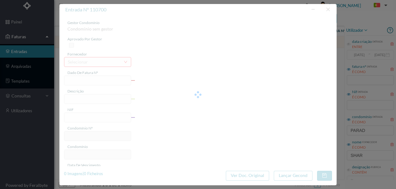
type input "FT 2025A1/1243"
type input "LIMPEZA Setembro de 2025"
type input "901960411"
type input "01-10-2025"
type input "[DATE]"
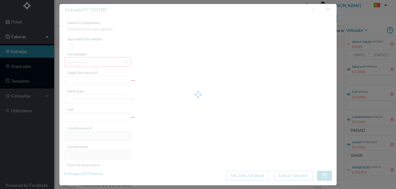
type input "[DATE]"
type input "175.00"
type input "752"
type input "ED: RUA PONTE PARADA 677"
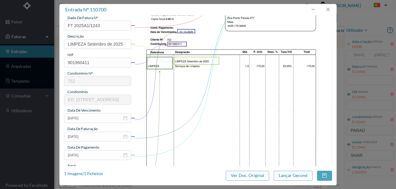
scroll to position [62, 0]
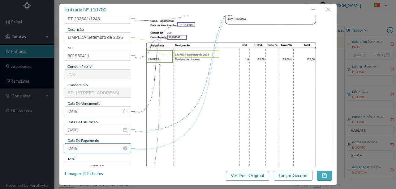
click at [97, 150] on input "[DATE]" at bounding box center [97, 149] width 67 height 10
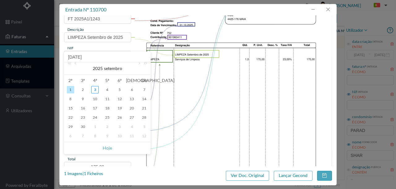
click at [102, 146] on span "Hoje" at bounding box center [107, 148] width 78 height 12
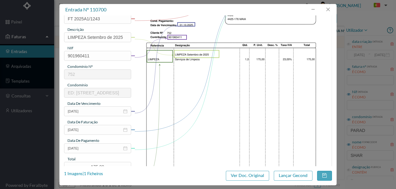
click at [197, 132] on img at bounding box center [232, 97] width 197 height 279
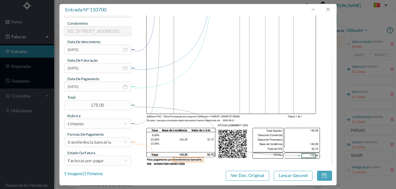
scroll to position [146, 0]
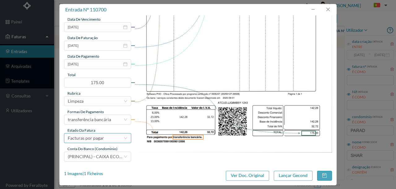
click at [101, 140] on div "Facturas por pagar" at bounding box center [86, 138] width 36 height 9
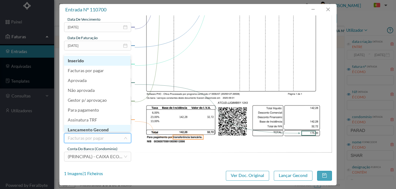
scroll to position [3, 0]
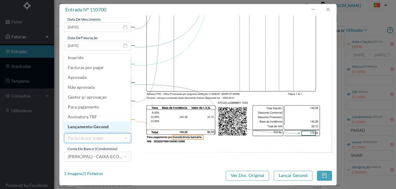
click at [100, 129] on li "Lançamento Gecond" at bounding box center [97, 127] width 66 height 10
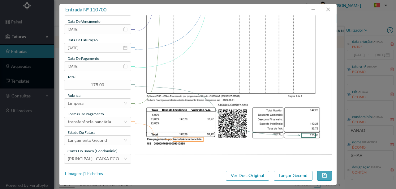
scroll to position [146, 0]
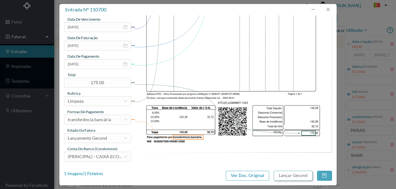
click at [290, 176] on button "Lançar Gecond" at bounding box center [293, 176] width 39 height 10
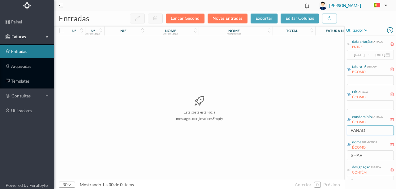
drag, startPoint x: 375, startPoint y: 130, endPoint x: 321, endPoint y: 126, distance: 53.9
click at [319, 125] on div "entradas Lançar Gecond Novas Entradas exportar editar colunas nº nº condomínio …" at bounding box center [224, 100] width 341 height 178
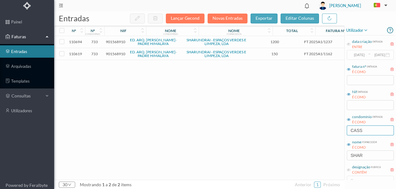
type input "CASS"
click at [115, 54] on span "901568910" at bounding box center [115, 54] width 19 height 5
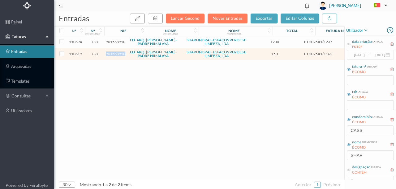
click at [115, 54] on span "901568910" at bounding box center [115, 54] width 19 height 5
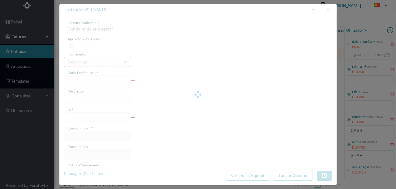
type input "FT 2025A1/1162"
type input "JARDINAGEM Setembro de 2025"
type input "901568910"
type input "01-10-2025"
type input "[DATE]"
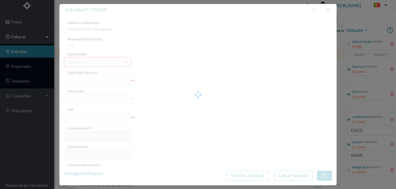
type input "[DATE]"
type input "150.00"
type input "733"
type input "ED. ARQ. [PERSON_NAME]-PADRE HIMALAYA"
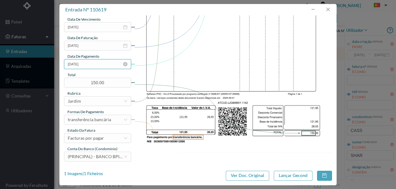
click at [92, 66] on input "[DATE]" at bounding box center [97, 64] width 67 height 10
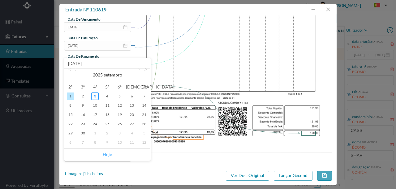
click at [106, 153] on link "Hoje" at bounding box center [107, 155] width 9 height 12
type input "[DATE]"
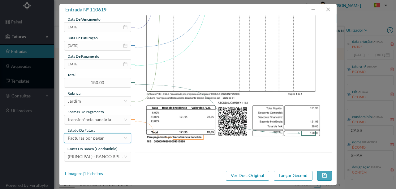
drag, startPoint x: 102, startPoint y: 138, endPoint x: 109, endPoint y: 140, distance: 7.5
click at [102, 138] on div "Facturas por pagar" at bounding box center [86, 138] width 36 height 9
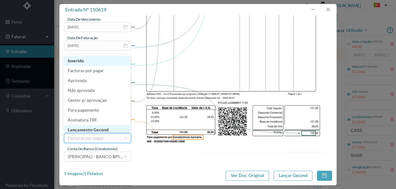
scroll to position [3, 0]
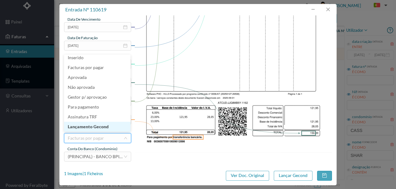
click at [98, 129] on li "Lançamento Gecond" at bounding box center [97, 127] width 66 height 10
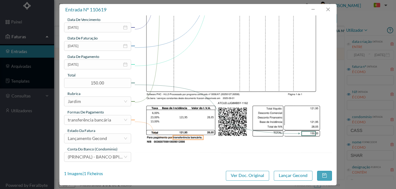
scroll to position [146, 0]
click at [304, 178] on button "Lançar Gecond" at bounding box center [293, 176] width 39 height 10
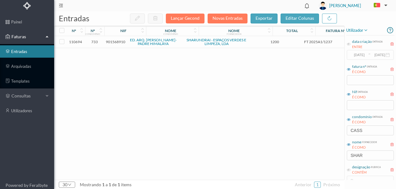
click at [118, 41] on span "901568910" at bounding box center [115, 42] width 19 height 5
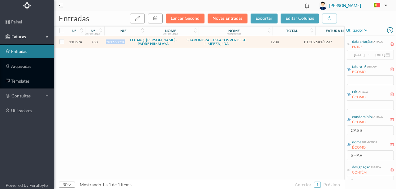
click at [118, 41] on span "901568910" at bounding box center [115, 42] width 19 height 5
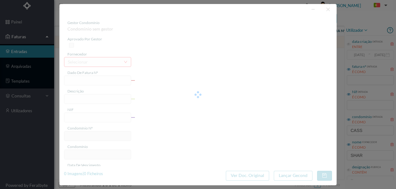
type input "FT 2025A1/1237"
type input "LIMPEZA Setembro de 2025"
type input "901568910"
type input "01-10-2025"
type input "[DATE]"
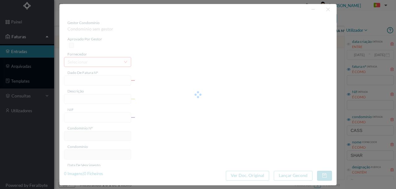
type input "[DATE]"
type input "1200.00"
type input "733"
type input "ED. ARQ. [PERSON_NAME]-PADRE HIMALAYA"
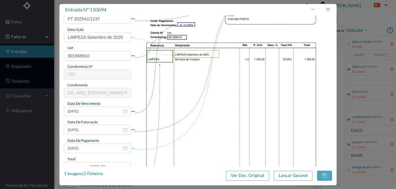
scroll to position [82, 0]
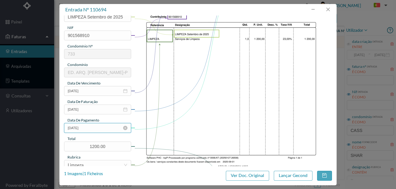
click at [101, 127] on input "[DATE]" at bounding box center [97, 128] width 67 height 10
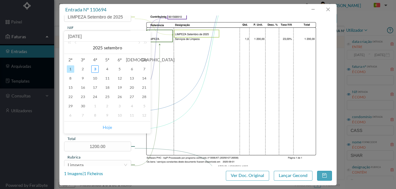
click at [108, 126] on link "Hoje" at bounding box center [107, 128] width 9 height 12
type input "[DATE]"
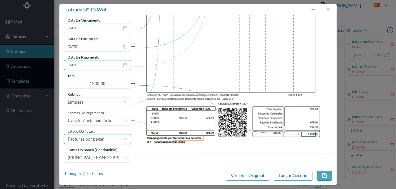
scroll to position [146, 0]
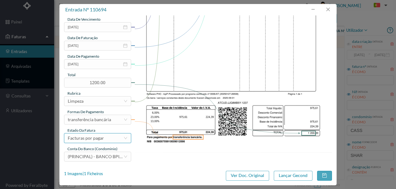
click at [100, 138] on div "Facturas por pagar" at bounding box center [86, 138] width 36 height 9
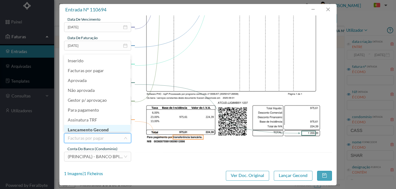
scroll to position [3, 0]
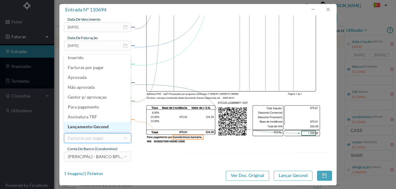
click at [88, 128] on li "Lançamento Gecond" at bounding box center [97, 127] width 66 height 10
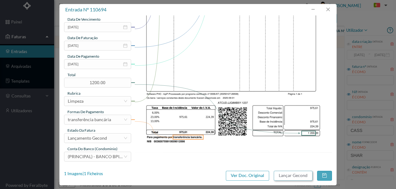
click at [286, 176] on button "Lançar Gecond" at bounding box center [293, 176] width 39 height 10
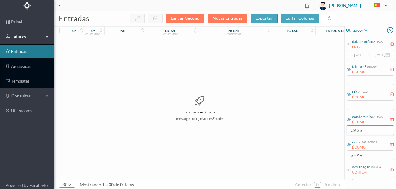
drag, startPoint x: 368, startPoint y: 129, endPoint x: 327, endPoint y: 125, distance: 41.3
click at [336, 134] on div "entradas Lançar Gecond Novas Entradas exportar editar colunas nº nº condomínio …" at bounding box center [224, 100] width 341 height 178
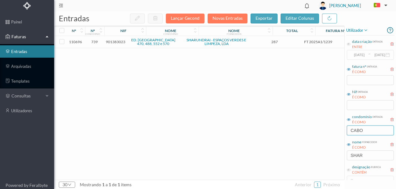
type input "CABO"
click at [121, 41] on span "901383023" at bounding box center [115, 42] width 19 height 5
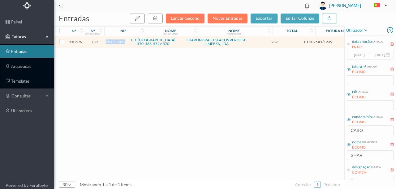
click at [121, 41] on span "901383023" at bounding box center [115, 42] width 19 height 5
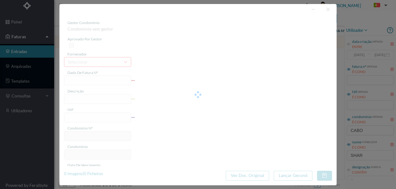
type input "FT 2025A1/1239"
type input "LIMPEZA Setembro de 2025"
type input "901383023"
type input "[DATE]"
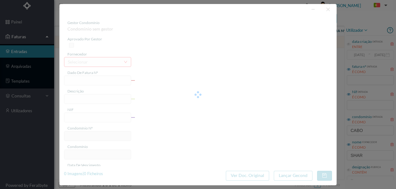
type input "[DATE]"
type input "287.00"
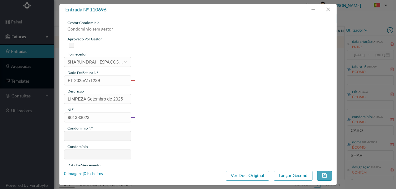
type input "739"
type input "ED. CABO ESPICHEL 470, 488, 552 e 570"
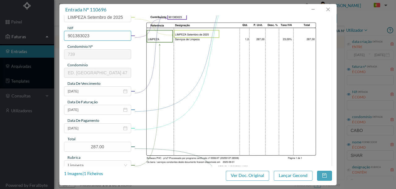
scroll to position [82, 0]
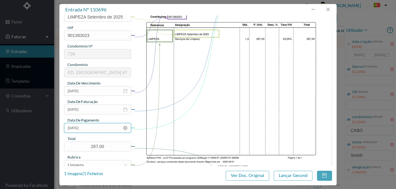
click at [97, 128] on input "[DATE]" at bounding box center [97, 128] width 67 height 10
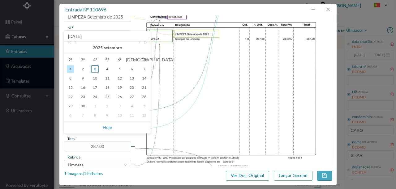
click at [104, 126] on link "Hoje" at bounding box center [107, 128] width 9 height 12
type input "[DATE]"
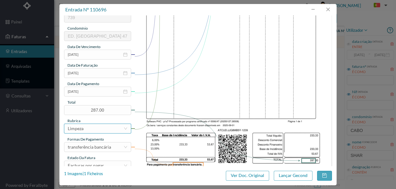
scroll to position [146, 0]
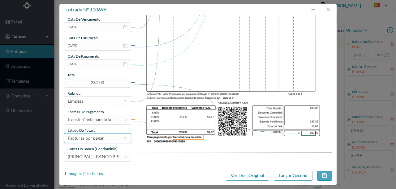
click at [104, 140] on div "Facturas por pagar" at bounding box center [96, 138] width 56 height 9
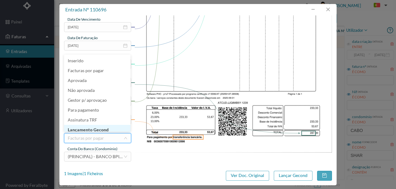
scroll to position [3, 0]
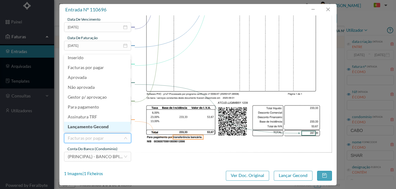
click at [96, 129] on li "Lançamento Gecond" at bounding box center [97, 127] width 66 height 10
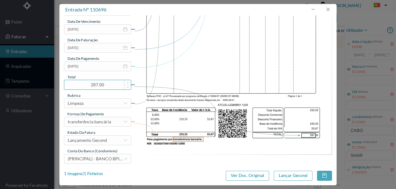
scroll to position [146, 0]
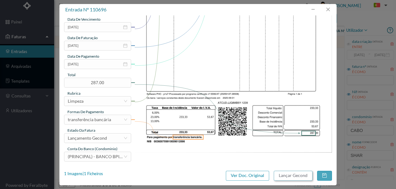
click at [302, 177] on button "Lançar Gecond" at bounding box center [293, 176] width 39 height 10
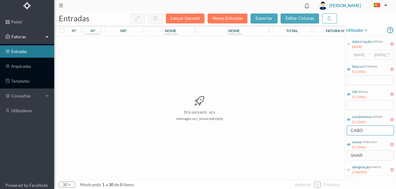
drag, startPoint x: 363, startPoint y: 129, endPoint x: 294, endPoint y: 119, distance: 70.3
click at [312, 133] on div "entradas Lançar Gecond Novas Entradas exportar editar colunas nº nº condomínio …" at bounding box center [224, 100] width 341 height 178
drag, startPoint x: 371, startPoint y: 132, endPoint x: 330, endPoint y: 134, distance: 41.2
click at [330, 134] on div "entradas Lançar Gecond Novas Entradas exportar editar colunas nº nº condomínio …" at bounding box center [224, 100] width 341 height 178
type input "PIRAMID"
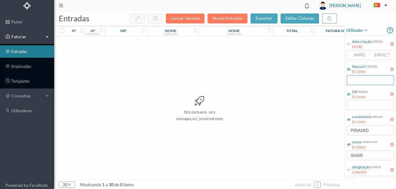
click at [358, 80] on input "text" at bounding box center [369, 80] width 47 height 10
type input "19"
drag, startPoint x: 376, startPoint y: 129, endPoint x: 319, endPoint y: 132, distance: 57.3
click at [319, 132] on div "entradas Lançar Gecond Novas Entradas exportar editar colunas nº nº condomínio …" at bounding box center [224, 100] width 341 height 178
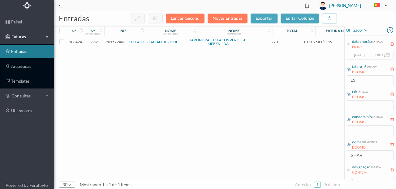
click at [293, 125] on div "108424 662 901572403 ED. PASSEIO ATLÂNTICO SUL SHARUNDRAI - ESPAÇOS VERDES E LI…" at bounding box center [235, 108] width 363 height 144
drag, startPoint x: 363, startPoint y: 82, endPoint x: 325, endPoint y: 80, distance: 38.4
click at [325, 80] on div "entradas Lançar Gecond Novas Entradas exportar editar colunas nº nº condomínio …" at bounding box center [224, 100] width 341 height 178
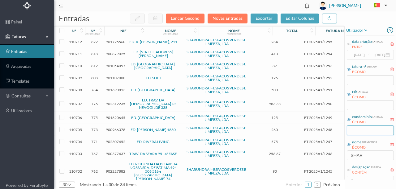
click at [354, 129] on input "text" at bounding box center [369, 131] width 47 height 10
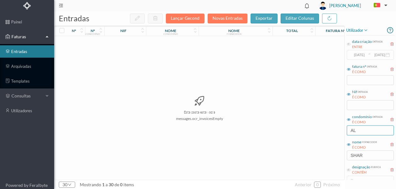
type input "A"
type input "C"
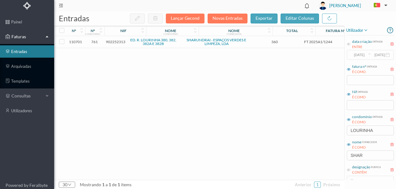
drag, startPoint x: 207, startPoint y: 72, endPoint x: 126, endPoint y: 2, distance: 107.2
click at [207, 72] on div "110701 761 902252313 ED. R. LOURINHA 380, 382, 382A E 382B SHARUNDRAI - ESPAÇOS…" at bounding box center [235, 108] width 363 height 144
drag, startPoint x: 375, startPoint y: 129, endPoint x: 286, endPoint y: 103, distance: 92.7
click at [312, 133] on div "entradas Lançar Gecond Novas Entradas exportar editar colunas nº nº condomínio …" at bounding box center [224, 100] width 341 height 178
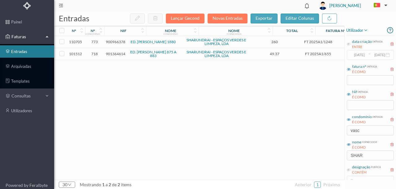
click at [204, 132] on div "110705 773 900966378 ED. VASCO DA GAMA 1880 SHARUNDRAI - ESPAÇOS VERDES E LIMPE…" at bounding box center [235, 108] width 363 height 144
drag, startPoint x: 368, startPoint y: 131, endPoint x: 291, endPoint y: 123, distance: 77.1
click at [307, 129] on div "entradas Lançar Gecond Novas Entradas exportar editar colunas nº nº condomínio …" at bounding box center [224, 100] width 341 height 178
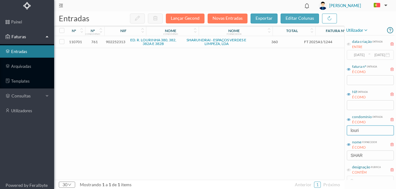
type input "louri"
click at [118, 40] on span "902252313" at bounding box center [115, 42] width 19 height 5
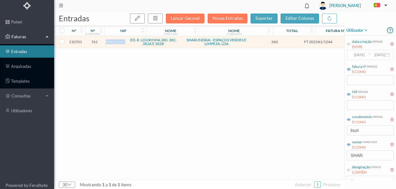
click at [118, 40] on span "902252313" at bounding box center [115, 42] width 19 height 5
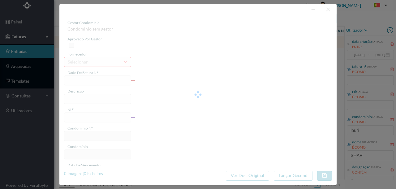
type input "FT 2025A1/1244"
type input "LIMPEZA Setembro de 2025"
type input "902252313"
type input "01-10-2025"
type input "[DATE]"
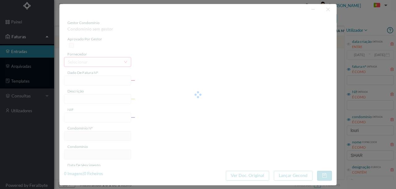
type input "[DATE]"
type input "360.00"
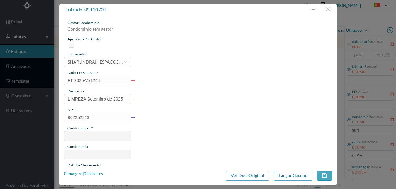
type input "761"
type input "ED. R. LOURINHA 380, 382, 382A E 382B"
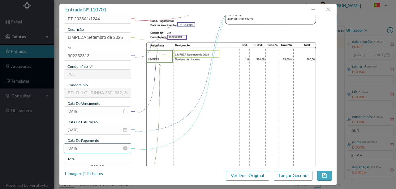
scroll to position [82, 0]
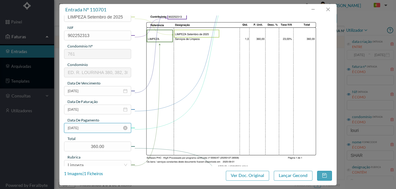
click at [99, 132] on input "[DATE]" at bounding box center [97, 128] width 67 height 10
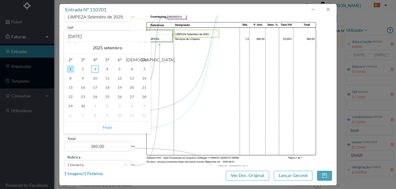
click at [109, 127] on link "Hoje" at bounding box center [107, 128] width 9 height 12
type input "[DATE]"
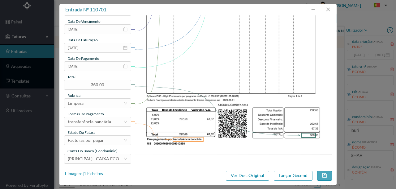
scroll to position [146, 0]
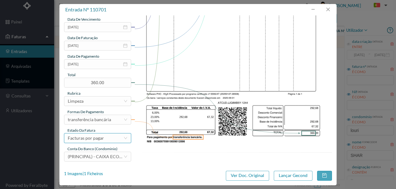
click at [103, 141] on div "Facturas por pagar" at bounding box center [96, 138] width 56 height 9
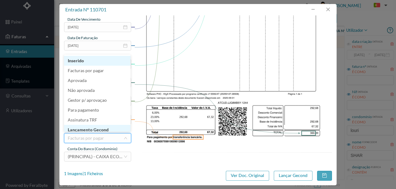
scroll to position [3, 0]
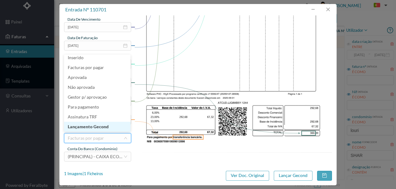
click at [104, 130] on li "Lançamento Gecond" at bounding box center [97, 127] width 66 height 10
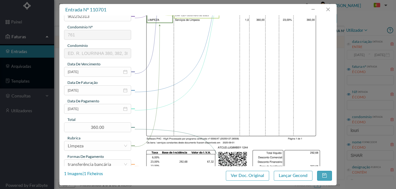
scroll to position [103, 0]
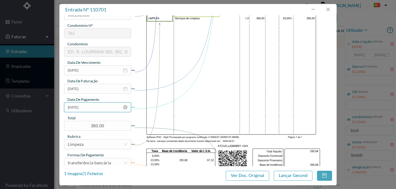
click at [96, 109] on input "[DATE]" at bounding box center [97, 108] width 67 height 10
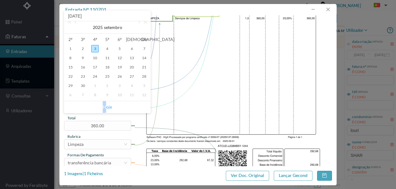
click at [104, 106] on link "Hoje" at bounding box center [107, 107] width 9 height 12
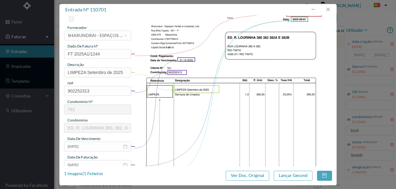
scroll to position [23, 0]
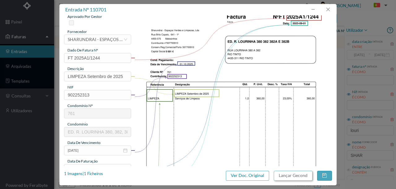
click at [285, 176] on button "Lançar Gecond" at bounding box center [293, 176] width 39 height 10
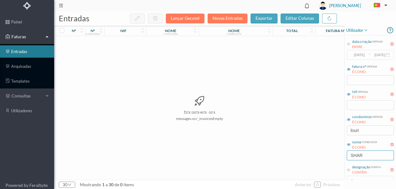
drag, startPoint x: 375, startPoint y: 155, endPoint x: 316, endPoint y: 158, distance: 58.2
click at [322, 159] on div "entradas Lançar Gecond Novas Entradas exportar editar colunas nº nº condomínio …" at bounding box center [224, 100] width 341 height 178
drag, startPoint x: 369, startPoint y: 134, endPoint x: 367, endPoint y: 127, distance: 6.9
click at [369, 134] on input "louri" at bounding box center [369, 131] width 47 height 10
drag, startPoint x: 366, startPoint y: 127, endPoint x: 333, endPoint y: 133, distance: 33.0
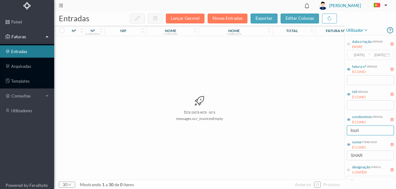
click at [336, 133] on div "entradas Lançar Gecond Novas Entradas exportar editar colunas nº nº condomínio …" at bounding box center [224, 100] width 341 height 178
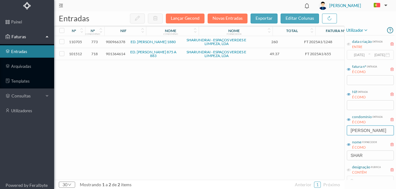
type input "[PERSON_NAME]"
click at [217, 115] on div "110705 773 900966378 ED. [PERSON_NAME] 1880 SHARUNDRAI - ESPAÇOS VERDES E LIMPE…" at bounding box center [235, 108] width 363 height 144
click at [112, 42] on span "900966378" at bounding box center [115, 42] width 19 height 5
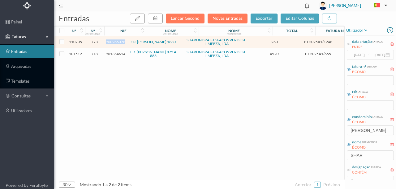
click at [112, 42] on span "900966378" at bounding box center [115, 42] width 19 height 5
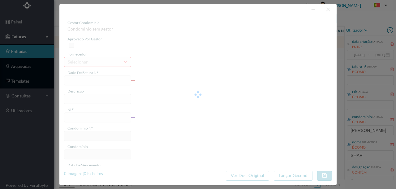
type input "FT 2025A1/1248"
type input "LIMPEZA Setembro de 2025"
type input "900966378"
type input "[DATE]"
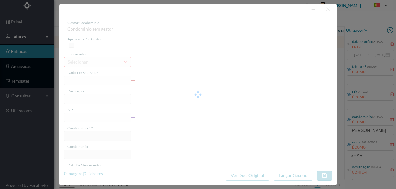
type input "[DATE]"
type input "260.00"
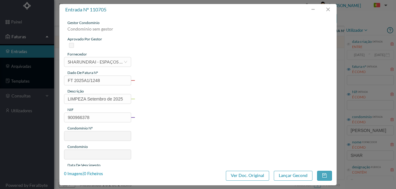
type input "773"
type input "ED. [PERSON_NAME] 1880"
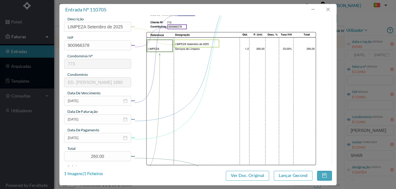
scroll to position [82, 0]
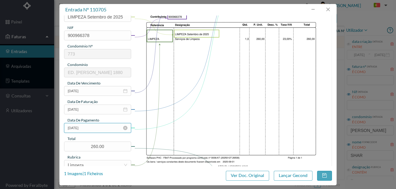
click at [98, 130] on input "[DATE]" at bounding box center [97, 128] width 67 height 10
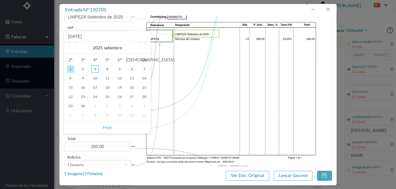
click at [104, 127] on link "Hoje" at bounding box center [107, 128] width 9 height 12
type input "[DATE]"
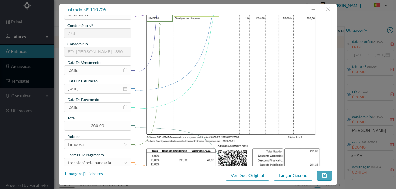
scroll to position [144, 0]
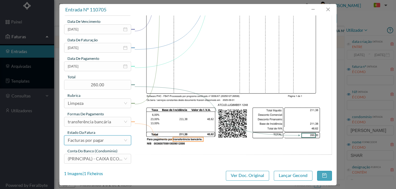
click at [100, 141] on div "Facturas por pagar" at bounding box center [86, 140] width 36 height 9
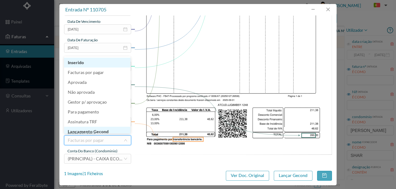
scroll to position [3, 0]
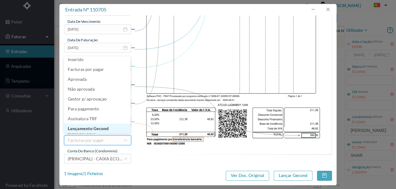
click at [87, 129] on li "Lançamento Gecond" at bounding box center [97, 129] width 66 height 10
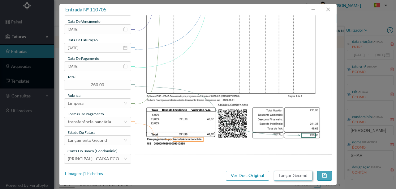
click at [293, 175] on button "Lançar Gecond" at bounding box center [293, 176] width 39 height 10
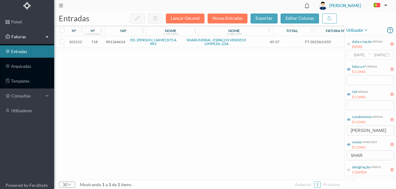
click at [236, 105] on div "101512 718 901364614 ED. [PERSON_NAME] 875 A 883 SHARUNDRAI - ESPAÇOS VERDES E …" at bounding box center [235, 108] width 363 height 144
drag, startPoint x: 350, startPoint y: 129, endPoint x: 395, endPoint y: 128, distance: 45.4
click at [395, 128] on div "utilizador data criação entrada ENTRE [DATE] ~ [DATE] fatura nº entrada É COMO …" at bounding box center [369, 103] width 51 height 155
drag, startPoint x: 385, startPoint y: 131, endPoint x: 308, endPoint y: 124, distance: 76.9
click at [313, 129] on div "entradas Lançar Gecond Novas Entradas exportar editar colunas nº nº condomínio …" at bounding box center [224, 100] width 341 height 178
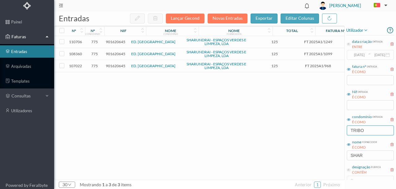
type input "TRIBO"
click at [118, 67] on span "901620645" at bounding box center [115, 66] width 19 height 5
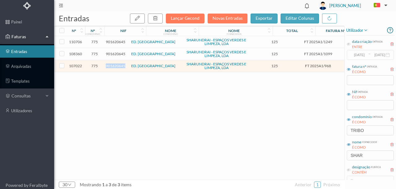
click at [118, 67] on span "901620645" at bounding box center [115, 66] width 19 height 5
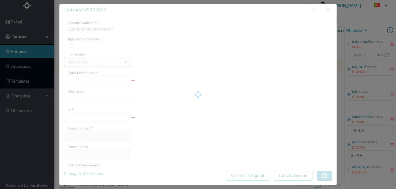
type input "FT 2025A1/968"
type input "LIMPEZA Julho de 2025"
type input "901620645"
type input "[DATE]"
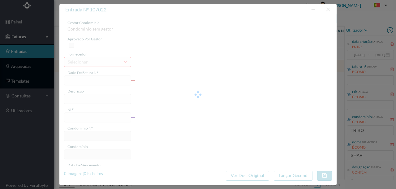
type input "[DATE]"
type input "125.00"
type input "775"
type input "ED. [GEOGRAPHIC_DATA]"
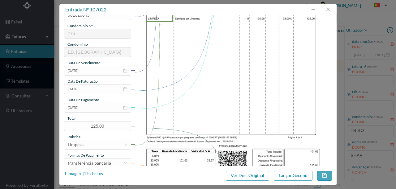
scroll to position [103, 0]
click at [100, 108] on input "[DATE]" at bounding box center [97, 108] width 67 height 10
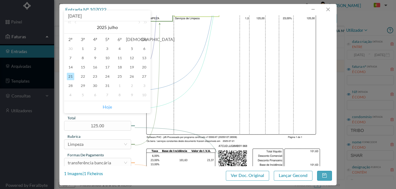
click at [109, 109] on link "Hoje" at bounding box center [107, 107] width 9 height 12
type input "[DATE]"
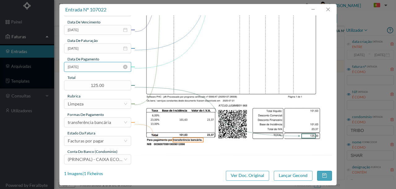
scroll to position [146, 0]
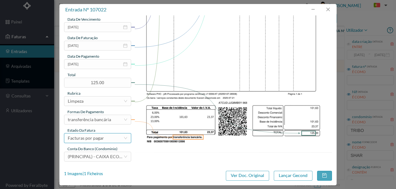
click at [98, 140] on div "Facturas por pagar" at bounding box center [86, 138] width 36 height 9
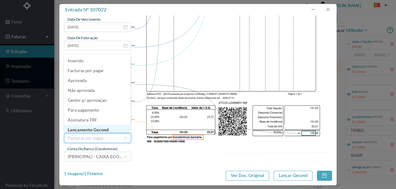
scroll to position [3, 0]
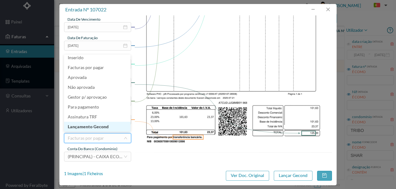
click at [104, 128] on li "Lançamento Gecond" at bounding box center [97, 127] width 66 height 10
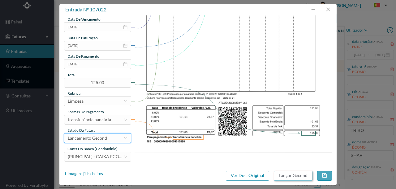
click at [295, 174] on button "Lançar Gecond" at bounding box center [293, 176] width 39 height 10
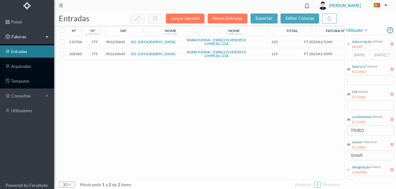
click at [121, 54] on span "901620645" at bounding box center [115, 54] width 19 height 5
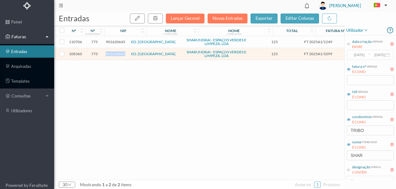
click at [121, 54] on span "901620645" at bounding box center [115, 54] width 19 height 5
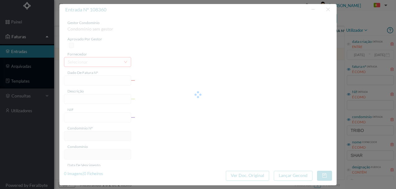
type input "FT 2025A1/1099"
type input "LIMPEZA Agosto de 2025"
type input "901620645"
type input "[DATE]"
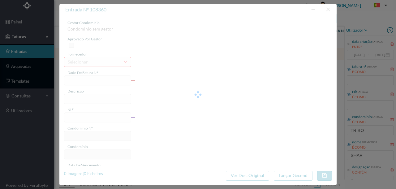
type input "[DATE]"
type input "125.00"
type input "775"
type input "ED. [GEOGRAPHIC_DATA]"
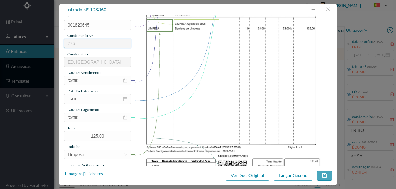
scroll to position [103, 0]
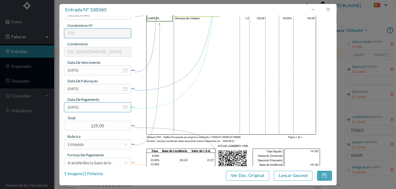
click at [101, 108] on input "[DATE]" at bounding box center [97, 108] width 67 height 10
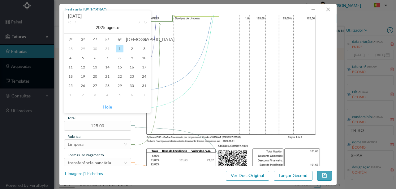
click at [107, 106] on link "Hoje" at bounding box center [107, 107] width 9 height 12
type input "[DATE]"
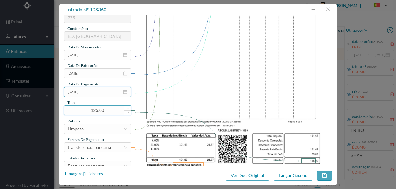
scroll to position [146, 0]
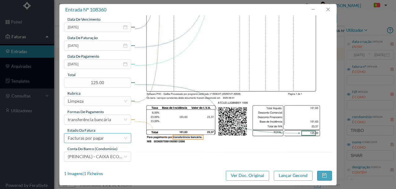
click at [105, 140] on div "Facturas por pagar" at bounding box center [96, 138] width 56 height 9
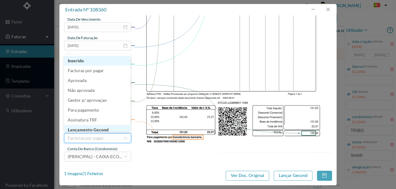
scroll to position [3, 0]
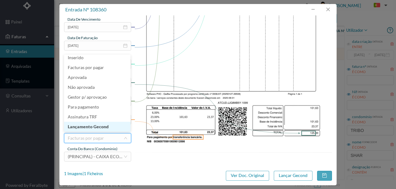
click at [105, 128] on li "Lançamento Gecond" at bounding box center [97, 127] width 66 height 10
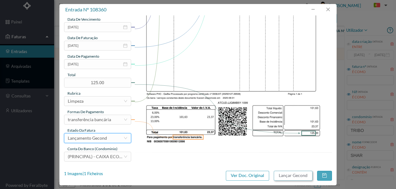
click at [286, 176] on button "Lançar Gecond" at bounding box center [293, 176] width 39 height 10
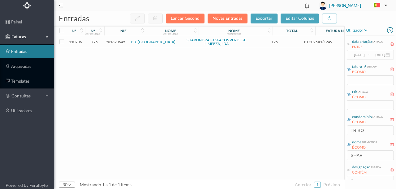
click at [115, 42] on span "901620645" at bounding box center [115, 42] width 19 height 5
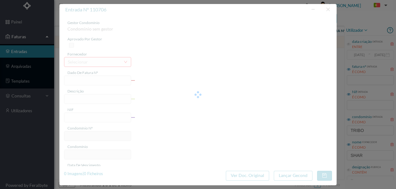
type input "FT 2025A1/1249"
type input "LIMPEZA Setembro de 2025"
type input "901620645"
type input "[DATE]"
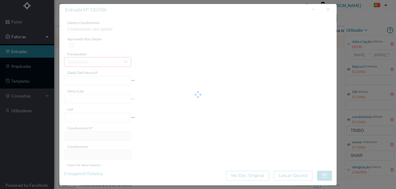
type input "[DATE]"
type input "125.00"
type input "775"
type input "ED. [GEOGRAPHIC_DATA]"
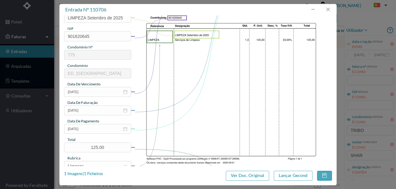
scroll to position [82, 0]
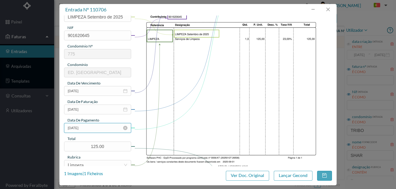
click at [99, 127] on input "[DATE]" at bounding box center [97, 128] width 67 height 10
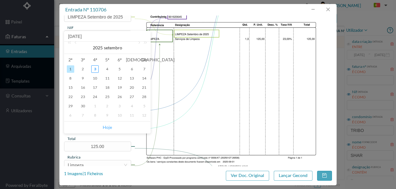
click at [110, 129] on link "Hoje" at bounding box center [107, 128] width 9 height 12
type input "[DATE]"
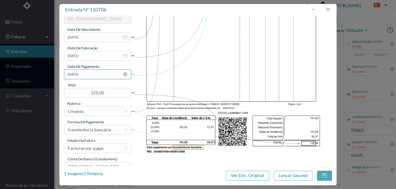
scroll to position [146, 0]
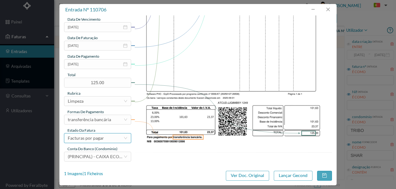
click at [101, 140] on div "Facturas por pagar" at bounding box center [86, 138] width 36 height 9
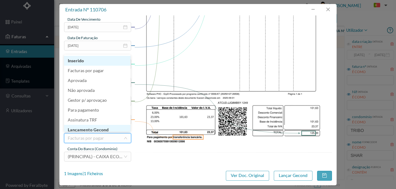
scroll to position [3, 0]
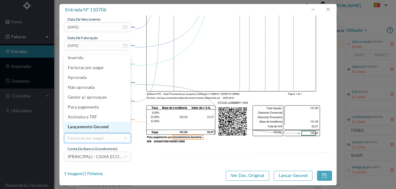
click at [105, 126] on li "Lançamento Gecond" at bounding box center [97, 127] width 66 height 10
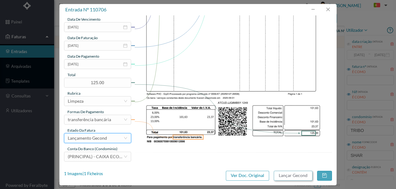
click at [290, 174] on button "Lançar Gecond" at bounding box center [293, 176] width 39 height 10
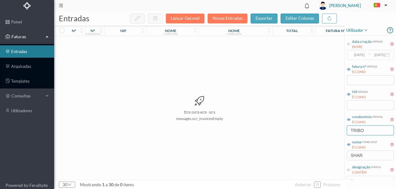
drag, startPoint x: 375, startPoint y: 129, endPoint x: 330, endPoint y: 133, distance: 44.7
click at [335, 135] on div "entradas Lançar Gecond Novas Entradas exportar editar colunas nº nº condomínio …" at bounding box center [224, 100] width 341 height 178
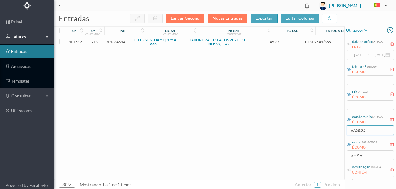
drag, startPoint x: 373, startPoint y: 129, endPoint x: 325, endPoint y: 116, distance: 49.6
click at [328, 129] on div "entradas Lançar Gecond Novas Entradas exportar editar colunas nº nº condomínio …" at bounding box center [224, 100] width 341 height 178
type input "RIVERA"
click at [114, 42] on span "902307452" at bounding box center [115, 42] width 19 height 5
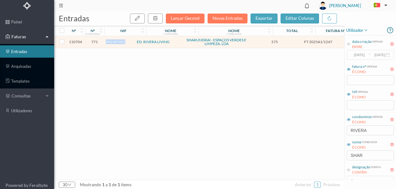
click at [114, 42] on span "902307452" at bounding box center [115, 42] width 19 height 5
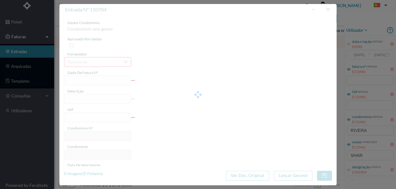
type input "FT 2025A1/1247"
type input "LIMPEZA Setembro de 2025"
type input "902307452"
type input "[DATE]"
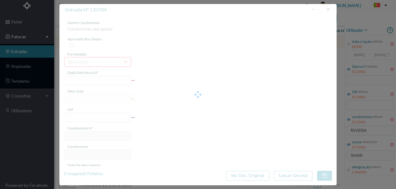
type input "[DATE]"
type input "575.00"
type input "771"
type input "ED. RIVERA LIVING"
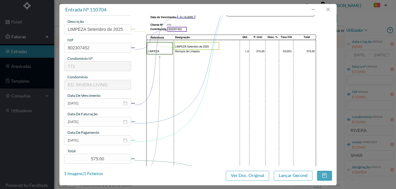
scroll to position [82, 0]
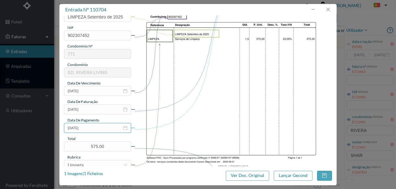
drag, startPoint x: 96, startPoint y: 128, endPoint x: 105, endPoint y: 134, distance: 11.0
click at [96, 128] on input "[DATE]" at bounding box center [97, 128] width 67 height 10
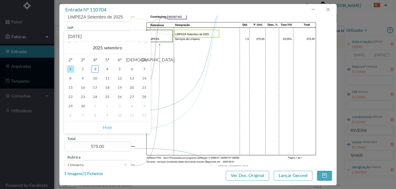
click at [107, 129] on link "Hoje" at bounding box center [107, 128] width 9 height 12
type input "[DATE]"
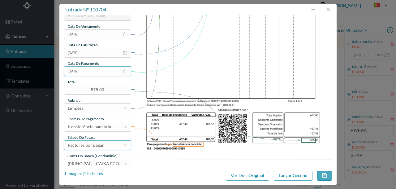
scroll to position [144, 0]
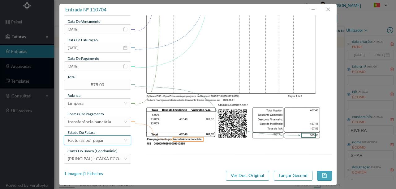
click at [101, 139] on div "Facturas por pagar" at bounding box center [86, 140] width 36 height 9
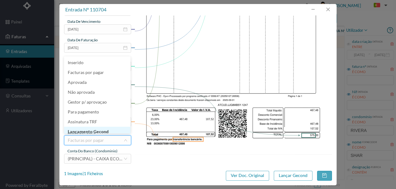
scroll to position [3, 0]
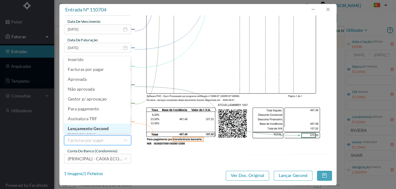
click at [100, 129] on li "Lançamento Gecond" at bounding box center [97, 129] width 66 height 10
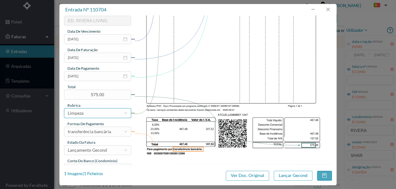
scroll to position [146, 0]
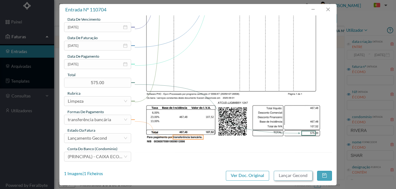
click at [299, 177] on button "Lançar Gecond" at bounding box center [293, 176] width 39 height 10
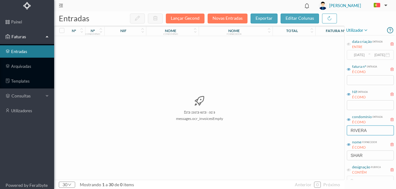
drag, startPoint x: 375, startPoint y: 132, endPoint x: 311, endPoint y: 138, distance: 64.5
click at [312, 137] on div "entradas Lançar Gecond Novas Entradas exportar editar colunas nº nº condomínio …" at bounding box center [224, 100] width 341 height 178
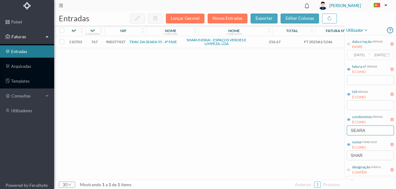
type input "SEARA"
click at [116, 44] on td "900377437" at bounding box center [115, 42] width 23 height 12
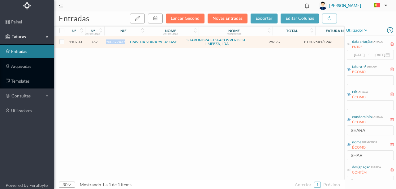
click at [116, 44] on td "900377437" at bounding box center [115, 42] width 23 height 12
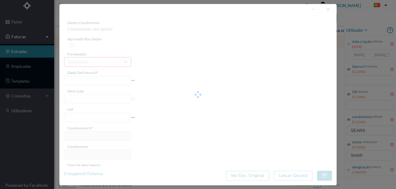
type input "FT 2025A1/1246"
type input "LIMPEZA Setembro de 2025"
type input "900377437"
type input "[DATE]"
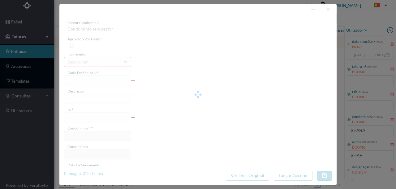
type input "[DATE]"
type input "256.67"
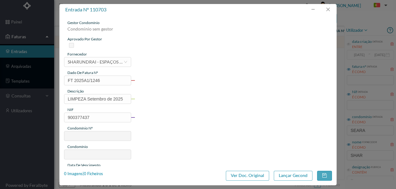
type input "767"
type input "TRAV. DA SEARA 95 - 4ª FASE"
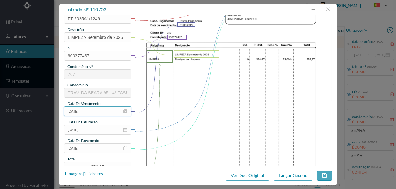
scroll to position [103, 0]
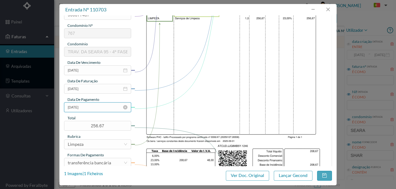
click at [100, 111] on input "[DATE]" at bounding box center [97, 108] width 67 height 10
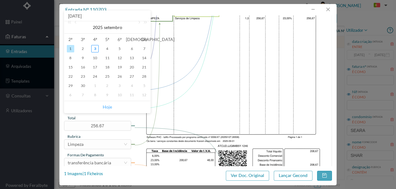
click at [105, 108] on link "Hoje" at bounding box center [107, 107] width 9 height 12
type input "[DATE]"
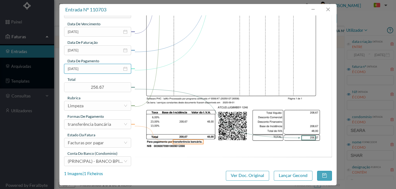
scroll to position [146, 0]
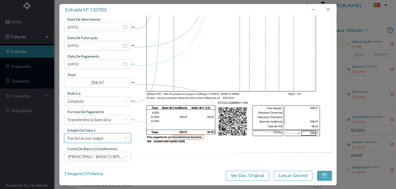
click at [113, 138] on div "Facturas por pagar" at bounding box center [96, 138] width 56 height 9
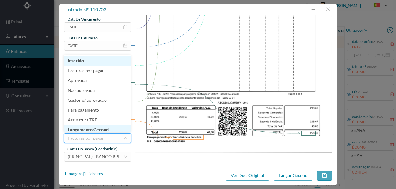
scroll to position [3, 0]
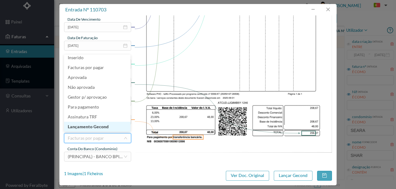
click at [108, 125] on li "Lançamento Gecond" at bounding box center [97, 127] width 66 height 10
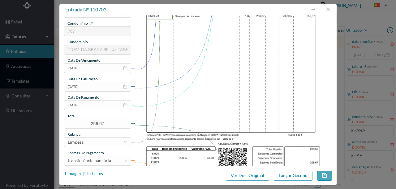
scroll to position [146, 0]
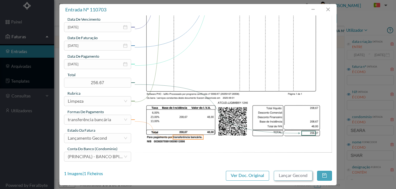
click at [286, 176] on button "Lançar Gecond" at bounding box center [293, 176] width 39 height 10
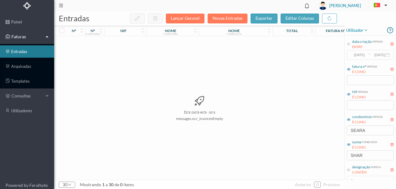
click at [227, 152] on div "Esta pasta está vazia messages.ocr_invoicesEmpty" at bounding box center [199, 108] width 290 height 144
drag, startPoint x: 380, startPoint y: 130, endPoint x: 307, endPoint y: 142, distance: 74.8
click at [314, 135] on div "entradas Lançar Gecond Novas Entradas exportar editar colunas nº nº condomínio …" at bounding box center [224, 100] width 341 height 178
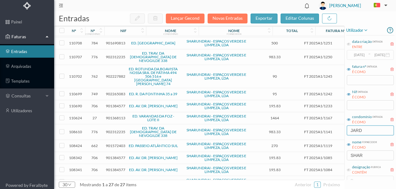
scroll to position [0, 0]
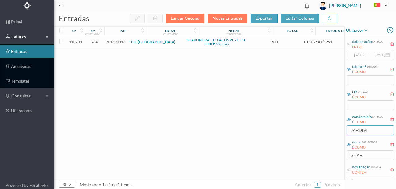
type input "JARDIM"
click at [114, 41] on span "901690813" at bounding box center [115, 42] width 19 height 5
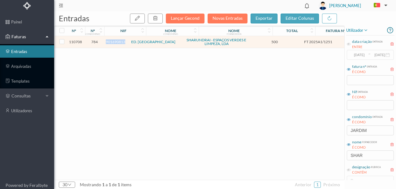
click at [114, 41] on span "901690813" at bounding box center [115, 42] width 19 height 5
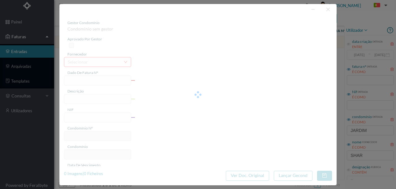
type input "FT 2025A1/1251"
type input "LIMPEZA Setembro de 2025"
type input "901690813"
type input "[DATE]"
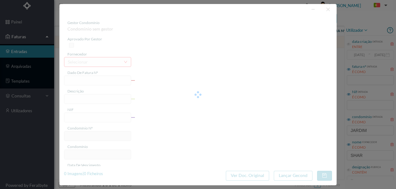
type input "[DATE]"
type input "500.00"
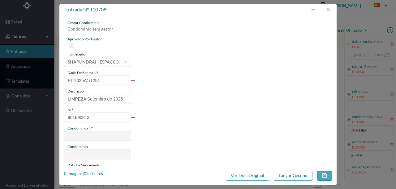
type input "784"
type input "ED. [GEOGRAPHIC_DATA]"
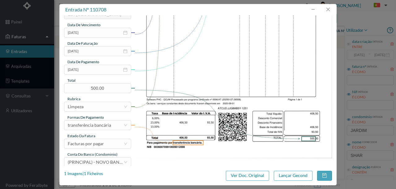
scroll to position [146, 0]
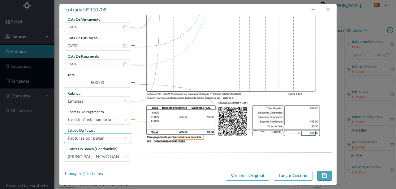
click at [100, 140] on div "Facturas por pagar" at bounding box center [86, 138] width 36 height 9
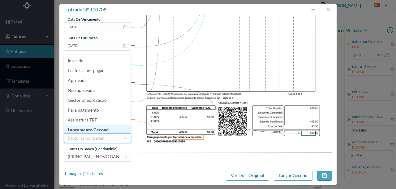
scroll to position [3, 0]
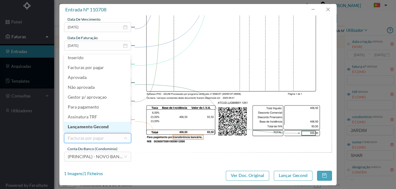
click at [105, 129] on li "Lançamento Gecond" at bounding box center [97, 127] width 66 height 10
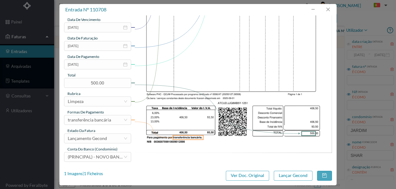
scroll to position [146, 0]
click at [295, 177] on button "Lançar Gecond" at bounding box center [293, 176] width 39 height 10
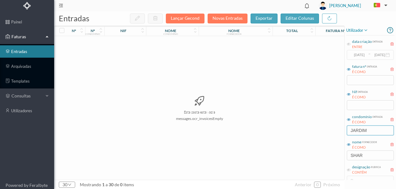
drag, startPoint x: 376, startPoint y: 129, endPoint x: 316, endPoint y: 130, distance: 60.6
click at [316, 130] on div "entradas Lançar Gecond Novas Entradas exportar editar colunas nº nº condomínio …" at bounding box center [224, 100] width 341 height 178
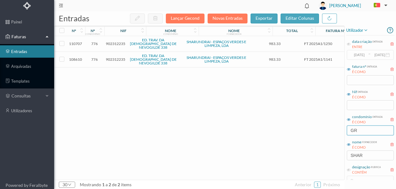
type input "GR"
click at [123, 57] on span "902312235" at bounding box center [115, 59] width 19 height 5
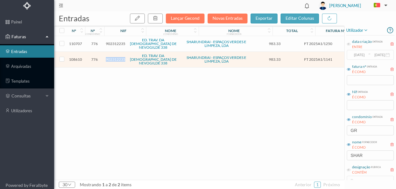
click at [123, 57] on span "902312235" at bounding box center [115, 59] width 19 height 5
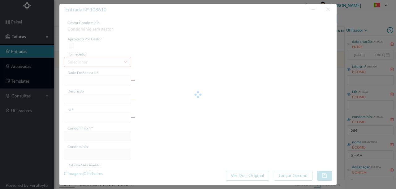
type input "FT 2025A1/1141"
type input "LIMPEZA Agosto de 2025"
type input "902312235"
type input "[DATE]"
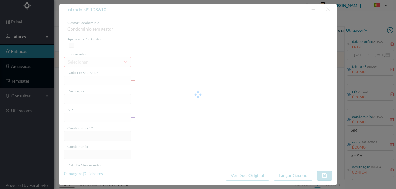
type input "[DATE]"
type input "983.33"
type input "776"
type input "ED. TRAV. DA [DEMOGRAPHIC_DATA] DE NEVOGILDE 338"
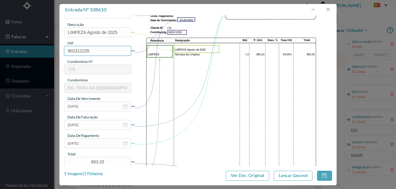
scroll to position [82, 0]
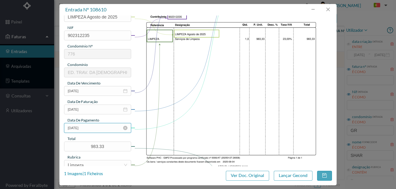
click at [101, 130] on input "[DATE]" at bounding box center [97, 128] width 67 height 10
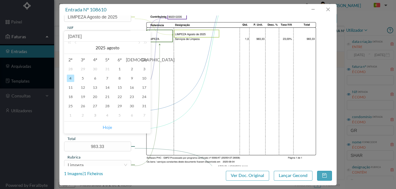
click at [109, 126] on link "Hoje" at bounding box center [107, 128] width 9 height 12
type input "[DATE]"
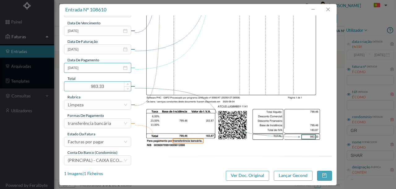
scroll to position [146, 0]
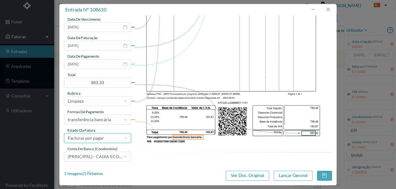
click at [102, 138] on div "Facturas por pagar" at bounding box center [86, 138] width 36 height 9
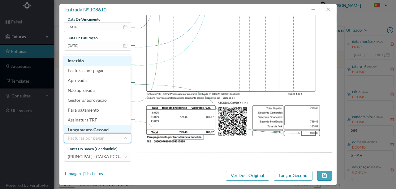
scroll to position [3, 0]
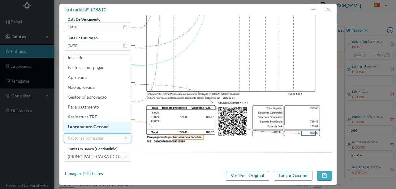
click at [107, 126] on li "Lançamento Gecond" at bounding box center [97, 127] width 66 height 10
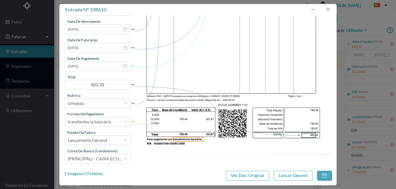
scroll to position [144, 0]
click at [291, 174] on button "Lançar Gecond" at bounding box center [293, 176] width 39 height 10
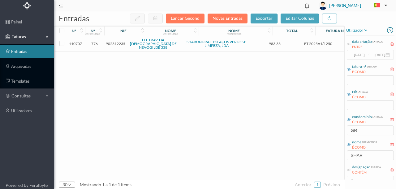
click at [113, 41] on span "902312235" at bounding box center [115, 43] width 19 height 5
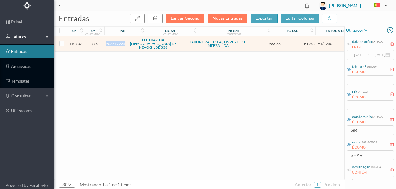
click at [113, 41] on span "902312235" at bounding box center [115, 43] width 19 height 5
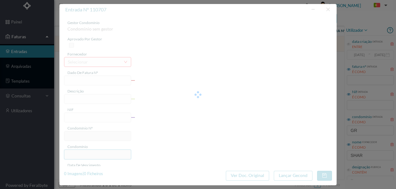
type input "FT 2025A1/1250"
type input "LIMPEZA Setembro de 2025"
type input "902312235"
type input "[DATE]"
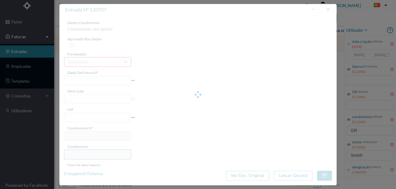
type input "[DATE]"
type input "983.33"
type input "776"
type input "ED. TRAV. DA [DEMOGRAPHIC_DATA] DE NEVOGILDE 338"
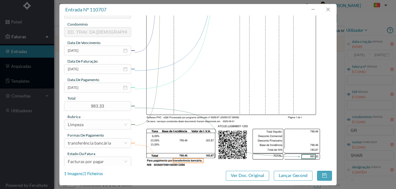
scroll to position [124, 0]
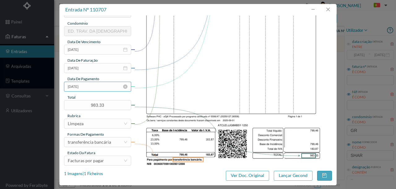
click at [99, 86] on input "[DATE]" at bounding box center [97, 87] width 67 height 10
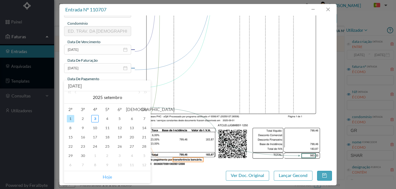
click at [107, 176] on link "Hoje" at bounding box center [107, 178] width 9 height 12
type input "[DATE]"
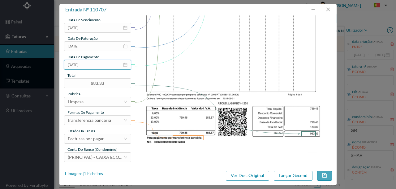
scroll to position [146, 0]
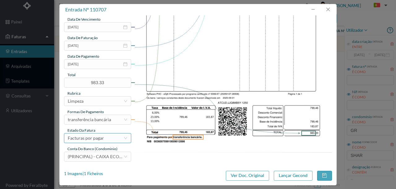
click at [105, 141] on div "Facturas por pagar" at bounding box center [96, 138] width 56 height 9
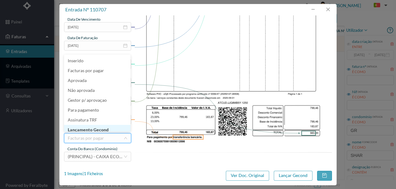
scroll to position [3, 0]
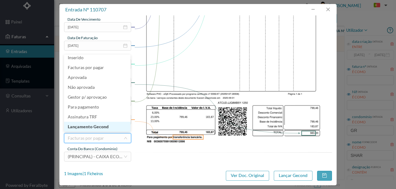
click at [106, 124] on li "Lançamento Gecond" at bounding box center [97, 127] width 66 height 10
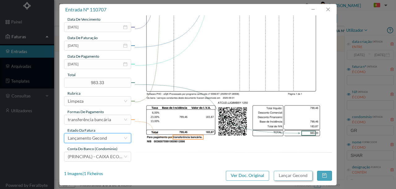
click at [294, 177] on button "Lançar Gecond" at bounding box center [293, 176] width 39 height 10
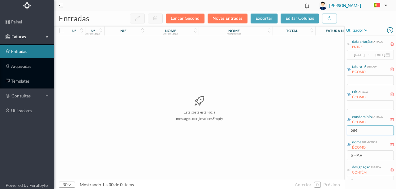
drag, startPoint x: 361, startPoint y: 130, endPoint x: 336, endPoint y: 132, distance: 24.8
click at [336, 132] on div "entradas Lançar Gecond Novas Entradas exportar editar colunas nº nº condomínio …" at bounding box center [224, 100] width 341 height 178
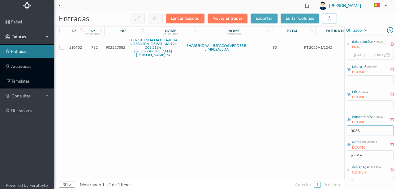
type input "noss"
click at [114, 47] on span "902227882" at bounding box center [115, 47] width 19 height 5
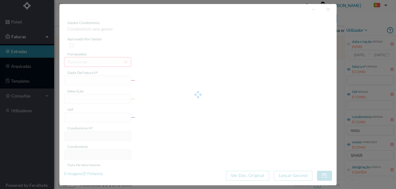
type input "FT 2025A1/1245"
type input "LIMPEZA Setembro de 2025"
type input "902227882"
type input "[DATE]"
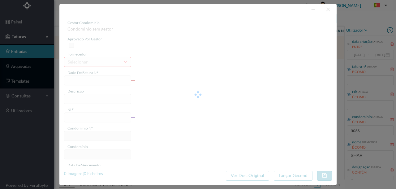
type input "[DATE]"
type input "90.00"
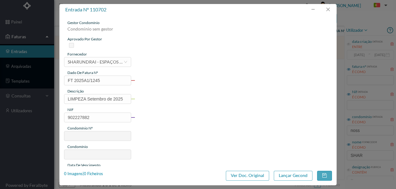
type input "762"
type input "ED. ROTUNDA DA BOAVISTA NOSSA SRA. DE FÁTIMA 494 506 516 e [GEOGRAPHIC_DATA][PE…"
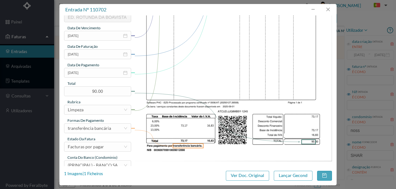
scroll to position [146, 0]
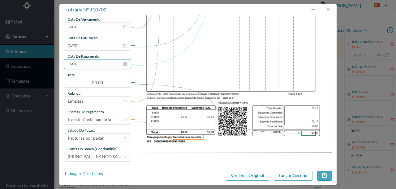
click at [94, 65] on input "[DATE]" at bounding box center [97, 64] width 67 height 10
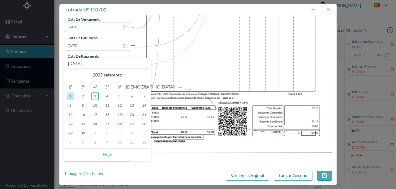
click at [105, 154] on link "Hoje" at bounding box center [107, 155] width 9 height 12
type input "[DATE]"
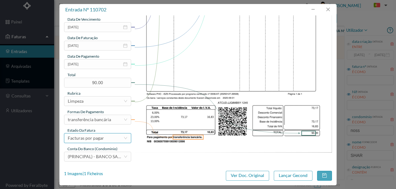
click at [103, 138] on div "Facturas por pagar" at bounding box center [96, 138] width 56 height 9
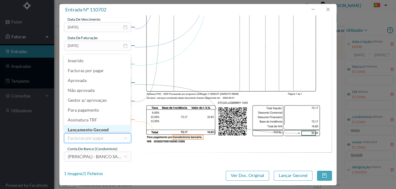
scroll to position [3, 0]
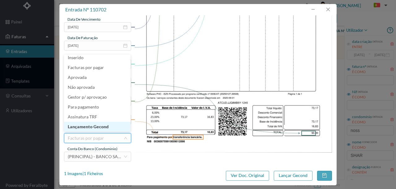
click at [100, 127] on li "Lançamento Gecond" at bounding box center [97, 127] width 66 height 10
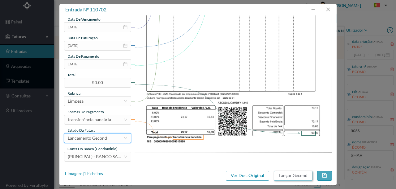
click at [292, 176] on button "Lançar Gecond" at bounding box center [293, 176] width 39 height 10
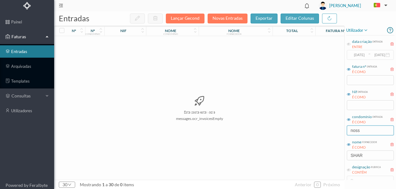
drag, startPoint x: 373, startPoint y: 132, endPoint x: 269, endPoint y: 131, distance: 104.2
click at [270, 131] on div "entradas Lançar Gecond Novas Entradas exportar editar colunas nº nº condomínio …" at bounding box center [224, 100] width 341 height 178
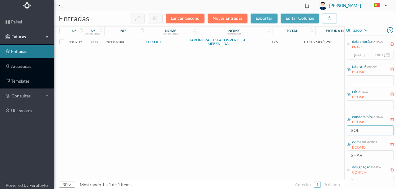
type input "SOL"
click at [121, 42] on span "901107000" at bounding box center [115, 42] width 19 height 5
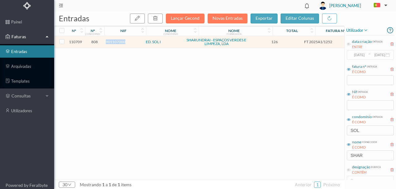
click at [121, 42] on span "901107000" at bounding box center [115, 42] width 19 height 5
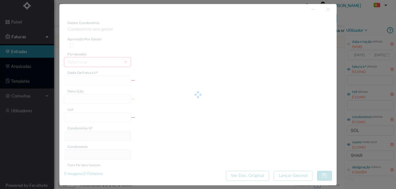
type input "FT 2025A1/1252"
type input "LIMPEZA Setembro de 2025"
type input "901107000"
type input "[DATE]"
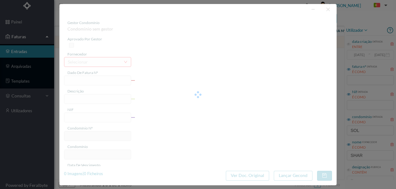
type input "[DATE]"
type input "126.00"
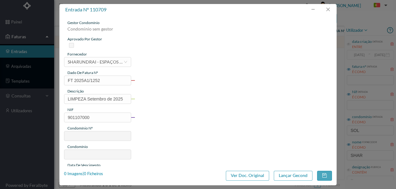
type input "808"
type input "ED. SOL I"
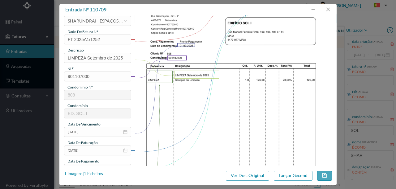
scroll to position [62, 0]
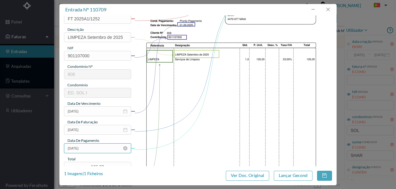
click at [106, 151] on input "[DATE]" at bounding box center [97, 149] width 67 height 10
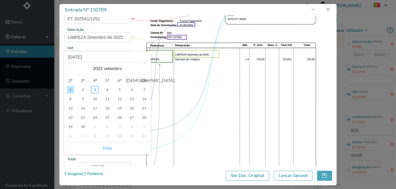
click at [110, 149] on link "Hoje" at bounding box center [107, 148] width 9 height 12
type input "[DATE]"
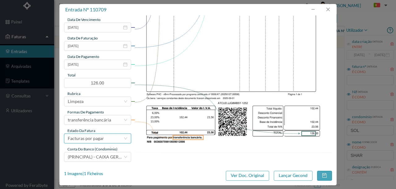
scroll to position [146, 0]
click at [103, 138] on div "Facturas por pagar" at bounding box center [86, 138] width 36 height 9
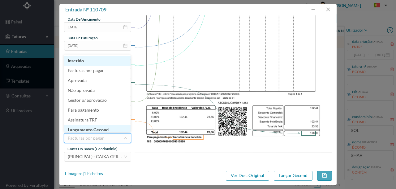
scroll to position [3, 0]
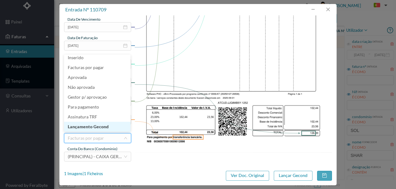
click at [94, 127] on li "Lançamento Gecond" at bounding box center [97, 127] width 66 height 10
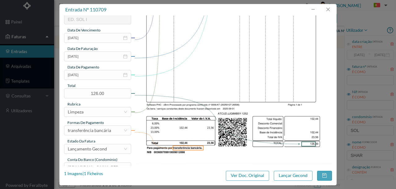
scroll to position [146, 0]
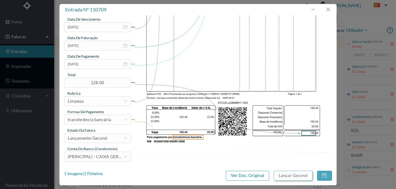
click at [291, 176] on button "Lançar Gecond" at bounding box center [293, 176] width 39 height 10
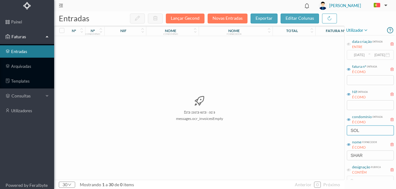
drag, startPoint x: 369, startPoint y: 132, endPoint x: 328, endPoint y: 131, distance: 40.8
click at [332, 131] on div "entradas Lançar Gecond Novas Entradas exportar editar colunas nº nº condomínio …" at bounding box center [224, 100] width 341 height 178
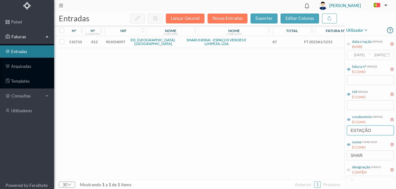
type input "ESTAÇÃO"
click at [115, 41] on span "901054097" at bounding box center [115, 42] width 19 height 5
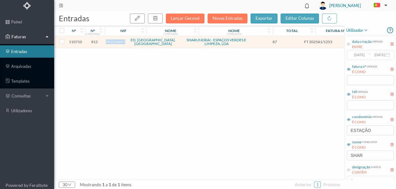
click at [115, 41] on span "901054097" at bounding box center [115, 42] width 19 height 5
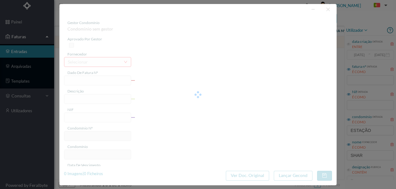
type input "FT 2025A1/1253"
type input "LIMPEZA Setembro de 2025"
type input "901054097"
type input "[DATE]"
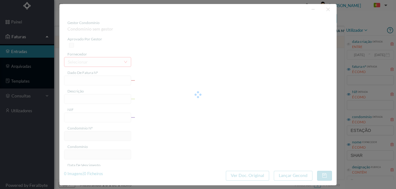
type input "[DATE]"
type input "87.00"
type input "812"
type input "ED. [GEOGRAPHIC_DATA]. [GEOGRAPHIC_DATA]"
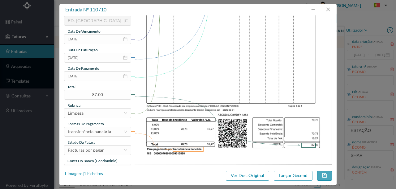
scroll to position [144, 0]
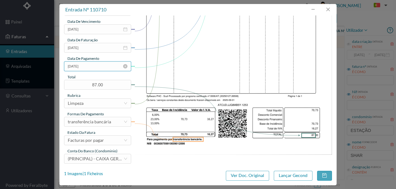
click at [99, 66] on input "[DATE]" at bounding box center [97, 66] width 67 height 10
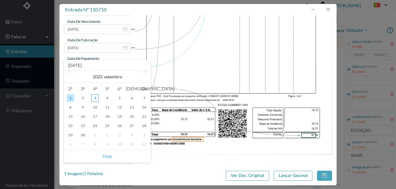
click at [104, 154] on link "Hoje" at bounding box center [107, 157] width 9 height 12
type input "[DATE]"
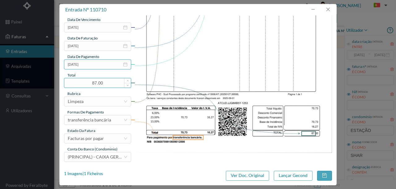
scroll to position [146, 0]
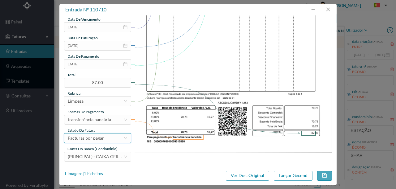
click at [99, 137] on div "Facturas por pagar" at bounding box center [86, 138] width 36 height 9
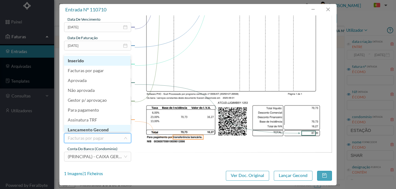
scroll to position [3, 0]
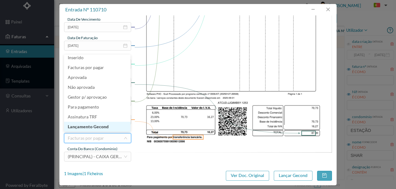
click at [103, 128] on li "Lançamento Gecond" at bounding box center [97, 127] width 66 height 10
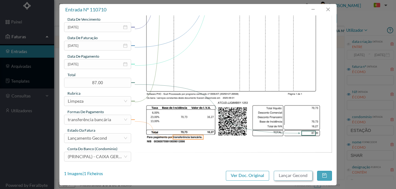
click at [302, 176] on button "Lançar Gecond" at bounding box center [293, 176] width 39 height 10
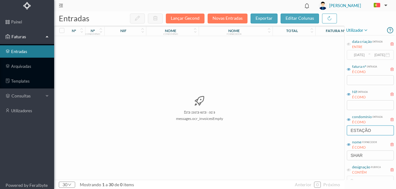
drag, startPoint x: 376, startPoint y: 129, endPoint x: 275, endPoint y: 138, distance: 101.5
click at [275, 138] on div "entradas Lançar Gecond Novas Entradas exportar editar colunas nº nº condomínio …" at bounding box center [224, 100] width 341 height 178
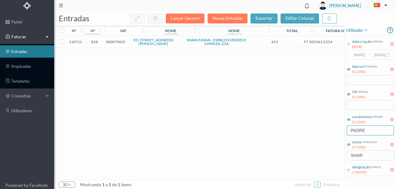
type input "PADRE"
click at [115, 41] on span "900879025" at bounding box center [115, 42] width 19 height 5
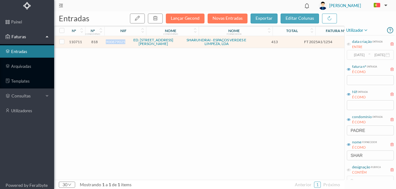
click at [114, 41] on span "900879025" at bounding box center [115, 42] width 19 height 5
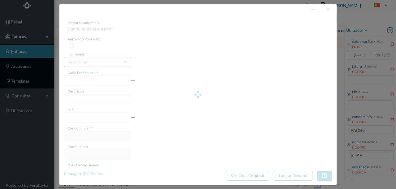
type input "FT 2025A1/1254"
type input "LIMPEZA Setembro de 2025"
type input "900879025"
type input "[DATE]"
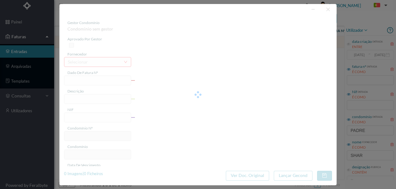
type input "[DATE]"
type input "413.00"
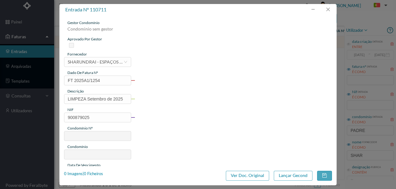
type input "818"
type input "ED. RUA PADRE AMÉRICO, 7 A 75"
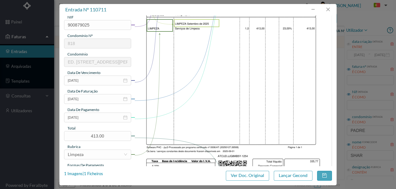
scroll to position [103, 0]
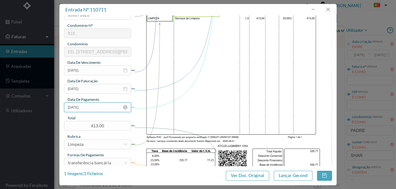
click at [107, 110] on input "[DATE]" at bounding box center [97, 108] width 67 height 10
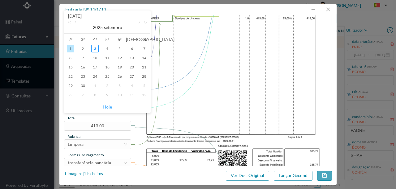
click at [111, 108] on link "Hoje" at bounding box center [107, 107] width 9 height 12
type input "[DATE]"
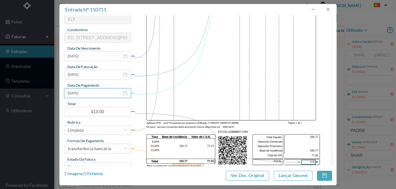
scroll to position [146, 0]
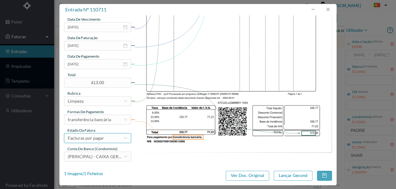
drag, startPoint x: 104, startPoint y: 134, endPoint x: 105, endPoint y: 139, distance: 4.9
click at [104, 134] on div "Facturas por pagar" at bounding box center [96, 138] width 56 height 9
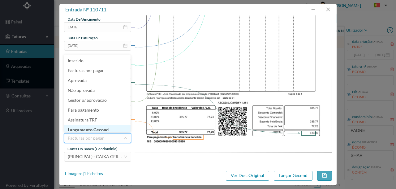
scroll to position [3, 0]
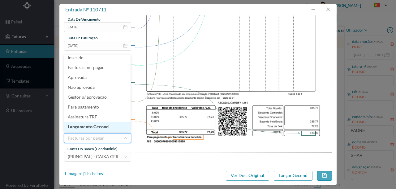
click at [103, 127] on li "Lançamento Gecond" at bounding box center [97, 127] width 66 height 10
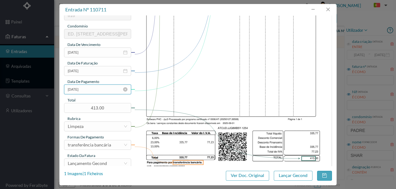
scroll to position [144, 0]
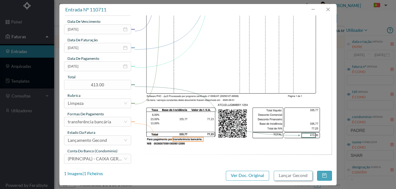
click at [293, 176] on button "Lançar Gecond" at bounding box center [293, 176] width 39 height 10
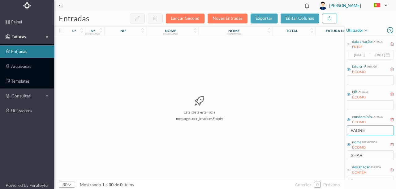
drag, startPoint x: 374, startPoint y: 133, endPoint x: 311, endPoint y: 130, distance: 63.1
click at [311, 130] on div "entradas Lançar Gecond Novas Entradas exportar editar colunas nº nº condomínio …" at bounding box center [224, 100] width 341 height 178
click at [376, 131] on input "PADRE" at bounding box center [369, 131] width 47 height 10
drag, startPoint x: 376, startPoint y: 131, endPoint x: 278, endPoint y: 125, distance: 97.5
click at [298, 130] on div "entradas Lançar Gecond Novas Entradas exportar editar colunas nº nº condomínio …" at bounding box center [224, 100] width 341 height 178
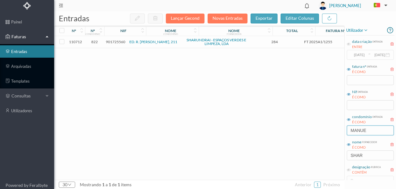
type input "MANUE"
click at [115, 43] on span "901725560" at bounding box center [115, 42] width 19 height 5
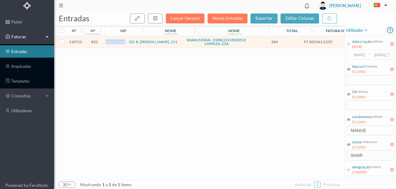
click at [115, 43] on span "901725560" at bounding box center [115, 42] width 19 height 5
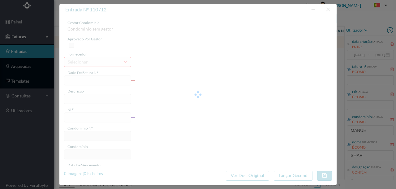
type input "FT 2025A1/1255"
type input "LIMPEZA Setembro de 2025"
type input "901725560"
type input "[DATE]"
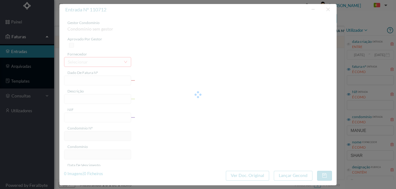
type input "[DATE]"
type input "284.00"
type input "822"
type input "ED. R. [PERSON_NAME], 211"
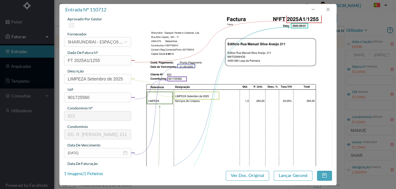
scroll to position [62, 0]
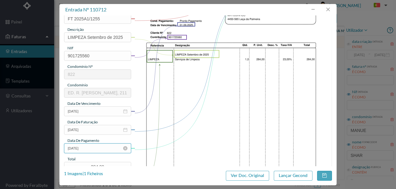
click at [98, 146] on input "[DATE]" at bounding box center [97, 149] width 67 height 10
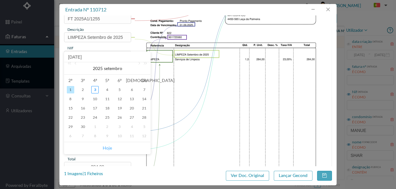
click at [106, 150] on link "Hoje" at bounding box center [107, 148] width 9 height 12
type input "[DATE]"
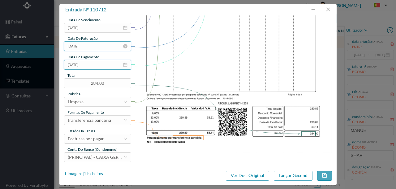
scroll to position [146, 0]
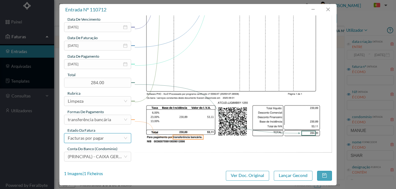
click at [103, 141] on div "Facturas por pagar" at bounding box center [86, 138] width 36 height 9
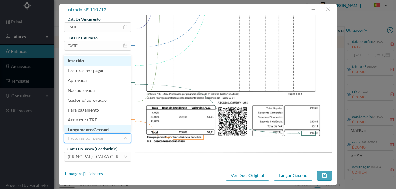
scroll to position [3, 0]
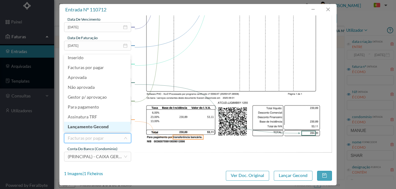
click at [103, 129] on li "Lançamento Gecond" at bounding box center [97, 127] width 66 height 10
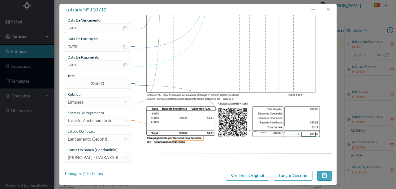
scroll to position [146, 0]
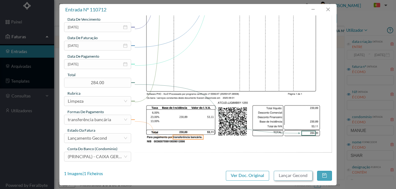
click at [292, 177] on button "Lançar Gecond" at bounding box center [293, 176] width 39 height 10
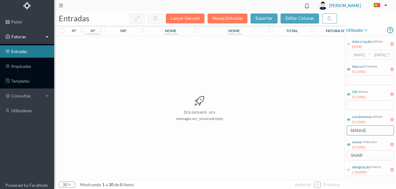
drag, startPoint x: 372, startPoint y: 131, endPoint x: 332, endPoint y: 129, distance: 39.9
click at [332, 129] on div "entradas Lançar Gecond Novas Entradas exportar editar colunas nº nº condomínio …" at bounding box center [224, 100] width 341 height 178
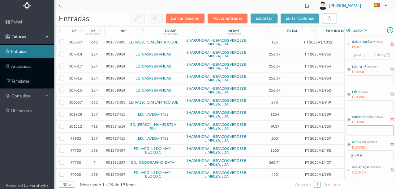
scroll to position [85, 0]
drag, startPoint x: 371, startPoint y: 155, endPoint x: 327, endPoint y: 157, distance: 43.9
click at [333, 159] on div "entradas Lançar Gecond Novas Entradas exportar editar colunas nº nº condomínio …" at bounding box center [224, 100] width 341 height 178
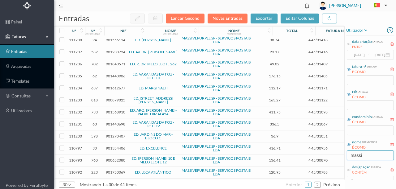
scroll to position [0, 0]
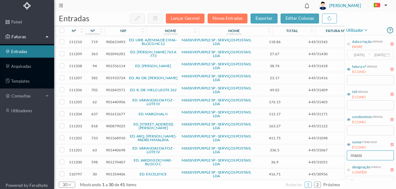
type input "massi"
